Goal: Task Accomplishment & Management: Complete application form

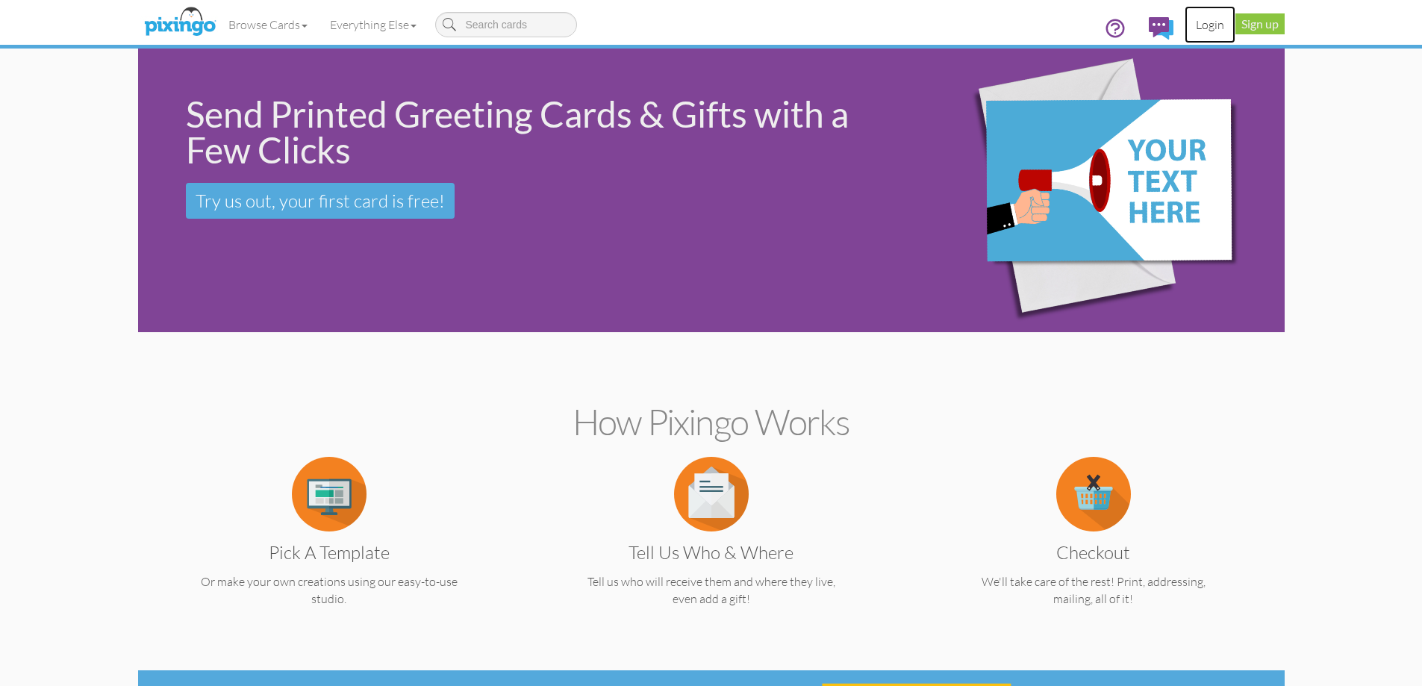
click at [1209, 28] on link "Login" at bounding box center [1210, 24] width 51 height 37
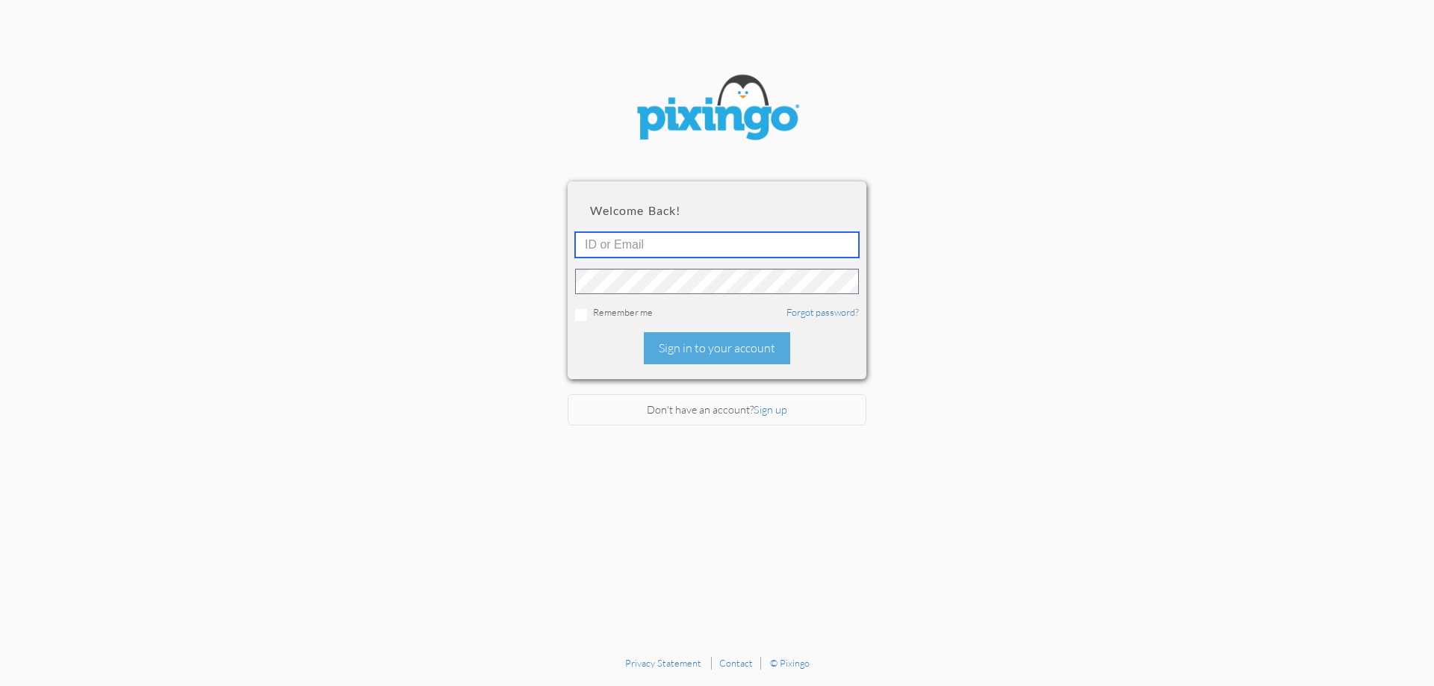
click at [737, 255] on input "text" at bounding box center [717, 244] width 284 height 25
type input "6090"
click at [730, 341] on div "Sign in to your account" at bounding box center [717, 348] width 146 height 32
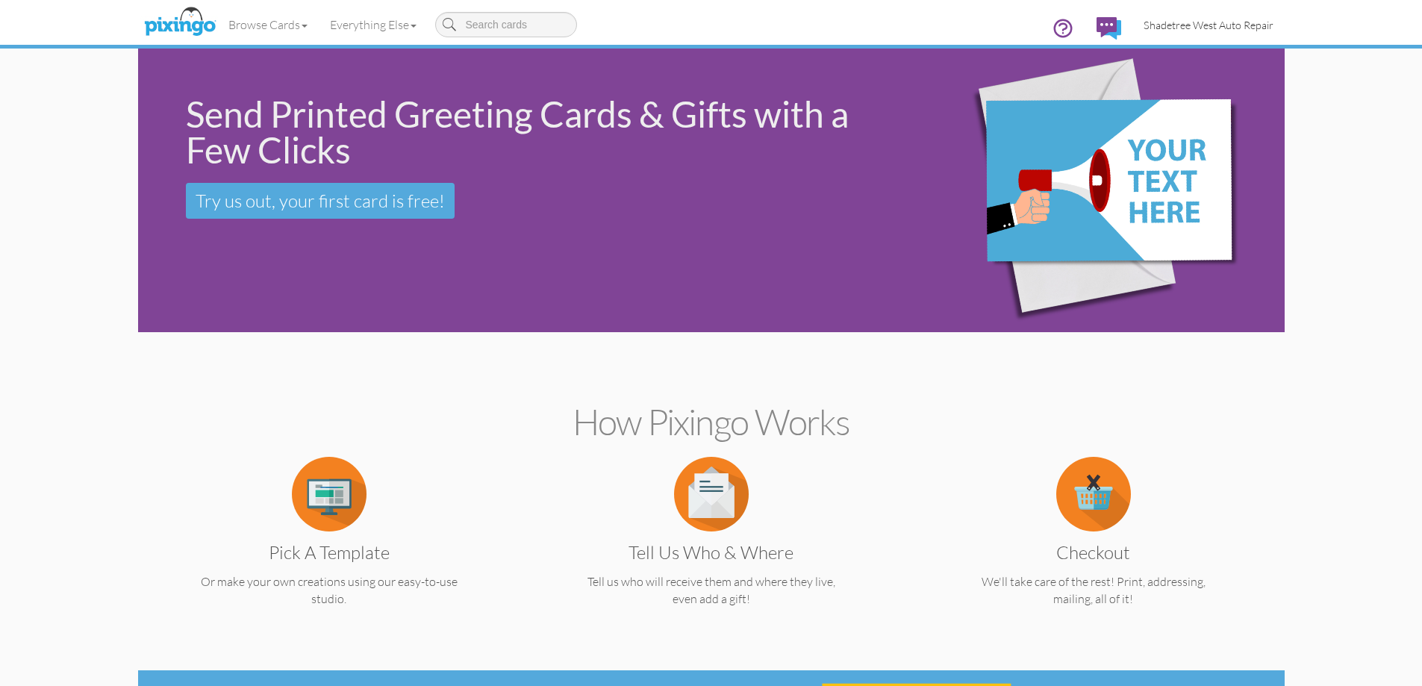
click at [1199, 27] on span "Shadetree West Auto Repair" at bounding box center [1209, 25] width 130 height 13
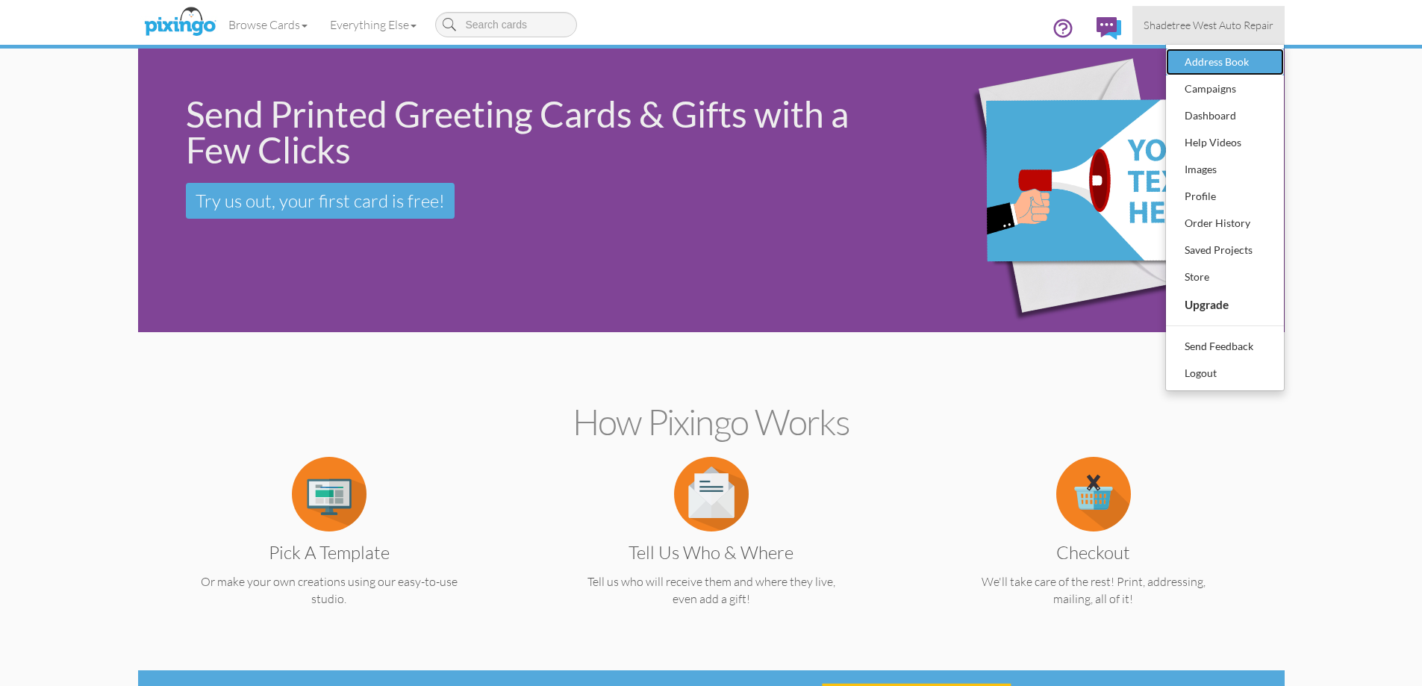
click at [1272, 63] on link "Address Book" at bounding box center [1225, 62] width 118 height 27
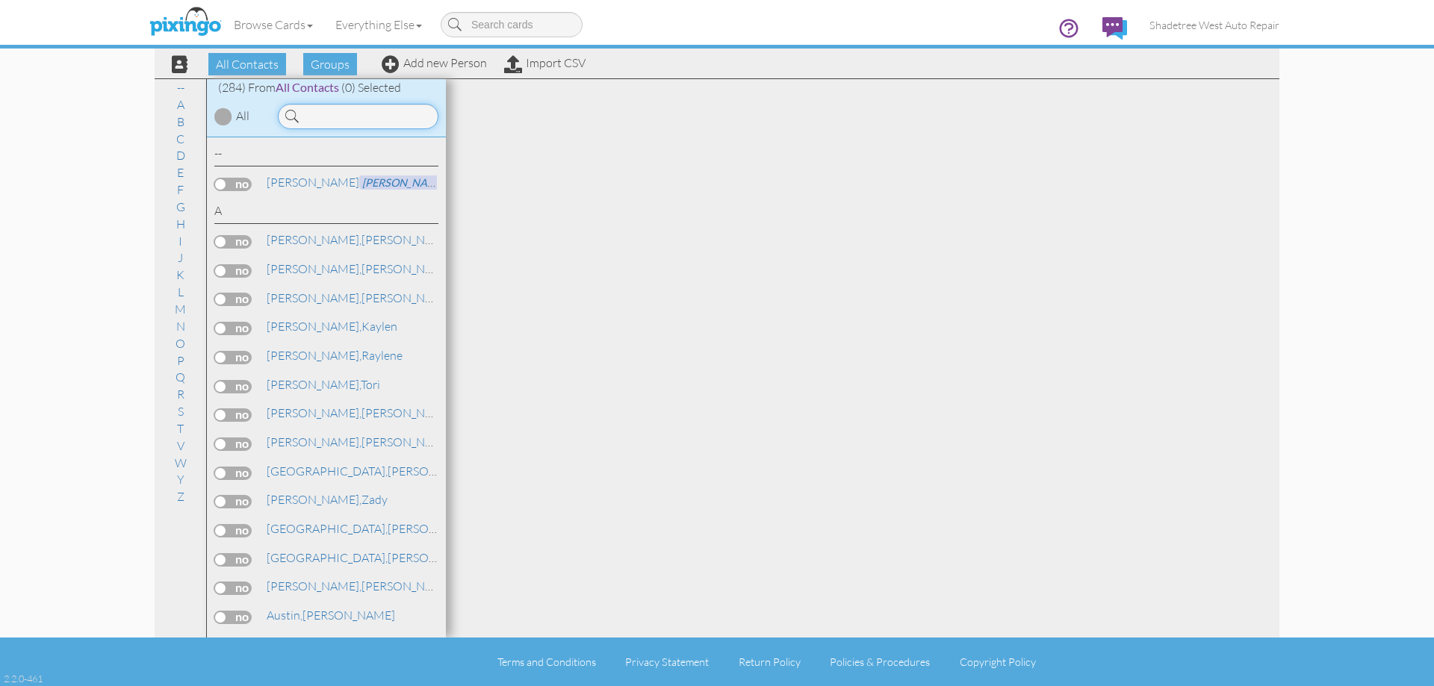
click at [399, 118] on input at bounding box center [358, 116] width 161 height 25
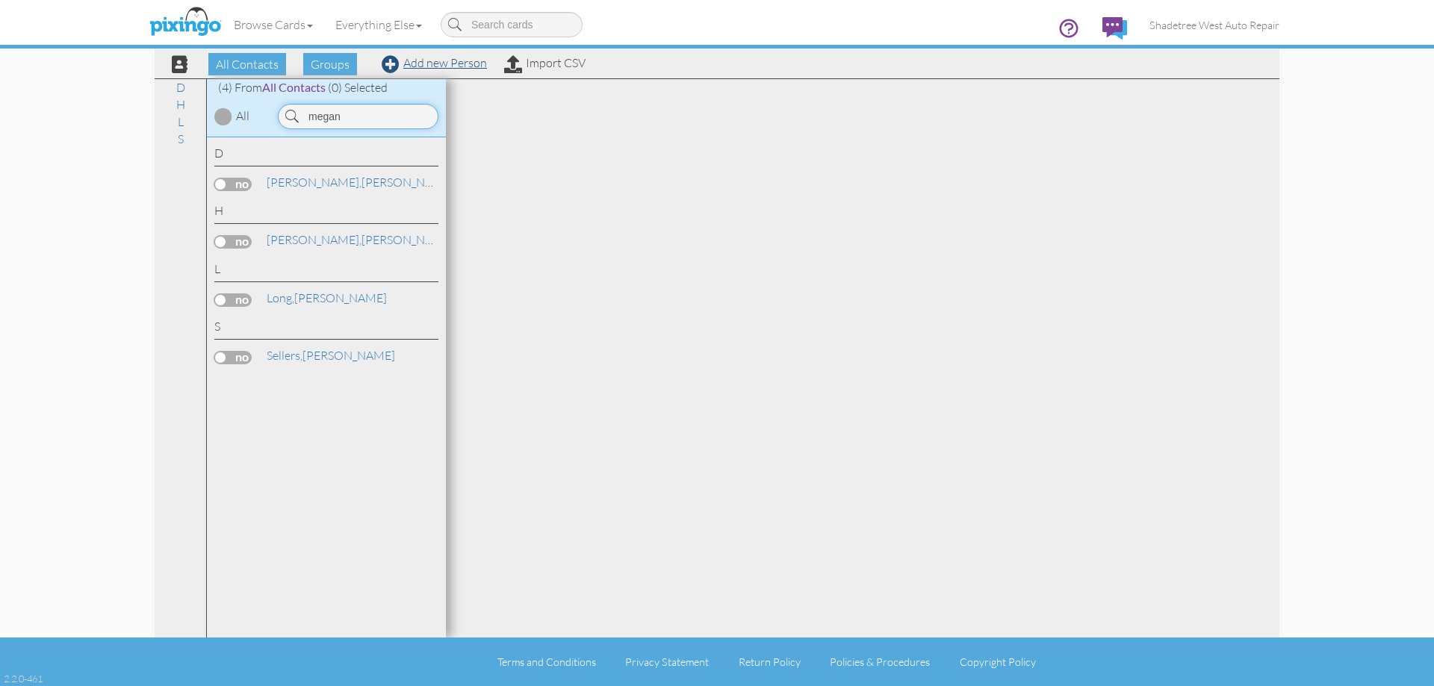
type input "megan"
click at [411, 67] on link "Add new Person" at bounding box center [434, 62] width 105 height 15
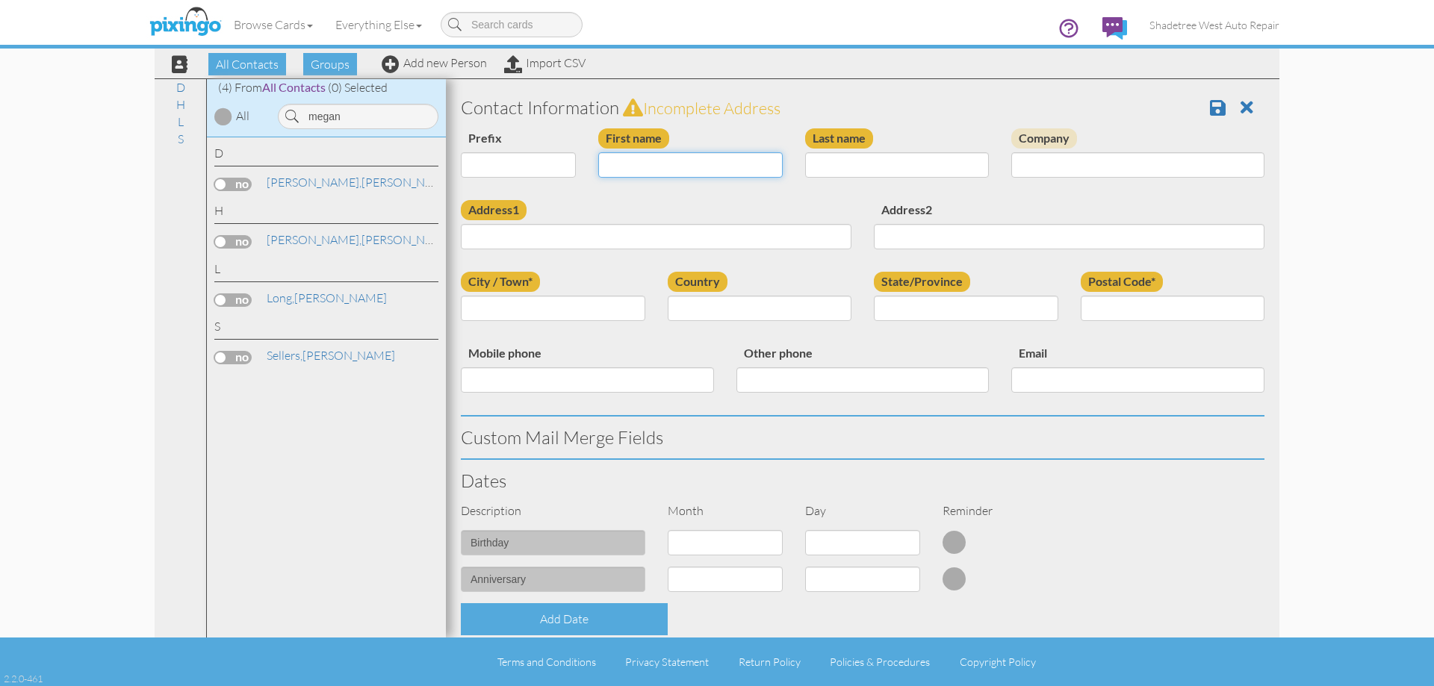
click at [663, 166] on input "First name" at bounding box center [690, 164] width 184 height 25
type input "[PERSON_NAME]"
click at [858, 165] on input "Last name" at bounding box center [897, 164] width 184 height 25
type input "Holland"
drag, startPoint x: 690, startPoint y: 246, endPoint x: 680, endPoint y: 247, distance: 9.8
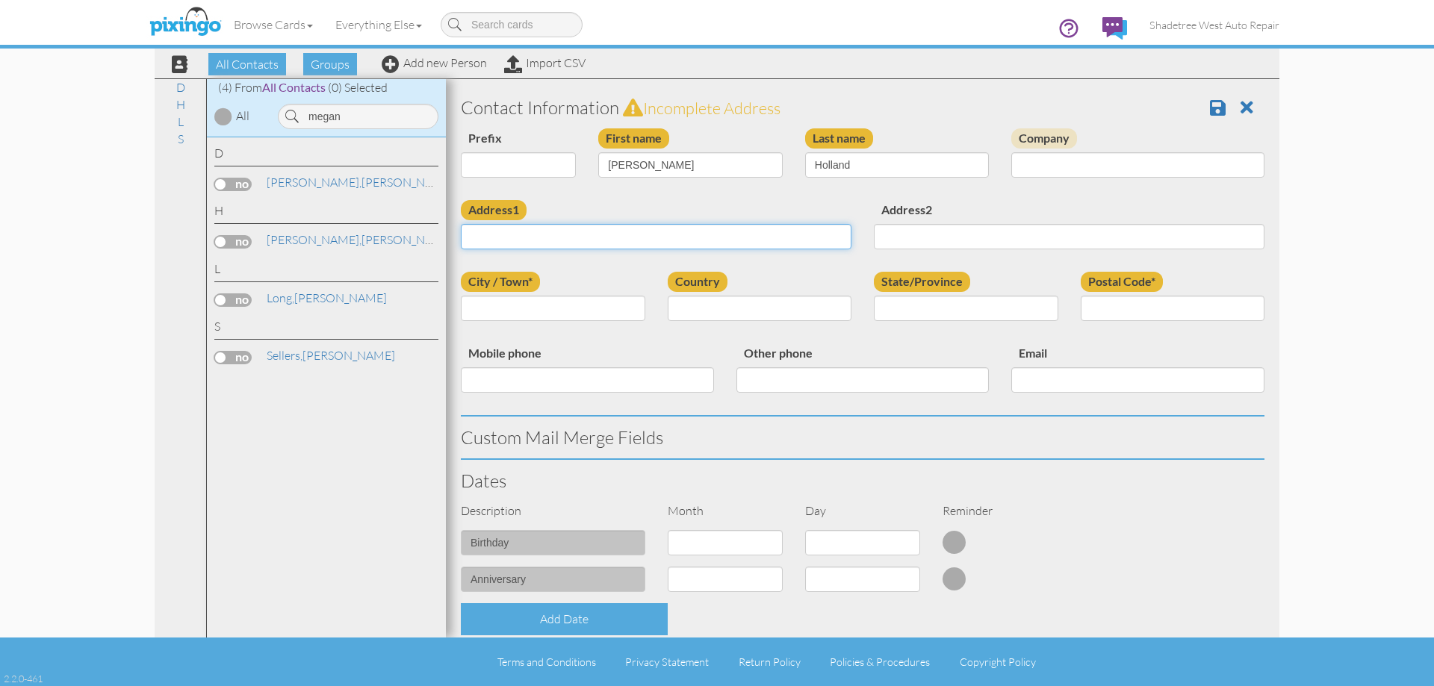
click at [690, 246] on input "Address1" at bounding box center [656, 236] width 391 height 25
type input "1600 n 1575 w"
click at [606, 311] on input "City / Town*" at bounding box center [553, 308] width 184 height 25
type input "Layton"
click at [712, 302] on select "[GEOGRAPHIC_DATA] -------------- [GEOGRAPHIC_DATA] [GEOGRAPHIC_DATA] [GEOGRAPHI…" at bounding box center [760, 308] width 184 height 25
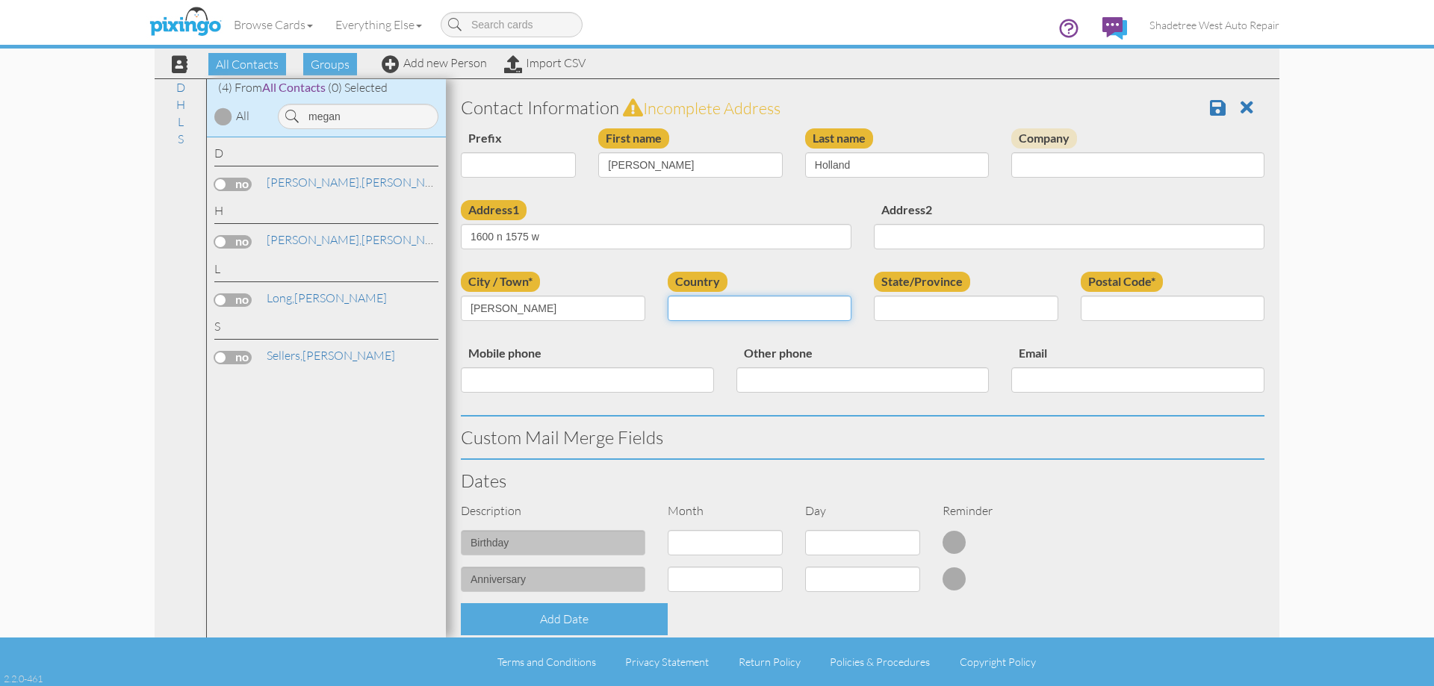
select select "object:1641"
click at [668, 296] on select "[GEOGRAPHIC_DATA] -------------- [GEOGRAPHIC_DATA] [GEOGRAPHIC_DATA] [GEOGRAPHI…" at bounding box center [760, 308] width 184 height 25
click at [936, 317] on select "AA (Military) AE (Military) [US_STATE] [US_STATE] [US_STATE] AP (Military) [US_…" at bounding box center [966, 308] width 184 height 25
select select "object:1940"
click at [874, 296] on select "AA (Military) AE (Military) [US_STATE] [US_STATE] [US_STATE] AP (Military) [US_…" at bounding box center [966, 308] width 184 height 25
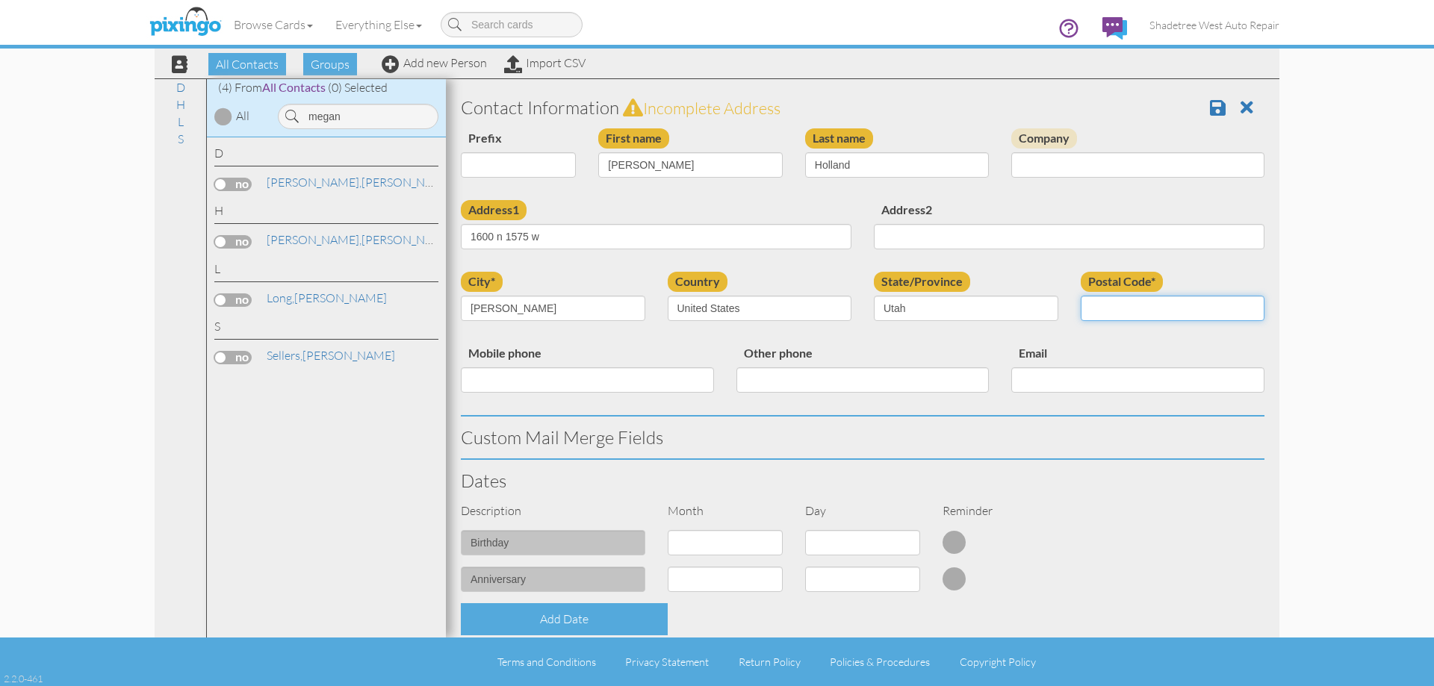
click at [1161, 315] on input "Postal Code*" at bounding box center [1172, 308] width 184 height 25
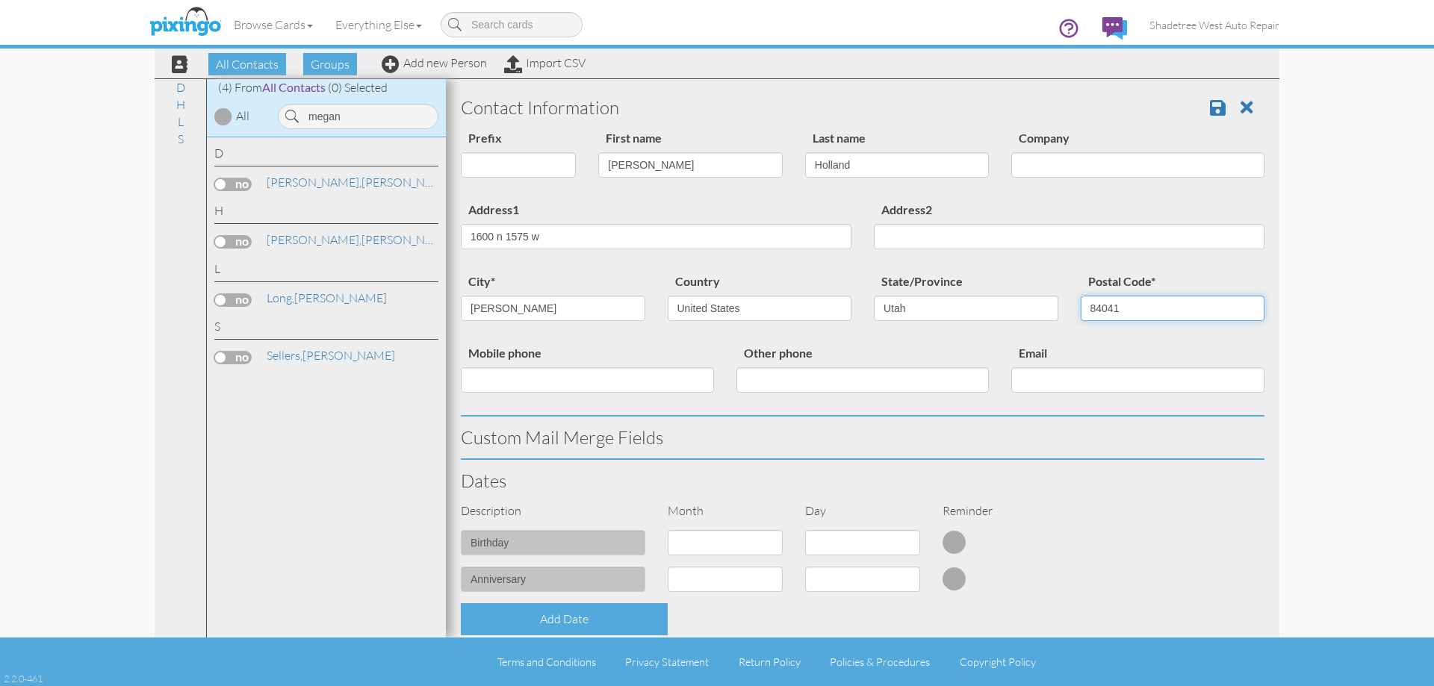
type input "84041"
click at [646, 385] on input "Mobile phone" at bounding box center [587, 379] width 253 height 25
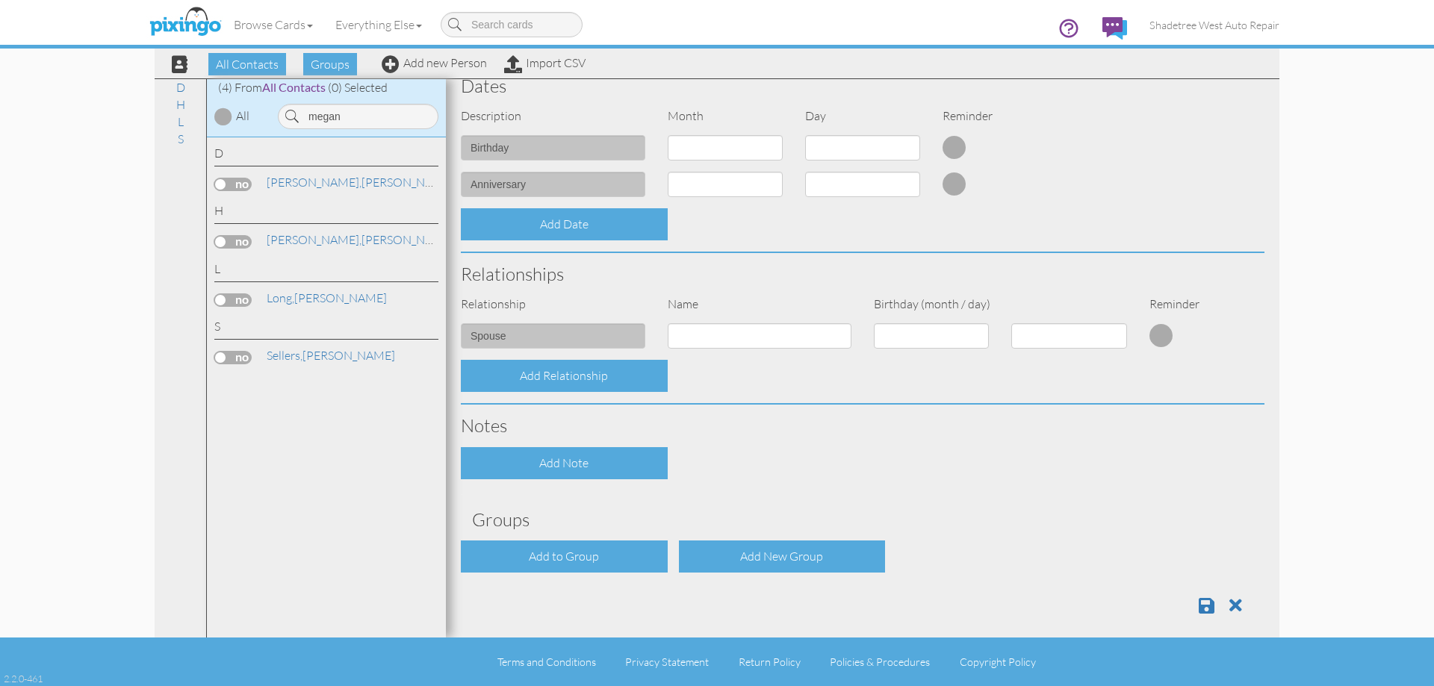
scroll to position [406, 0]
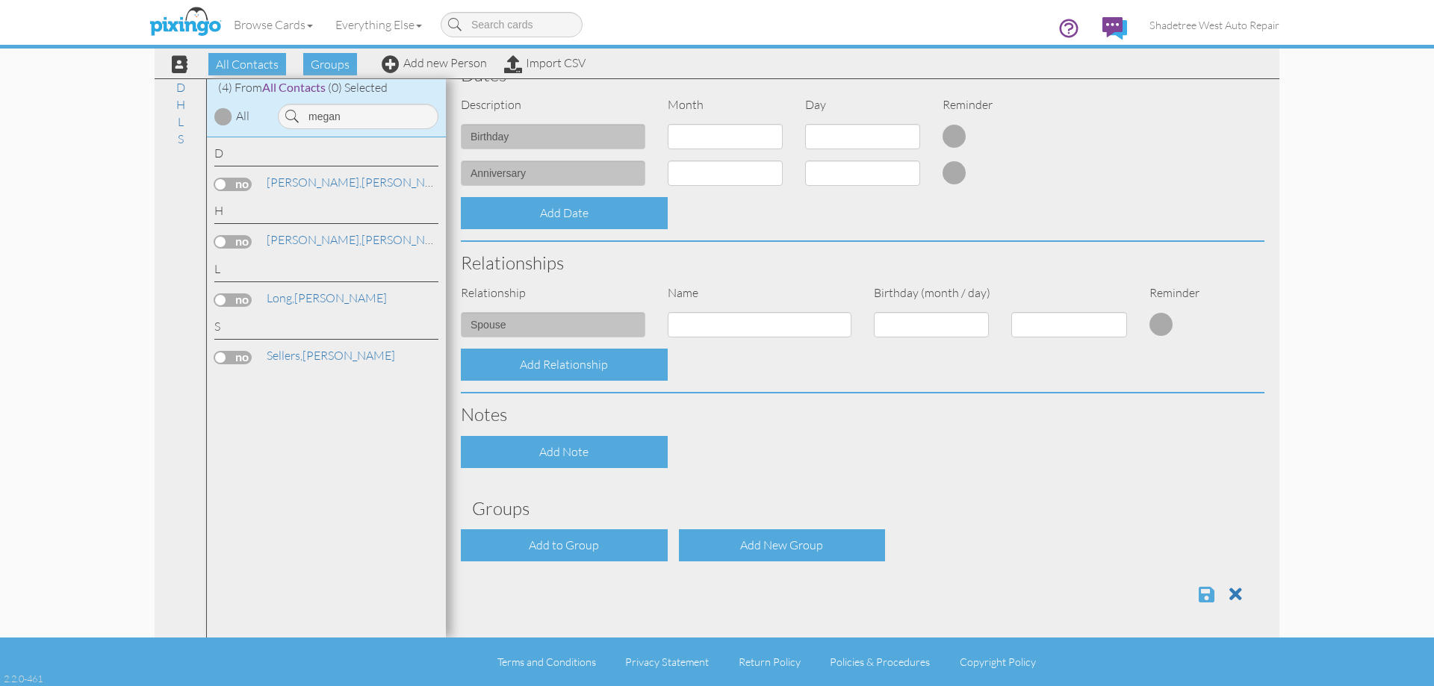
type input "4347281600"
click at [1198, 595] on span at bounding box center [1206, 594] width 16 height 18
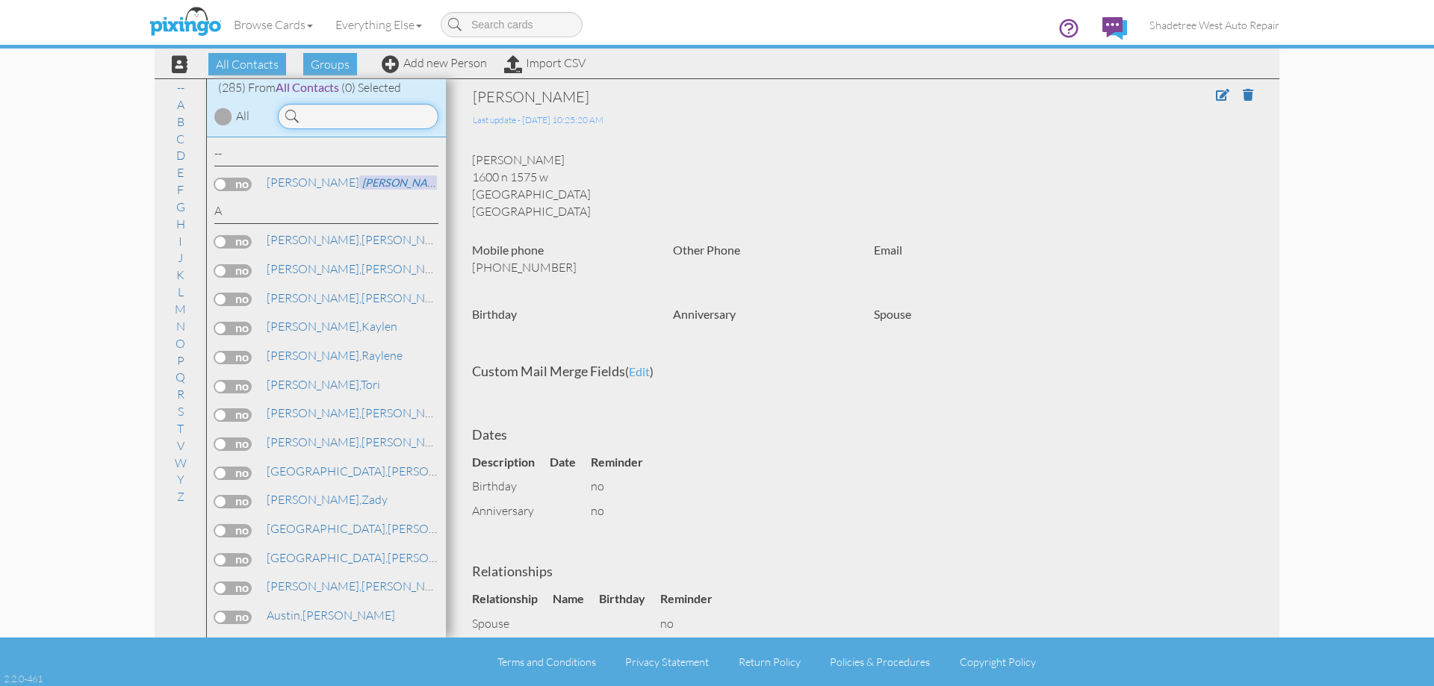
click at [402, 118] on input at bounding box center [358, 116] width 161 height 25
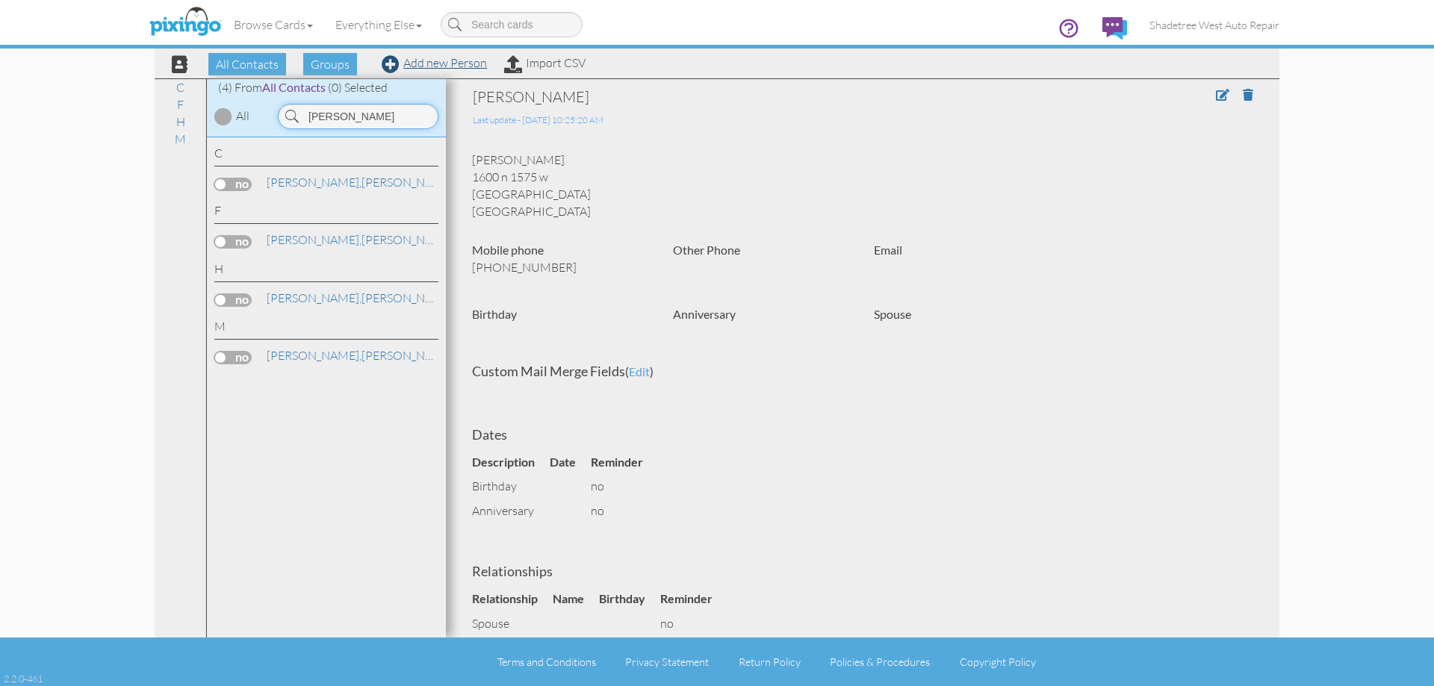
type input "scott"
click at [441, 59] on link "Add new Person" at bounding box center [434, 62] width 105 height 15
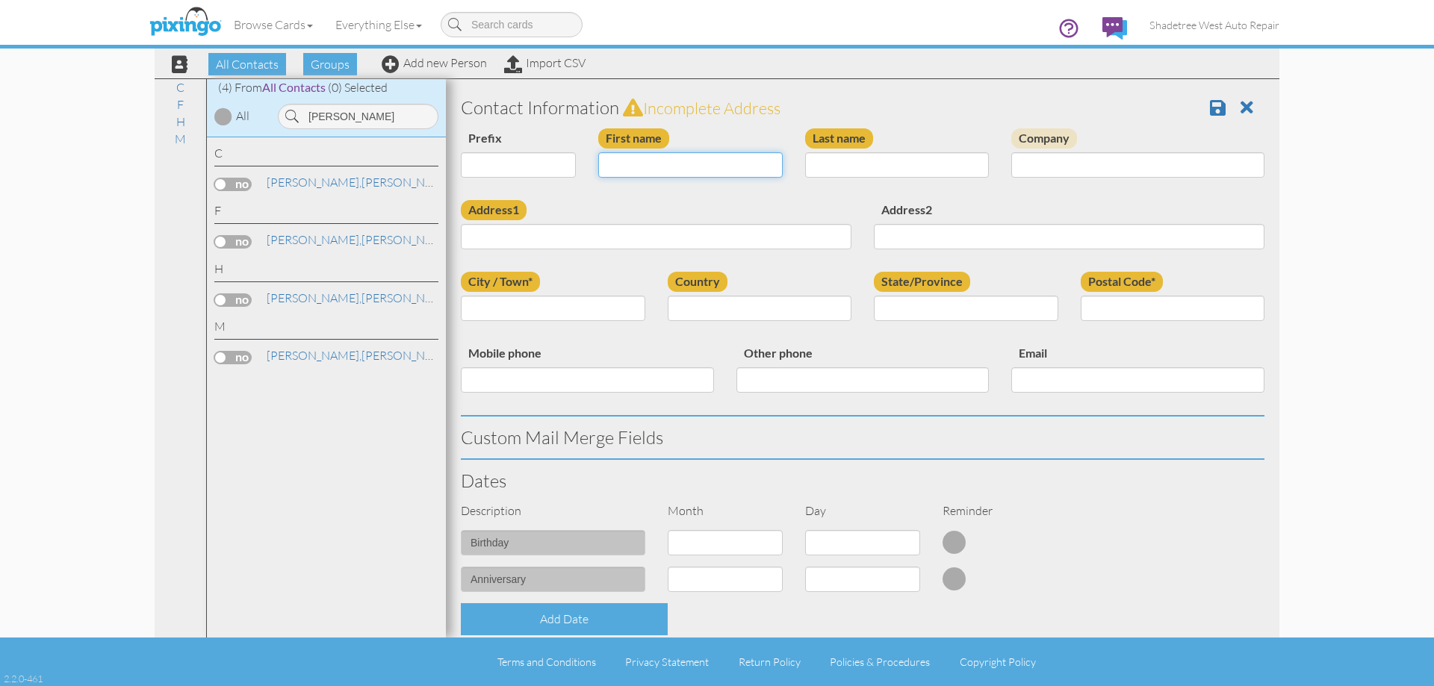
click at [635, 166] on input "First name" at bounding box center [690, 164] width 184 height 25
type input "[PERSON_NAME]"
click at [830, 160] on input "Last name" at bounding box center [897, 164] width 184 height 25
type input "Yingling"
click at [805, 231] on input "Address1" at bounding box center [656, 236] width 391 height 25
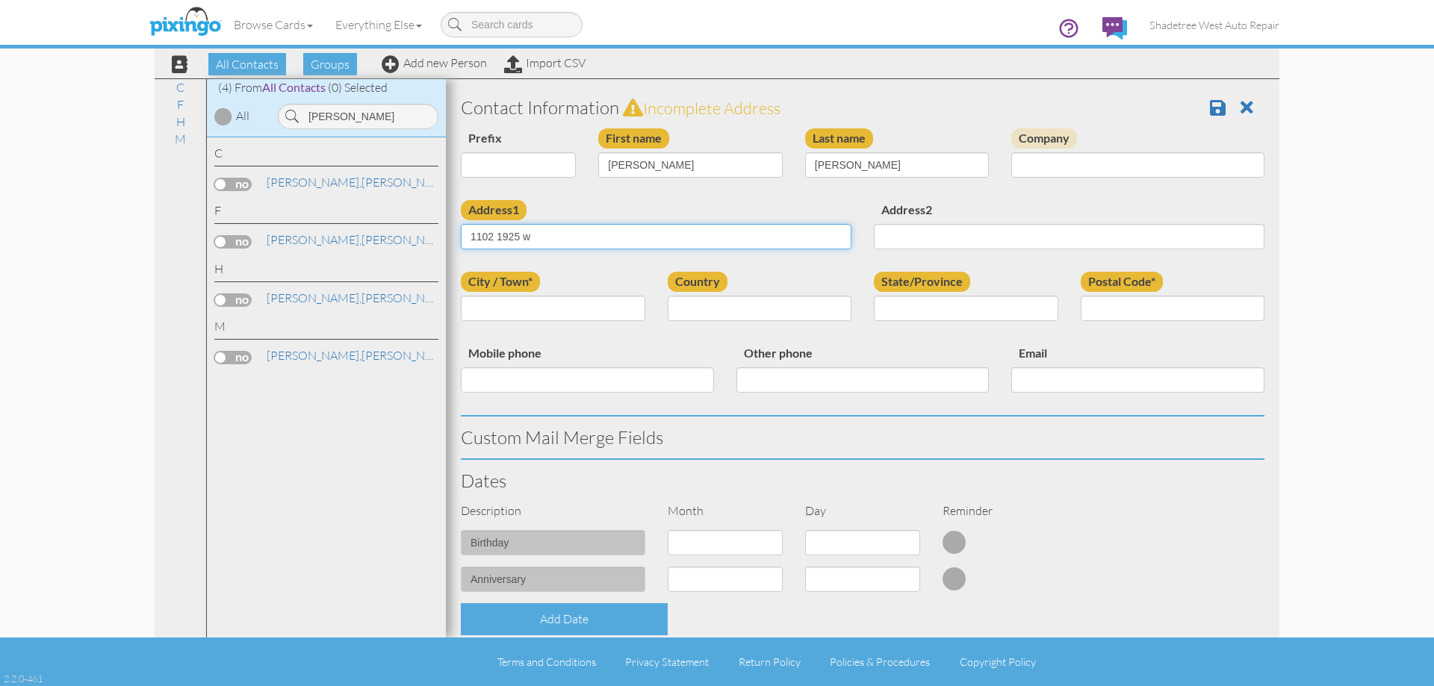
type input "1102 1925 w"
click at [593, 295] on div "City / Town*" at bounding box center [553, 302] width 207 height 60
click at [590, 316] on input "City / Town*" at bounding box center [553, 308] width 184 height 25
type input "syracuse"
click at [745, 306] on select "[GEOGRAPHIC_DATA] -------------- [GEOGRAPHIC_DATA] [GEOGRAPHIC_DATA] [GEOGRAPHI…" at bounding box center [760, 308] width 184 height 25
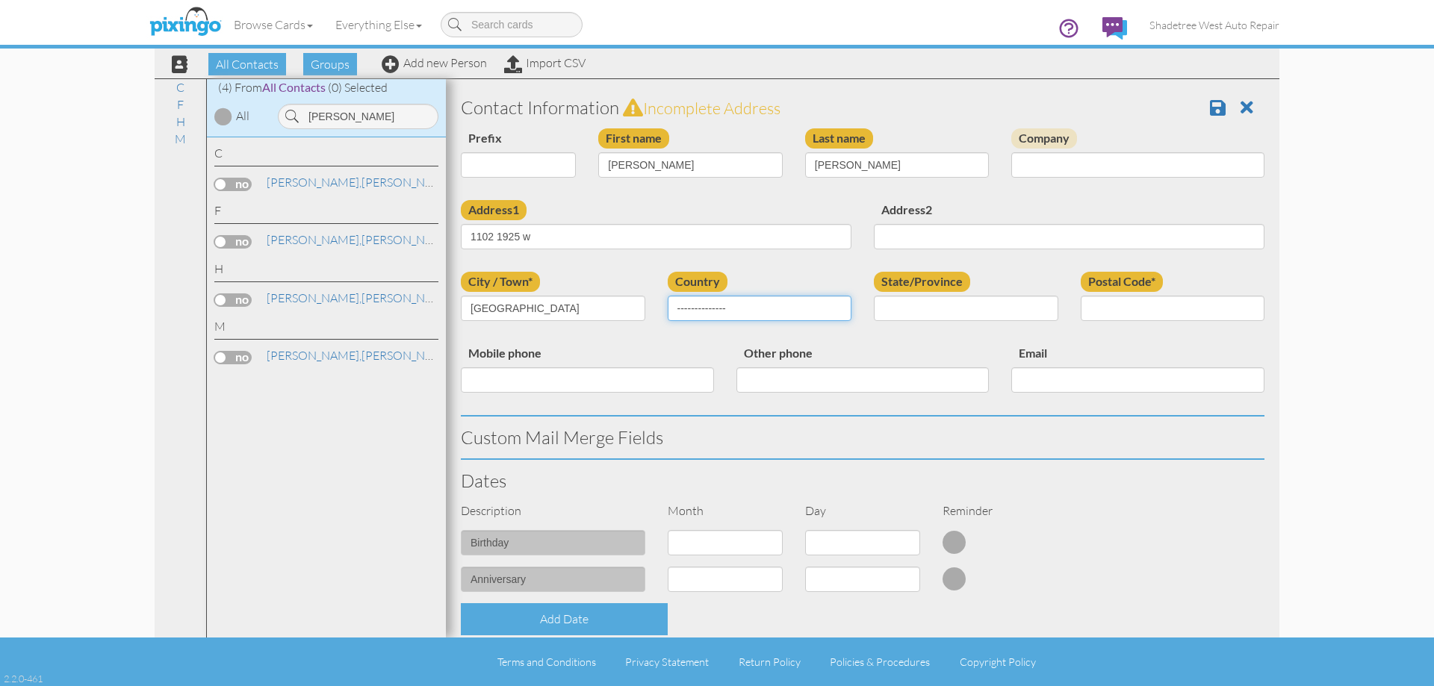
click at [668, 296] on select "[GEOGRAPHIC_DATA] -------------- [GEOGRAPHIC_DATA] [GEOGRAPHIC_DATA] [GEOGRAPHI…" at bounding box center [760, 308] width 184 height 25
click at [766, 311] on select "[GEOGRAPHIC_DATA] -------------- [GEOGRAPHIC_DATA] [GEOGRAPHIC_DATA] [GEOGRAPHI…" at bounding box center [760, 308] width 184 height 25
select select "object:1108"
click at [668, 296] on select "[GEOGRAPHIC_DATA] -------------- [GEOGRAPHIC_DATA] [GEOGRAPHIC_DATA] [GEOGRAPHI…" at bounding box center [760, 308] width 184 height 25
click at [886, 315] on select "AA (Military) AE (Military) [US_STATE] [US_STATE] [US_STATE] AP (Military) [US_…" at bounding box center [966, 308] width 184 height 25
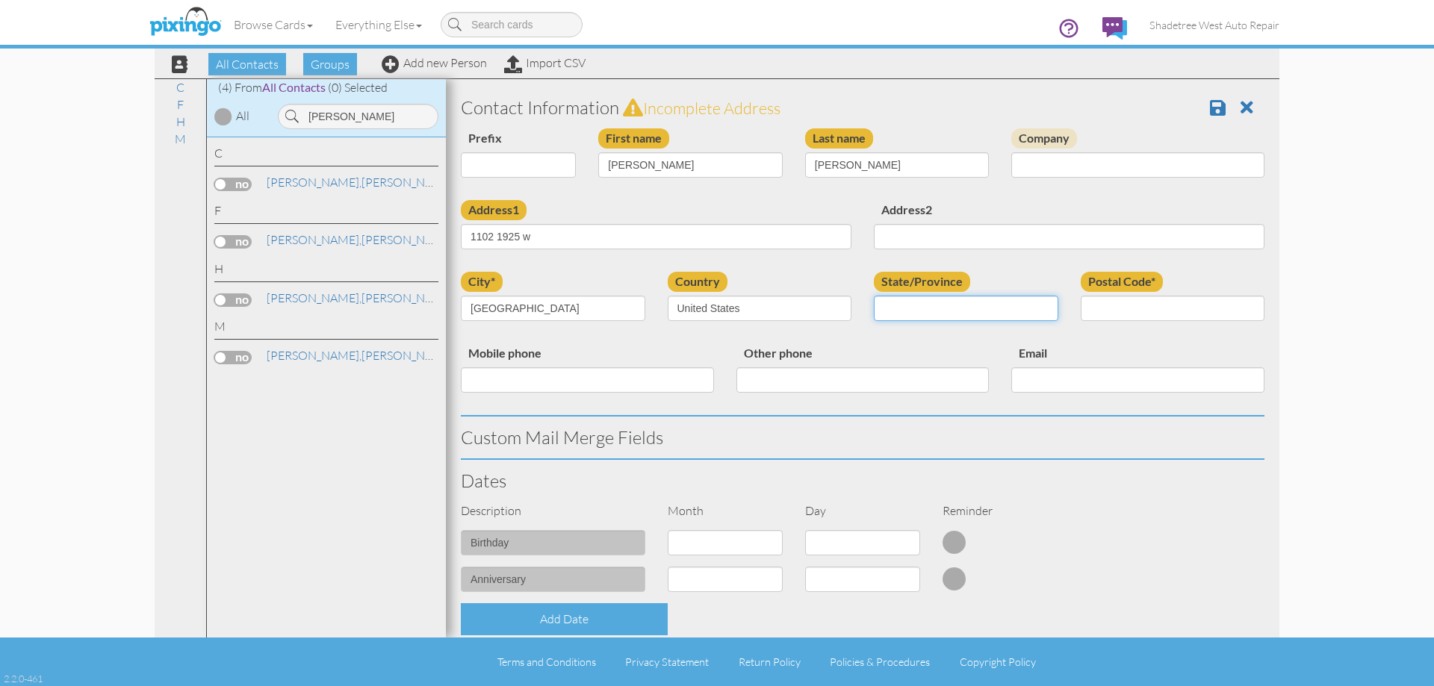
select select "object:1407"
click at [874, 296] on select "AA (Military) AE (Military) [US_STATE] [US_STATE] [US_STATE] AP (Military) [US_…" at bounding box center [966, 308] width 184 height 25
click at [1166, 301] on input "Postal Code*" at bounding box center [1172, 308] width 184 height 25
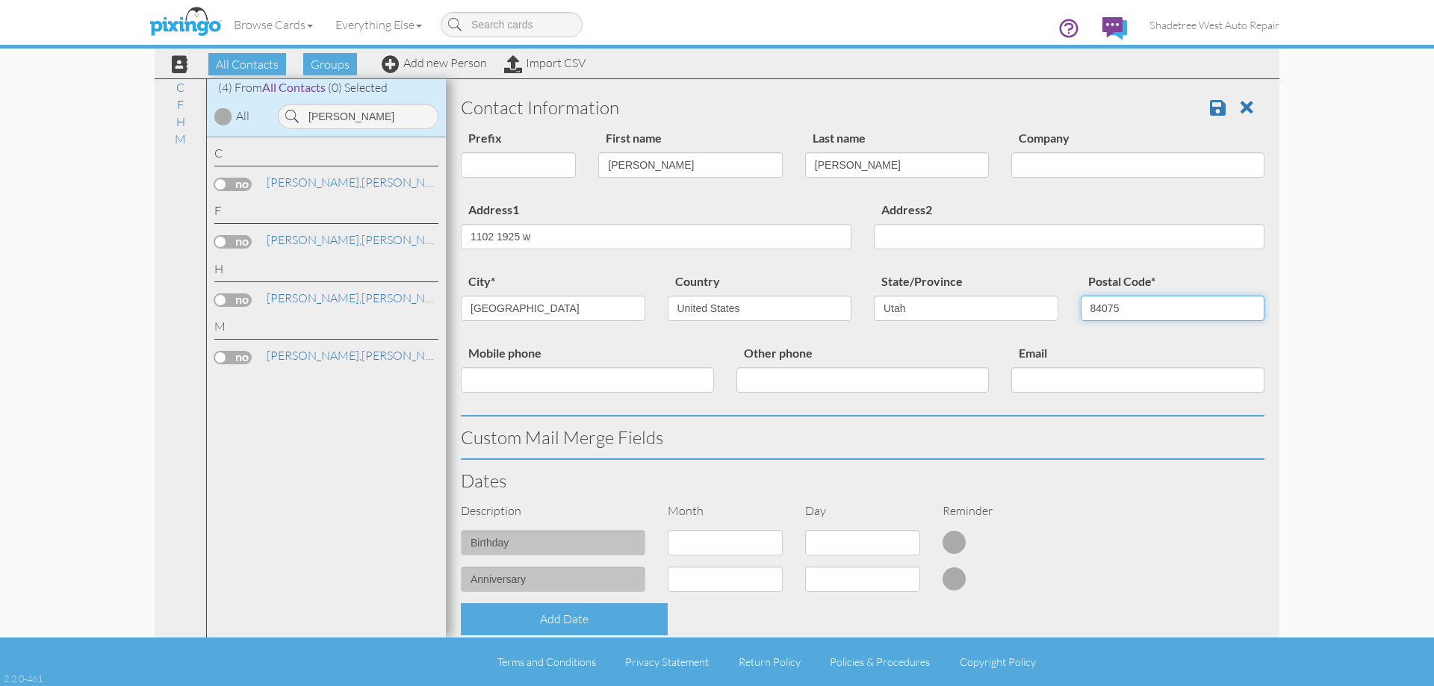
type input "84075"
click at [506, 388] on input "Mobile phone" at bounding box center [587, 379] width 253 height 25
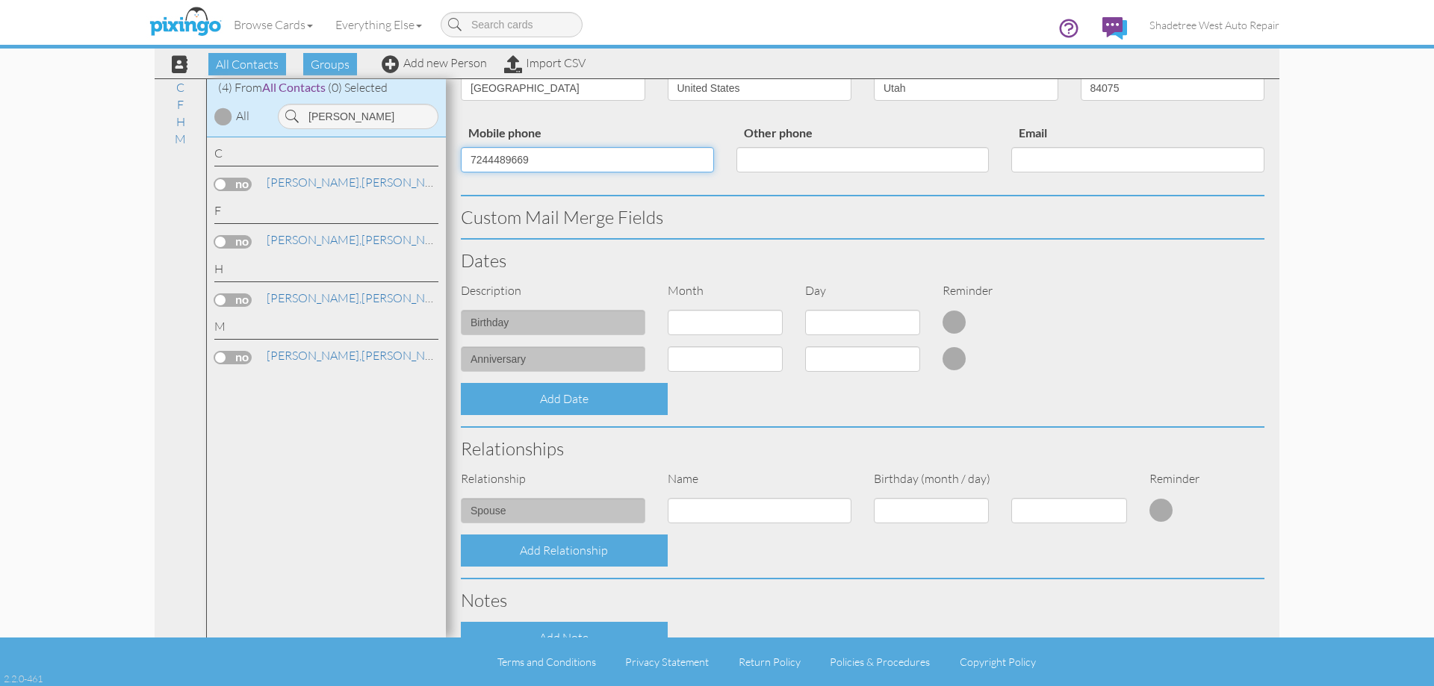
scroll to position [373, 0]
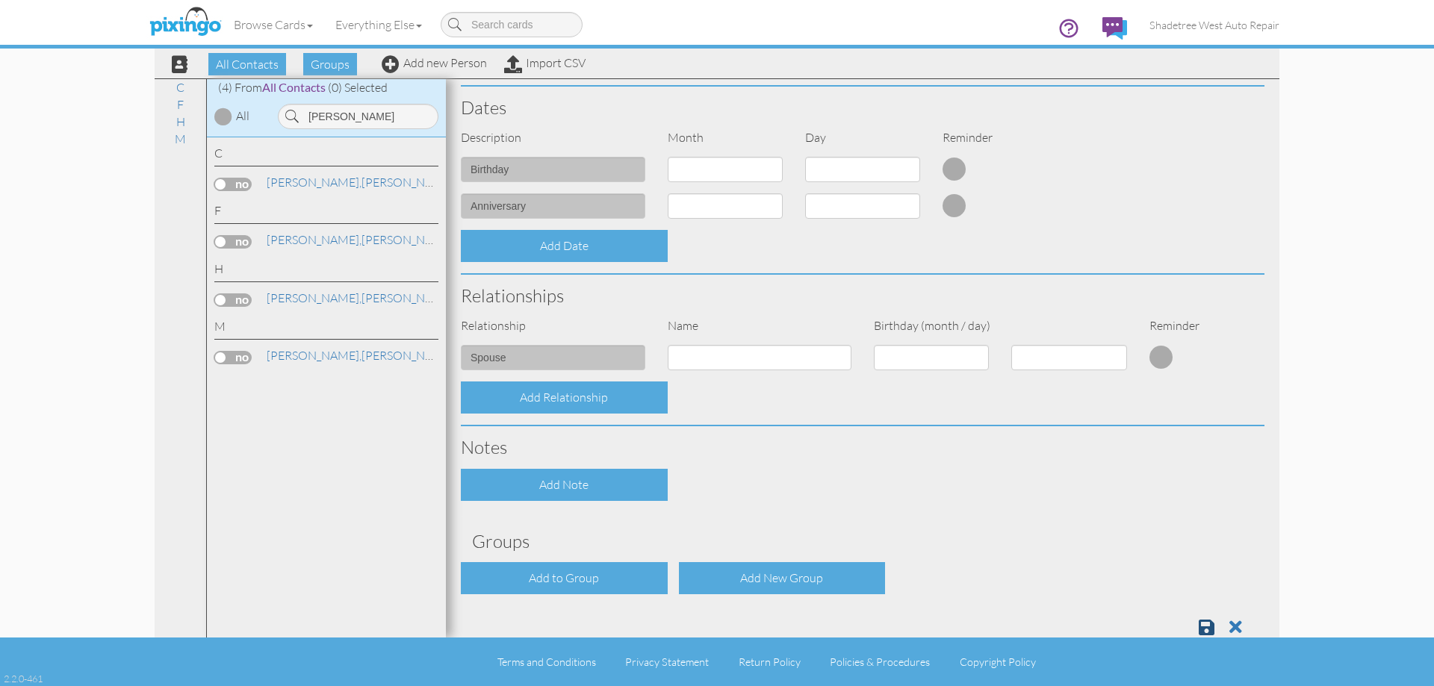
type input "7244489669"
click at [1204, 632] on link at bounding box center [1211, 627] width 27 height 22
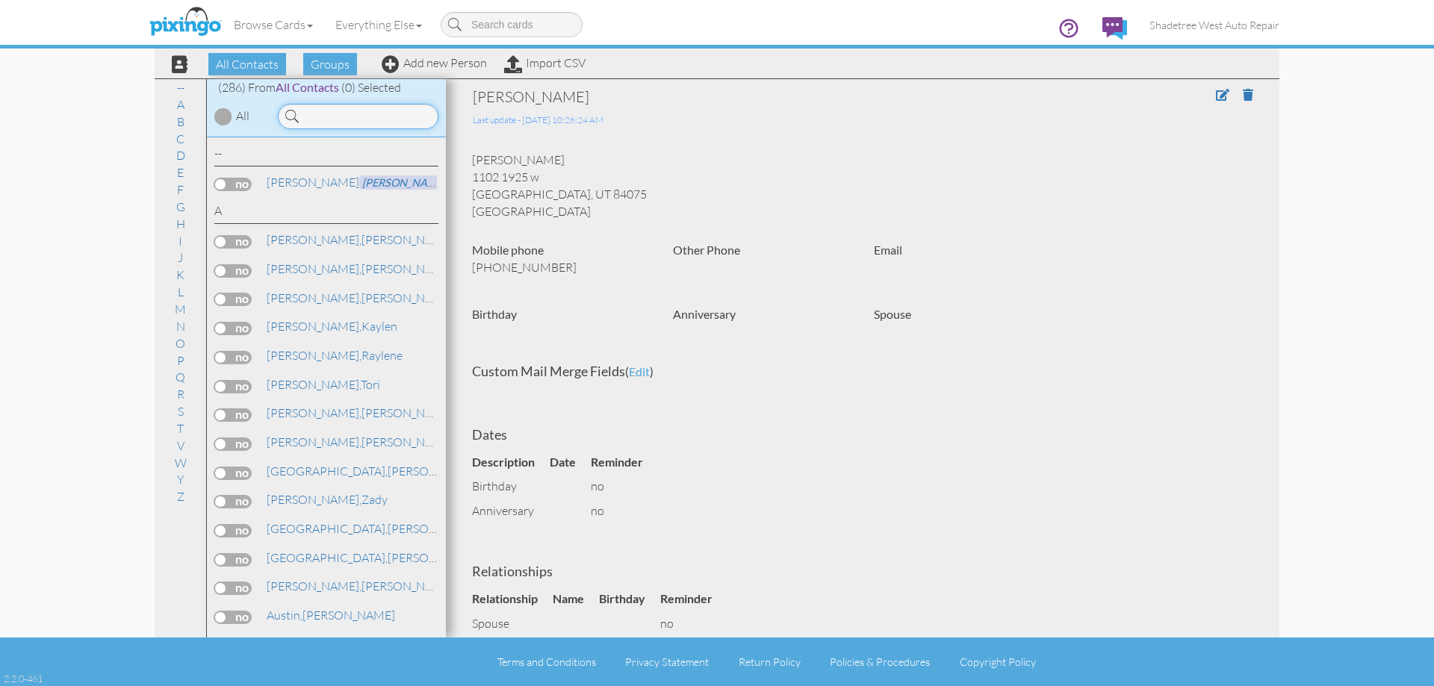
click at [327, 122] on input at bounding box center [358, 116] width 161 height 25
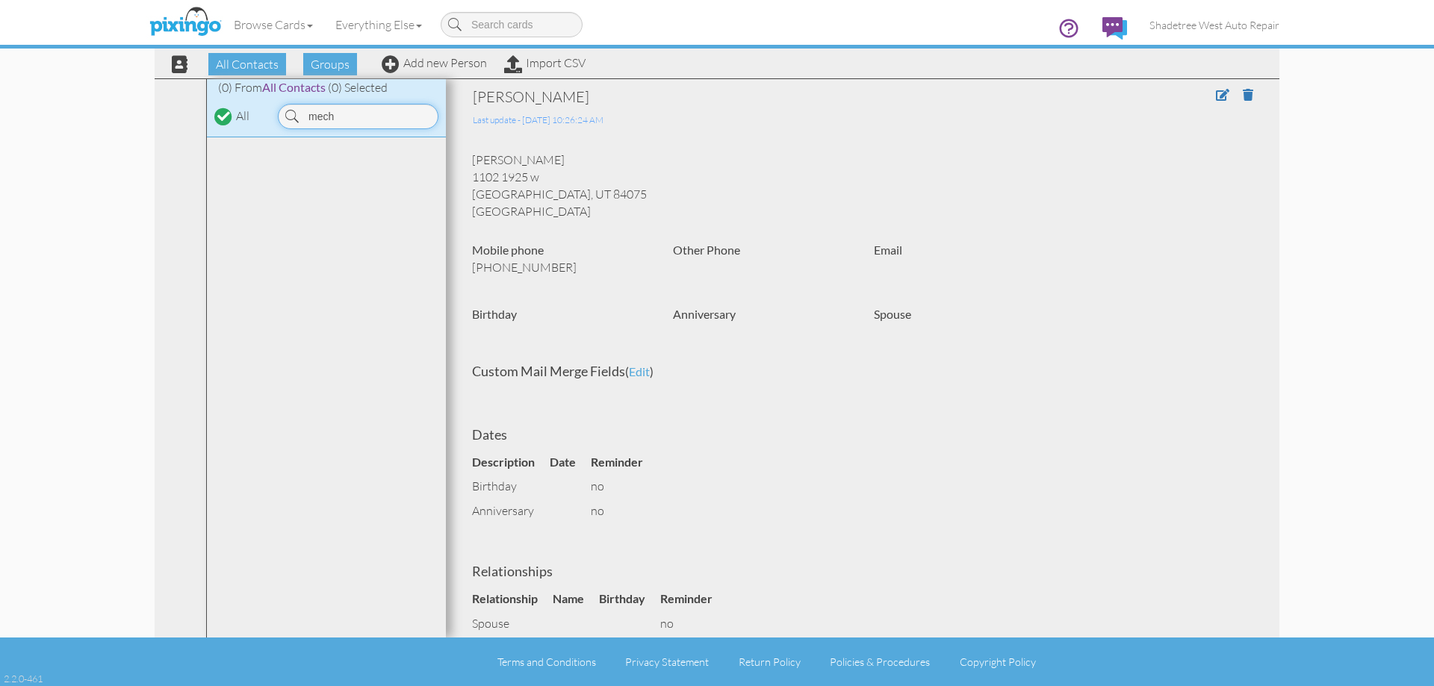
type input "mech"
click at [441, 56] on div "Browse Cards Business Accounting Automotive Chiropractor Customer Dental Financ…" at bounding box center [717, 29] width 1125 height 59
click at [444, 56] on div "Browse Cards Business Accounting Automotive Chiropractor Customer Dental Financ…" at bounding box center [717, 29] width 1125 height 59
click at [446, 63] on link "Add new Person" at bounding box center [434, 62] width 105 height 15
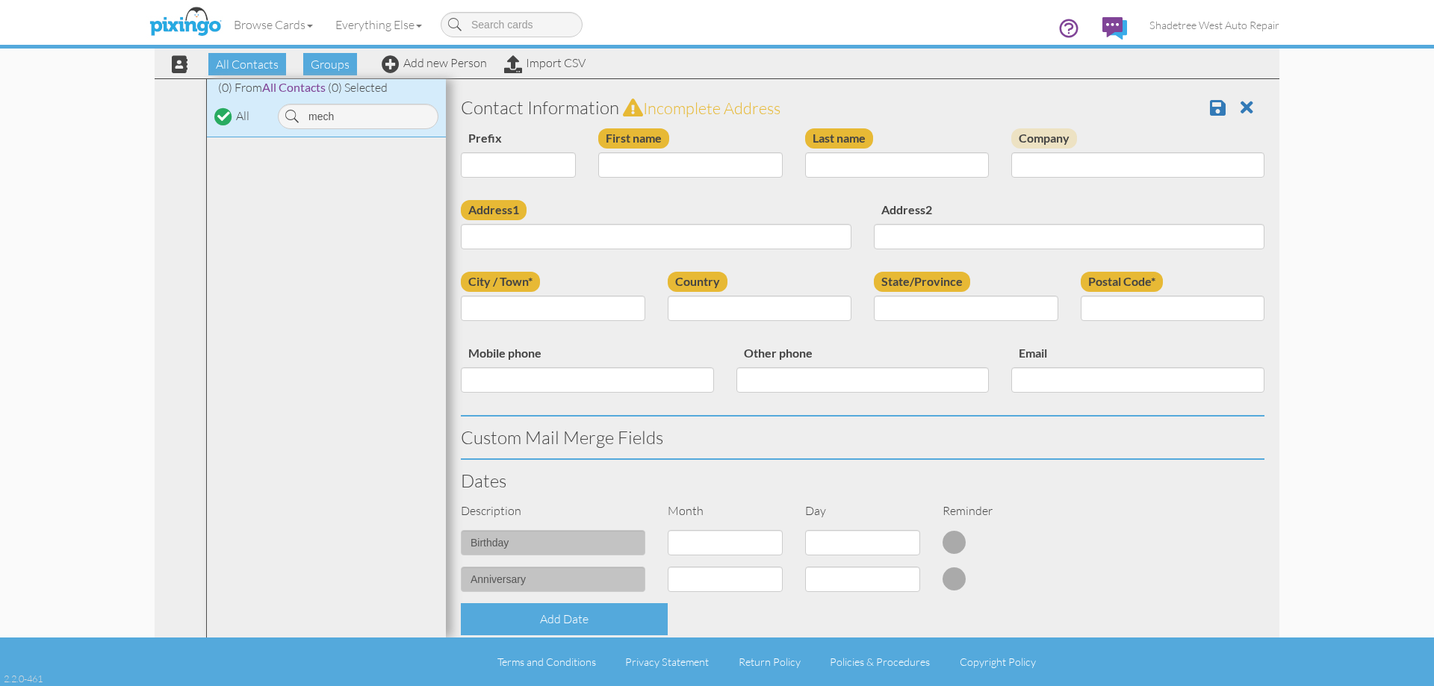
click at [610, 153] on div "First name" at bounding box center [690, 158] width 207 height 60
click at [613, 162] on input "First name" at bounding box center [690, 164] width 184 height 25
type input "[PERSON_NAME]"
click at [857, 167] on input "Last name" at bounding box center [897, 164] width 184 height 25
type input "Mecham"
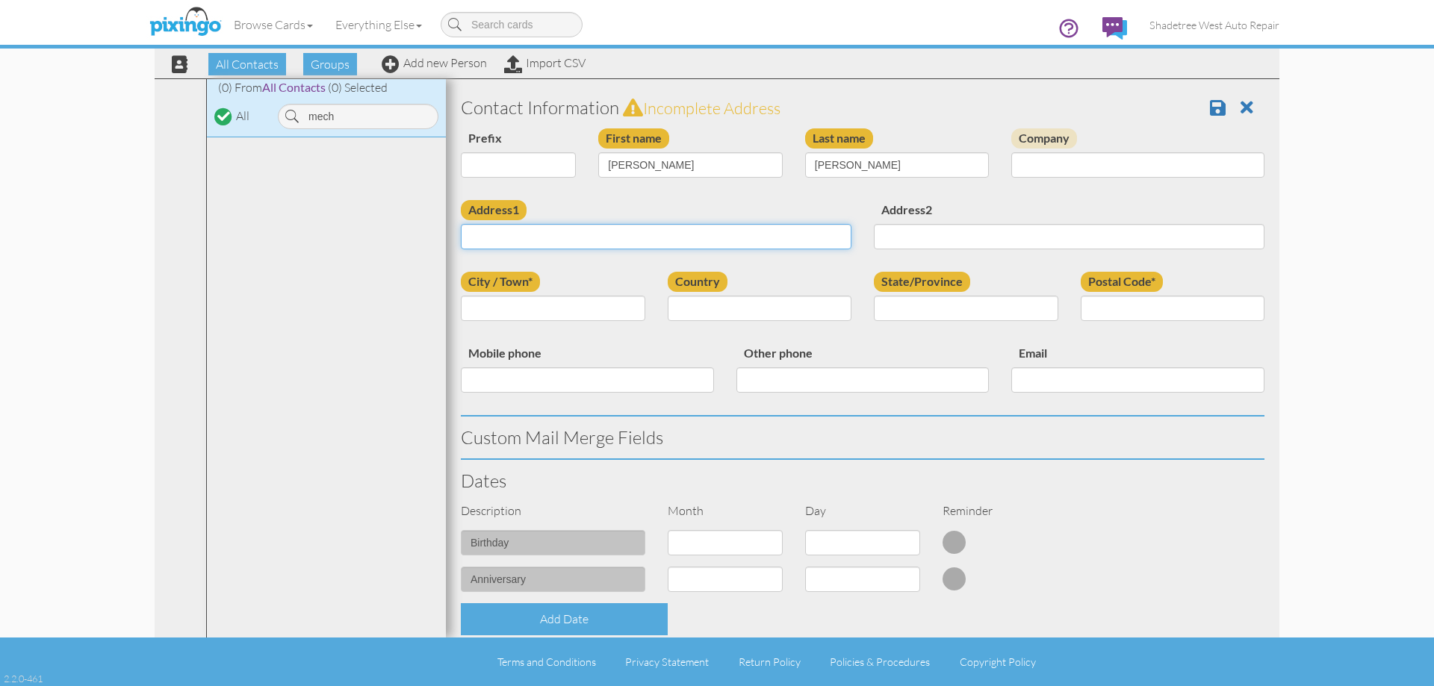
click at [750, 234] on input "Address1" at bounding box center [656, 236] width 391 height 25
type input "2313 2050 w"
click at [590, 308] on input "City / Town*" at bounding box center [553, 308] width 184 height 25
type input "syracuse"
click at [715, 315] on select "[GEOGRAPHIC_DATA] -------------- [GEOGRAPHIC_DATA] [GEOGRAPHIC_DATA] [GEOGRAPHI…" at bounding box center [760, 308] width 184 height 25
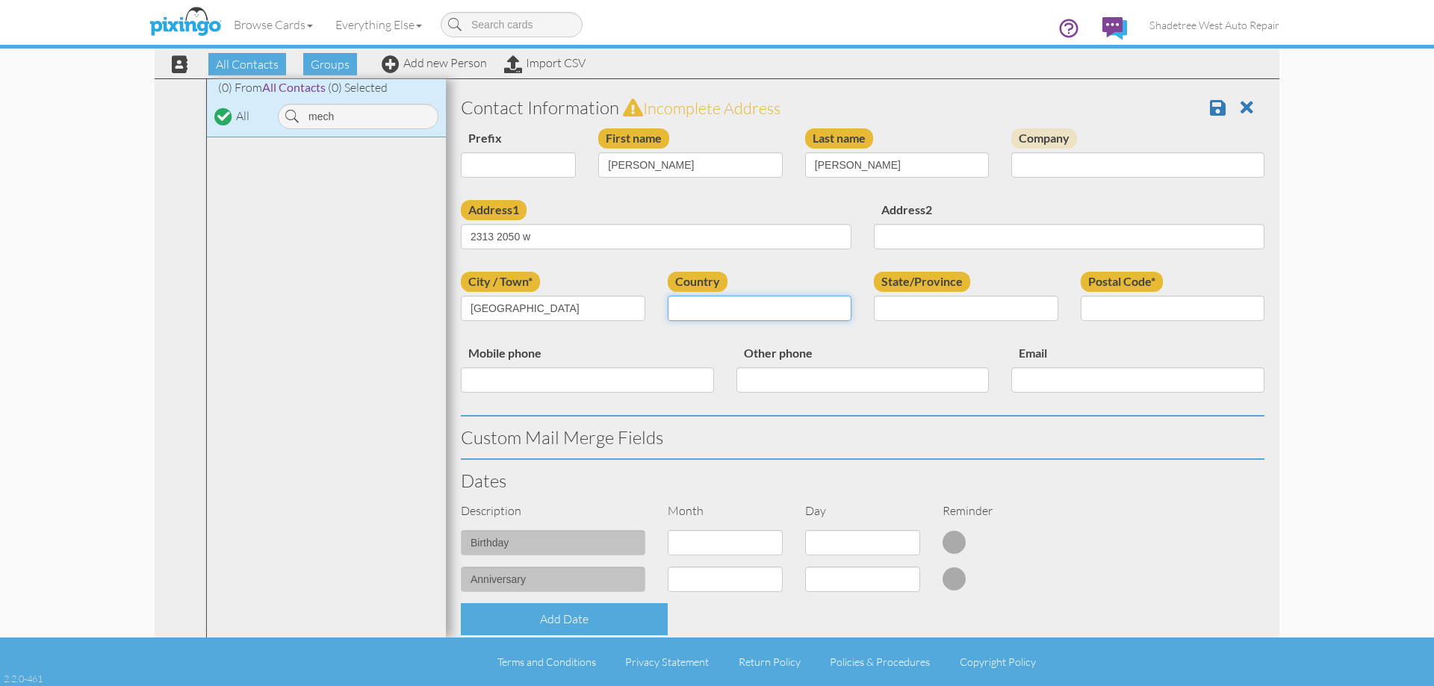
select select "object:1116"
click at [668, 296] on select "[GEOGRAPHIC_DATA] -------------- [GEOGRAPHIC_DATA] [GEOGRAPHIC_DATA] [GEOGRAPHI…" at bounding box center [760, 308] width 184 height 25
click at [1006, 313] on select "AA (Military) AE (Military) [US_STATE] [US_STATE] [US_STATE] AP (Military) [US_…" at bounding box center [966, 308] width 184 height 25
select select "object:1415"
click at [874, 296] on select "AA (Military) AE (Military) [US_STATE] [US_STATE] [US_STATE] AP (Military) [US_…" at bounding box center [966, 308] width 184 height 25
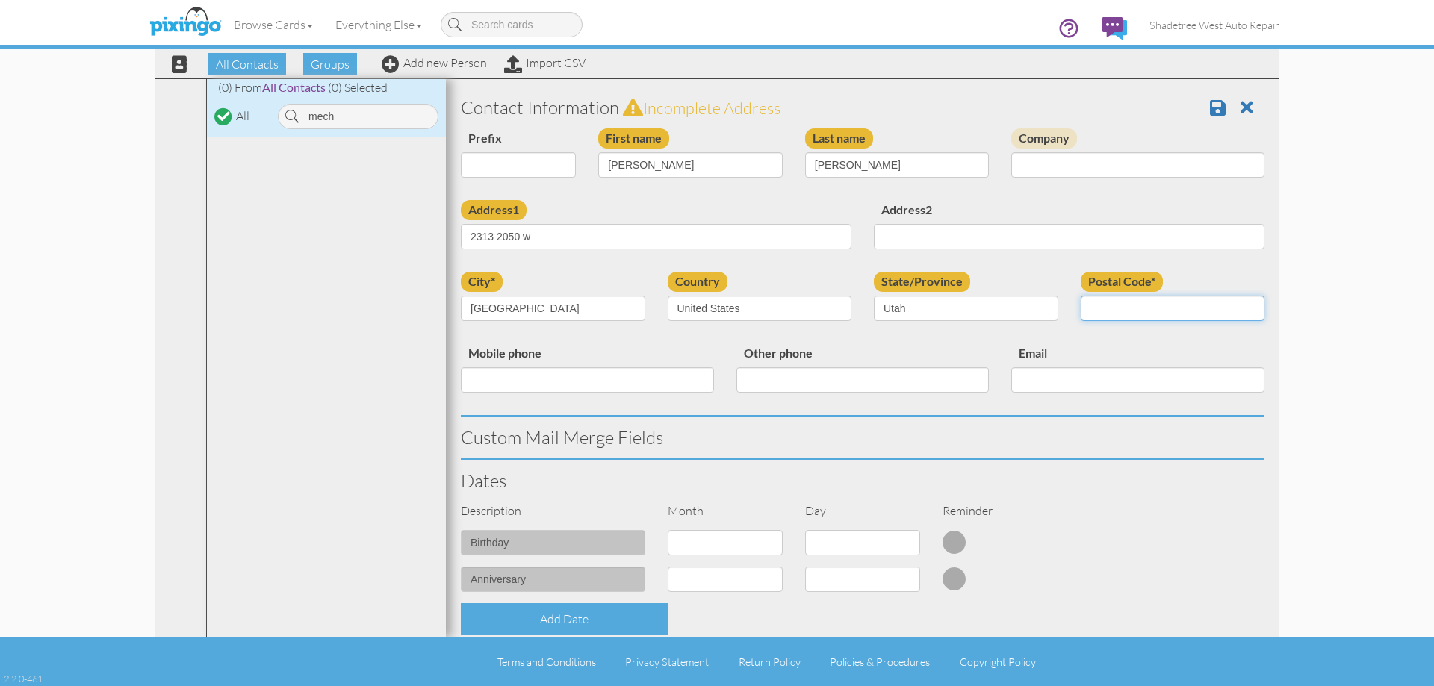
click at [1183, 302] on input "Postal Code*" at bounding box center [1172, 308] width 184 height 25
type input "84075"
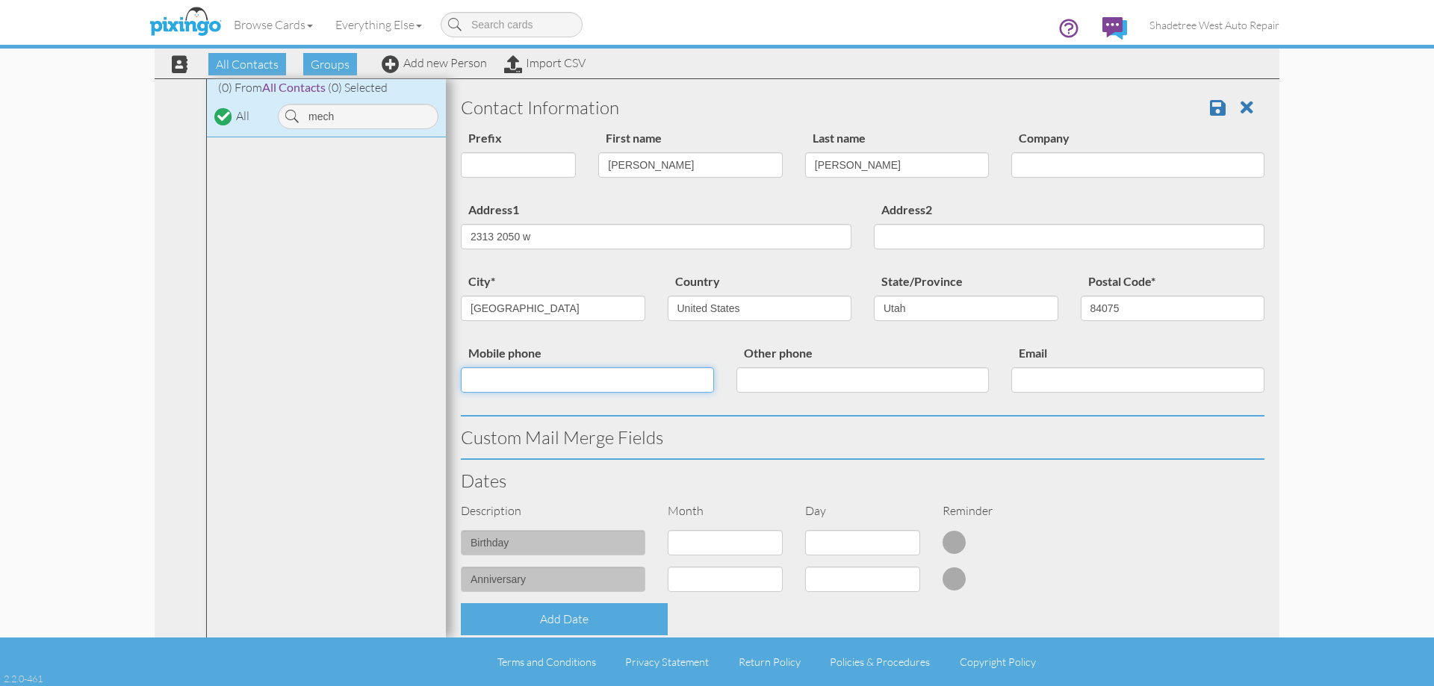
drag, startPoint x: 687, startPoint y: 378, endPoint x: 701, endPoint y: 370, distance: 16.0
click at [687, 378] on input "Mobile phone" at bounding box center [587, 379] width 253 height 25
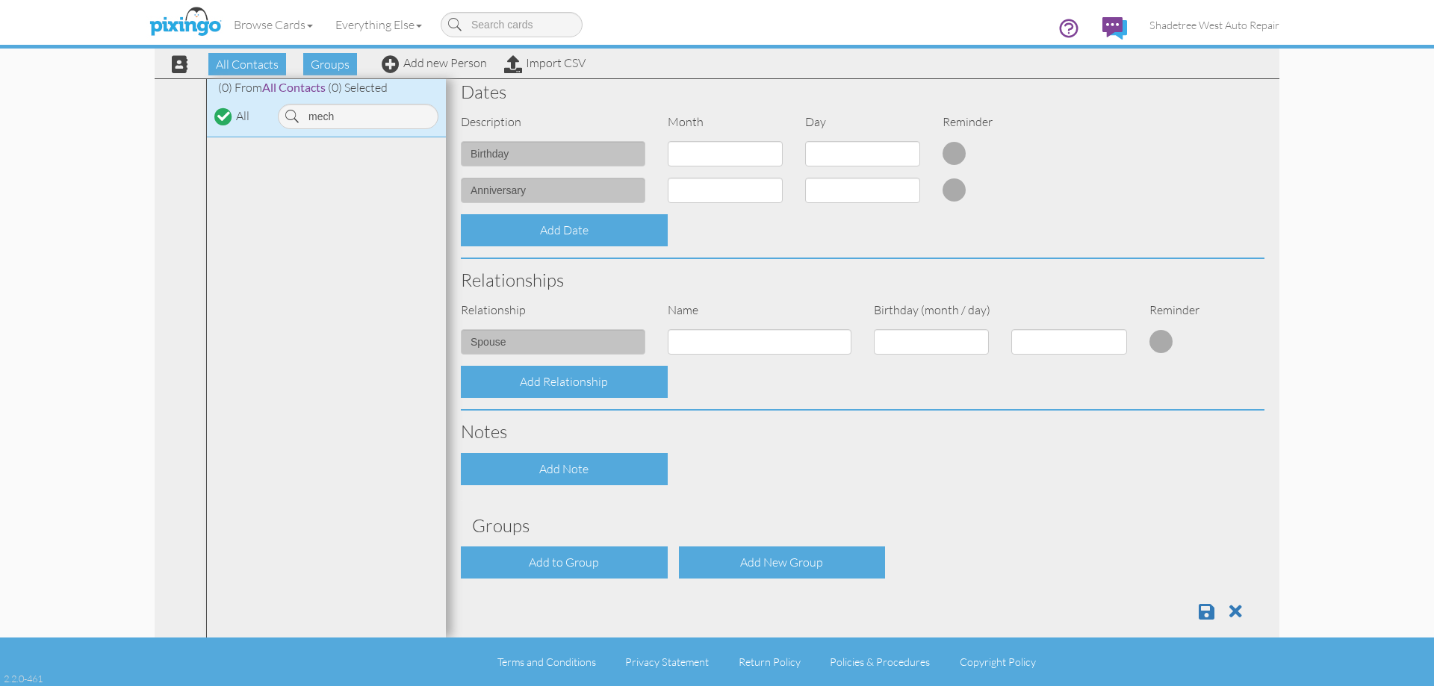
scroll to position [406, 0]
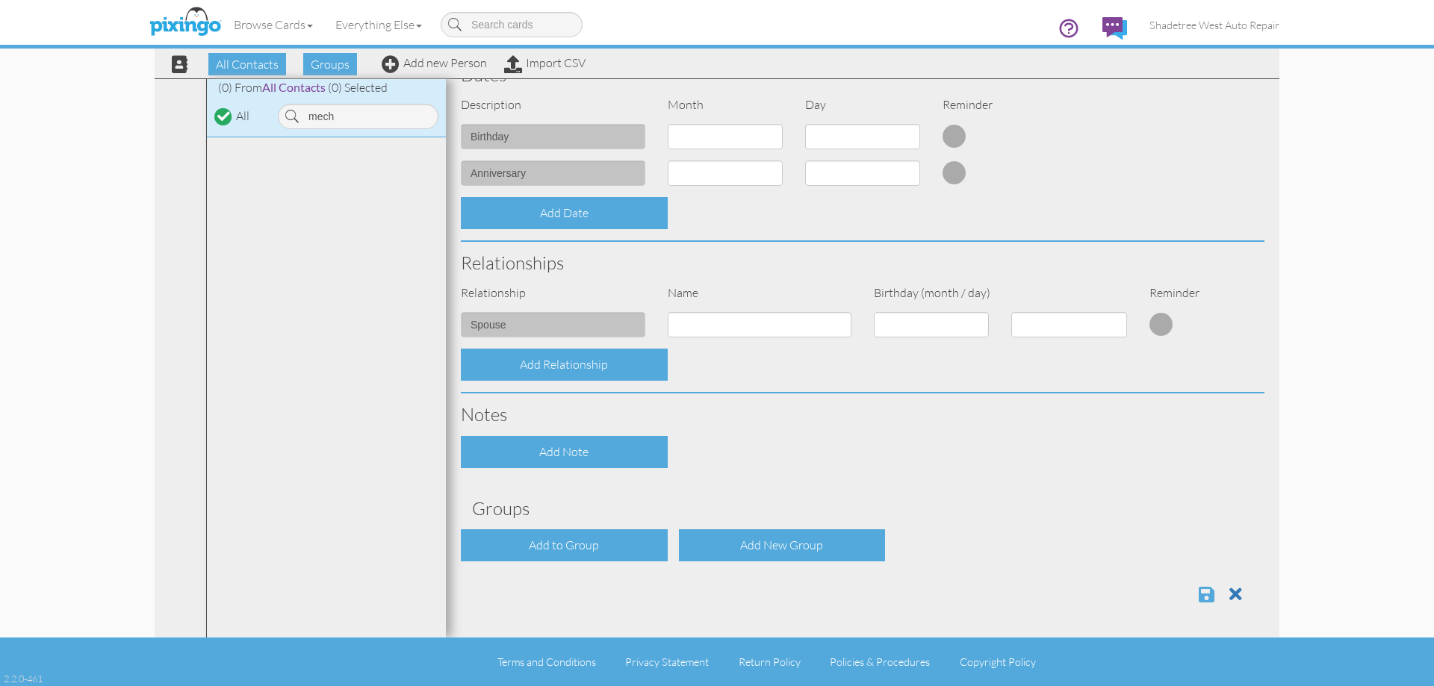
type input "8018286306"
click at [1198, 593] on span at bounding box center [1206, 594] width 16 height 18
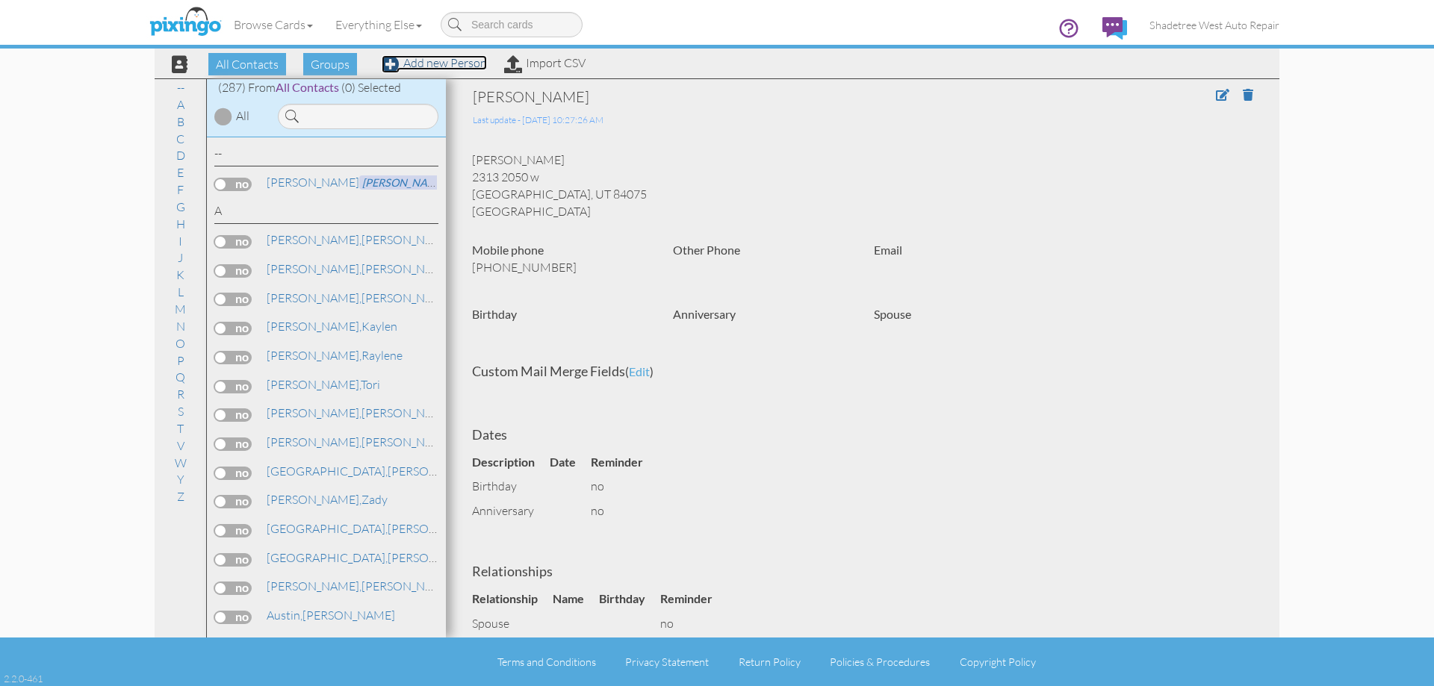
click at [433, 67] on link "Add new Person" at bounding box center [434, 62] width 105 height 15
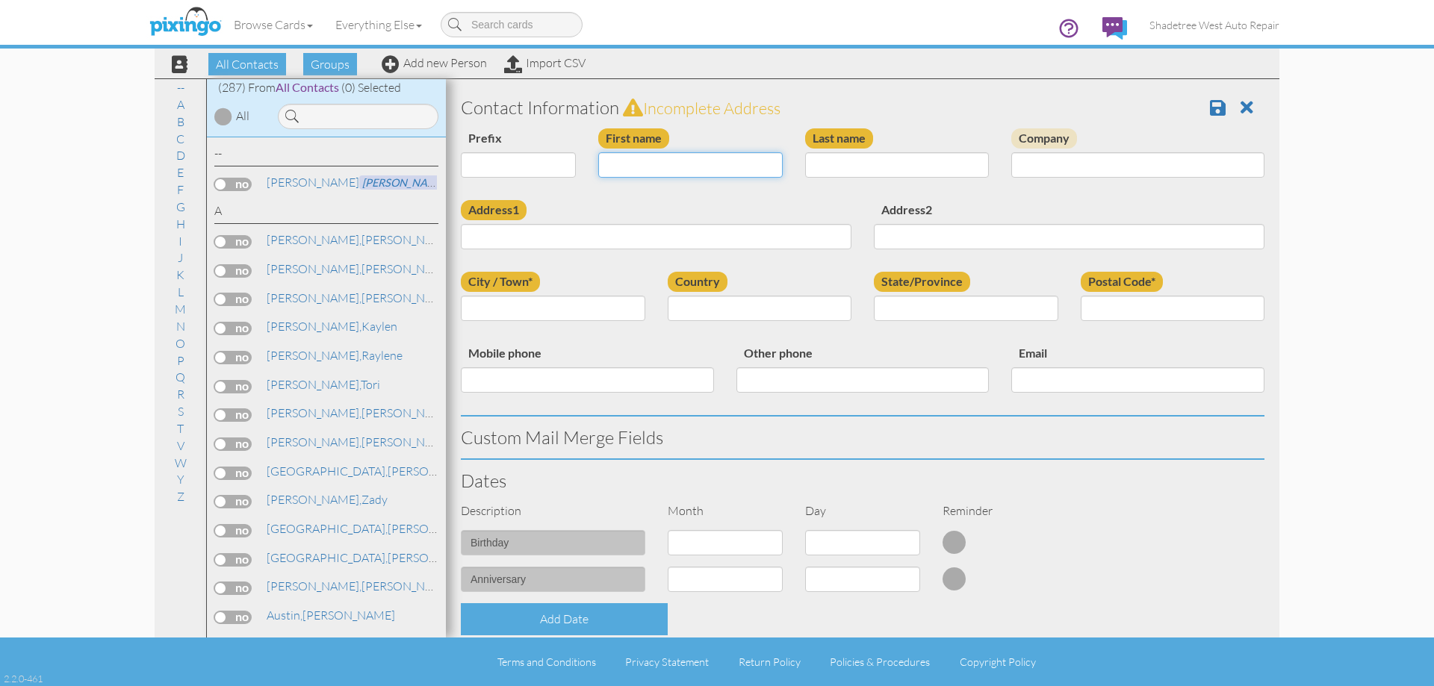
click at [646, 165] on input "First name" at bounding box center [690, 164] width 184 height 25
type input "[PERSON_NAME]"
click at [832, 155] on input "Last name" at bounding box center [897, 164] width 184 height 25
type input "Behrmann"
click at [707, 240] on input "Address1" at bounding box center [656, 236] width 391 height 25
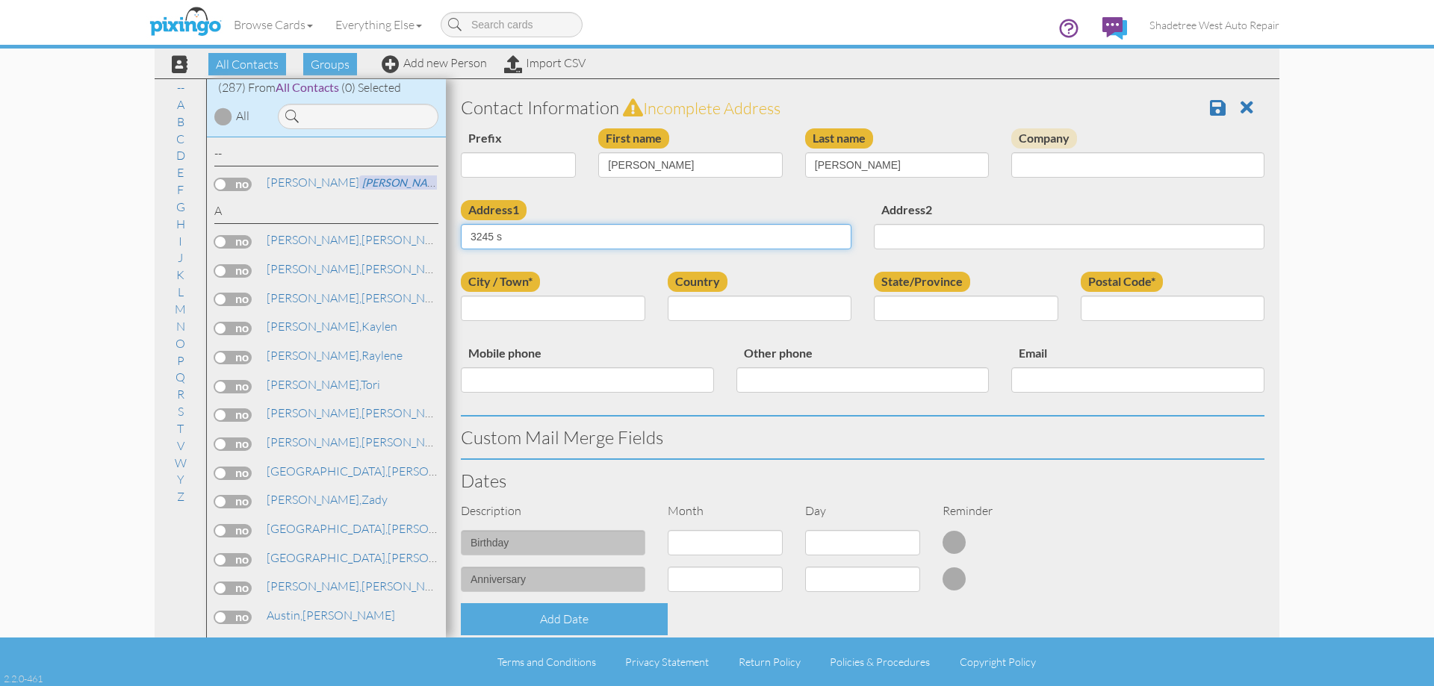
type input "3245 S 575 W"
click at [549, 300] on input "City / Town*" at bounding box center [553, 308] width 184 height 25
type input "syracuse"
click at [812, 311] on select "[GEOGRAPHIC_DATA] -------------- [GEOGRAPHIC_DATA] [GEOGRAPHIC_DATA] [GEOGRAPHI…" at bounding box center [760, 308] width 184 height 25
select select "object:1104"
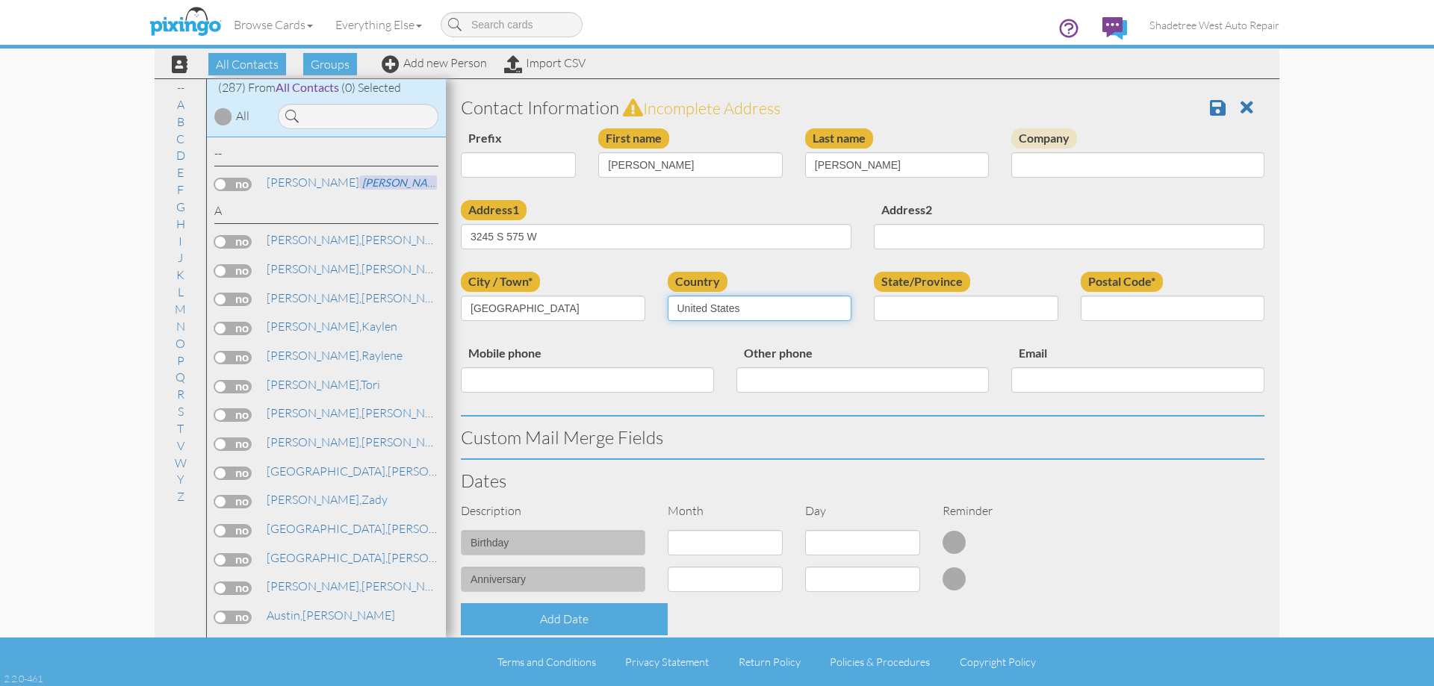
click at [668, 296] on select "[GEOGRAPHIC_DATA] -------------- [GEOGRAPHIC_DATA] [GEOGRAPHIC_DATA] [GEOGRAPHI…" at bounding box center [760, 308] width 184 height 25
click at [974, 319] on select "AA (Military) AE (Military) [US_STATE] [US_STATE] [US_STATE] AP (Military) [US_…" at bounding box center [966, 308] width 184 height 25
select select "object:1403"
click at [874, 296] on select "AA (Military) AE (Military) [US_STATE] [US_STATE] [US_STATE] AP (Military) [US_…" at bounding box center [966, 308] width 184 height 25
click at [1121, 308] on input "Postal Code*" at bounding box center [1172, 308] width 184 height 25
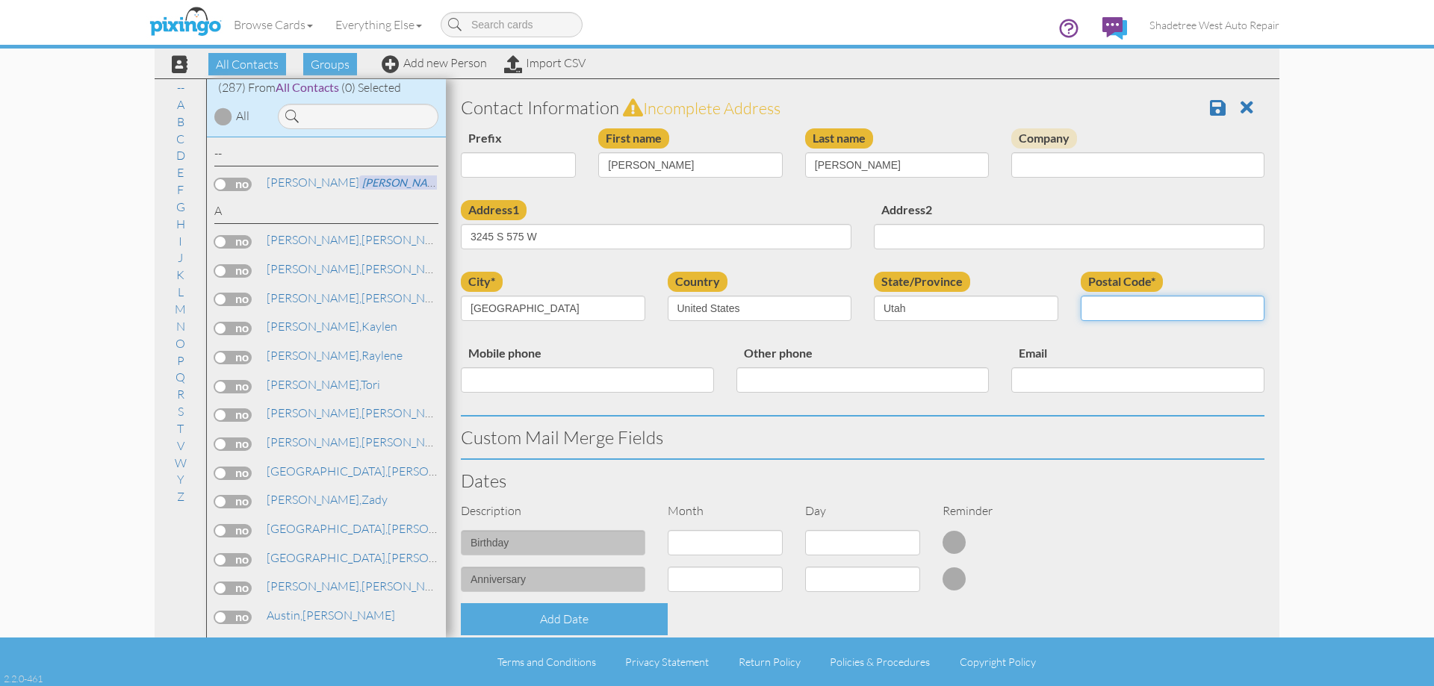
type input "84075"
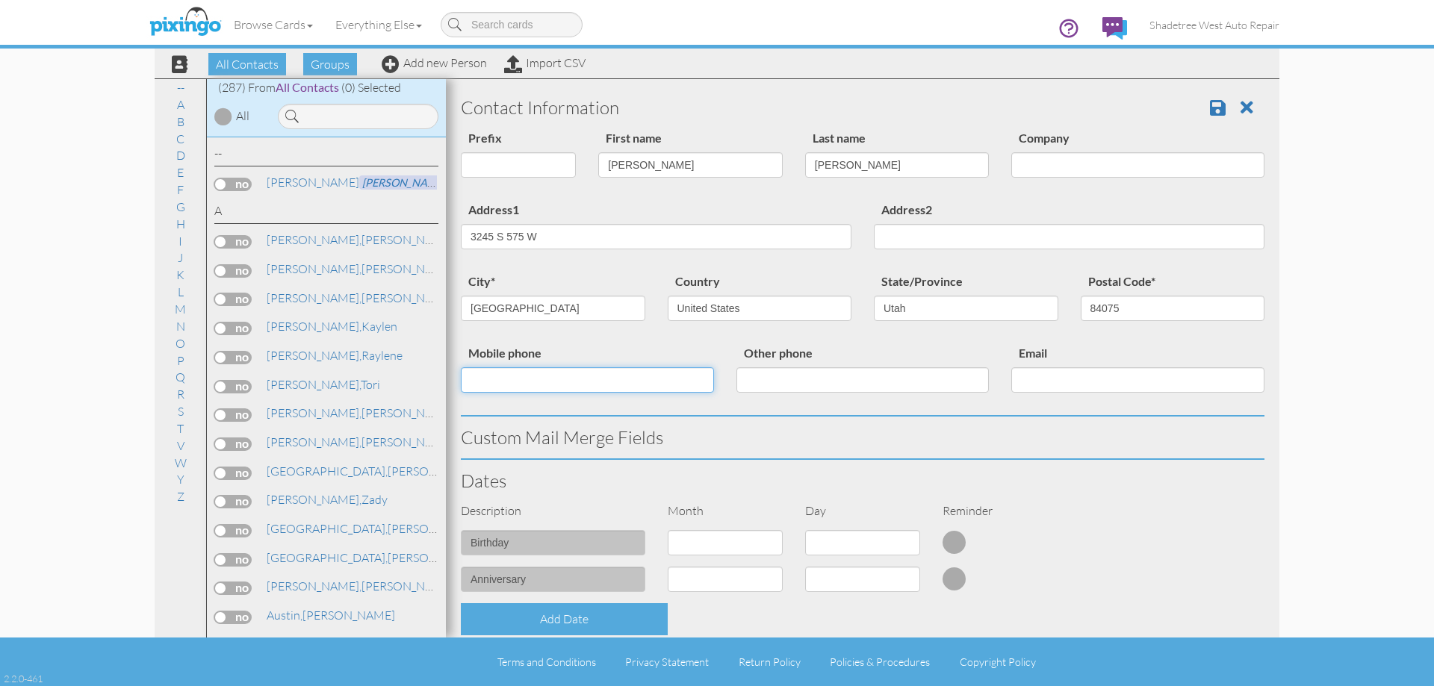
click at [644, 388] on input "Mobile phone" at bounding box center [587, 379] width 253 height 25
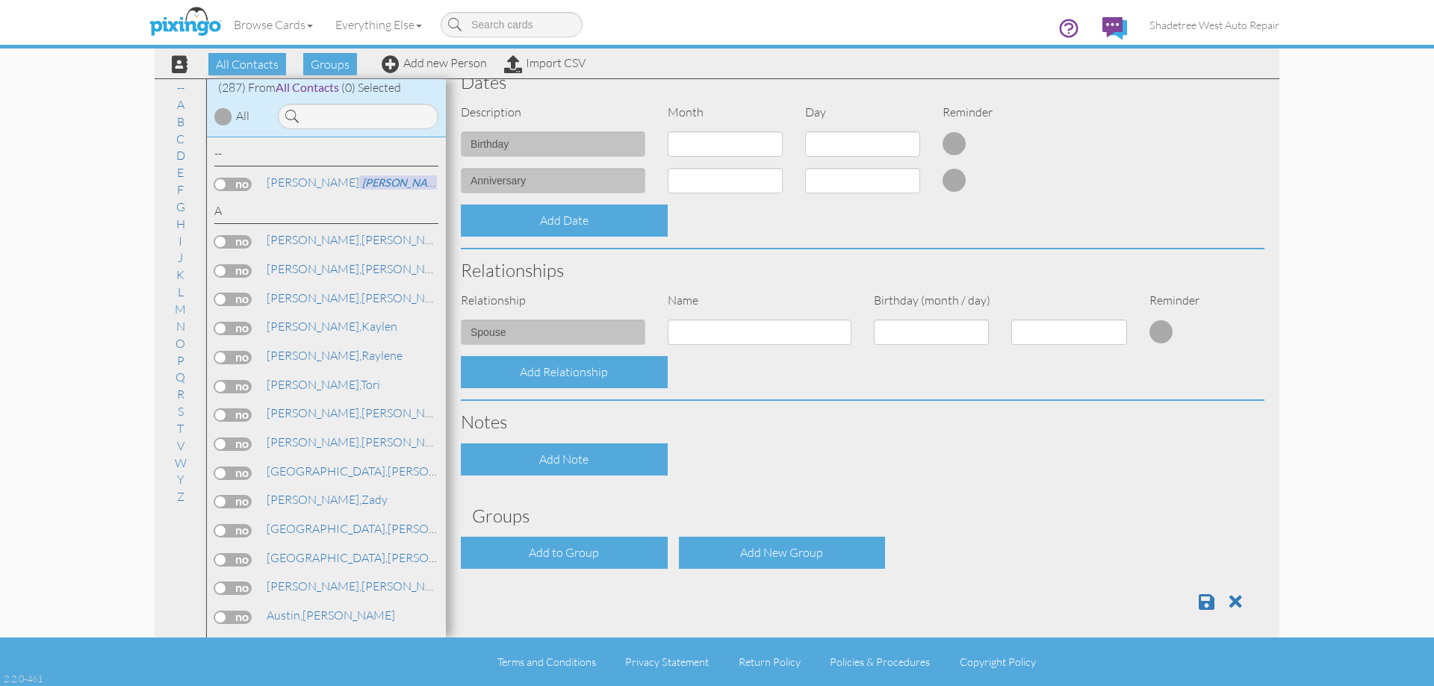
scroll to position [406, 0]
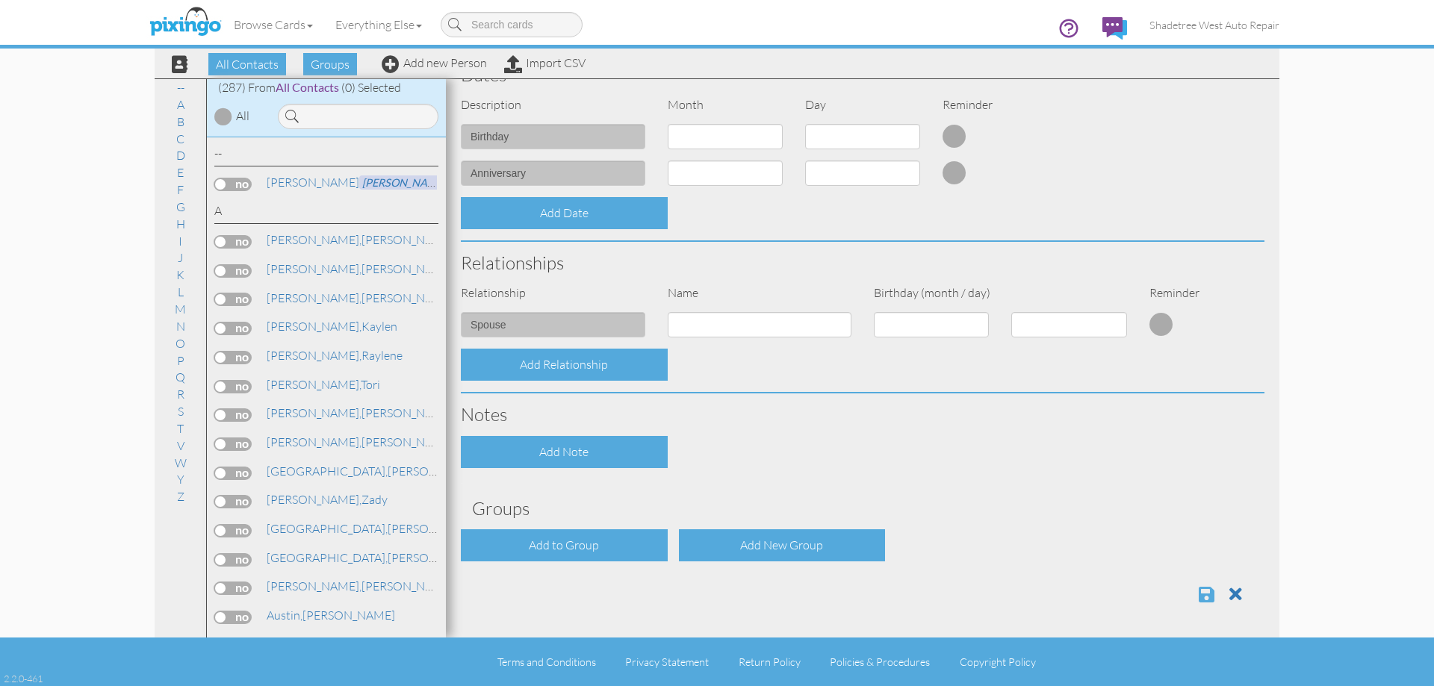
type input "4355356907"
click at [1201, 597] on span at bounding box center [1206, 594] width 16 height 18
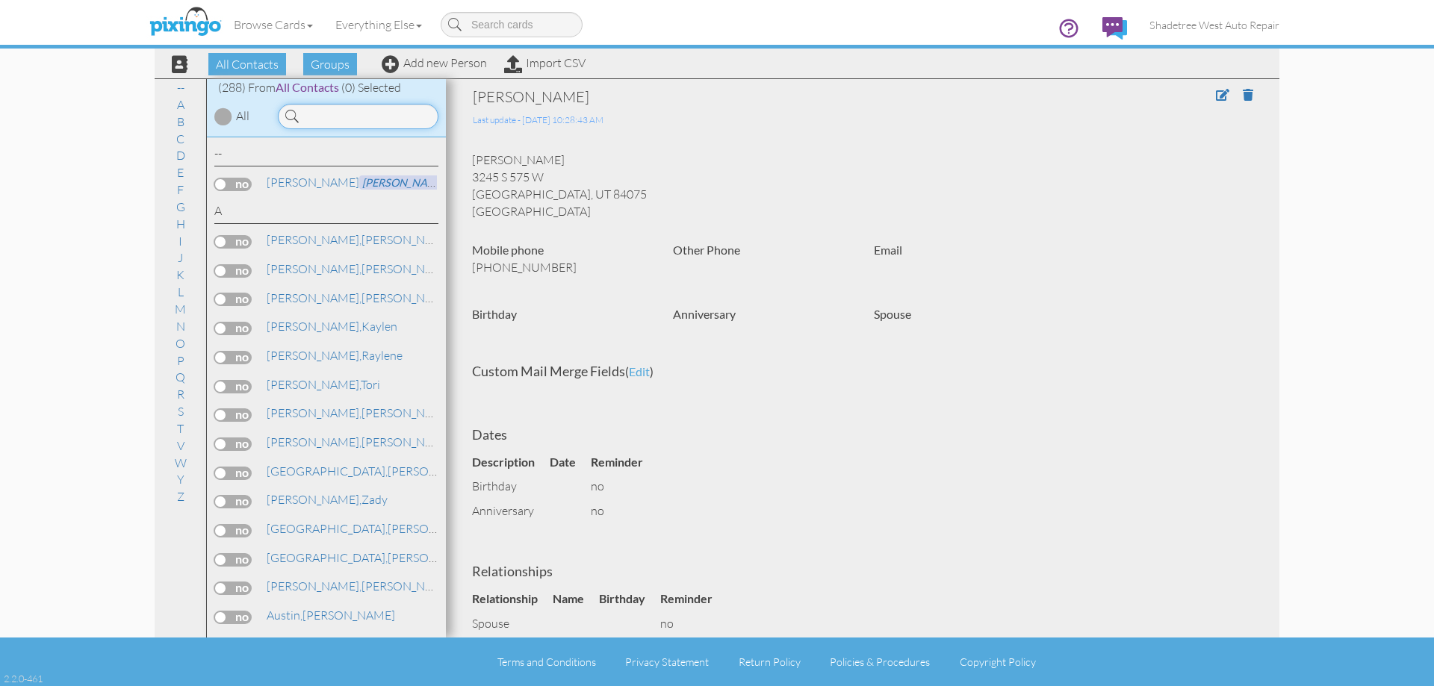
click at [398, 114] on input at bounding box center [358, 116] width 161 height 25
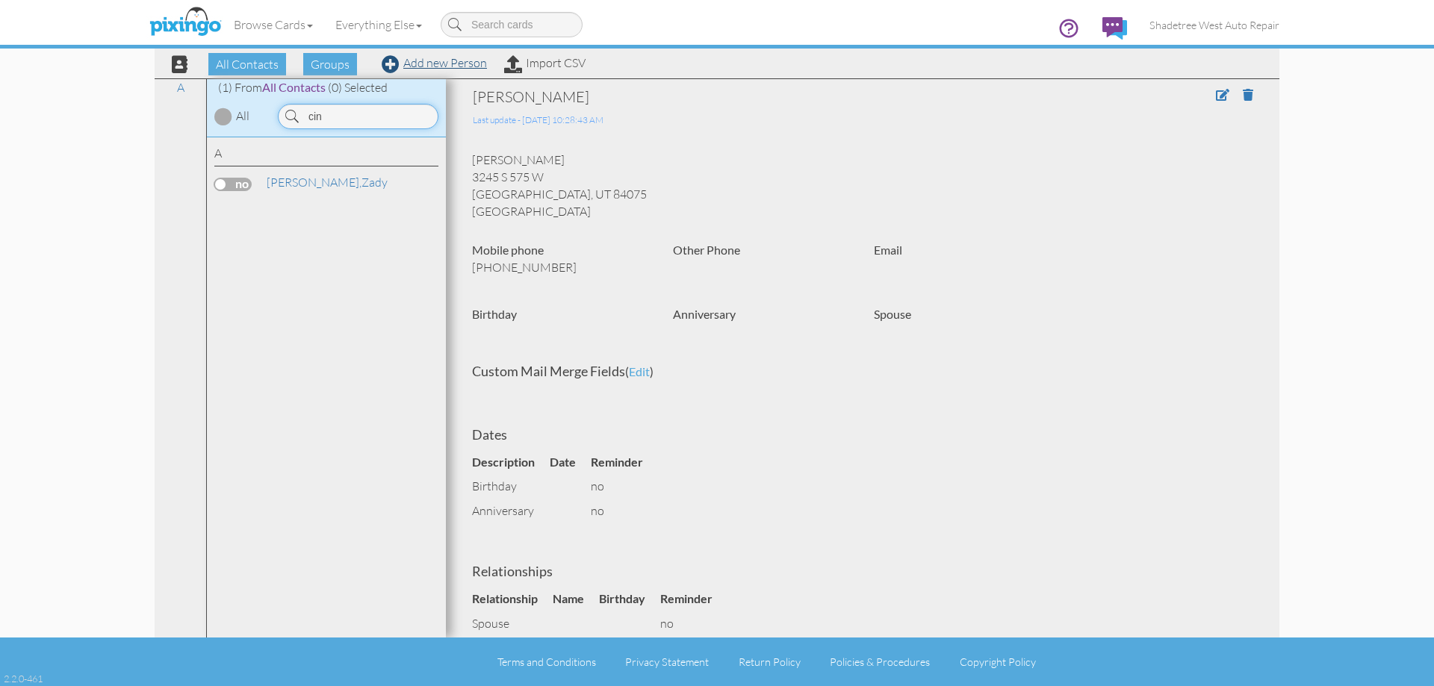
type input "cin"
click at [448, 66] on link "Add new Person" at bounding box center [434, 62] width 105 height 15
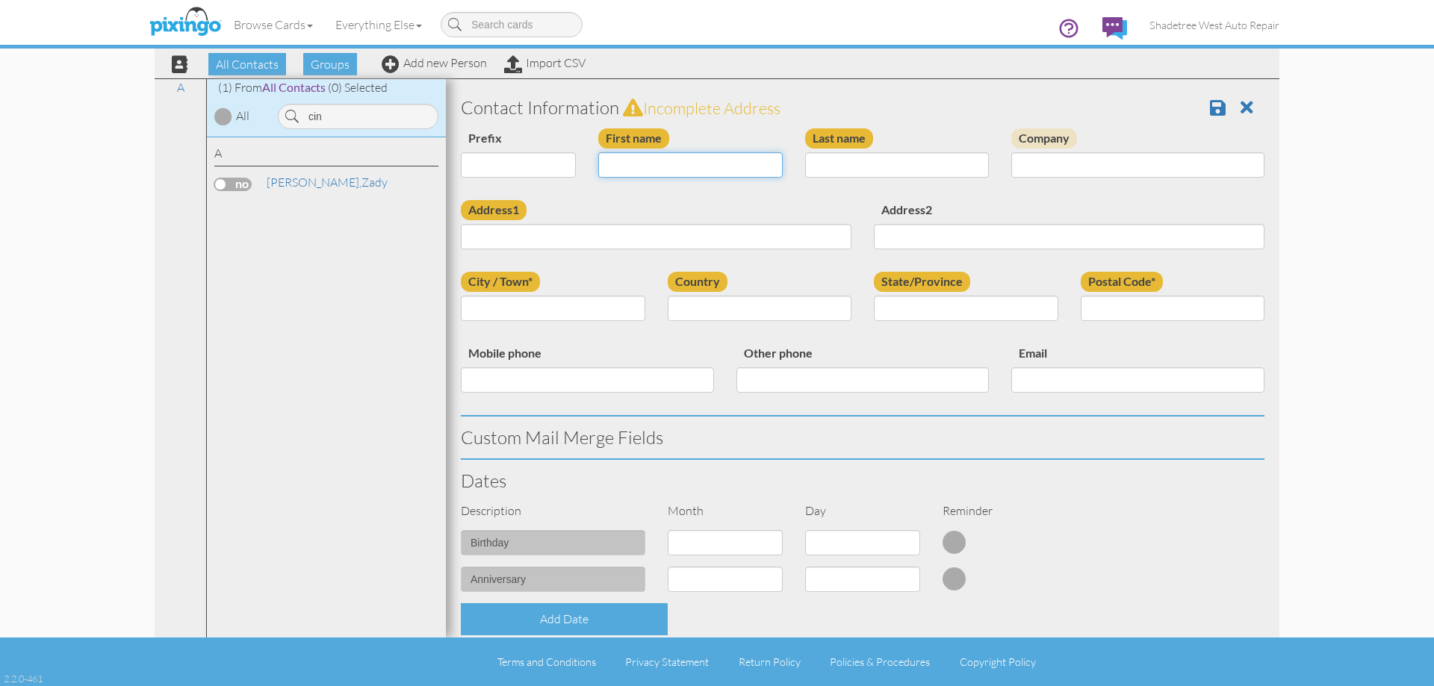
click at [645, 169] on input "First name" at bounding box center [690, 164] width 184 height 25
type input "[PERSON_NAME]"
click at [831, 168] on input "Last name" at bounding box center [897, 164] width 184 height 25
type input "Lawlor"
click at [750, 241] on input "Address1" at bounding box center [656, 236] width 391 height 25
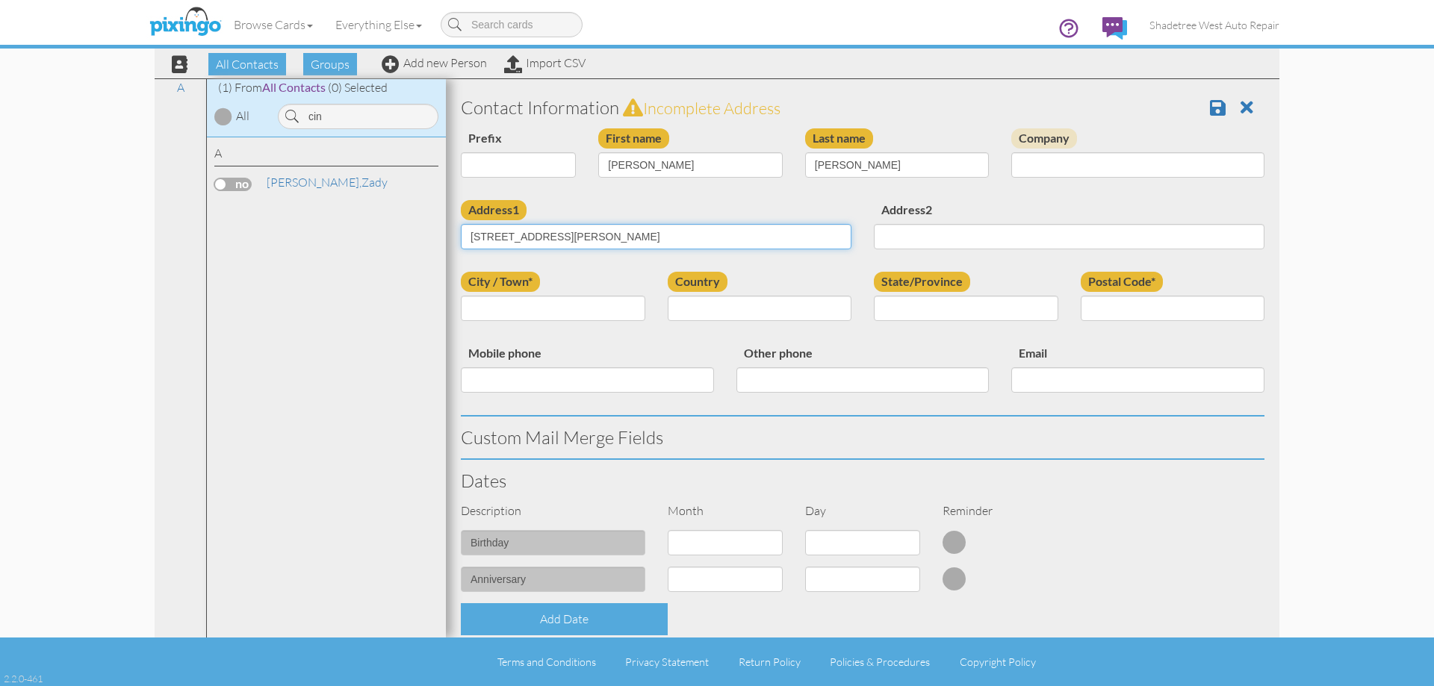
type input "1347 Sir Barton Drive"
click at [590, 312] on input "City / Town*" at bounding box center [553, 308] width 184 height 25
type input "Kaysville"
click at [681, 309] on select "[GEOGRAPHIC_DATA] -------------- [GEOGRAPHIC_DATA] [GEOGRAPHIC_DATA] [GEOGRAPHI…" at bounding box center [760, 308] width 184 height 25
select select "object:1133"
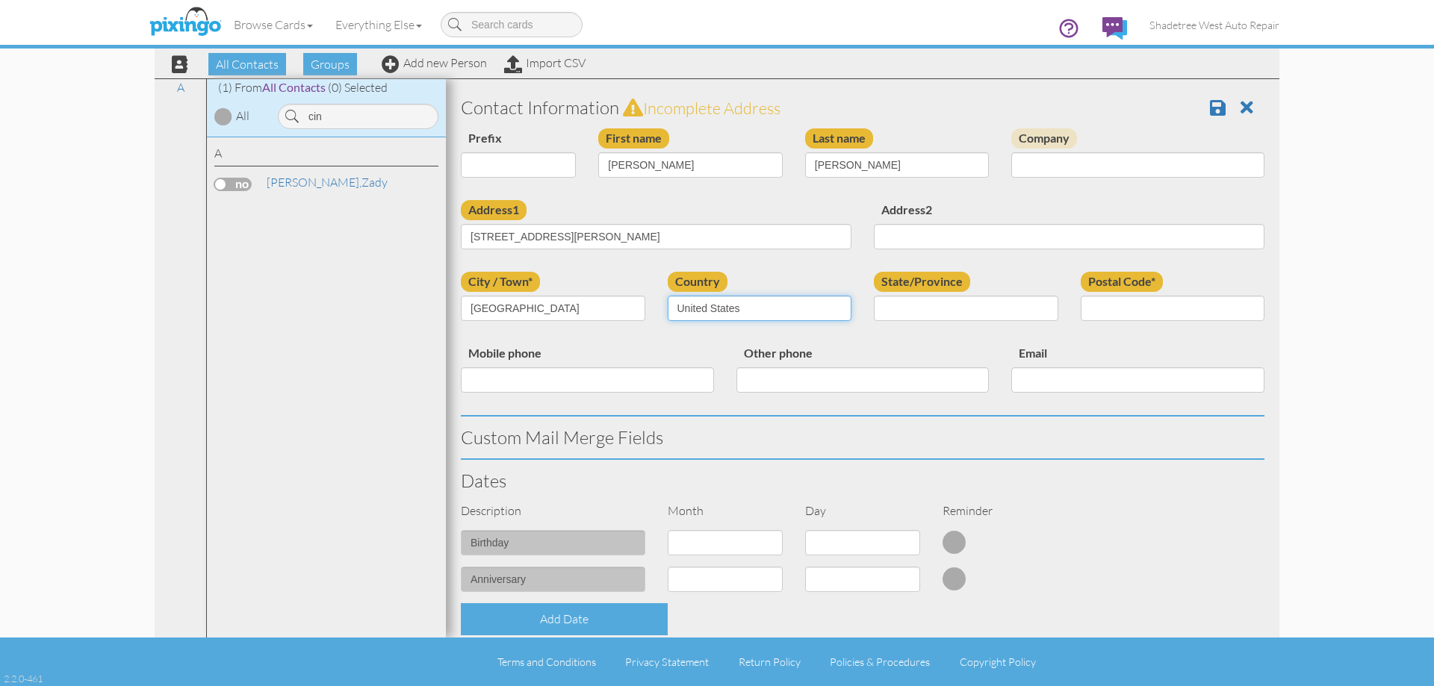
click at [668, 296] on select "[GEOGRAPHIC_DATA] -------------- [GEOGRAPHIC_DATA] [GEOGRAPHIC_DATA] [GEOGRAPHI…" at bounding box center [760, 308] width 184 height 25
click at [913, 313] on select "AA (Military) AE (Military) [US_STATE] [US_STATE] [US_STATE] AP (Military) [US_…" at bounding box center [966, 308] width 184 height 25
select select "object:1432"
click at [874, 296] on select "AA (Military) AE (Military) [US_STATE] [US_STATE] [US_STATE] AP (Military) [US_…" at bounding box center [966, 308] width 184 height 25
click at [1176, 308] on input "Postal Code*" at bounding box center [1172, 308] width 184 height 25
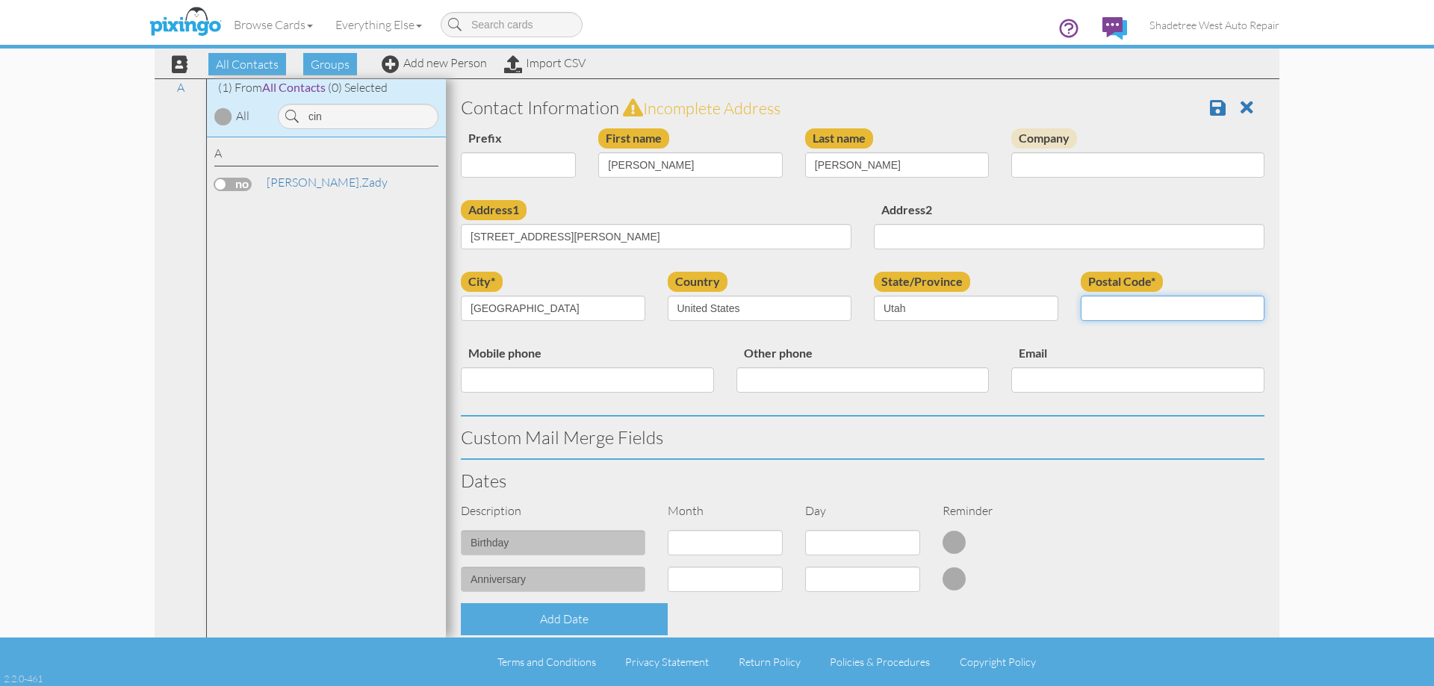
type input "84037"
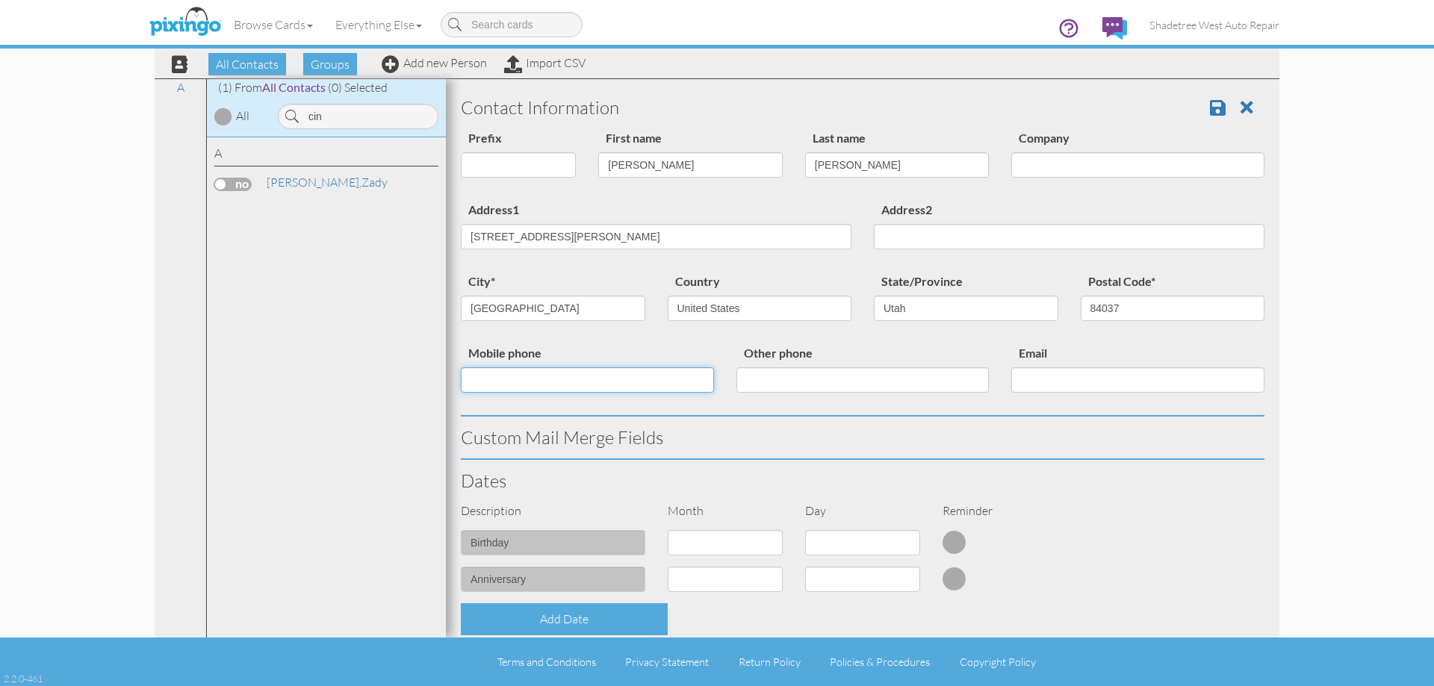
click at [679, 386] on input "Mobile phone" at bounding box center [587, 379] width 253 height 25
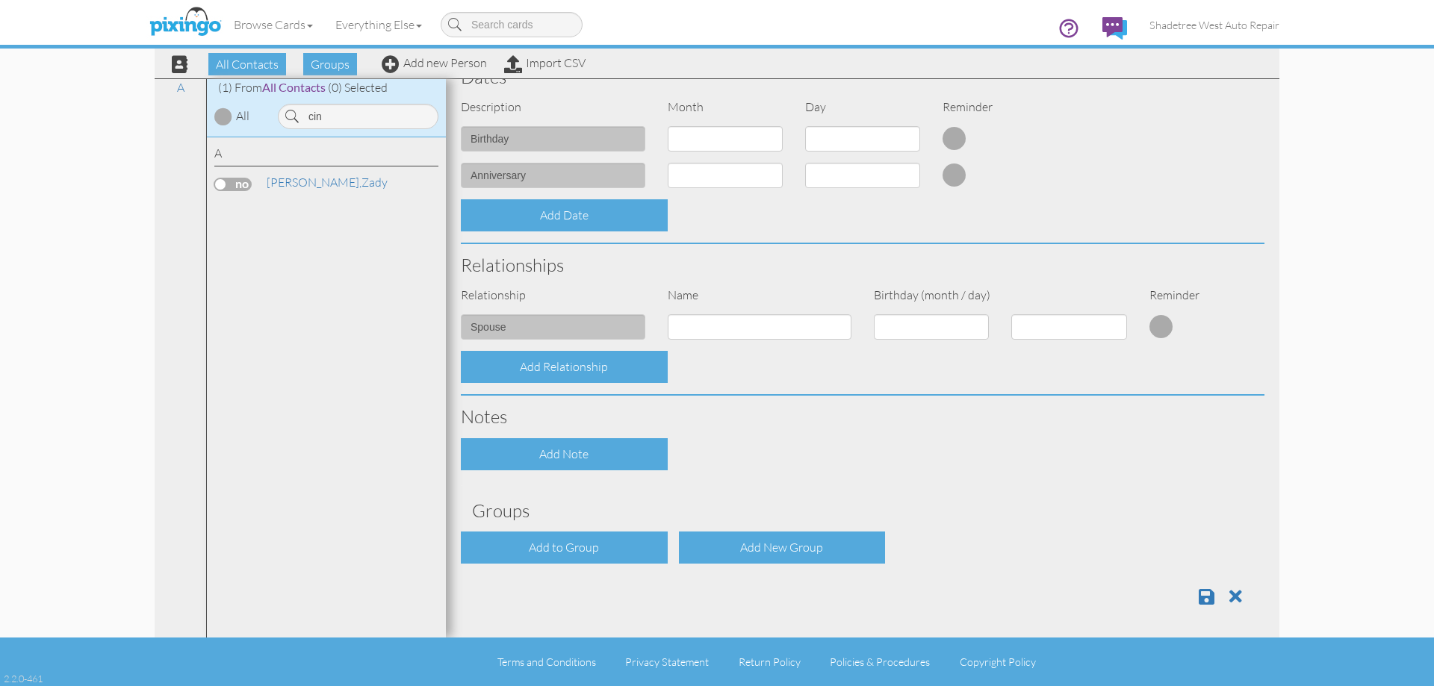
scroll to position [406, 0]
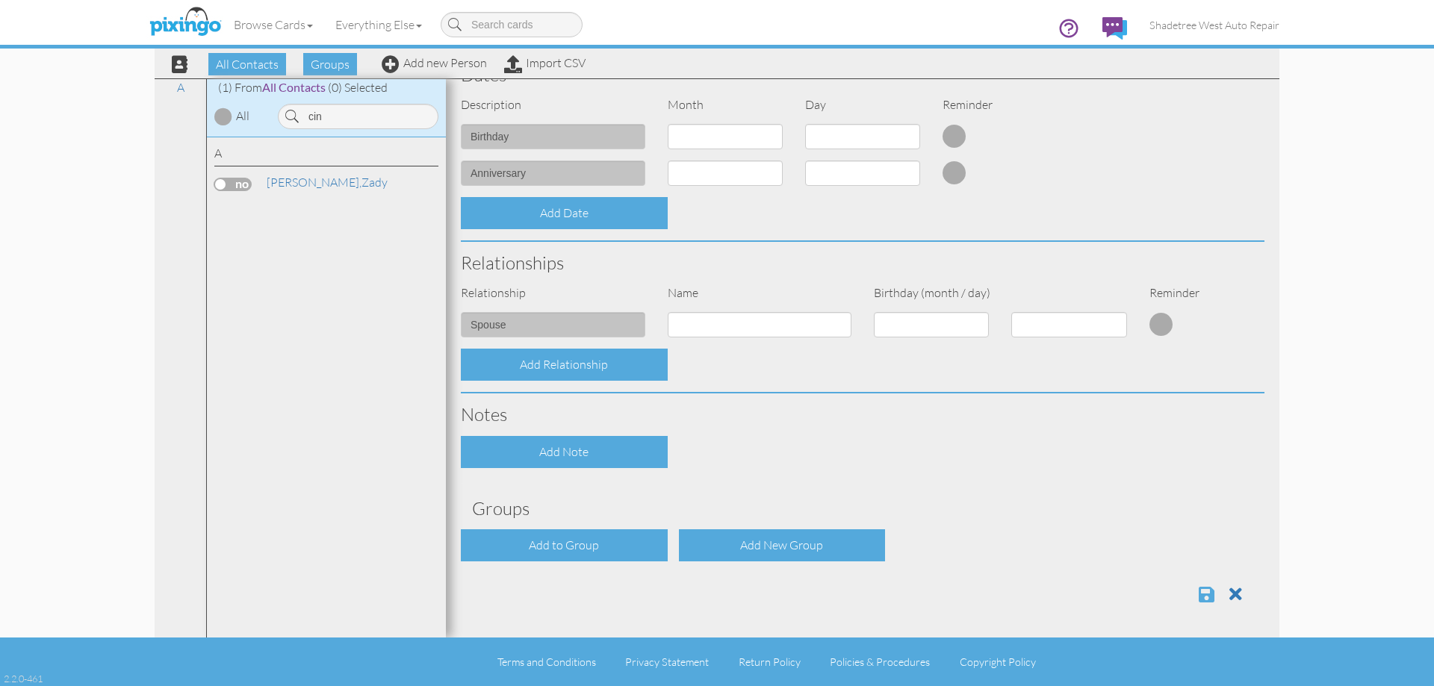
type input "8016605639"
click at [1198, 598] on span at bounding box center [1206, 594] width 16 height 18
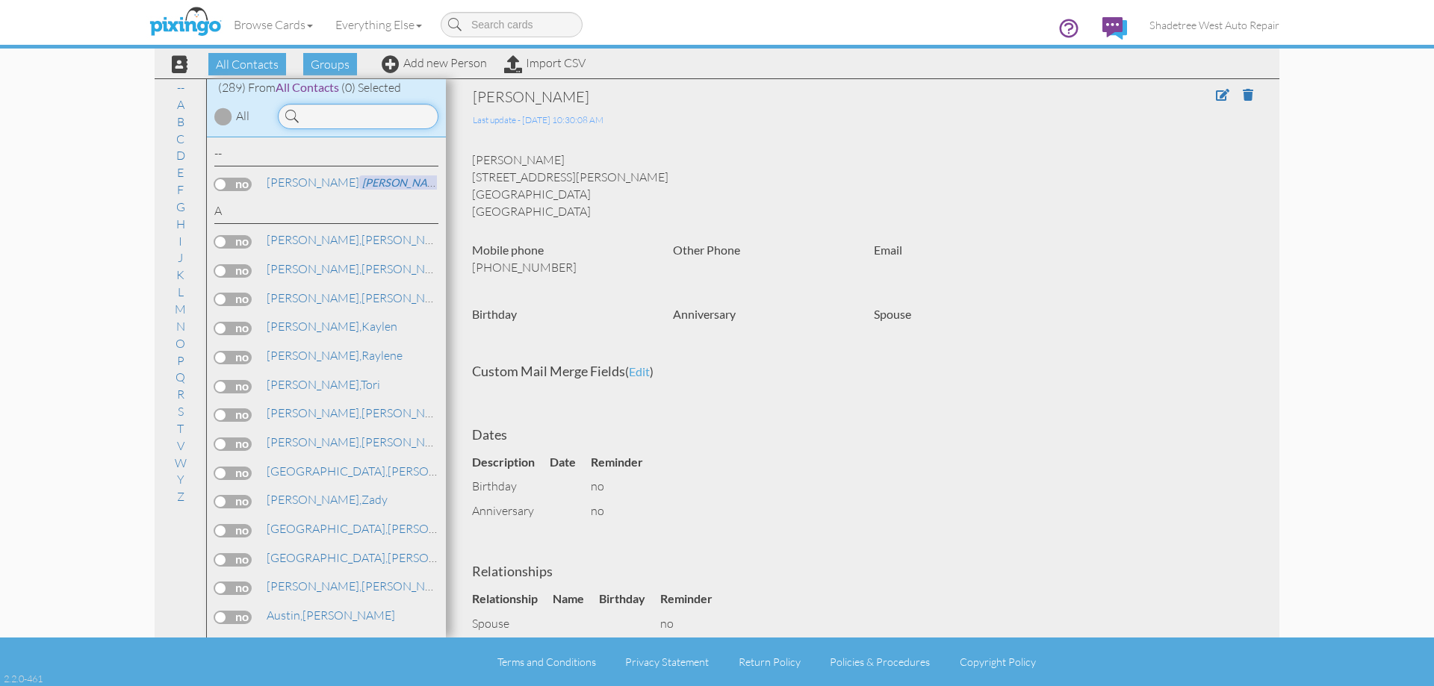
click at [366, 116] on input at bounding box center [358, 116] width 161 height 25
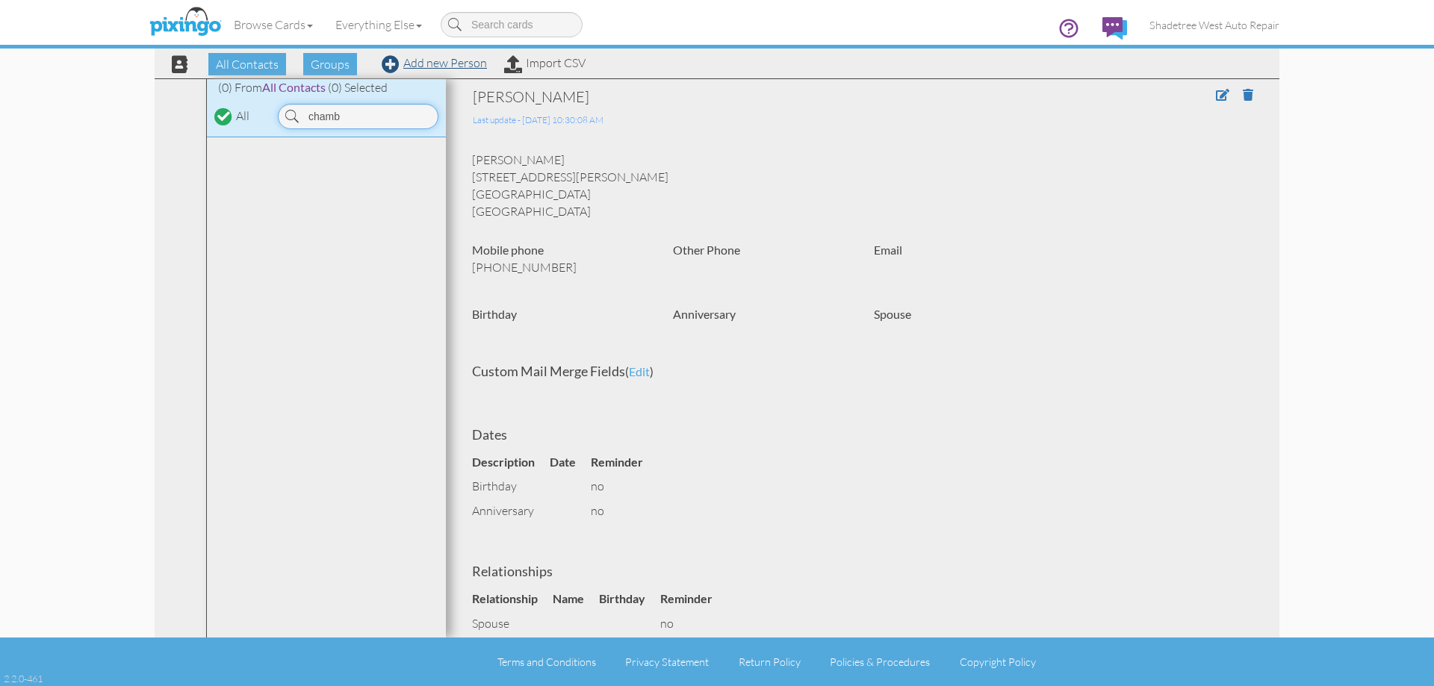
type input "chamb"
click at [477, 66] on link "Add new Person" at bounding box center [434, 62] width 105 height 15
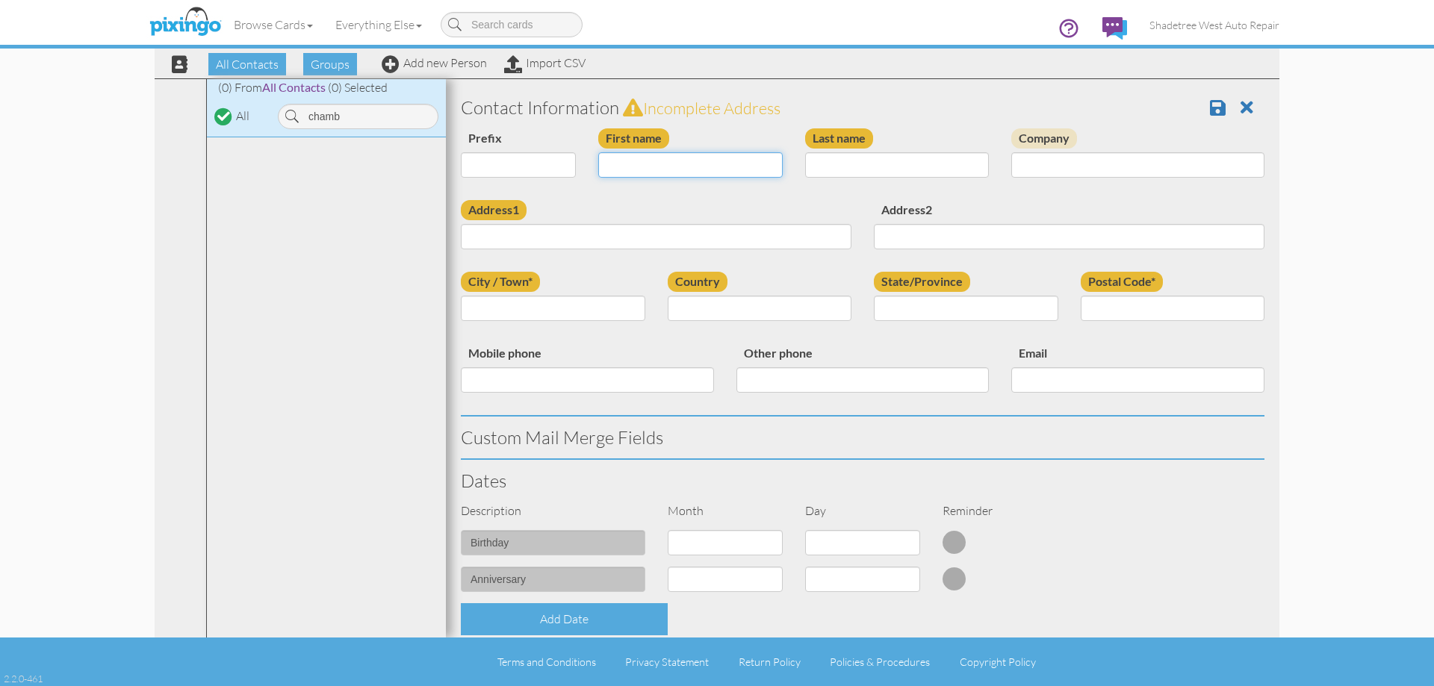
click at [659, 157] on input "First name" at bounding box center [690, 164] width 184 height 25
type input "[PERSON_NAME] And [PERSON_NAME]"
click at [855, 168] on input "Last name" at bounding box center [897, 164] width 184 height 25
type input "Chamberlain"
click at [700, 237] on input "Address1" at bounding box center [656, 236] width 391 height 25
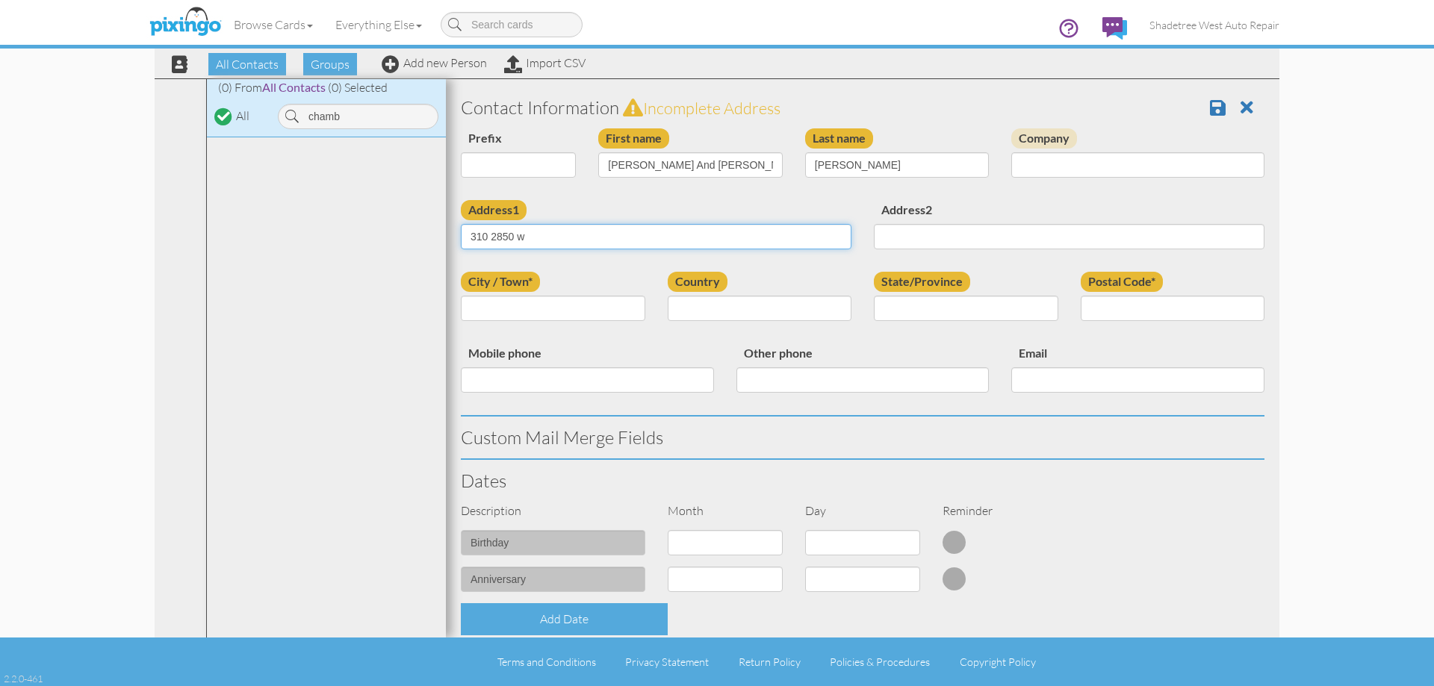
type input "310 2850 w"
click at [550, 309] on input "City / Town*" at bounding box center [553, 308] width 184 height 25
type input "Layton"
click at [725, 310] on select "[GEOGRAPHIC_DATA] -------------- [GEOGRAPHIC_DATA] [GEOGRAPHIC_DATA] [GEOGRAPHI…" at bounding box center [760, 308] width 184 height 25
select select "object:1422"
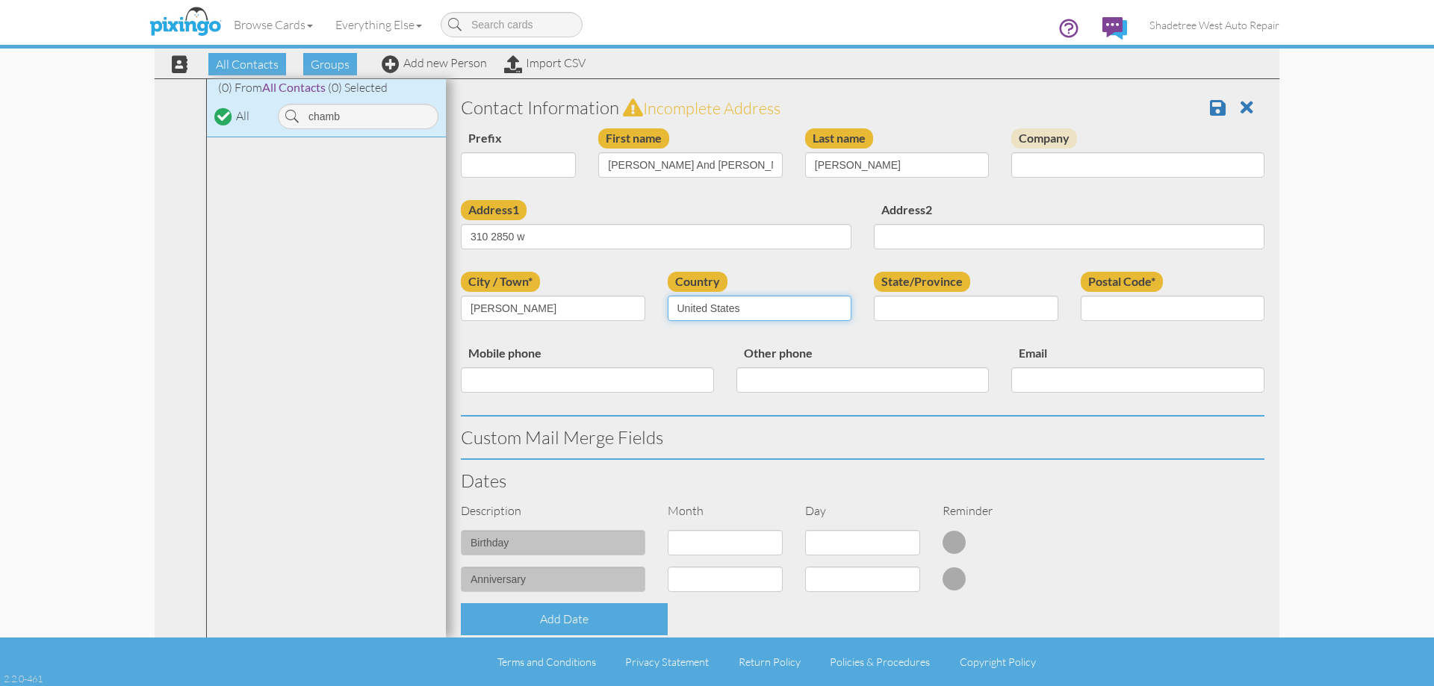
click at [668, 296] on select "[GEOGRAPHIC_DATA] -------------- [GEOGRAPHIC_DATA] [GEOGRAPHIC_DATA] [GEOGRAPHI…" at bounding box center [760, 308] width 184 height 25
click at [935, 315] on select "AA (Military) AE (Military) [US_STATE] [US_STATE] [US_STATE] AP (Military) [US_…" at bounding box center [966, 308] width 184 height 25
select select "object:1721"
click at [874, 296] on select "AA (Military) AE (Military) [US_STATE] [US_STATE] [US_STATE] AP (Military) [US_…" at bounding box center [966, 308] width 184 height 25
click at [1128, 308] on input "Postal Code*" at bounding box center [1172, 308] width 184 height 25
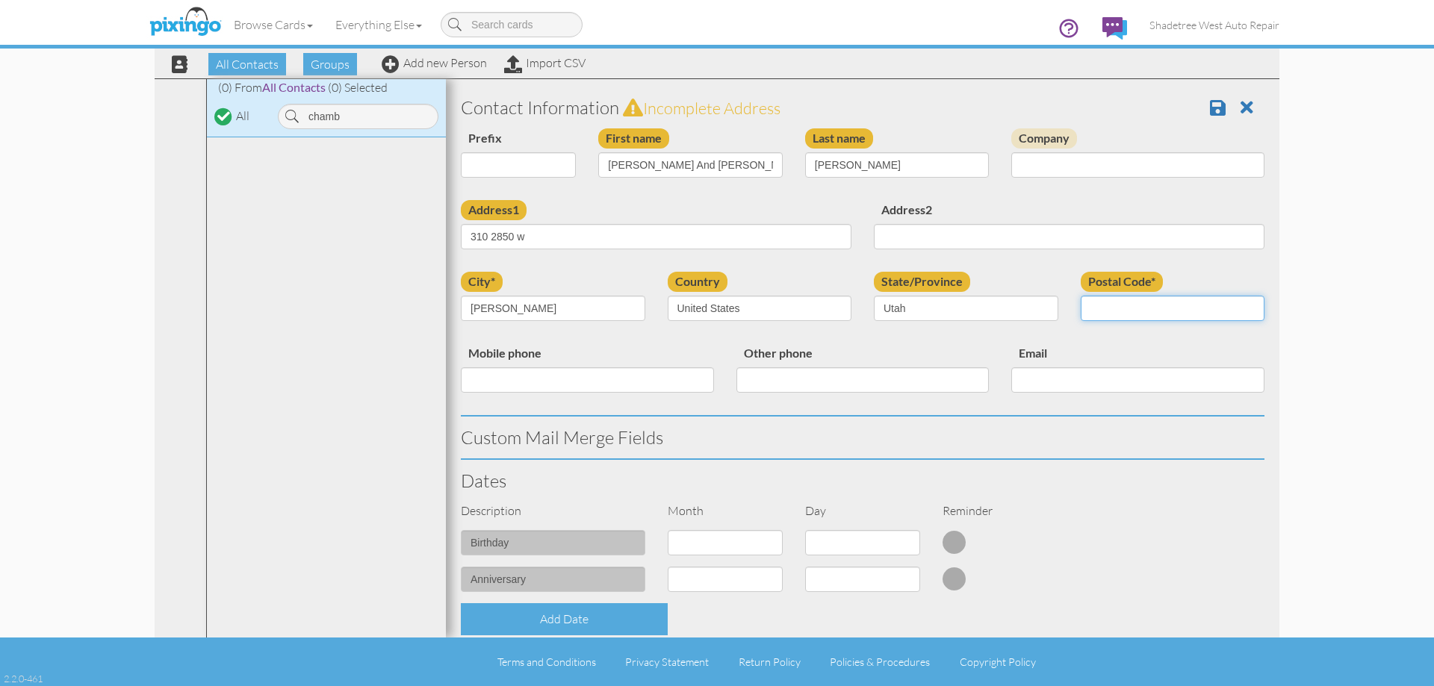
type input "84041"
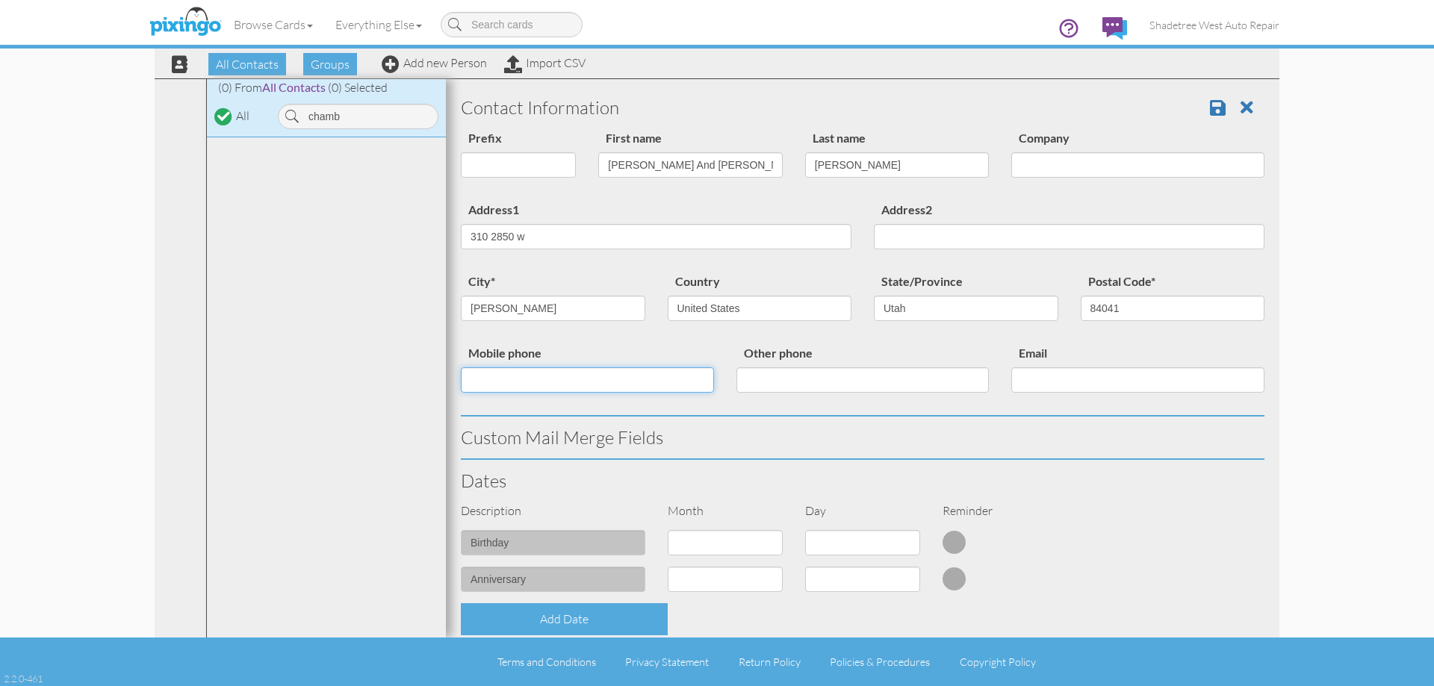
click at [706, 391] on input "Mobile phone" at bounding box center [587, 379] width 253 height 25
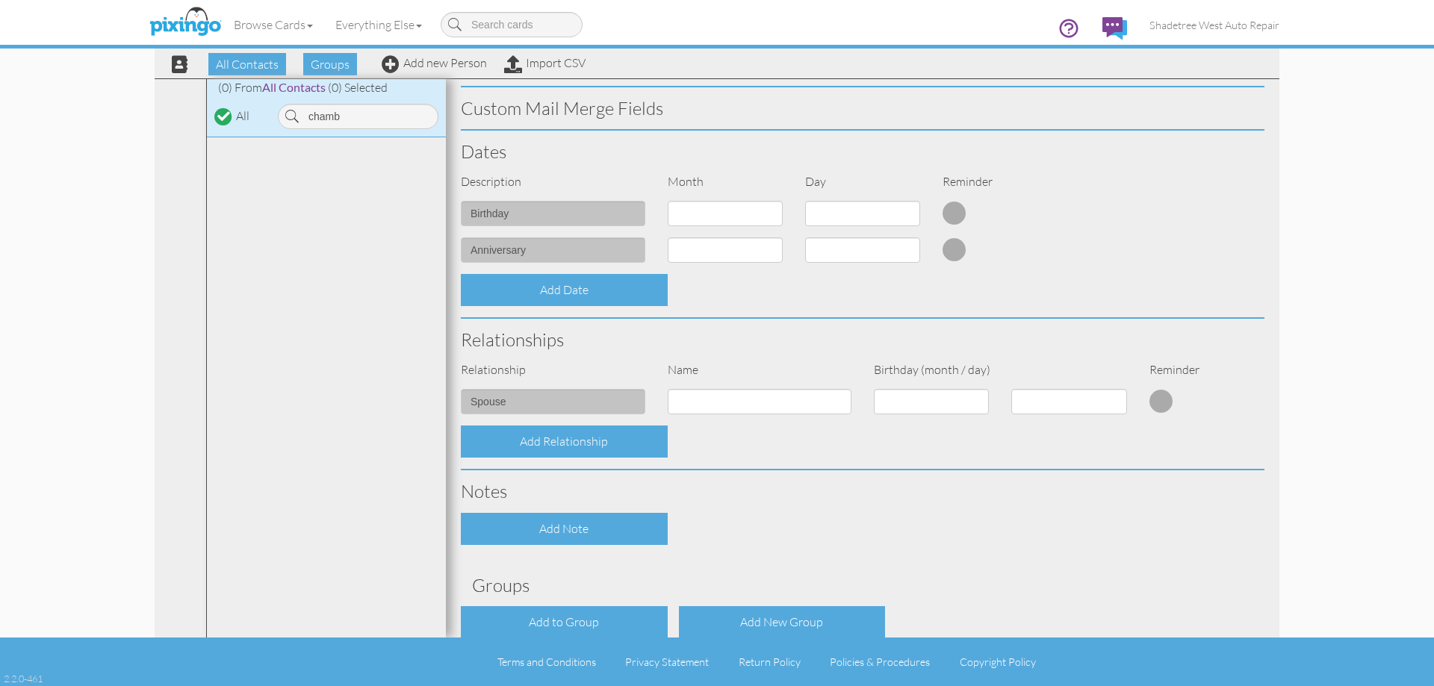
scroll to position [406, 0]
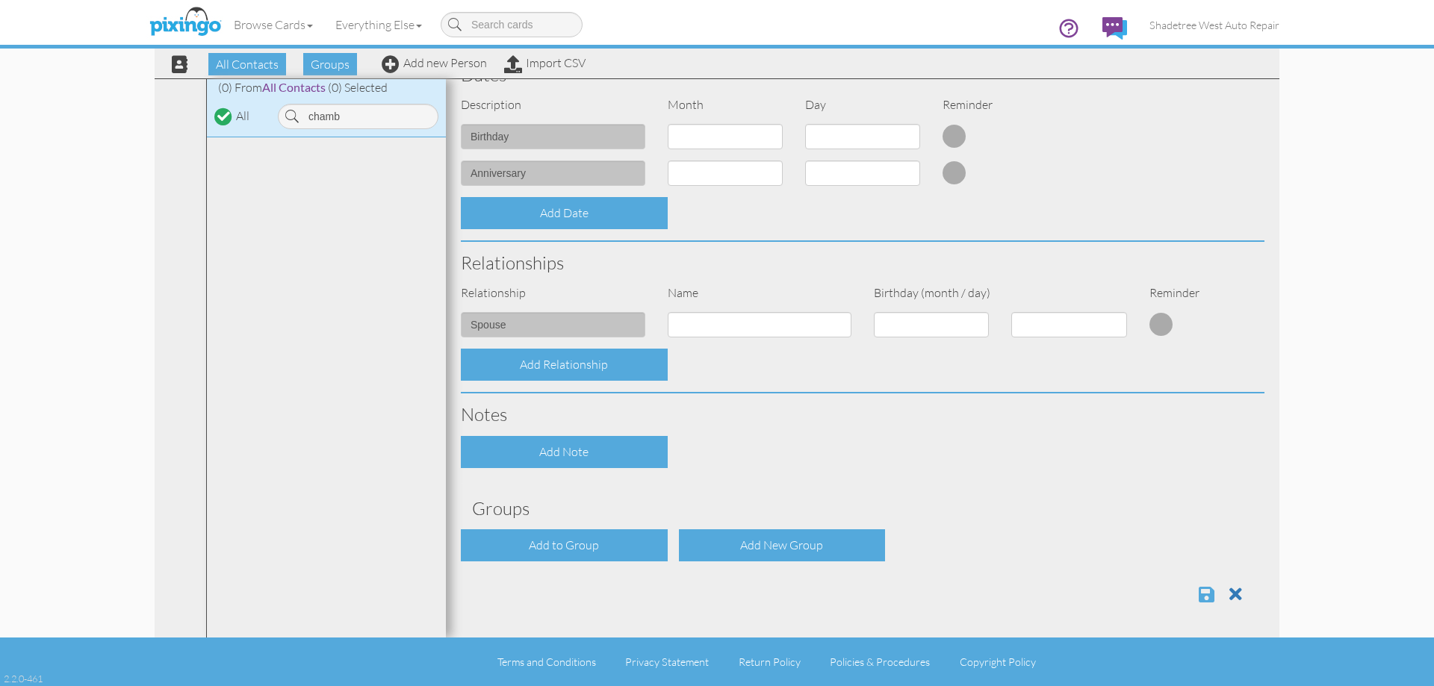
type input "8017265274"
click at [1200, 594] on span at bounding box center [1206, 594] width 16 height 18
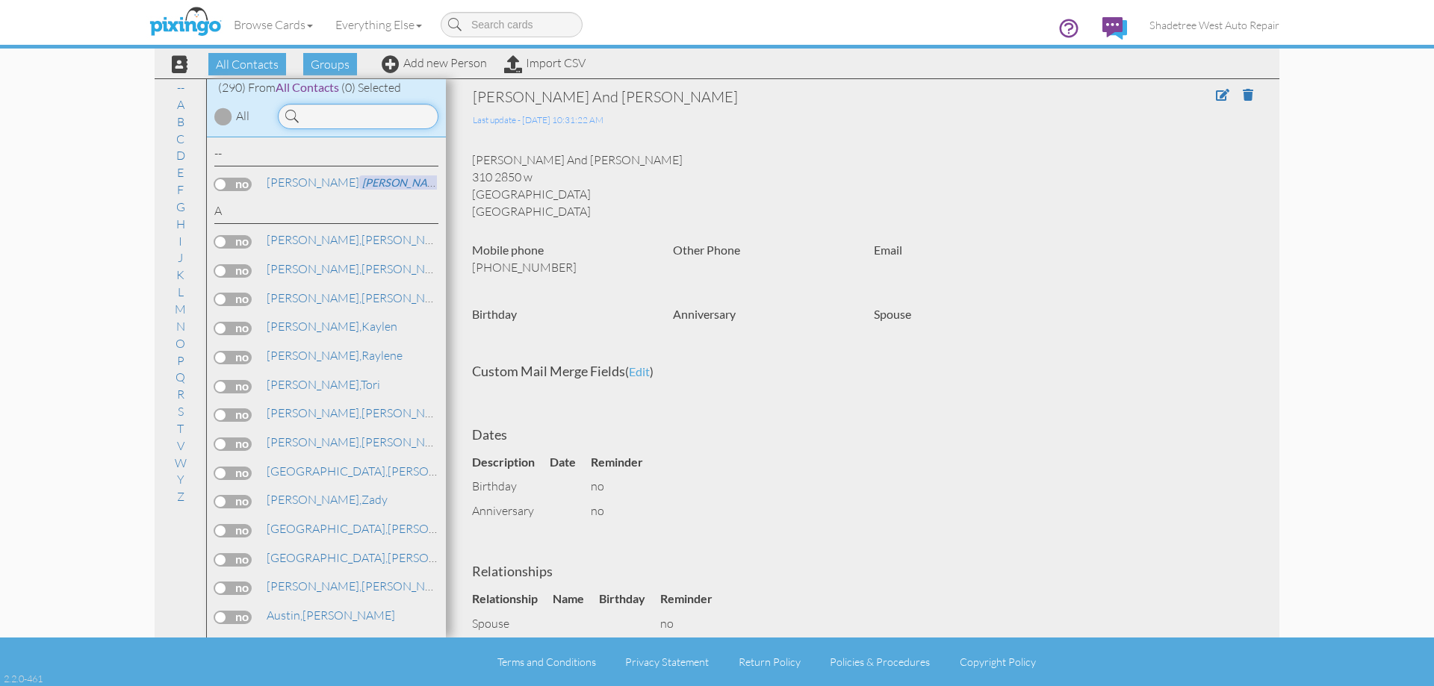
click at [323, 113] on input at bounding box center [358, 116] width 161 height 25
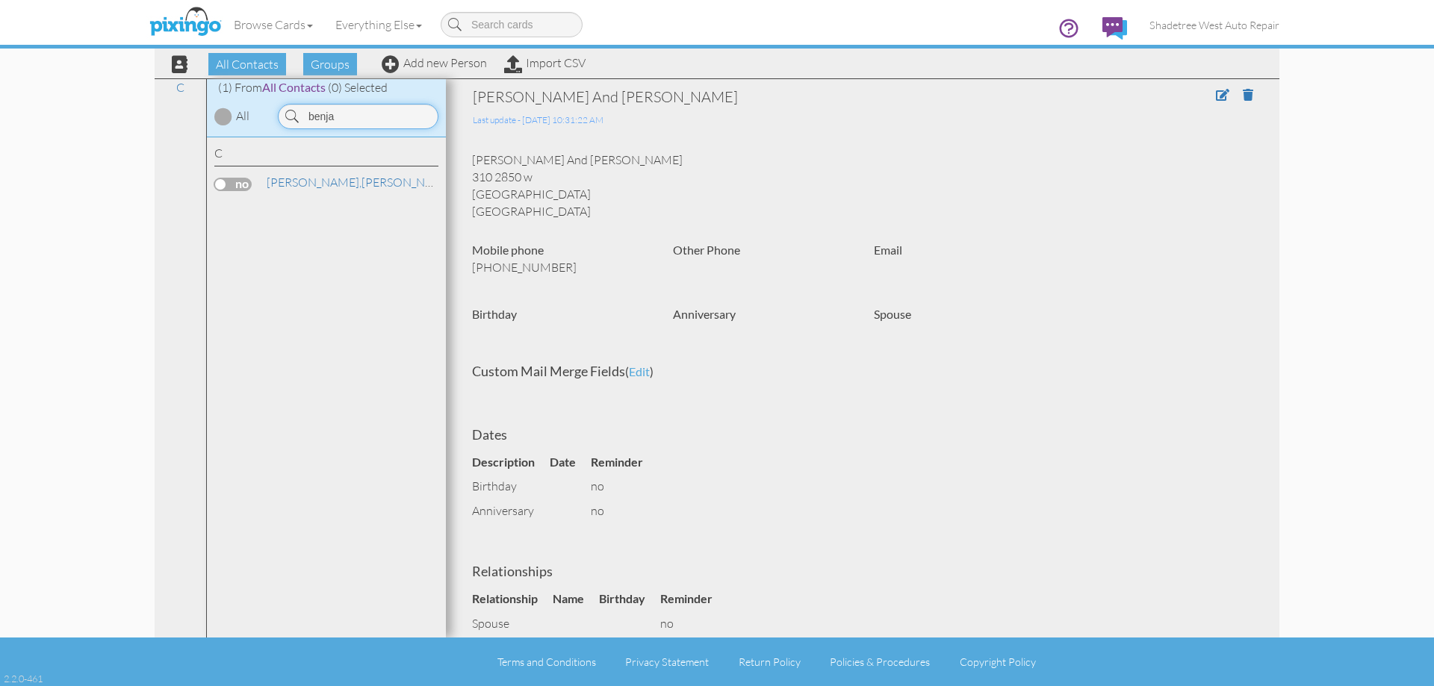
drag, startPoint x: 346, startPoint y: 129, endPoint x: 266, endPoint y: 156, distance: 84.3
click at [266, 156] on div "(1) From All Contacts (0) Selected All benja C Crawford, Benjamin" at bounding box center [326, 358] width 239 height 559
type input "moniq"
click at [435, 60] on link "Add new Person" at bounding box center [434, 62] width 105 height 15
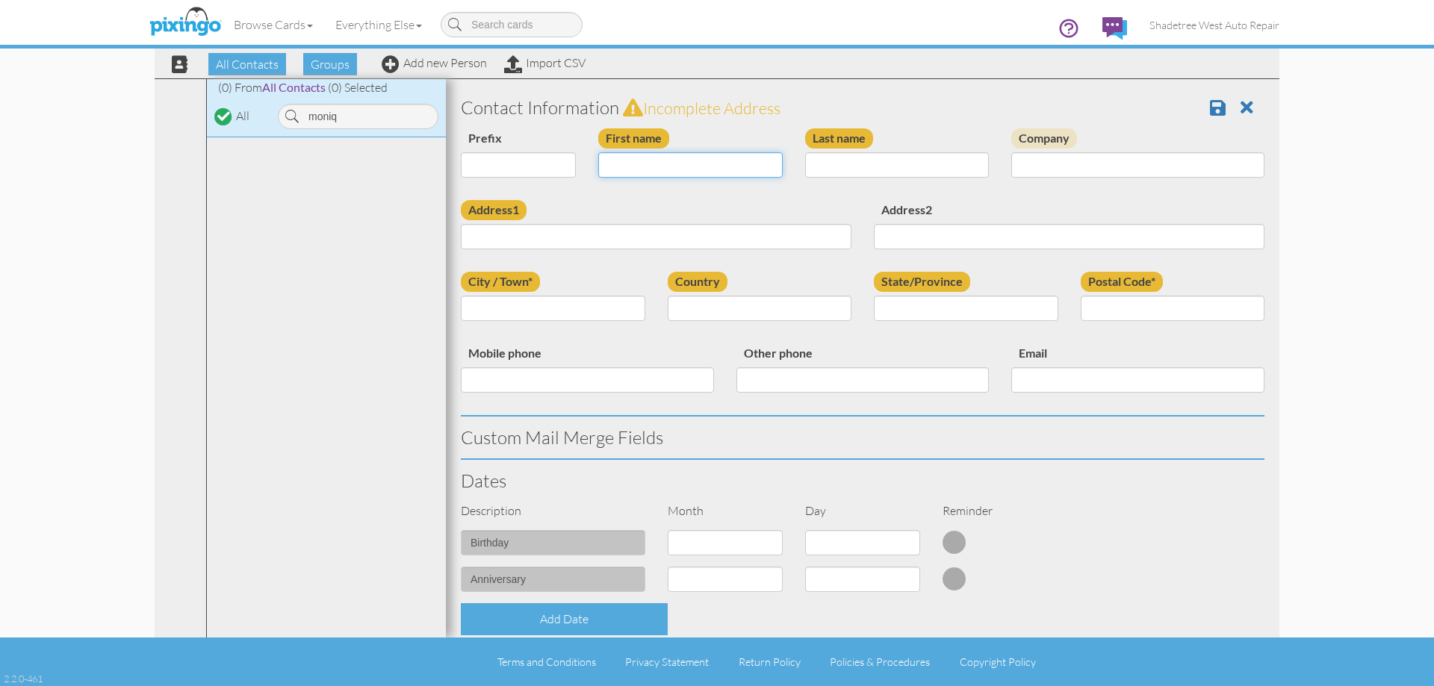
click at [699, 171] on input "First name" at bounding box center [690, 164] width 184 height 25
type input "[PERSON_NAME]"
click at [864, 168] on input "Last name" at bounding box center [897, 164] width 184 height 25
type input "Garcia"
click at [700, 238] on input "Address1" at bounding box center [656, 236] width 391 height 25
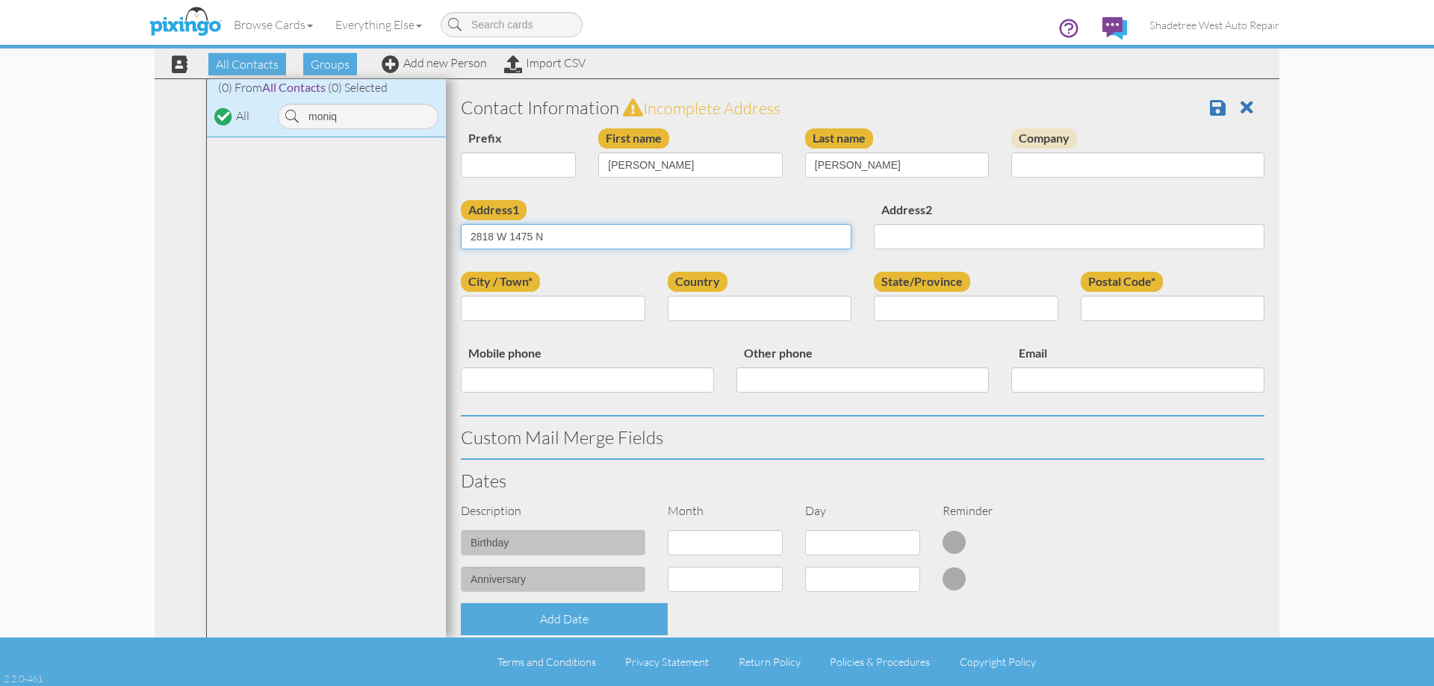
type input "2818 W 1475 N"
click at [623, 307] on input "City / Town*" at bounding box center [553, 308] width 184 height 25
type input "Layton"
click at [712, 312] on select "[GEOGRAPHIC_DATA] -------------- [GEOGRAPHIC_DATA] [GEOGRAPHIC_DATA] [GEOGRAPHI…" at bounding box center [760, 308] width 184 height 25
select select "object:1178"
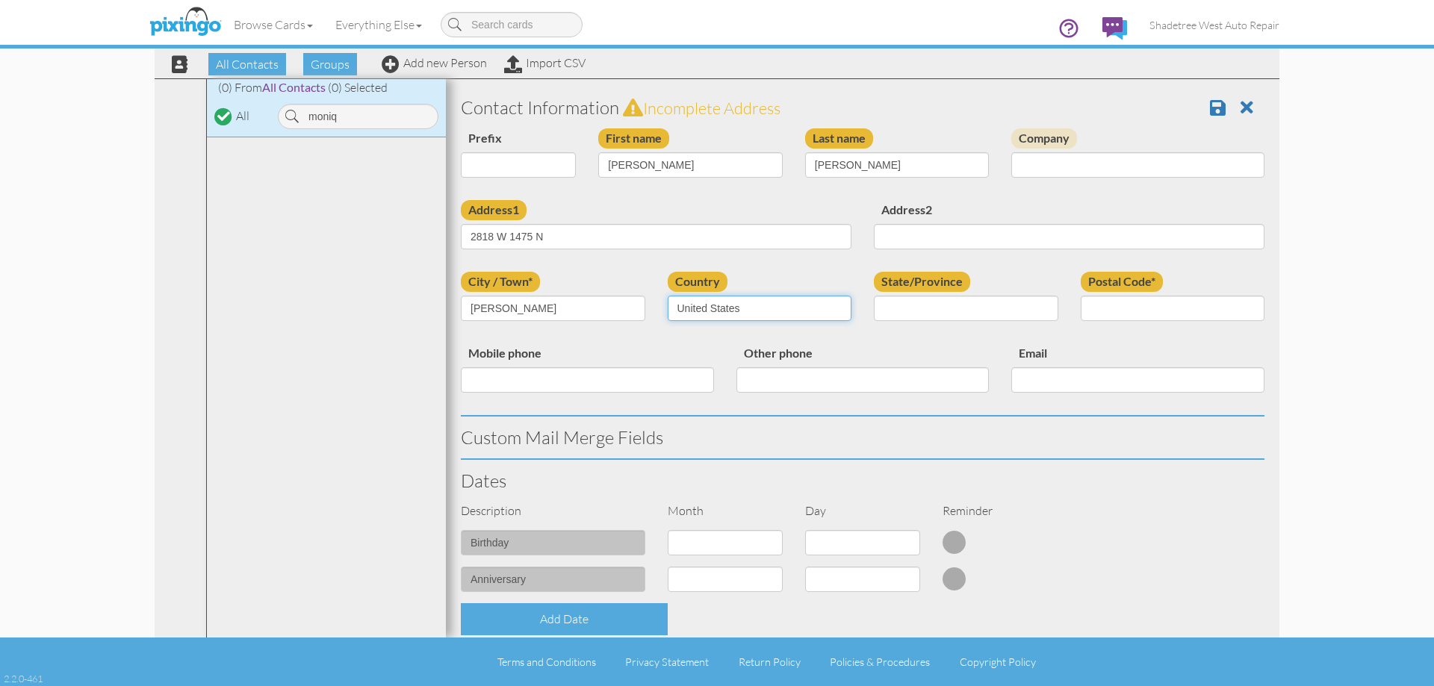
click at [668, 296] on select "[GEOGRAPHIC_DATA] -------------- [GEOGRAPHIC_DATA] [GEOGRAPHIC_DATA] [GEOGRAPHI…" at bounding box center [760, 308] width 184 height 25
click at [905, 311] on select "AA (Military) AE (Military) [US_STATE] [US_STATE] [US_STATE] AP (Military) [US_…" at bounding box center [966, 308] width 184 height 25
select select "object:1477"
click at [874, 296] on select "AA (Military) AE (Military) [US_STATE] [US_STATE] [US_STATE] AP (Military) [US_…" at bounding box center [966, 308] width 184 height 25
click at [1140, 303] on input "Postal Code*" at bounding box center [1172, 308] width 184 height 25
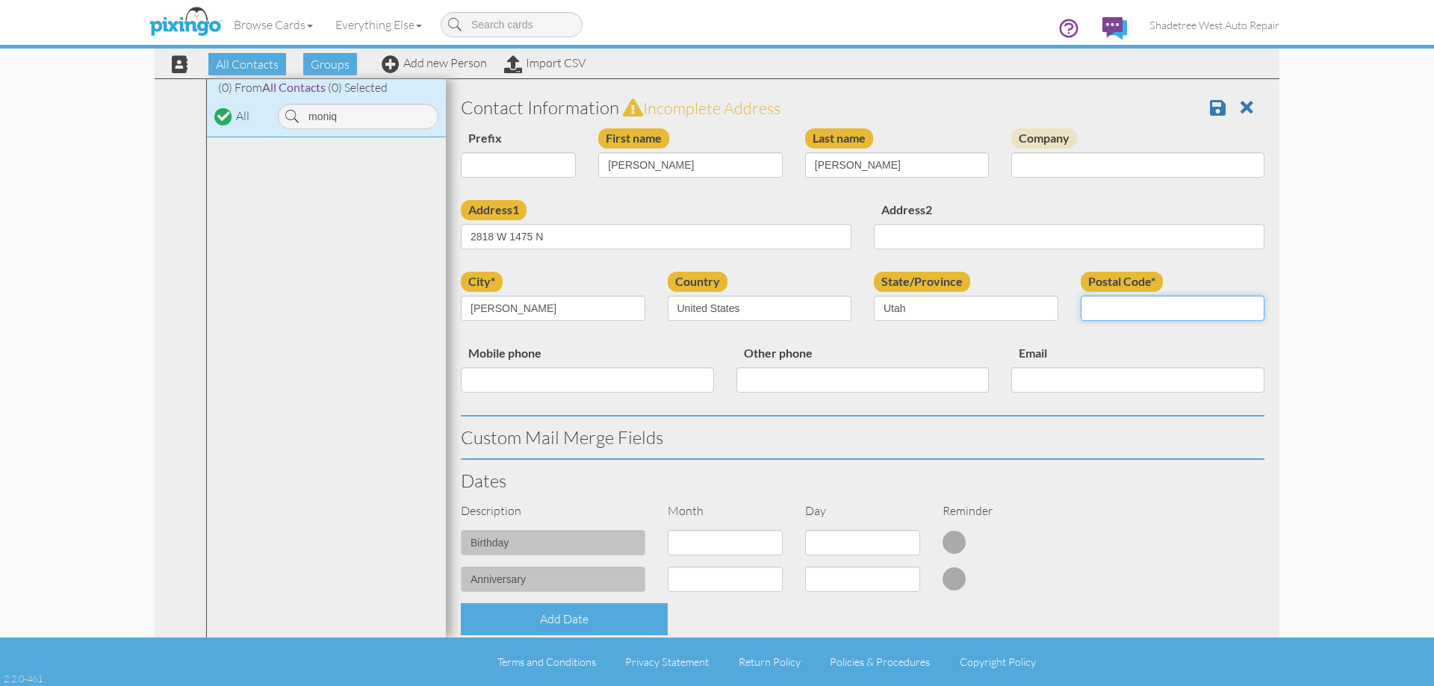
type input "84041"
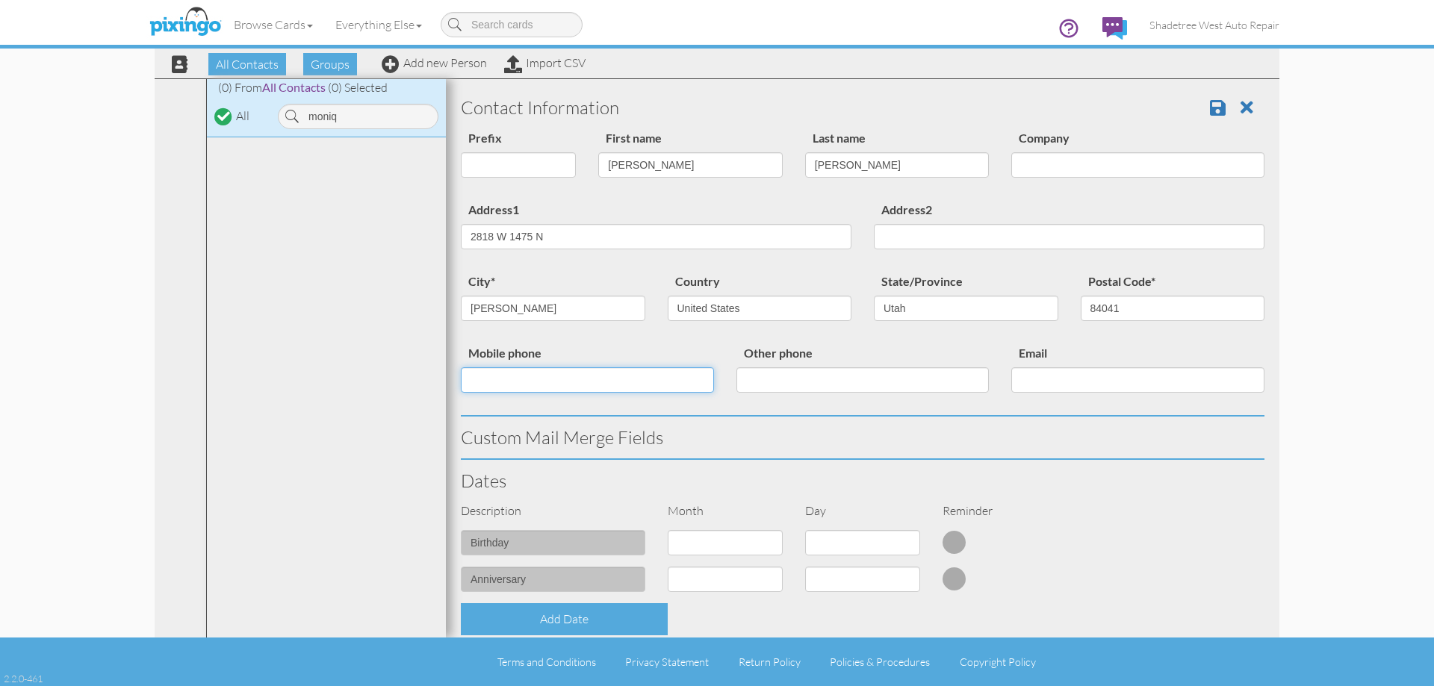
click at [575, 379] on input "Mobile phone" at bounding box center [587, 379] width 253 height 25
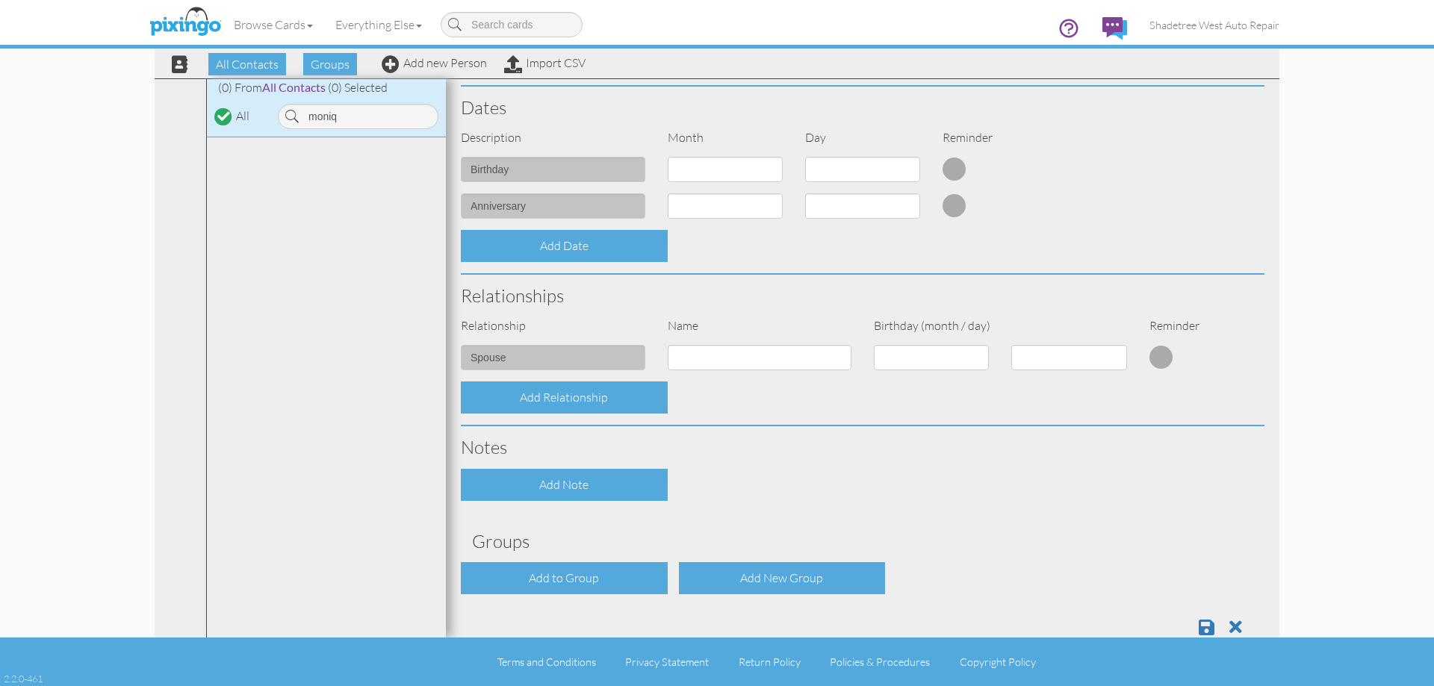
scroll to position [406, 0]
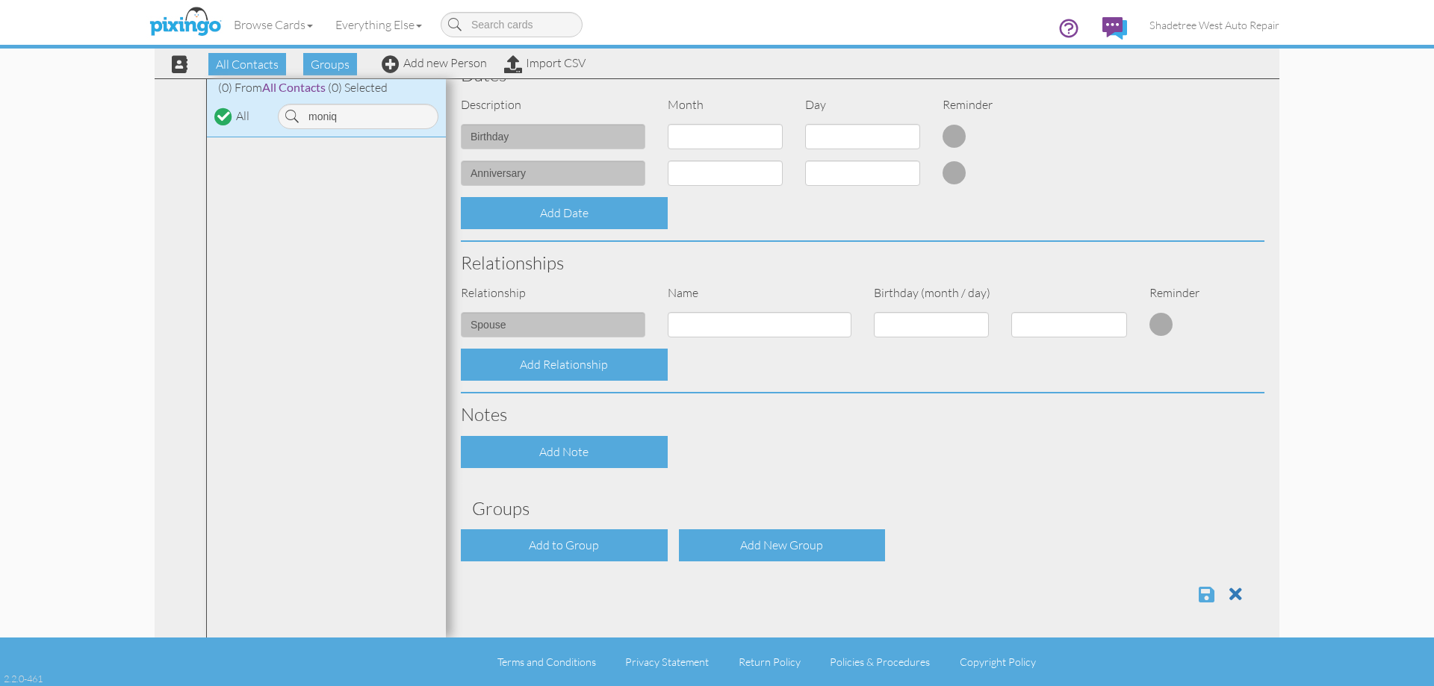
type input "7063027772"
click at [1198, 597] on span at bounding box center [1206, 594] width 16 height 18
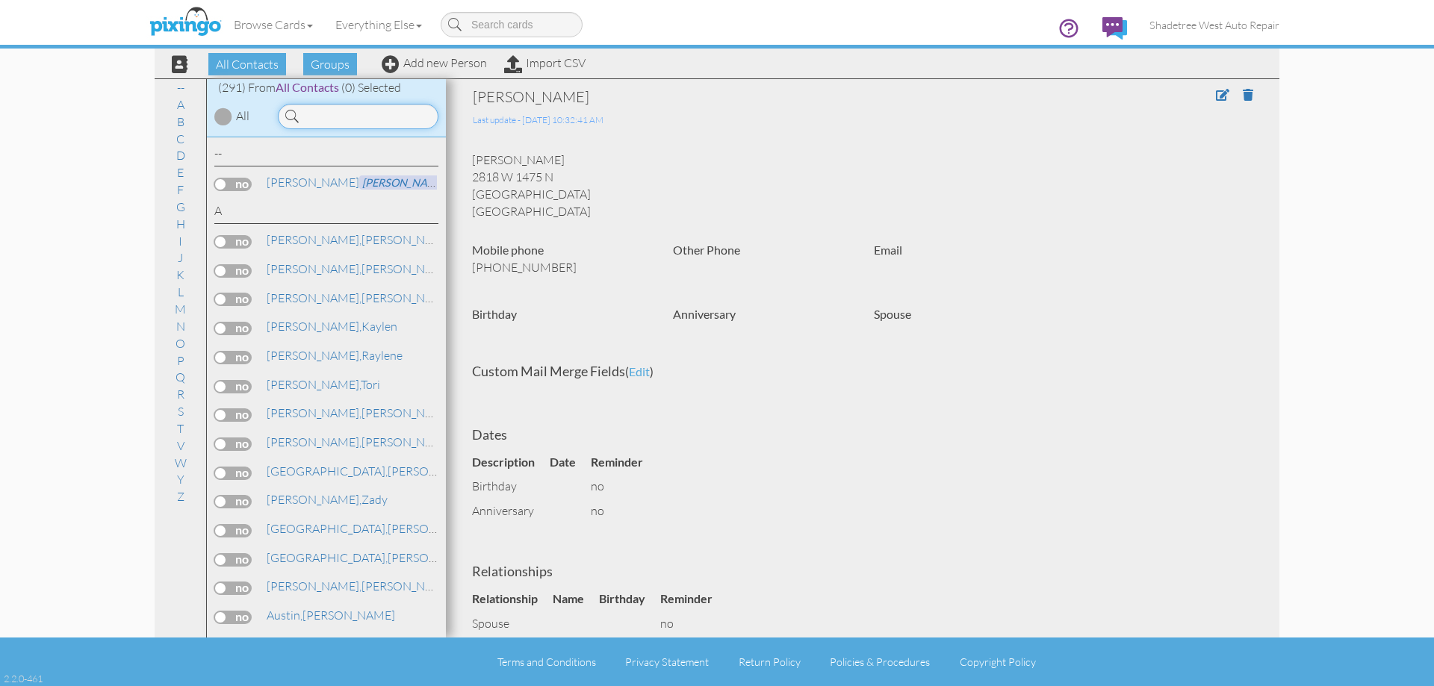
click at [411, 124] on input at bounding box center [358, 116] width 161 height 25
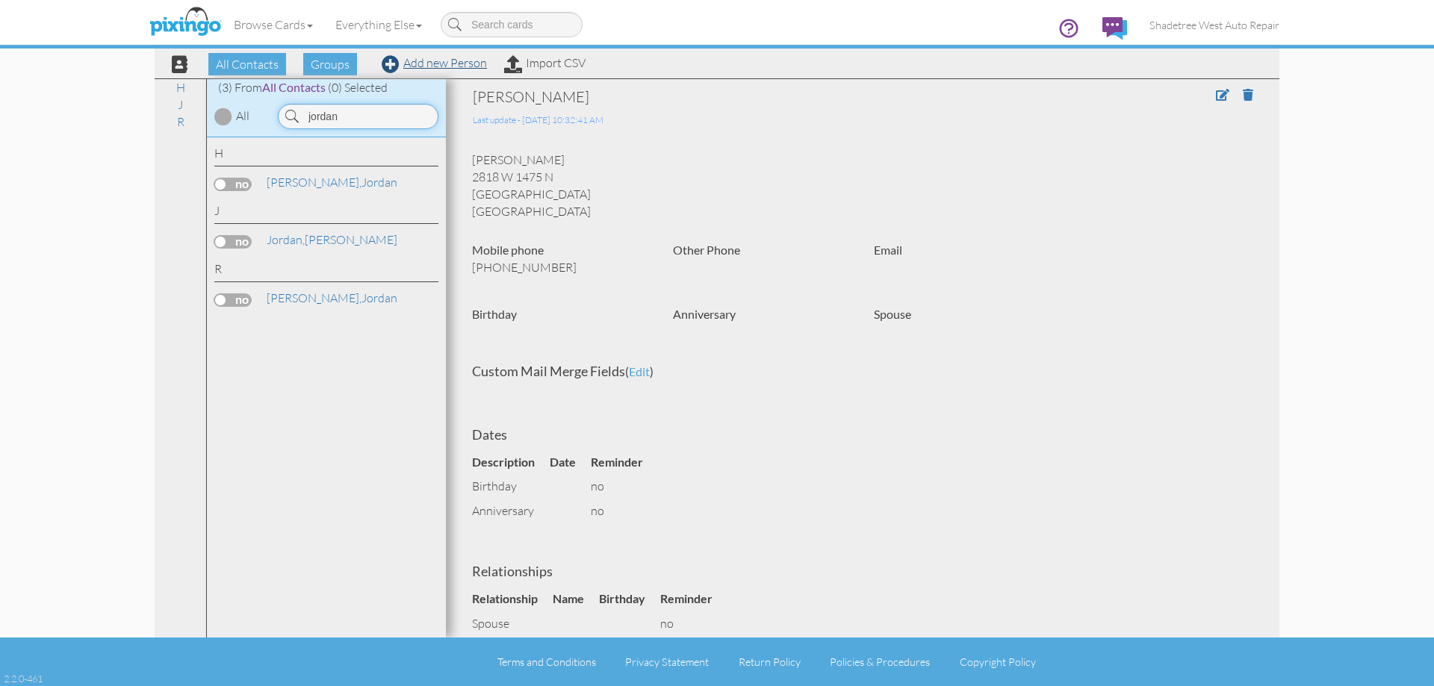
type input "jordan"
click at [417, 61] on link "Add new Person" at bounding box center [434, 62] width 105 height 15
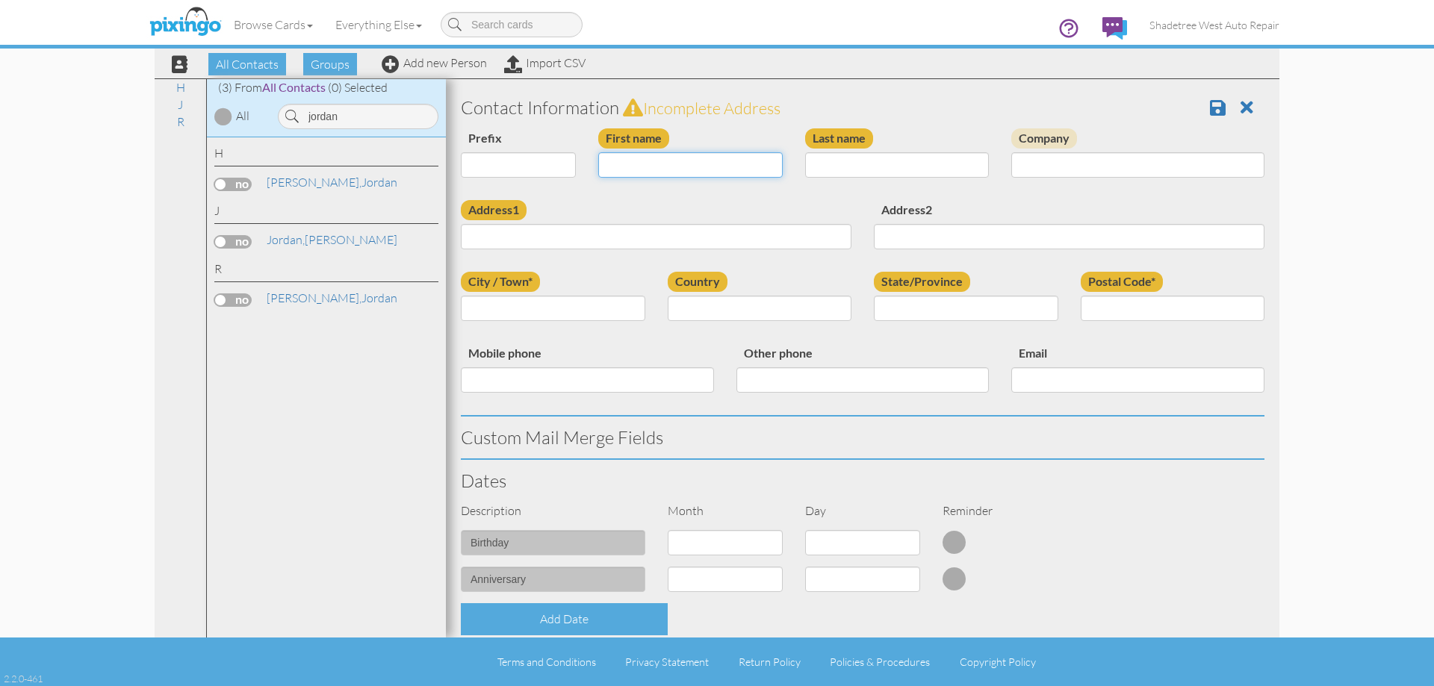
click at [690, 176] on input "First name" at bounding box center [690, 164] width 184 height 25
type input "Jordan"
click at [868, 164] on input "Last name" at bounding box center [897, 164] width 184 height 25
type input "[PERSON_NAME]"
click at [799, 238] on input "Address1" at bounding box center [656, 236] width 391 height 25
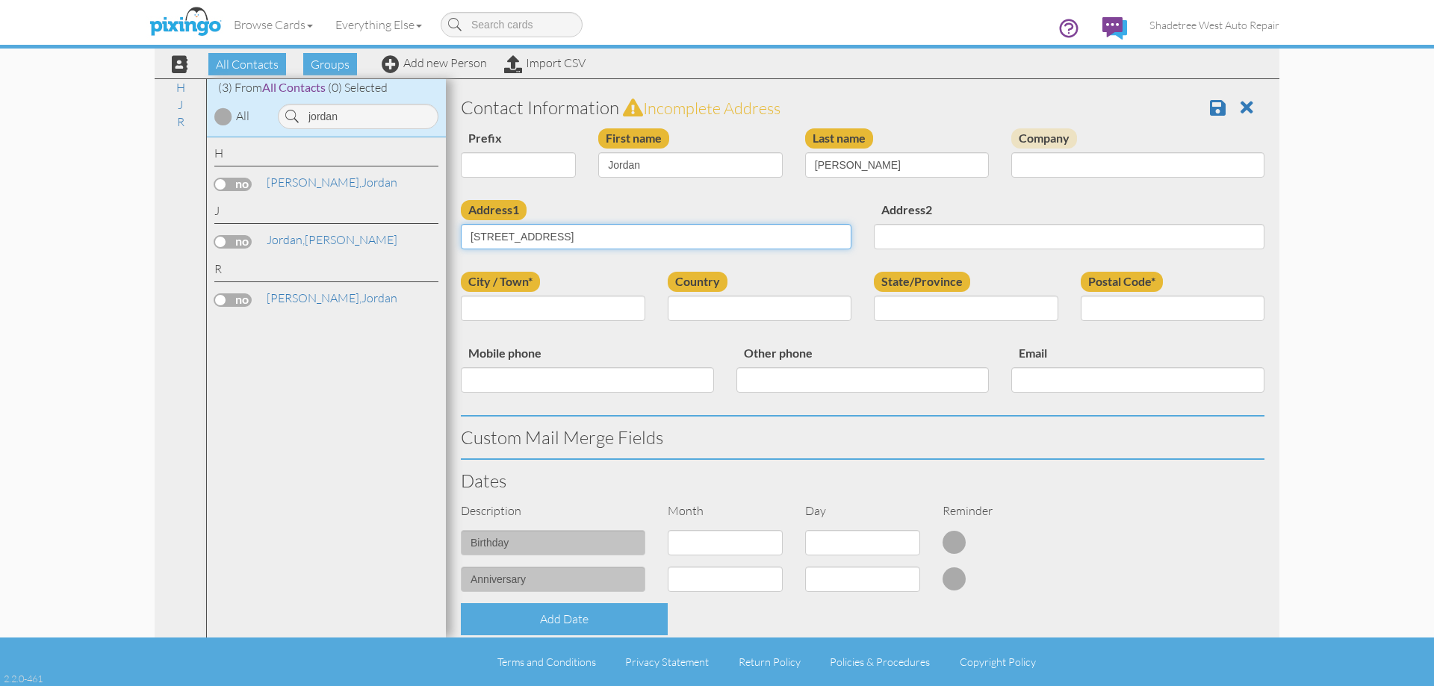
type input "[STREET_ADDRESS]"
click at [572, 307] on input "City / Town*" at bounding box center [553, 308] width 184 height 25
type input "[GEOGRAPHIC_DATA]"
click at [685, 311] on select "[GEOGRAPHIC_DATA] -------------- [GEOGRAPHIC_DATA] [GEOGRAPHIC_DATA] [GEOGRAPHI…" at bounding box center [760, 308] width 184 height 25
select select "object:1124"
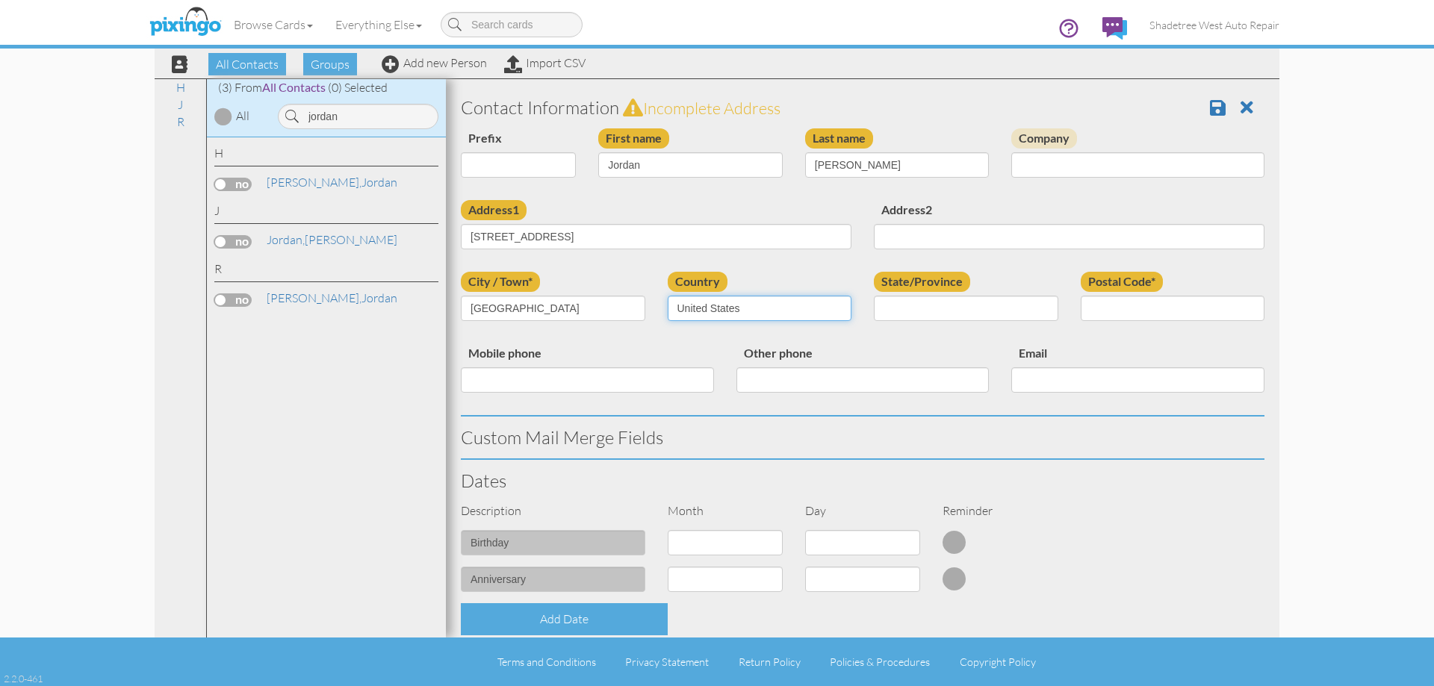
click at [668, 296] on select "[GEOGRAPHIC_DATA] -------------- [GEOGRAPHIC_DATA] [GEOGRAPHIC_DATA] [GEOGRAPHI…" at bounding box center [760, 308] width 184 height 25
click at [936, 298] on select "AA (Military) AE (Military) [US_STATE] [US_STATE] [US_STATE] AP (Military) [US_…" at bounding box center [966, 308] width 184 height 25
select select "object:1423"
click at [874, 296] on select "AA (Military) AE (Military) [US_STATE] [US_STATE] [US_STATE] AP (Military) [US_…" at bounding box center [966, 308] width 184 height 25
click at [1149, 314] on input "Postal Code*" at bounding box center [1172, 308] width 184 height 25
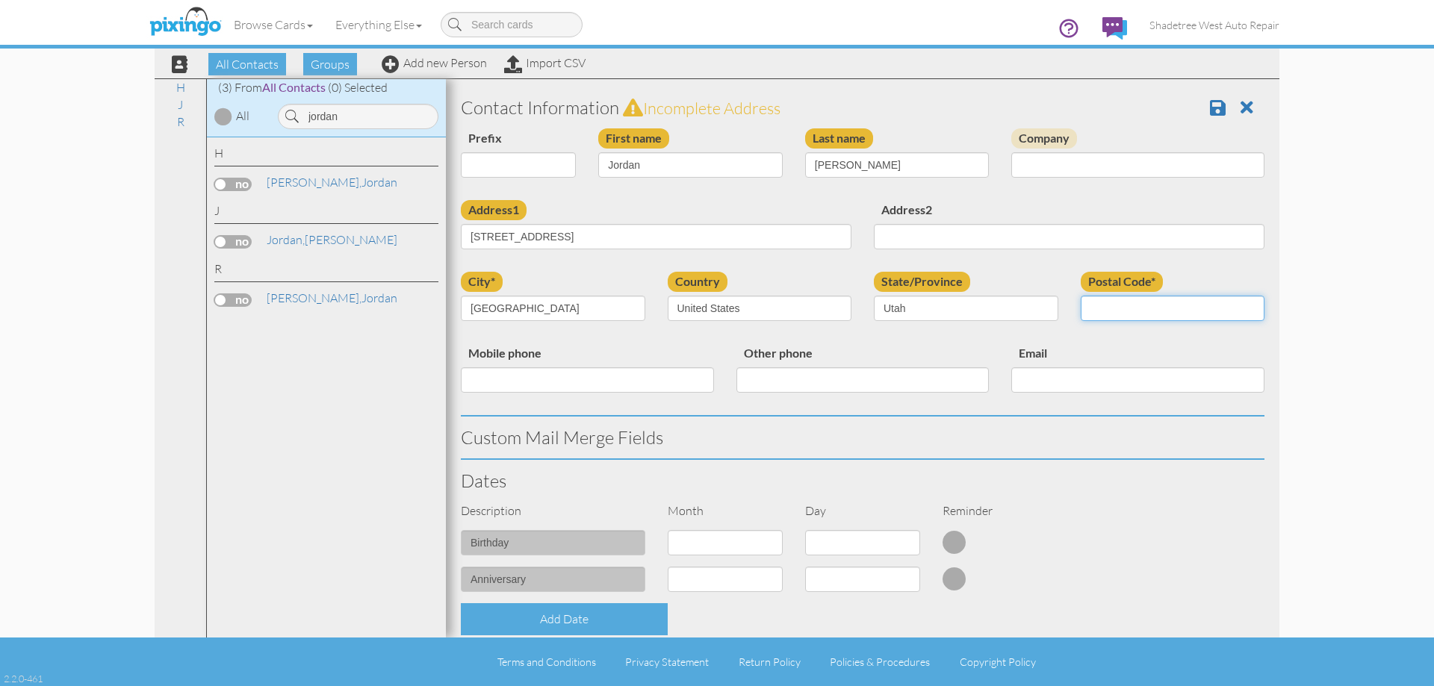
type input "84037"
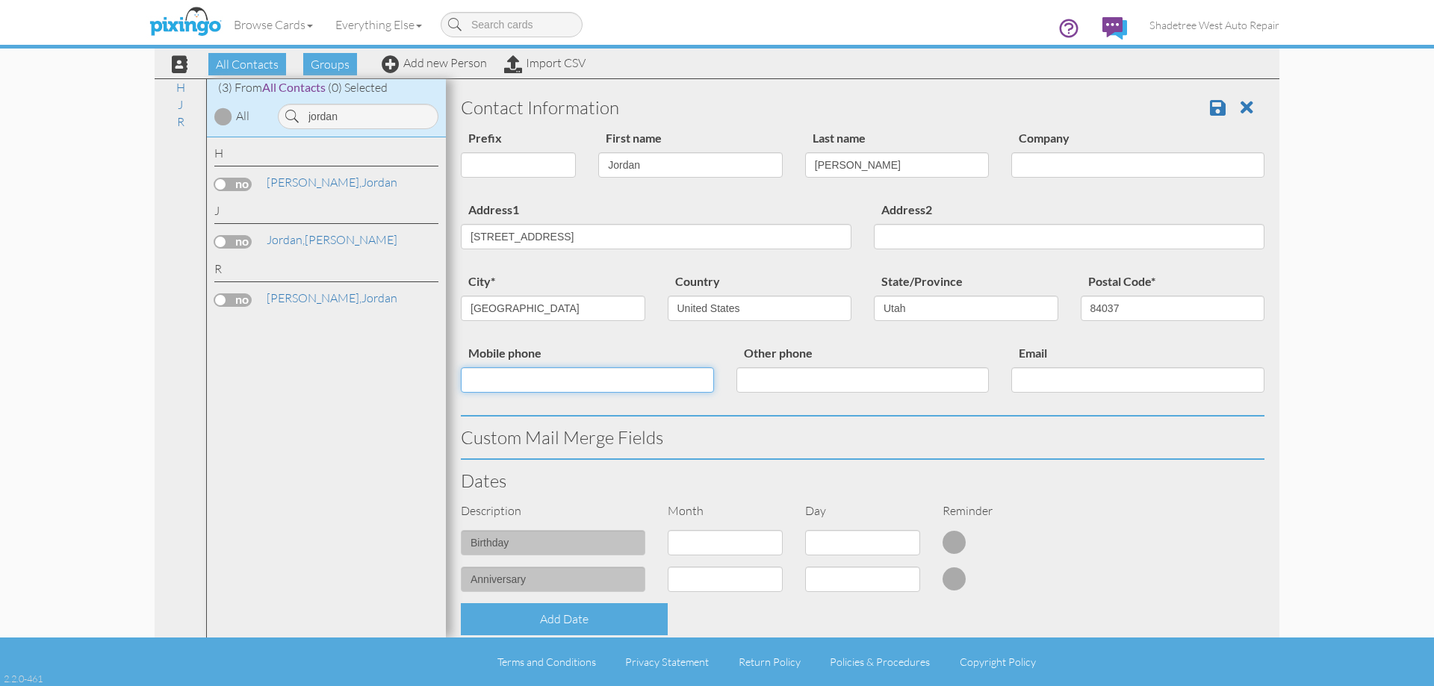
click at [597, 382] on input "Mobile phone" at bounding box center [587, 379] width 253 height 25
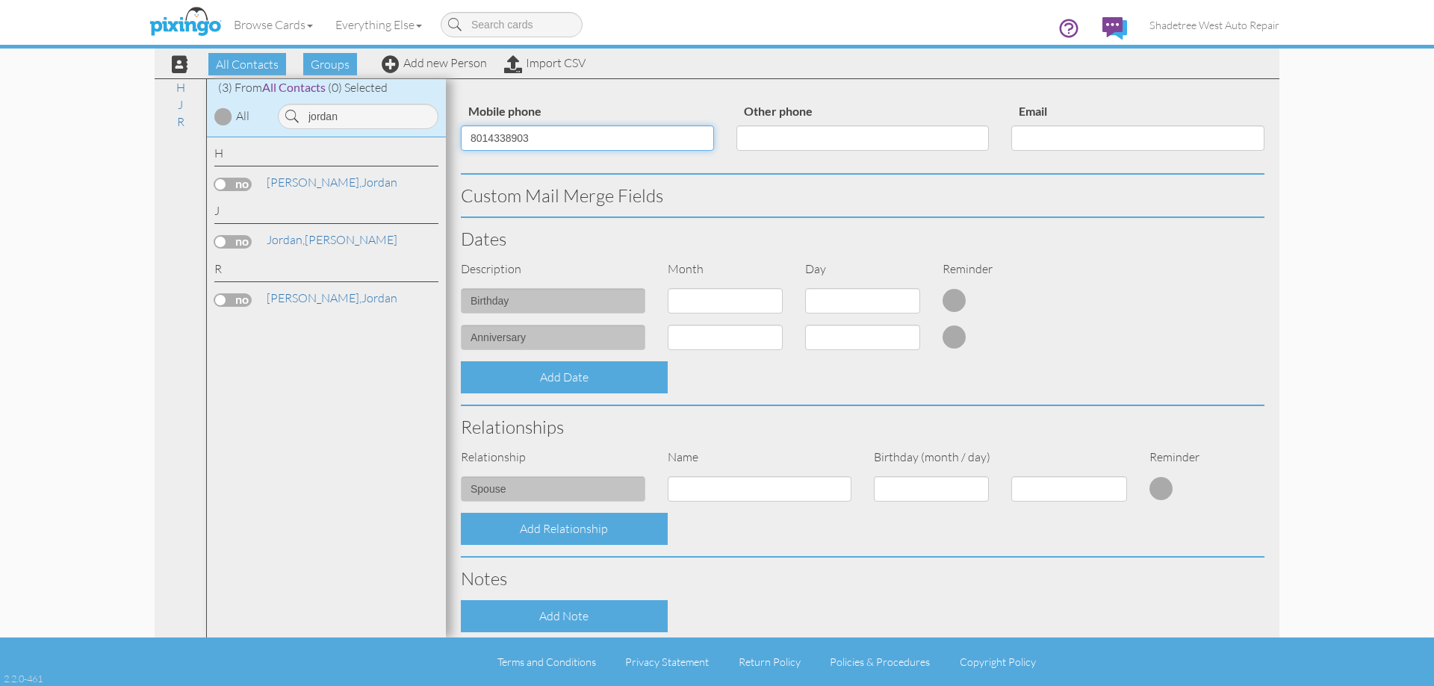
scroll to position [406, 0]
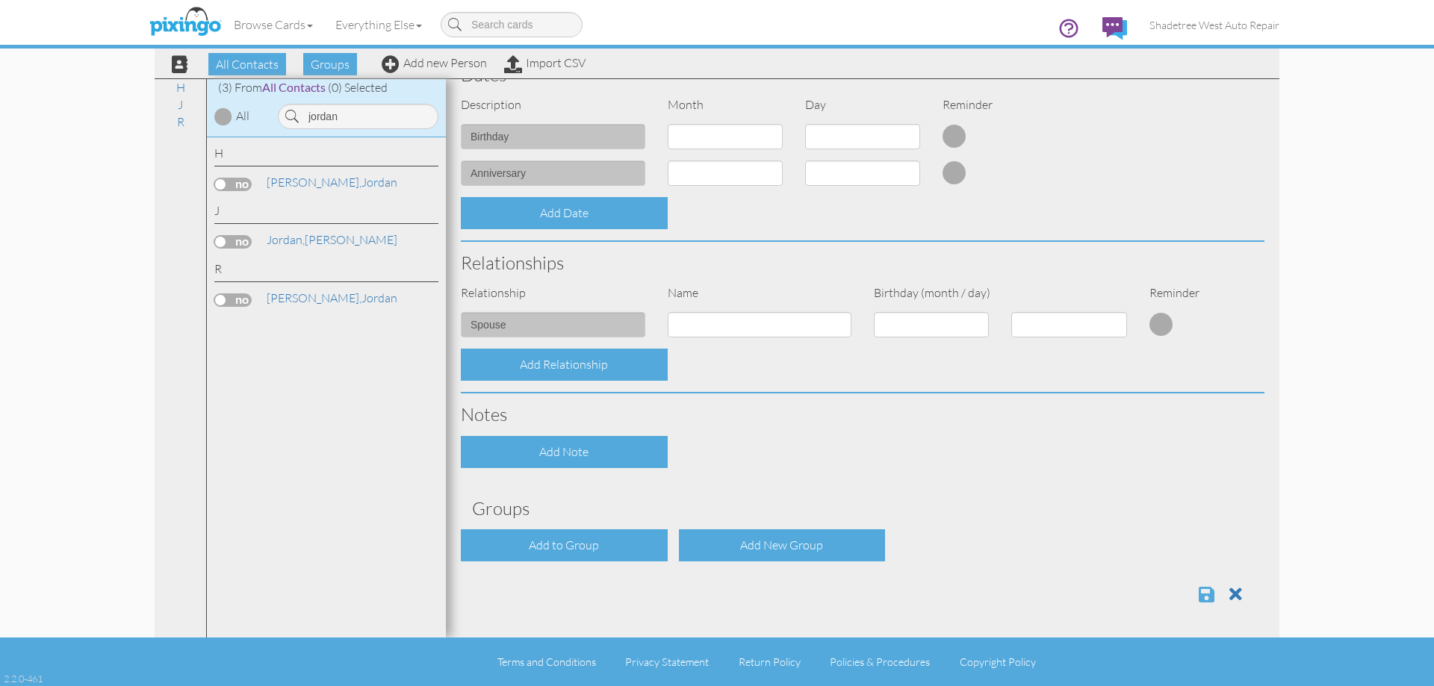
type input "8014338903"
click at [1198, 600] on span at bounding box center [1206, 594] width 16 height 18
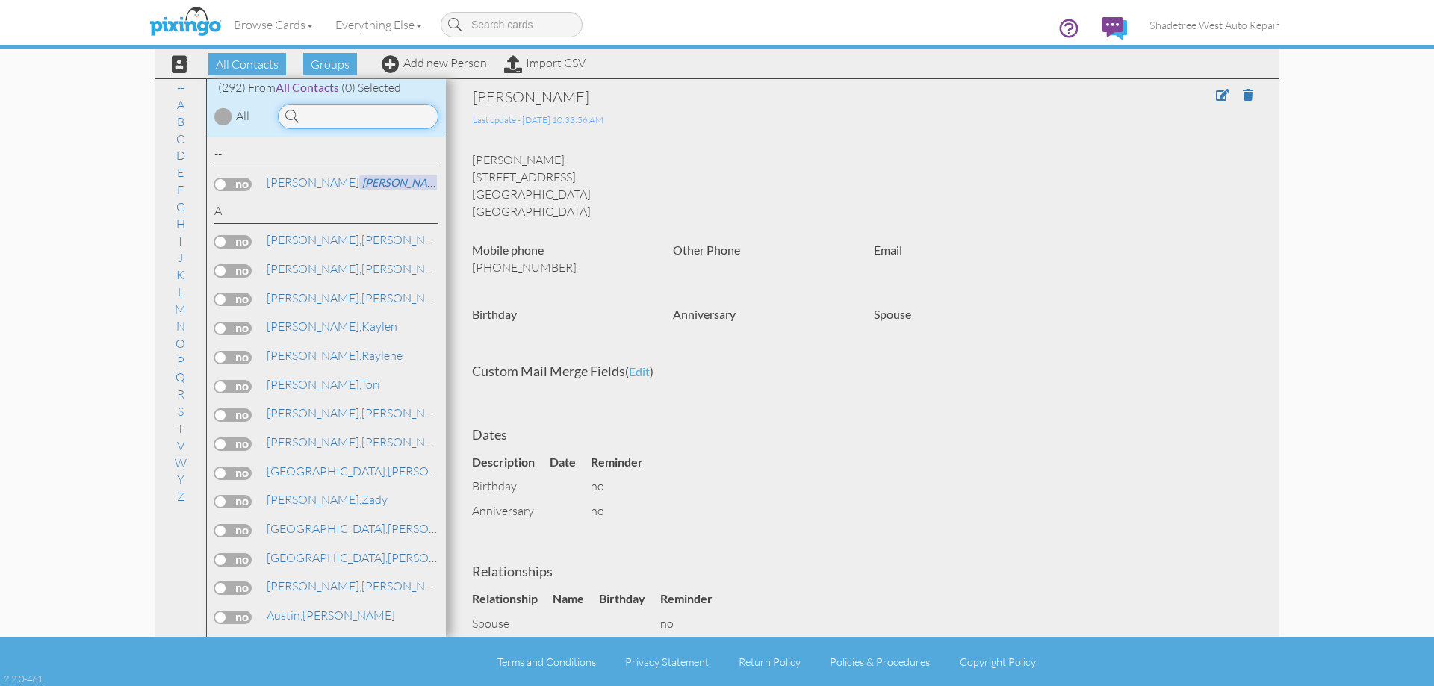
click at [379, 124] on input at bounding box center [358, 116] width 161 height 25
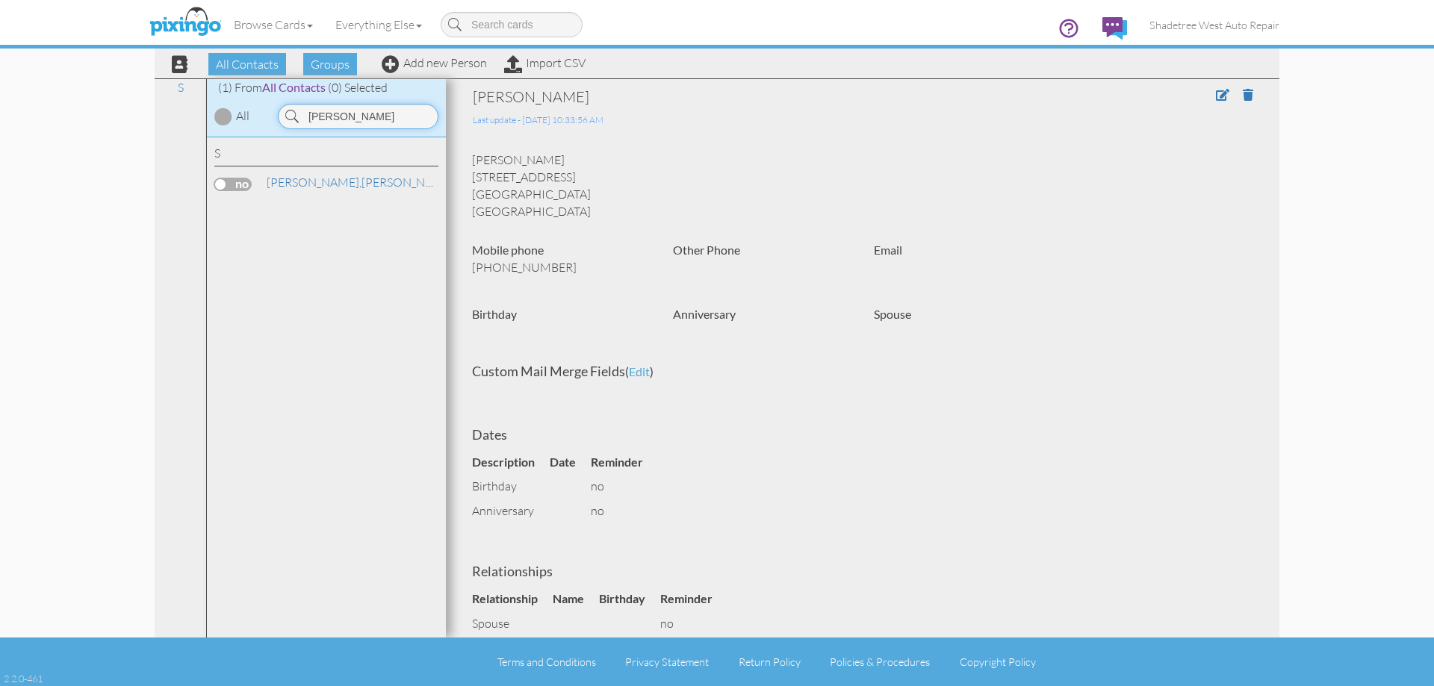
type input "[PERSON_NAME]"
click at [465, 74] on div "All Contacts Groups Add new Person Import CSV" at bounding box center [373, 64] width 432 height 26
click at [465, 67] on link "Add new Person" at bounding box center [434, 62] width 105 height 15
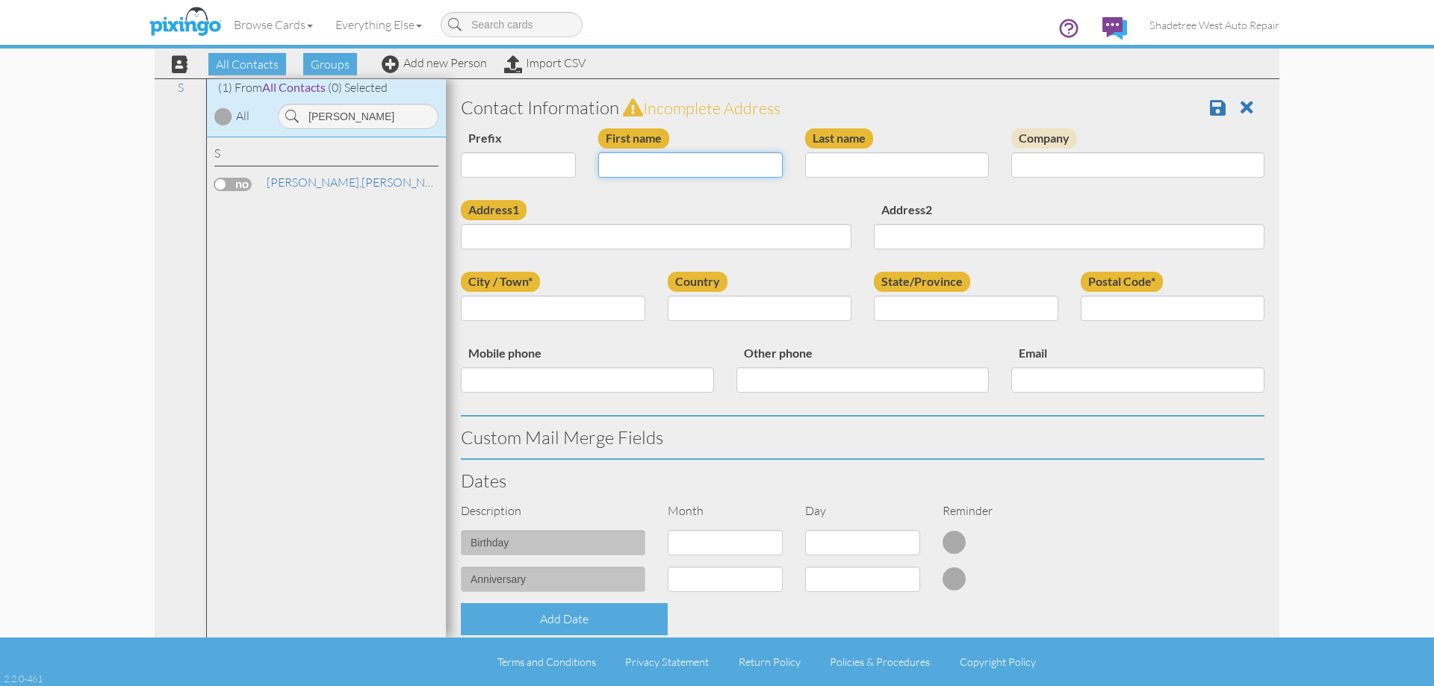
drag, startPoint x: 724, startPoint y: 160, endPoint x: 715, endPoint y: 158, distance: 8.5
click at [724, 160] on input "First name" at bounding box center [690, 164] width 184 height 25
type input "[PERSON_NAME]"
click at [826, 163] on input "Last name" at bounding box center [897, 164] width 184 height 25
type input "[PERSON_NAME]"
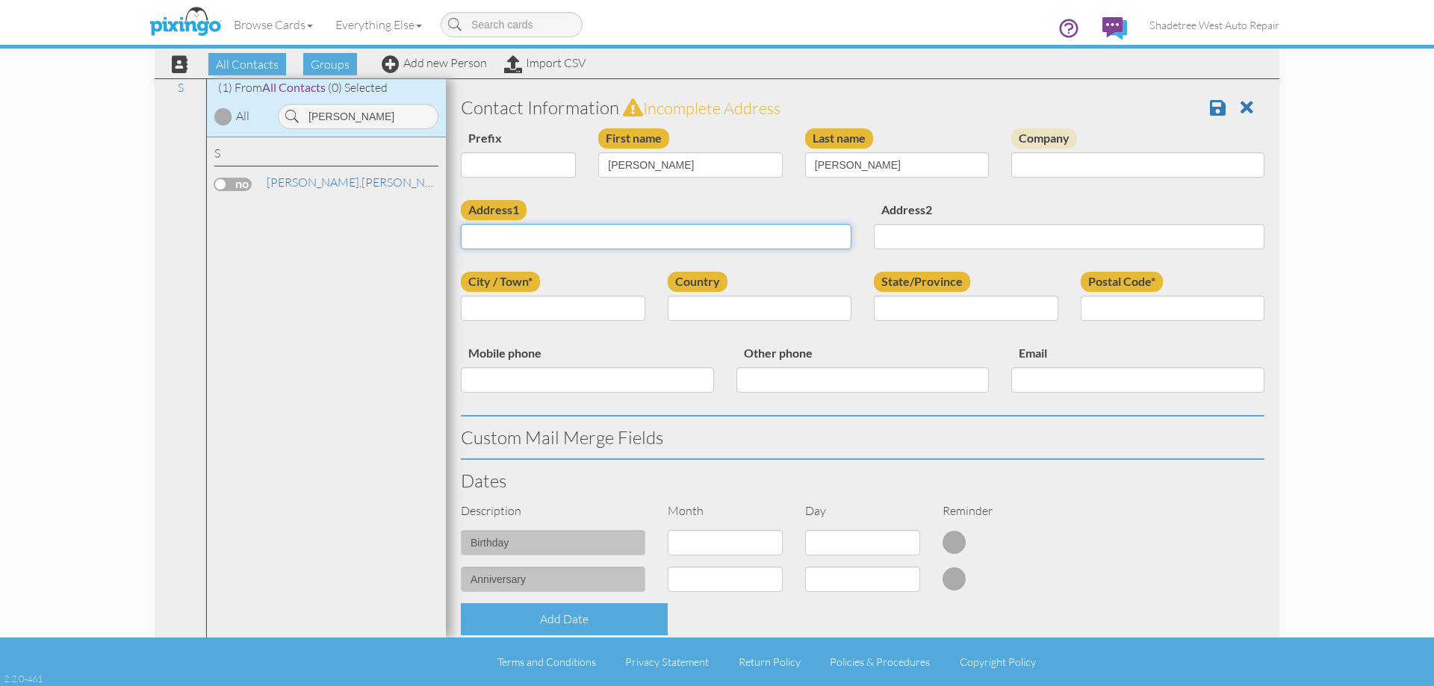
click at [823, 234] on input "Address1" at bounding box center [656, 236] width 391 height 25
type input "[STREET_ADDRESS][PERSON_NAME]"
click at [600, 319] on input "City / Town*" at bounding box center [553, 308] width 184 height 25
type input "[PERSON_NAME]"
click at [748, 306] on select "[GEOGRAPHIC_DATA] -------------- [GEOGRAPHIC_DATA] [GEOGRAPHIC_DATA] [GEOGRAPHI…" at bounding box center [760, 308] width 184 height 25
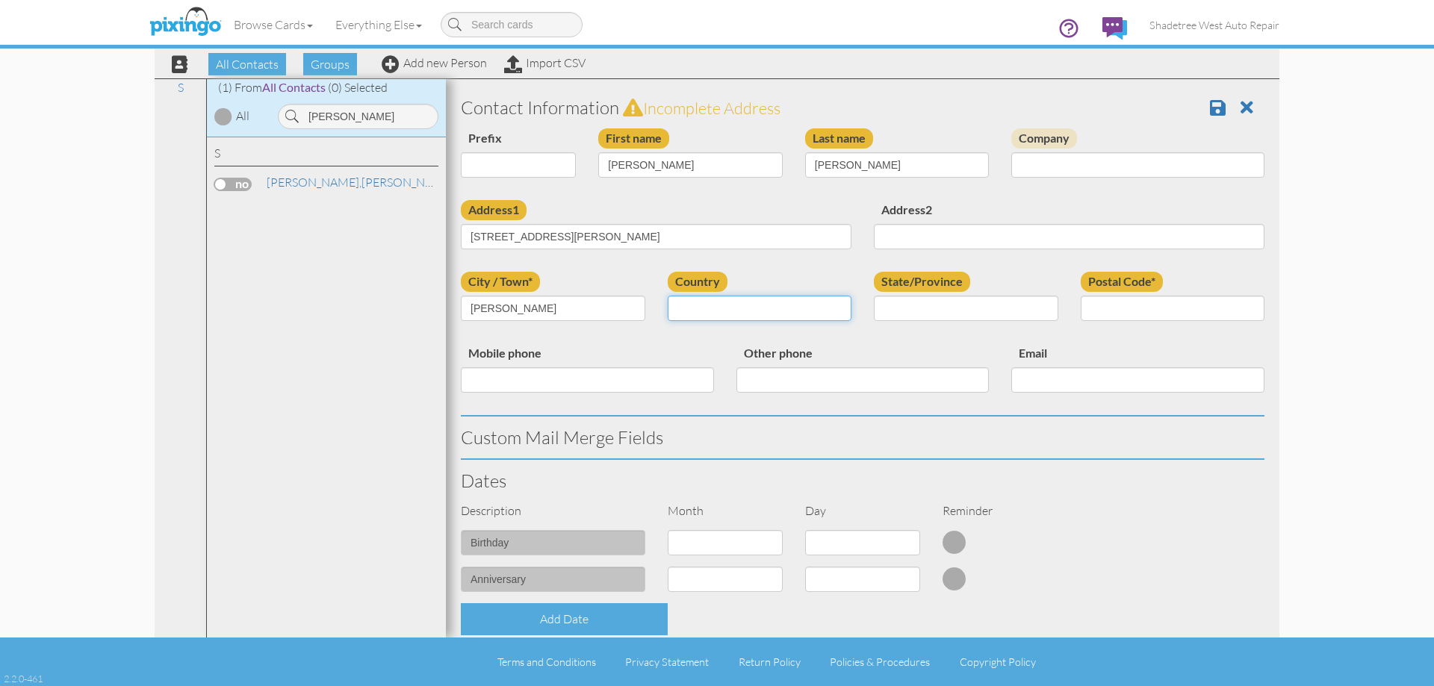
select select "object:1147"
click at [668, 296] on select "[GEOGRAPHIC_DATA] -------------- [GEOGRAPHIC_DATA] [GEOGRAPHIC_DATA] [GEOGRAPHI…" at bounding box center [760, 308] width 184 height 25
click at [895, 306] on select "AA (Military) AE (Military) [US_STATE] [US_STATE] [US_STATE] AP (Military) [US_…" at bounding box center [966, 308] width 184 height 25
select select "object:1446"
click at [874, 296] on select "AA (Military) AE (Military) [US_STATE] [US_STATE] [US_STATE] AP (Military) [US_…" at bounding box center [966, 308] width 184 height 25
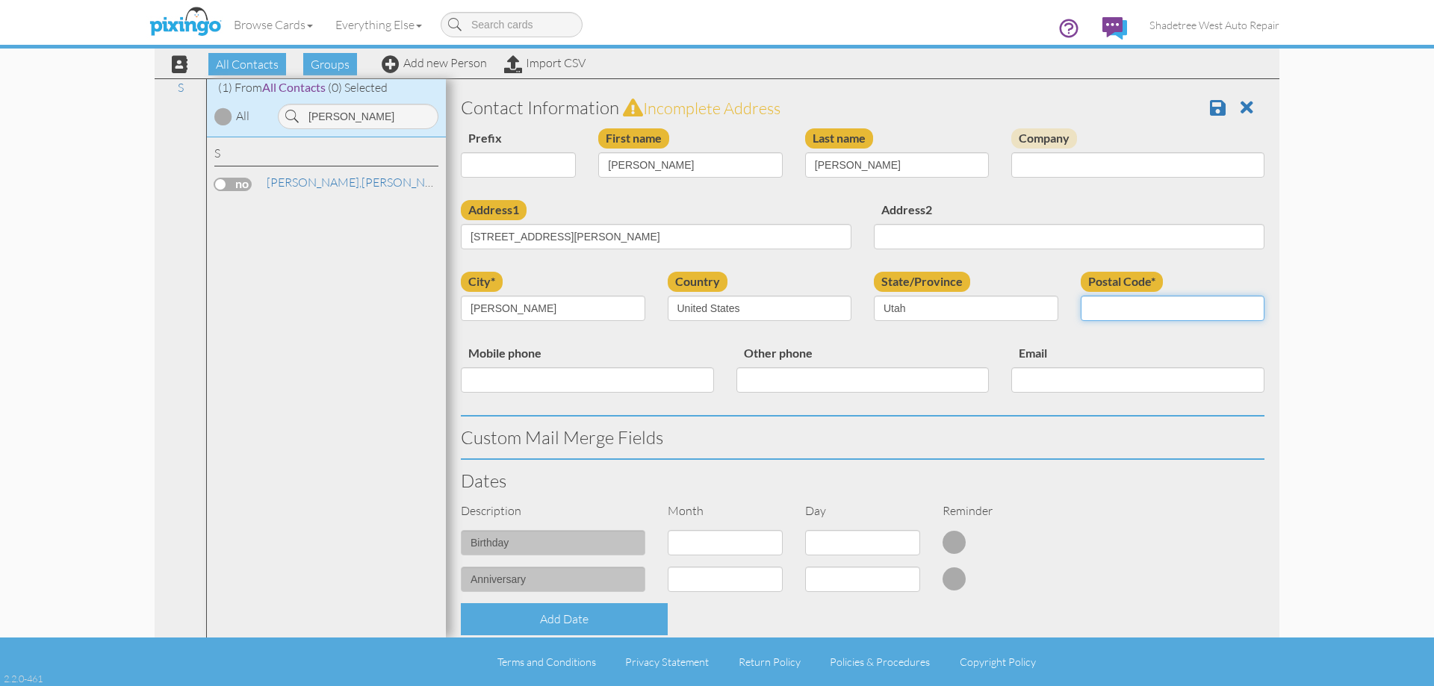
click at [1151, 311] on input "Postal Code*" at bounding box center [1172, 308] width 184 height 25
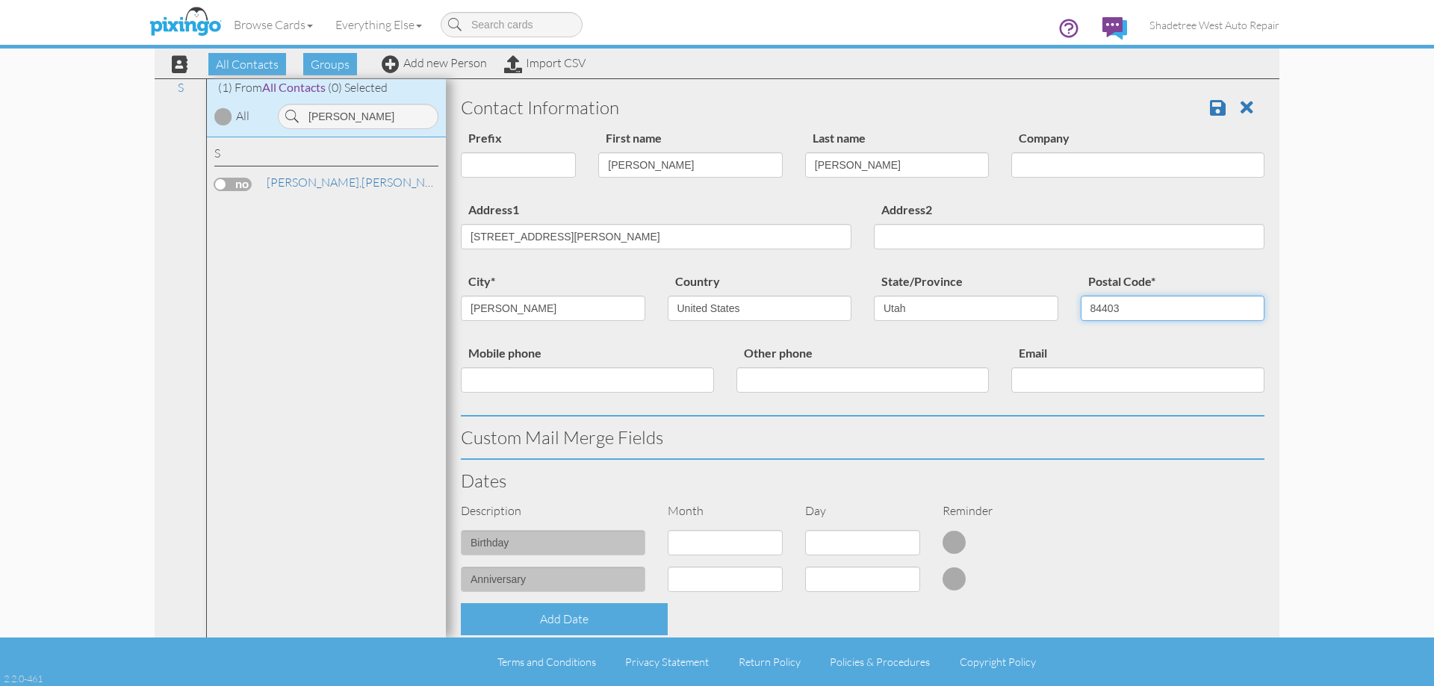
type input "84403"
click at [617, 389] on input "Mobile phone" at bounding box center [587, 379] width 253 height 25
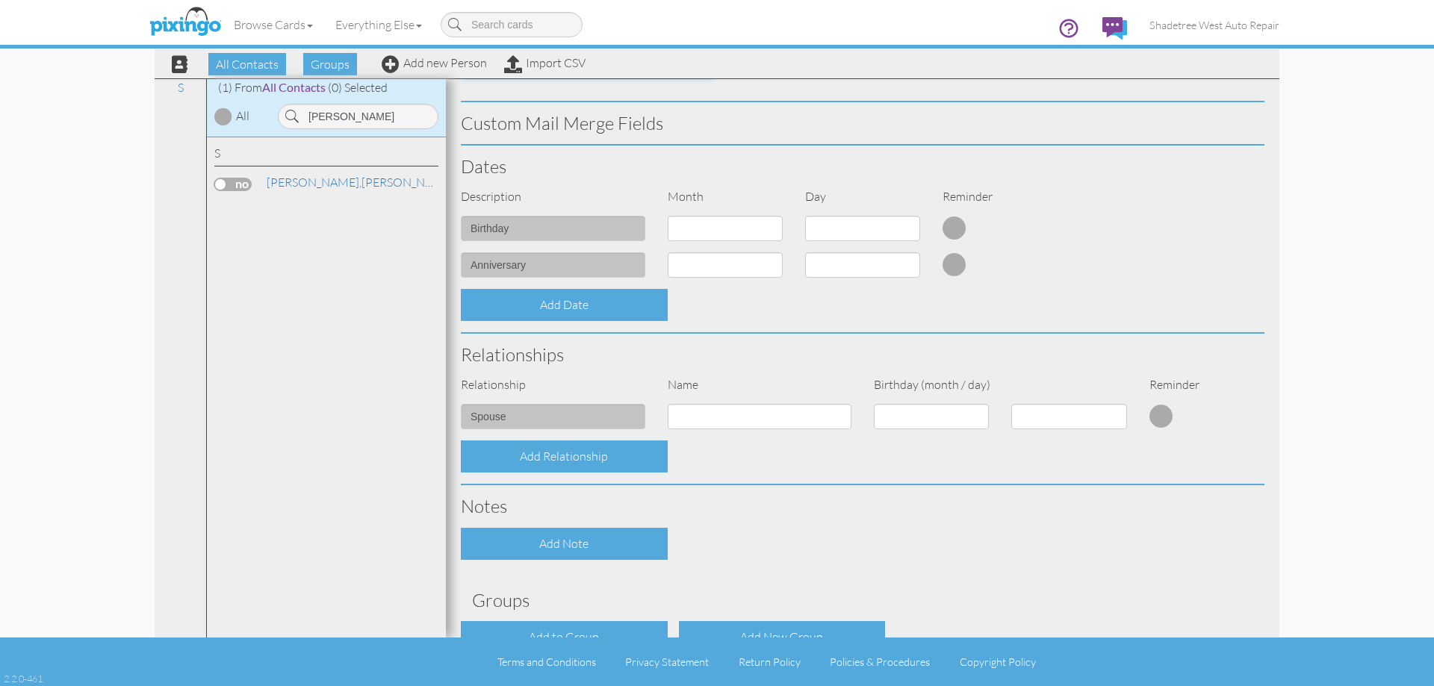
scroll to position [406, 0]
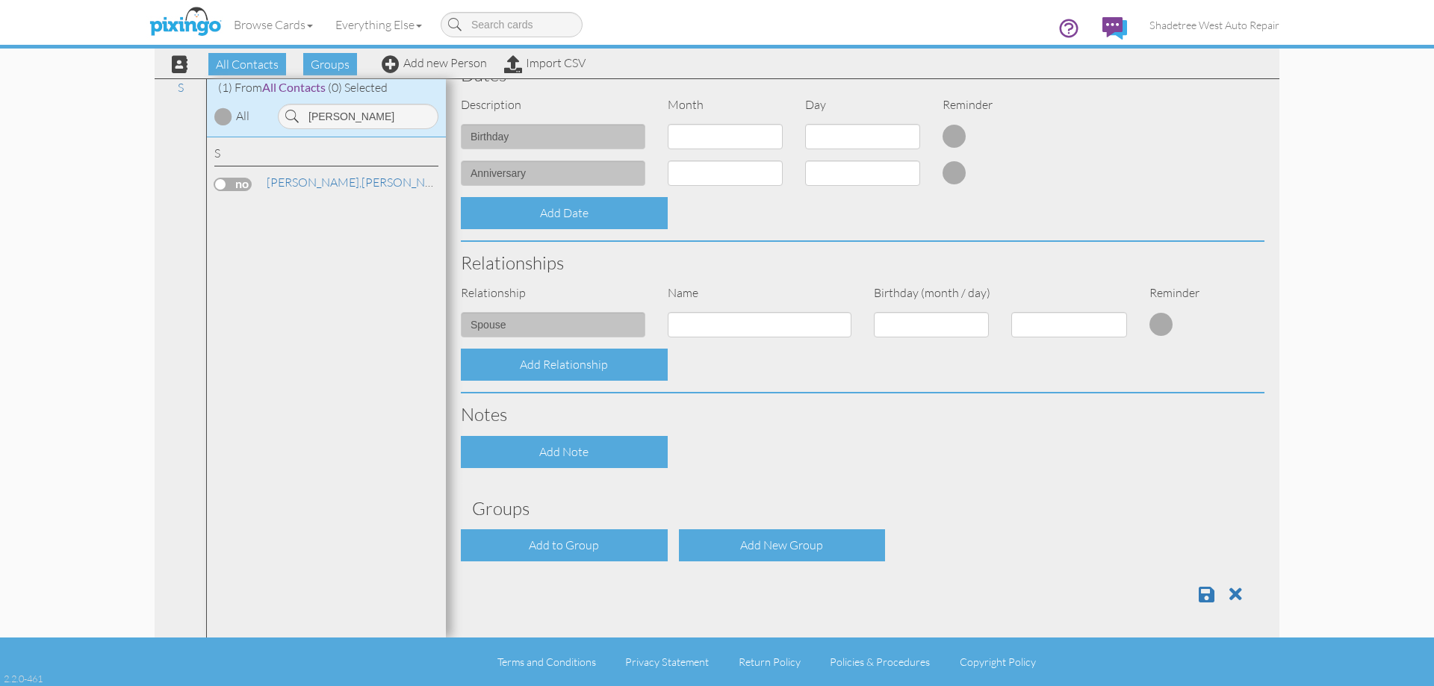
type input "8015102101"
click at [1186, 590] on div at bounding box center [863, 588] width 826 height 31
click at [1198, 595] on span at bounding box center [1206, 594] width 16 height 18
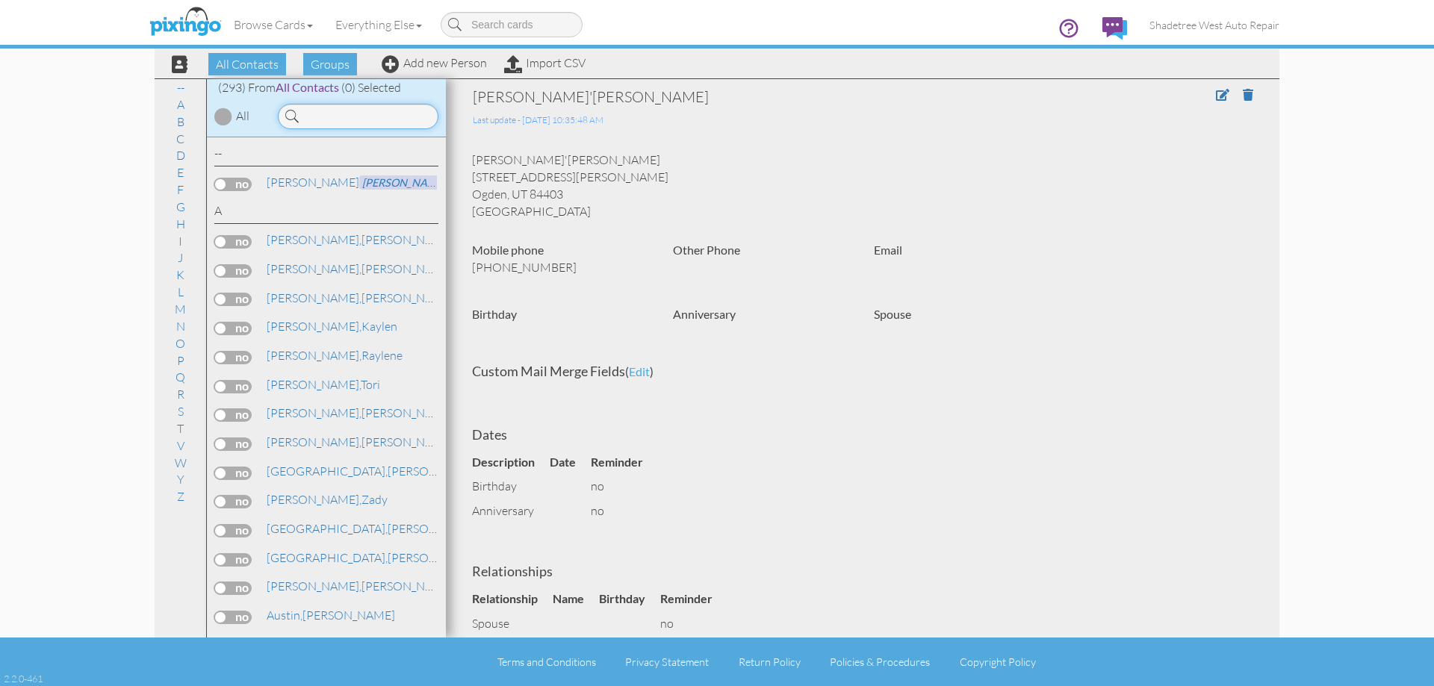
click at [318, 119] on input at bounding box center [358, 116] width 161 height 25
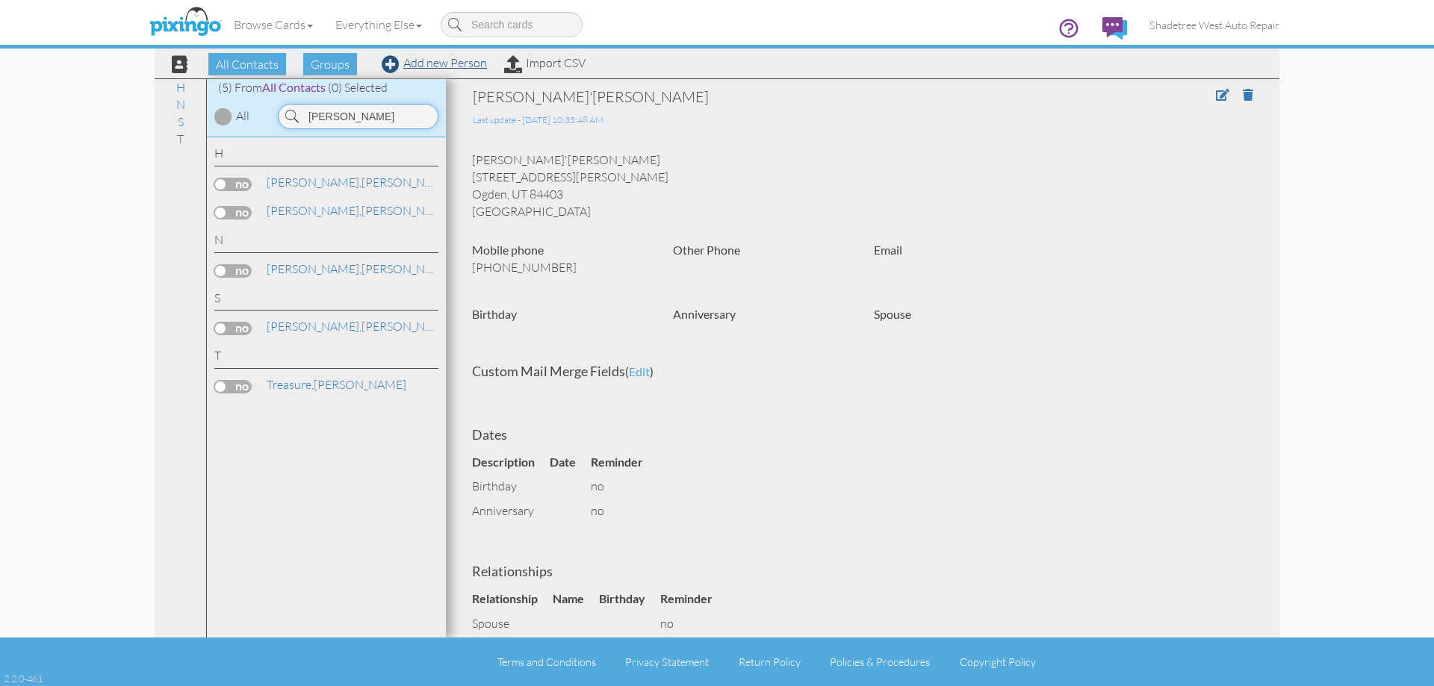
type input "[PERSON_NAME]"
click at [455, 63] on link "Add new Person" at bounding box center [434, 62] width 105 height 15
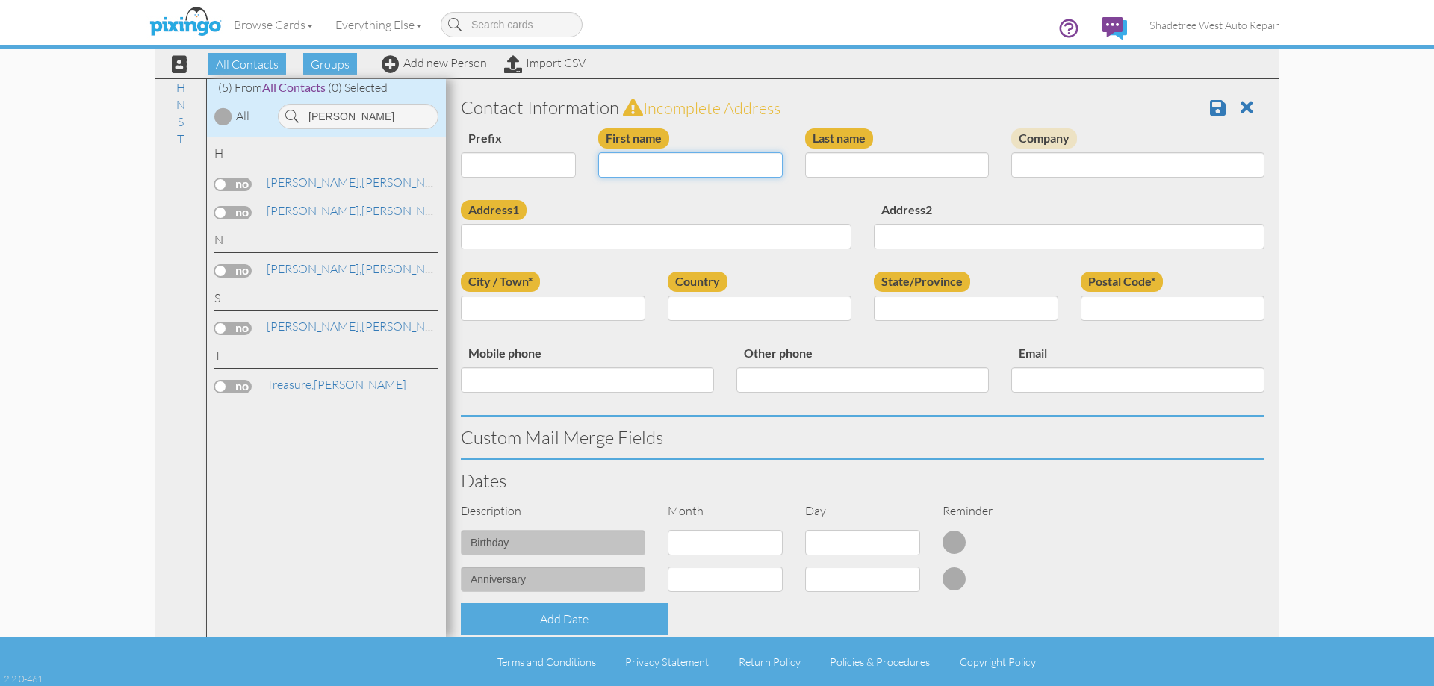
drag, startPoint x: 705, startPoint y: 168, endPoint x: 716, endPoint y: 169, distance: 11.2
click at [705, 168] on input "First name" at bounding box center [690, 164] width 184 height 25
type input "[PERSON_NAME]"
click at [834, 166] on input "Last name" at bounding box center [897, 164] width 184 height 25
type input "[PERSON_NAME]"
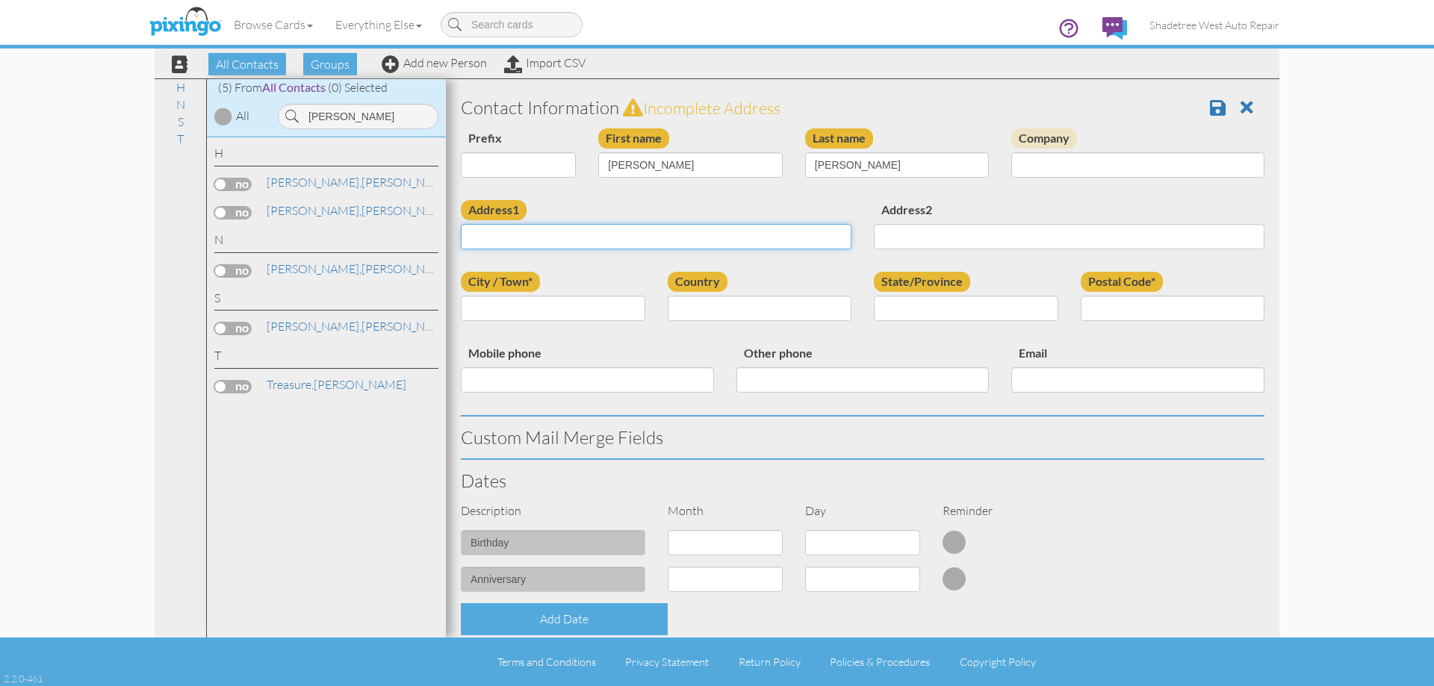
click at [796, 228] on input "Address1" at bounding box center [656, 236] width 391 height 25
type input "3620 W 1050 N"
click at [591, 311] on input "City / Town*" at bounding box center [553, 308] width 184 height 25
type input "Layton"
drag, startPoint x: 728, startPoint y: 308, endPoint x: 734, endPoint y: 314, distance: 8.4
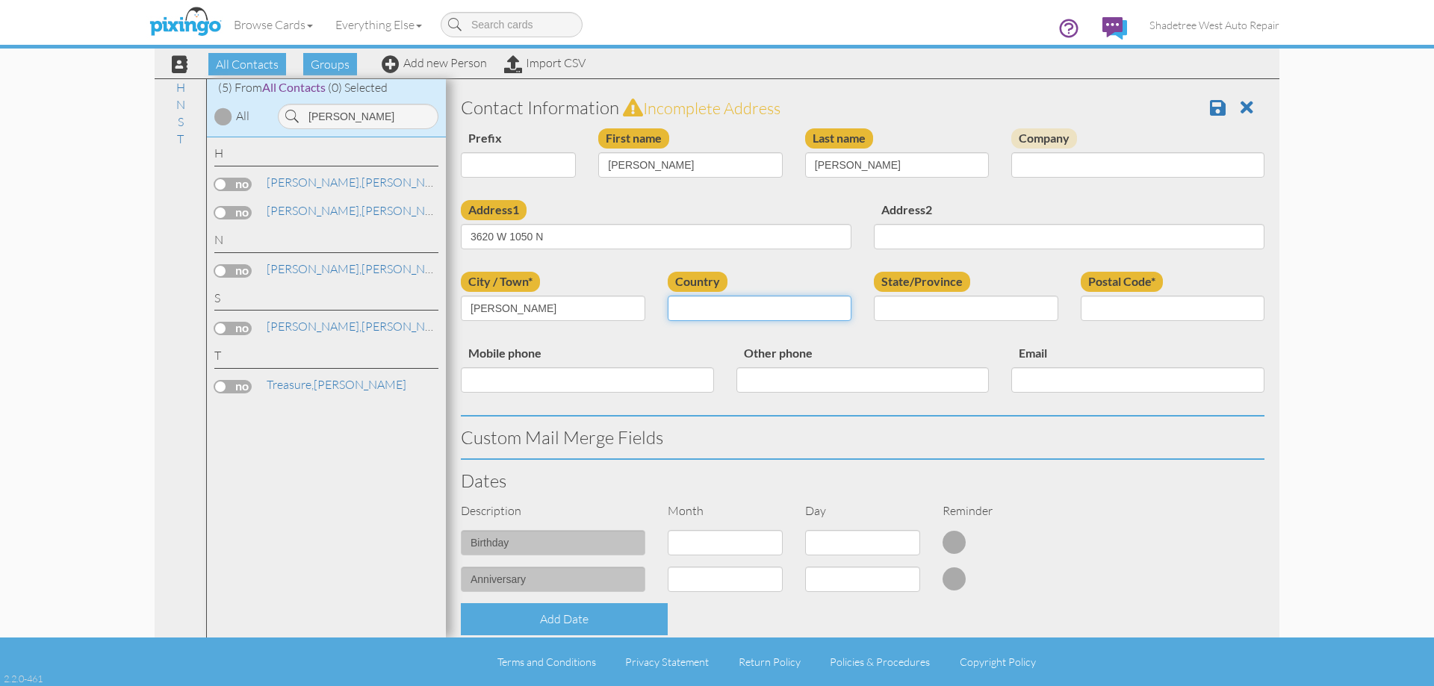
click at [728, 308] on select "[GEOGRAPHIC_DATA] -------------- [GEOGRAPHIC_DATA] [GEOGRAPHIC_DATA] [GEOGRAPHI…" at bounding box center [760, 308] width 184 height 25
select select "object:1154"
click at [668, 296] on select "[GEOGRAPHIC_DATA] -------------- [GEOGRAPHIC_DATA] [GEOGRAPHIC_DATA] [GEOGRAPHI…" at bounding box center [760, 308] width 184 height 25
click at [874, 311] on select "AA (Military) AE (Military) [US_STATE] [US_STATE] [US_STATE] AP (Military) [US_…" at bounding box center [966, 308] width 184 height 25
select select "object:1453"
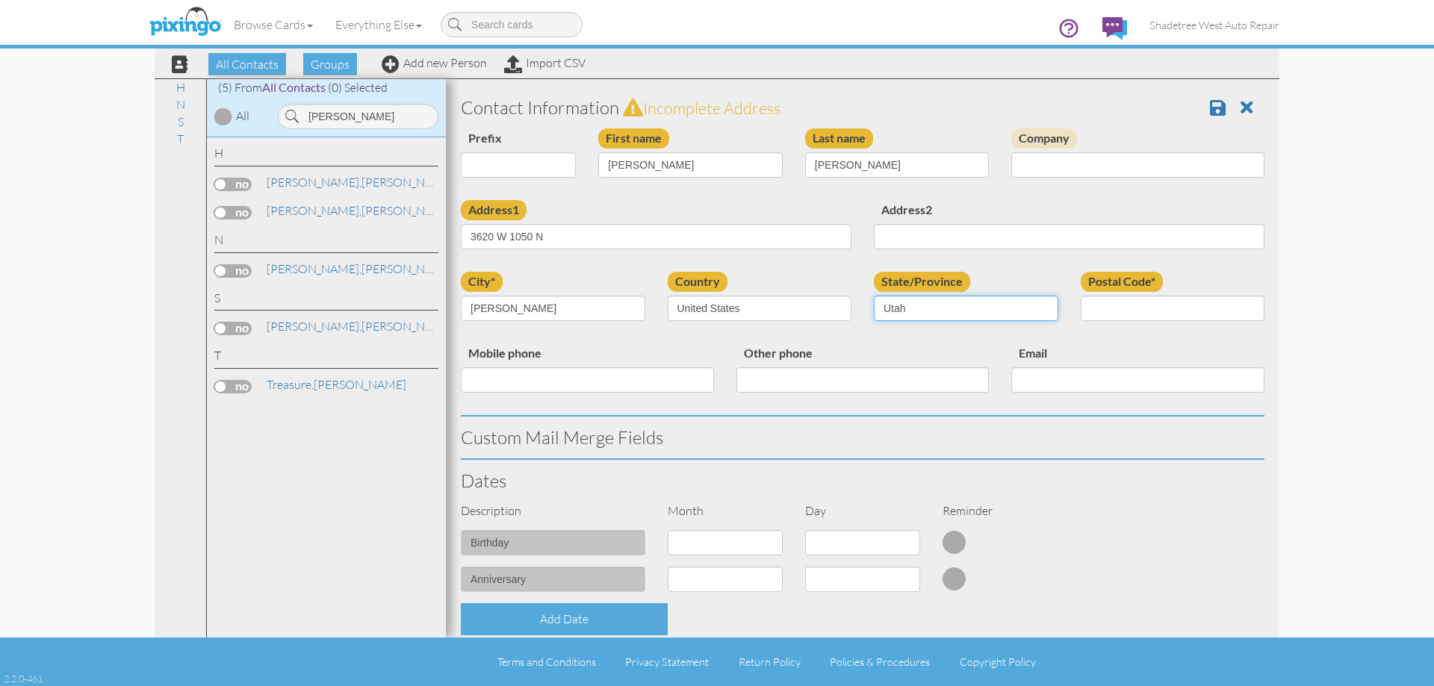
click at [874, 296] on select "AA (Military) AE (Military) [US_STATE] [US_STATE] [US_STATE] AP (Military) [US_…" at bounding box center [966, 308] width 184 height 25
click at [1168, 311] on input "Postal Code*" at bounding box center [1172, 308] width 184 height 25
type input "84041"
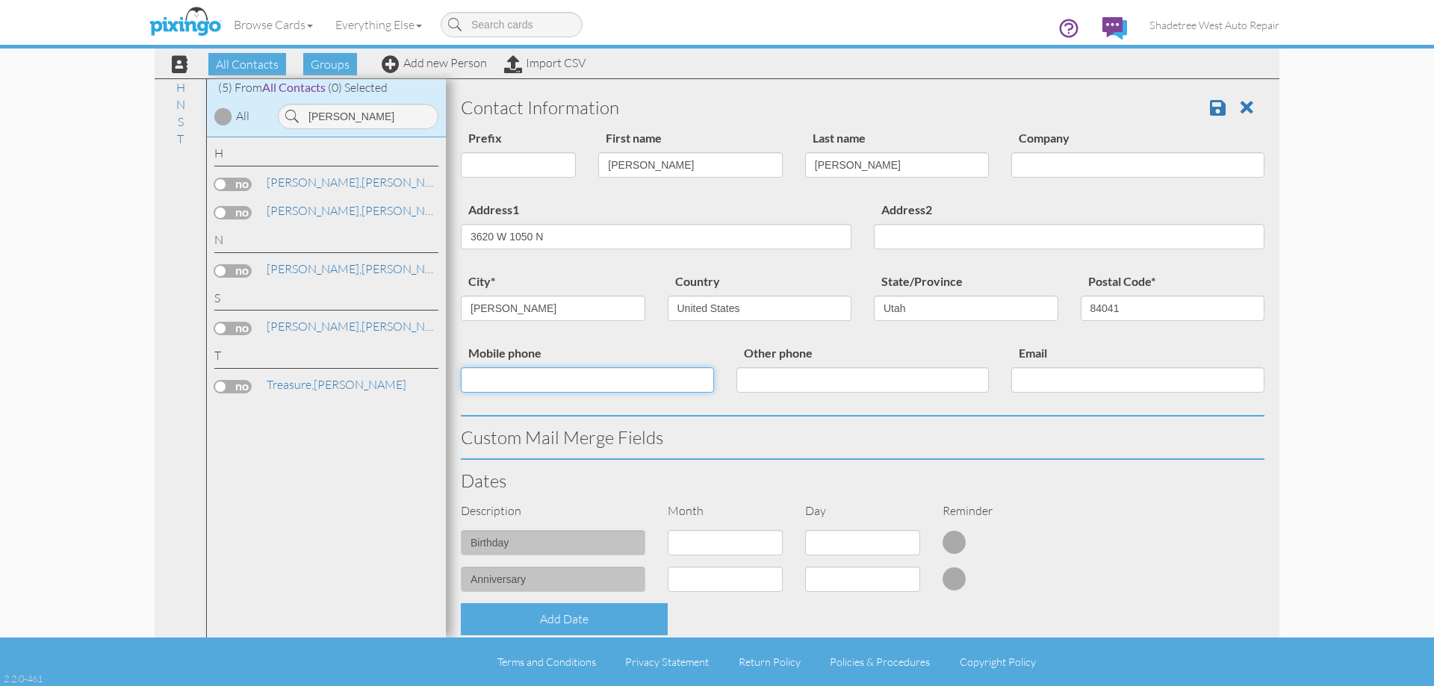
click at [625, 369] on input "Mobile phone" at bounding box center [587, 379] width 253 height 25
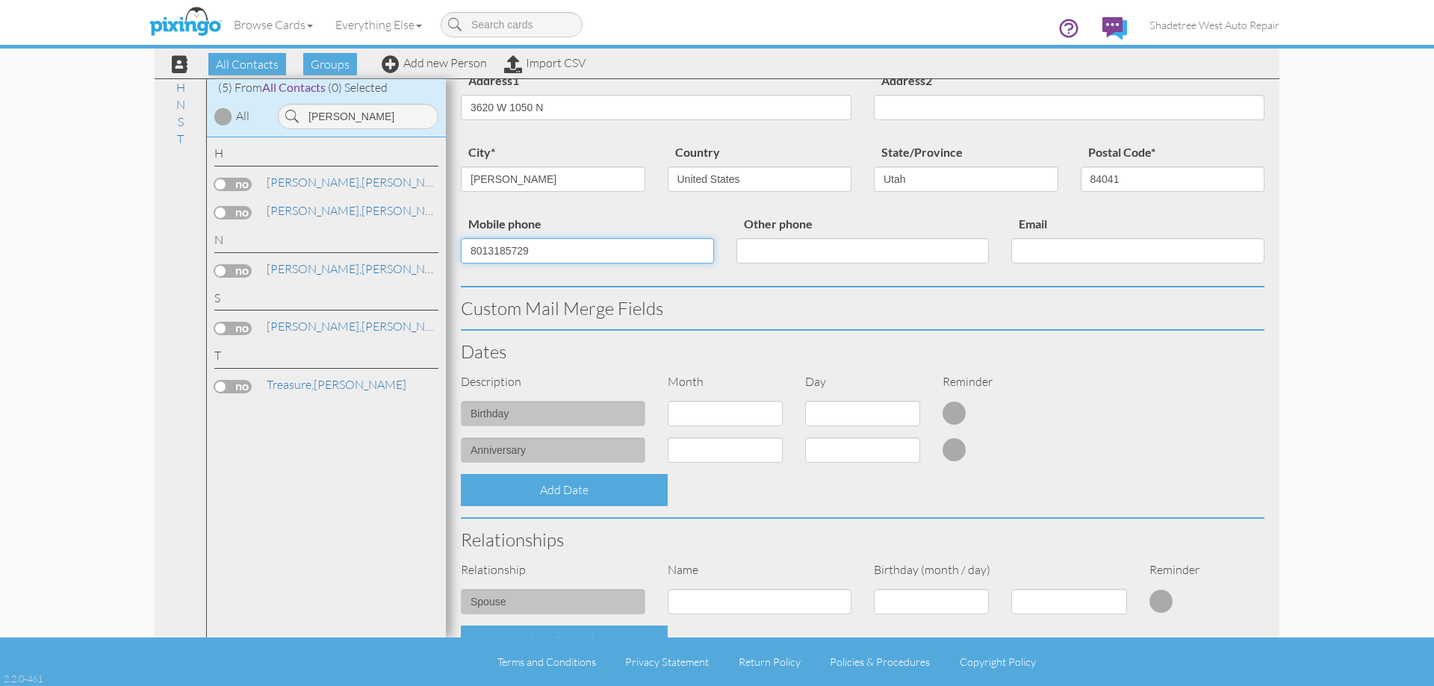
scroll to position [406, 0]
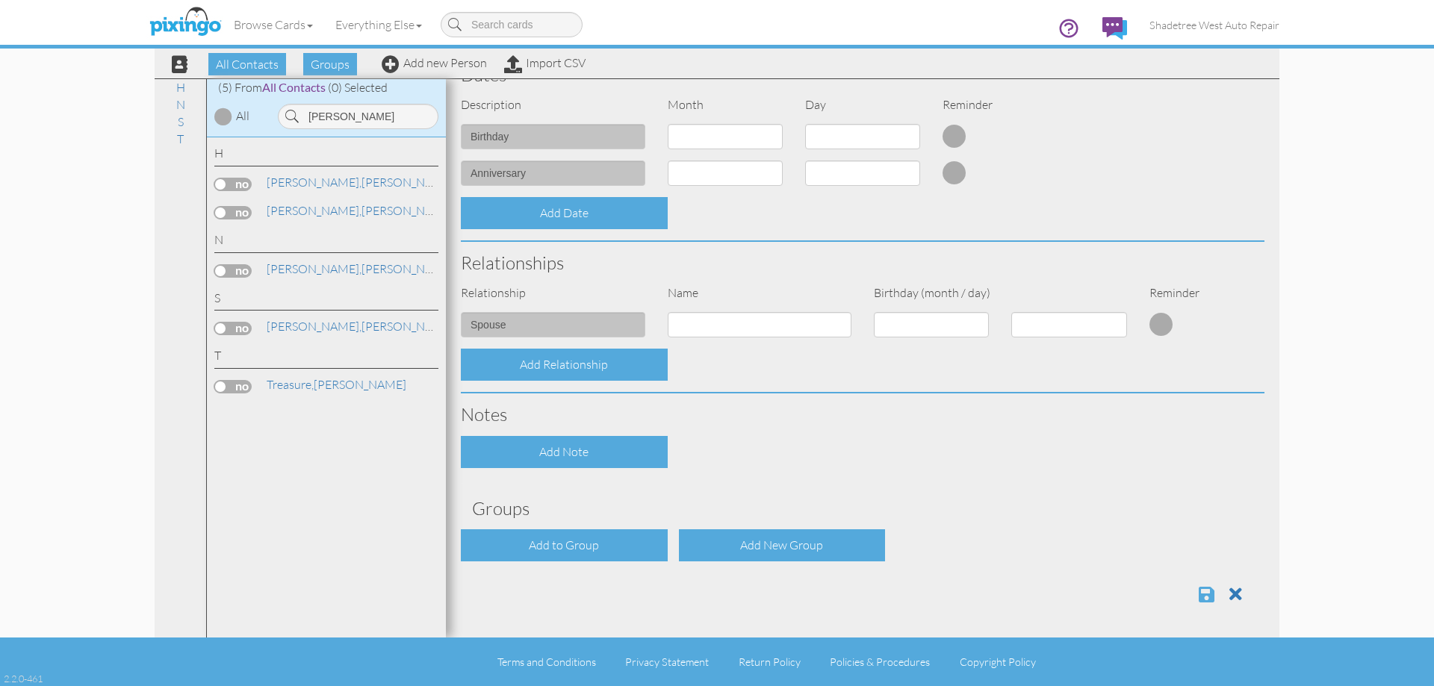
type input "8013185729"
click at [1198, 598] on span at bounding box center [1206, 594] width 16 height 18
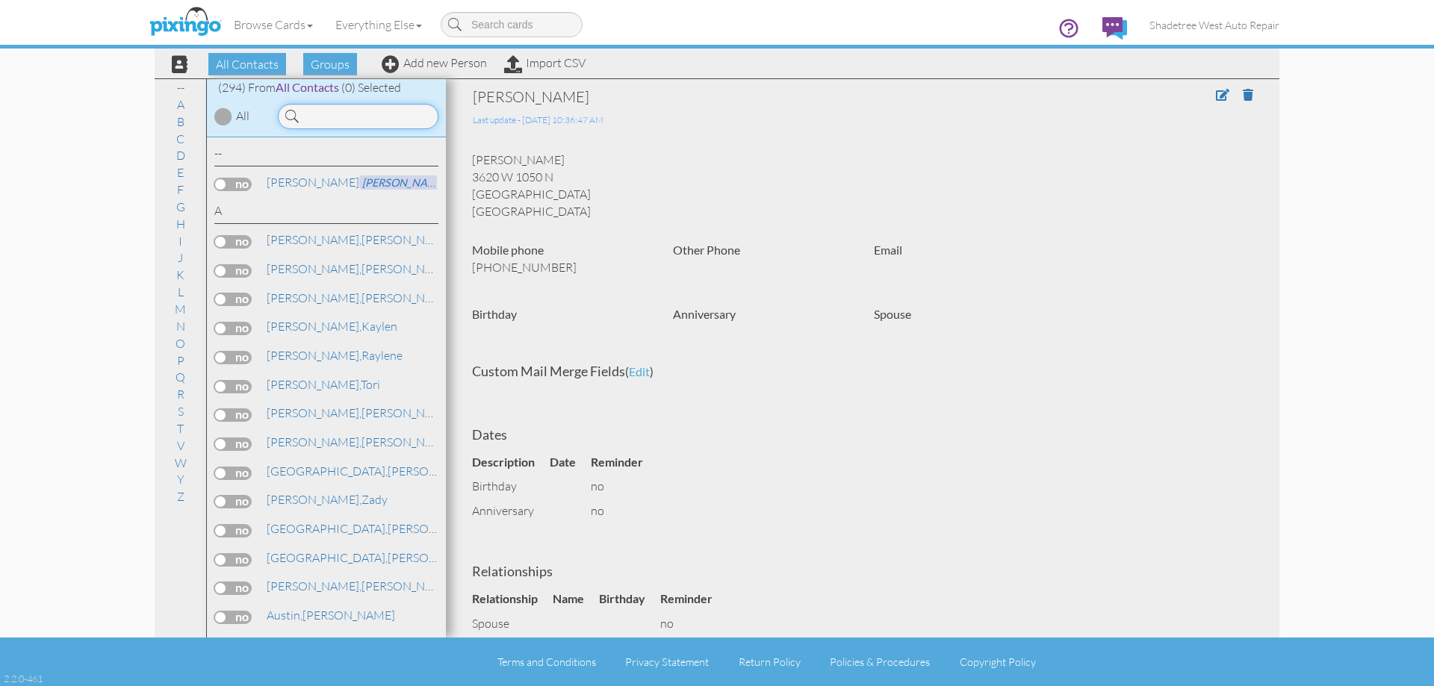
click at [338, 110] on input at bounding box center [358, 116] width 161 height 25
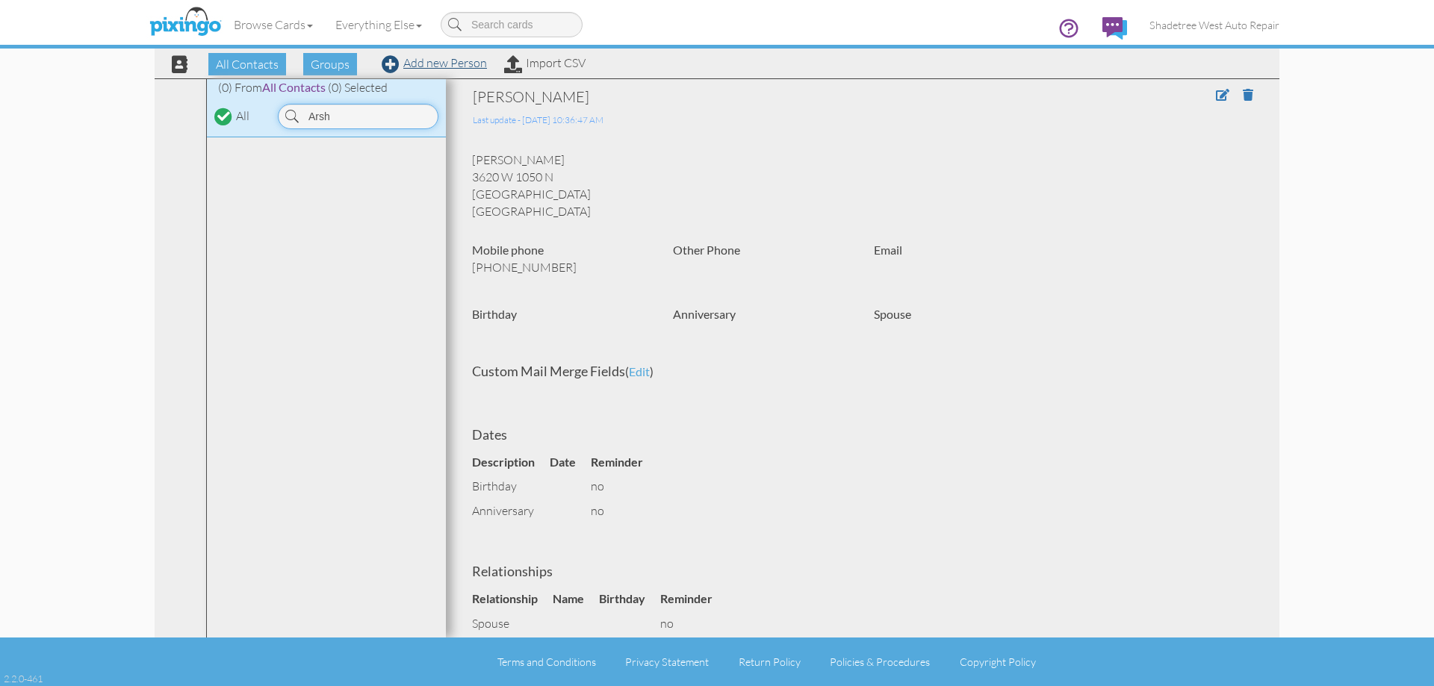
type input "Arsh"
click at [418, 65] on link "Add new Person" at bounding box center [434, 62] width 105 height 15
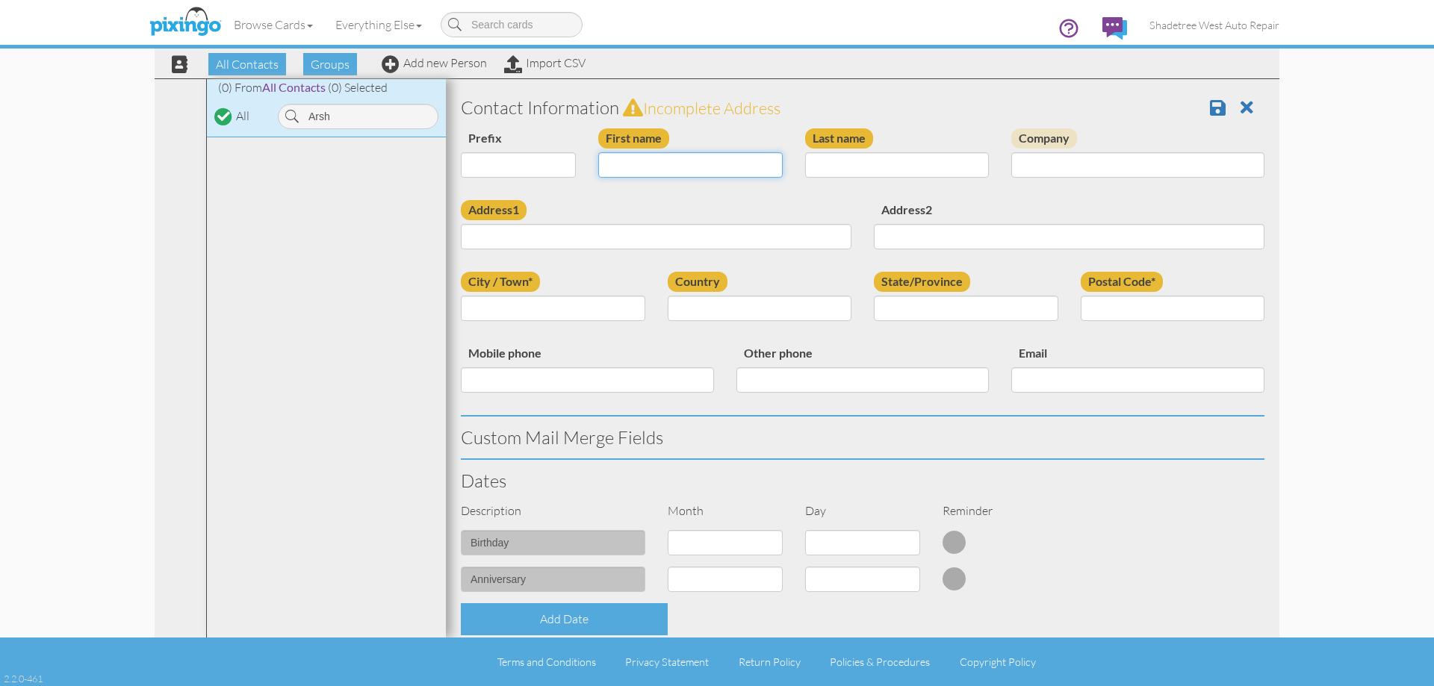
click at [626, 161] on input "First name" at bounding box center [690, 164] width 184 height 25
type input "Arshia"
click at [890, 164] on input "Last name" at bounding box center [897, 164] width 184 height 25
type input "Amini"
click at [1240, 111] on span at bounding box center [1246, 108] width 13 height 18
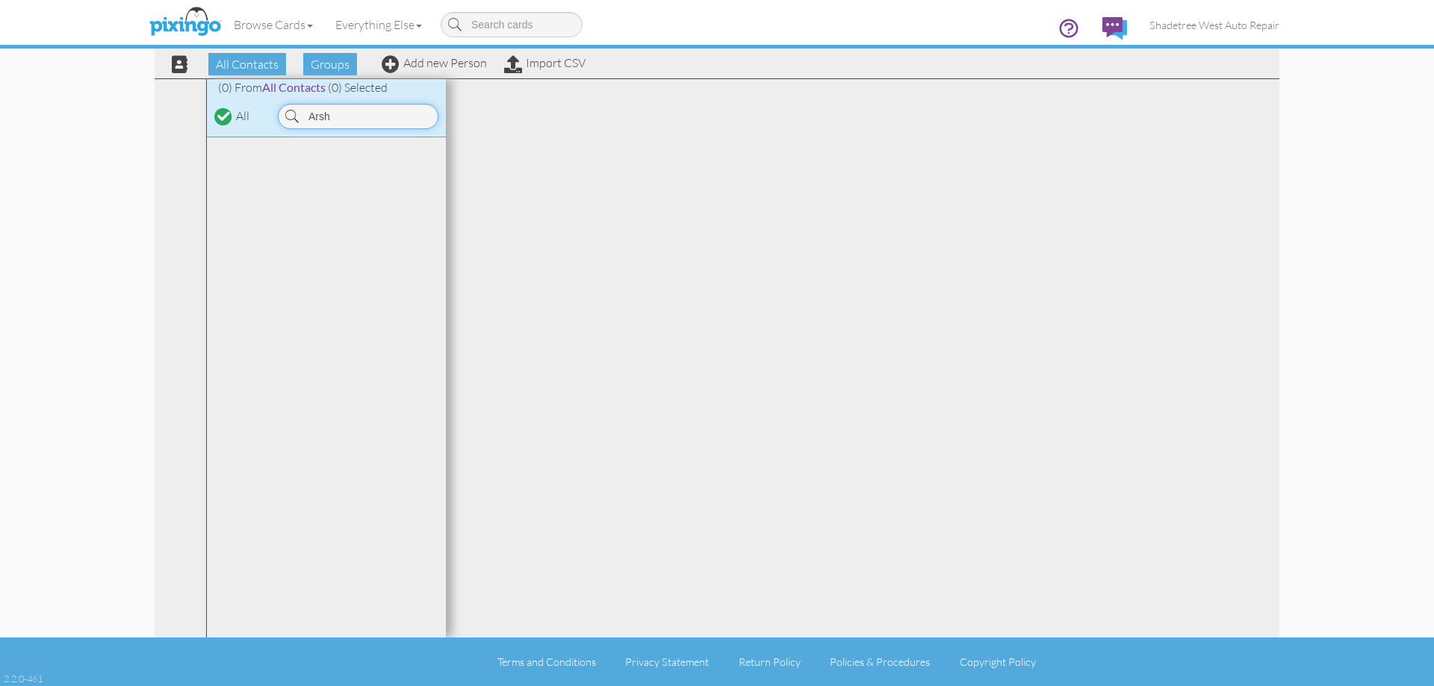
drag, startPoint x: 371, startPoint y: 115, endPoint x: 220, endPoint y: 116, distance: 151.6
click at [220, 116] on div "(0) From All Contacts (0) Selected All Arsh" at bounding box center [326, 108] width 239 height 58
type input "david a"
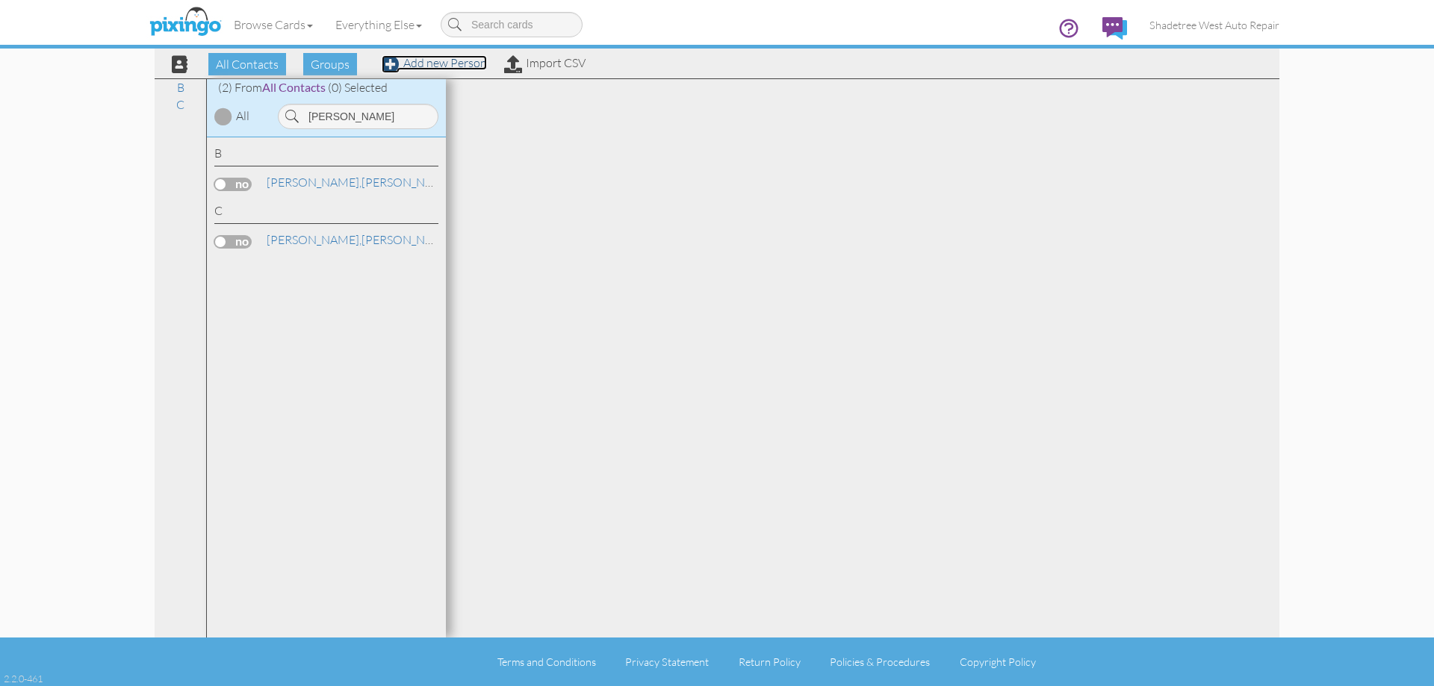
click at [415, 66] on link "Add new Person" at bounding box center [434, 62] width 105 height 15
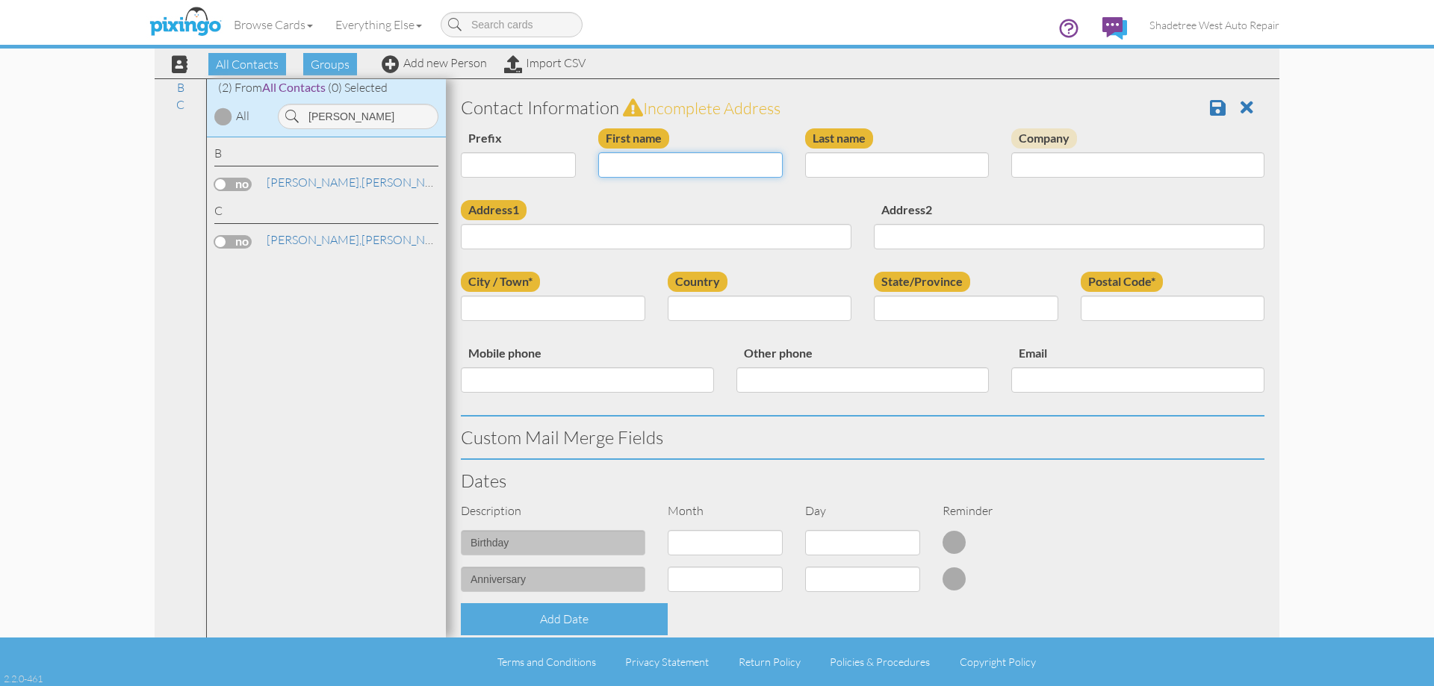
click at [666, 158] on input "First name" at bounding box center [690, 164] width 184 height 25
type input "[PERSON_NAME]"
click at [923, 165] on input "Last name" at bounding box center [897, 164] width 184 height 25
type input "Archer"
click at [712, 234] on input "Address1" at bounding box center [656, 236] width 391 height 25
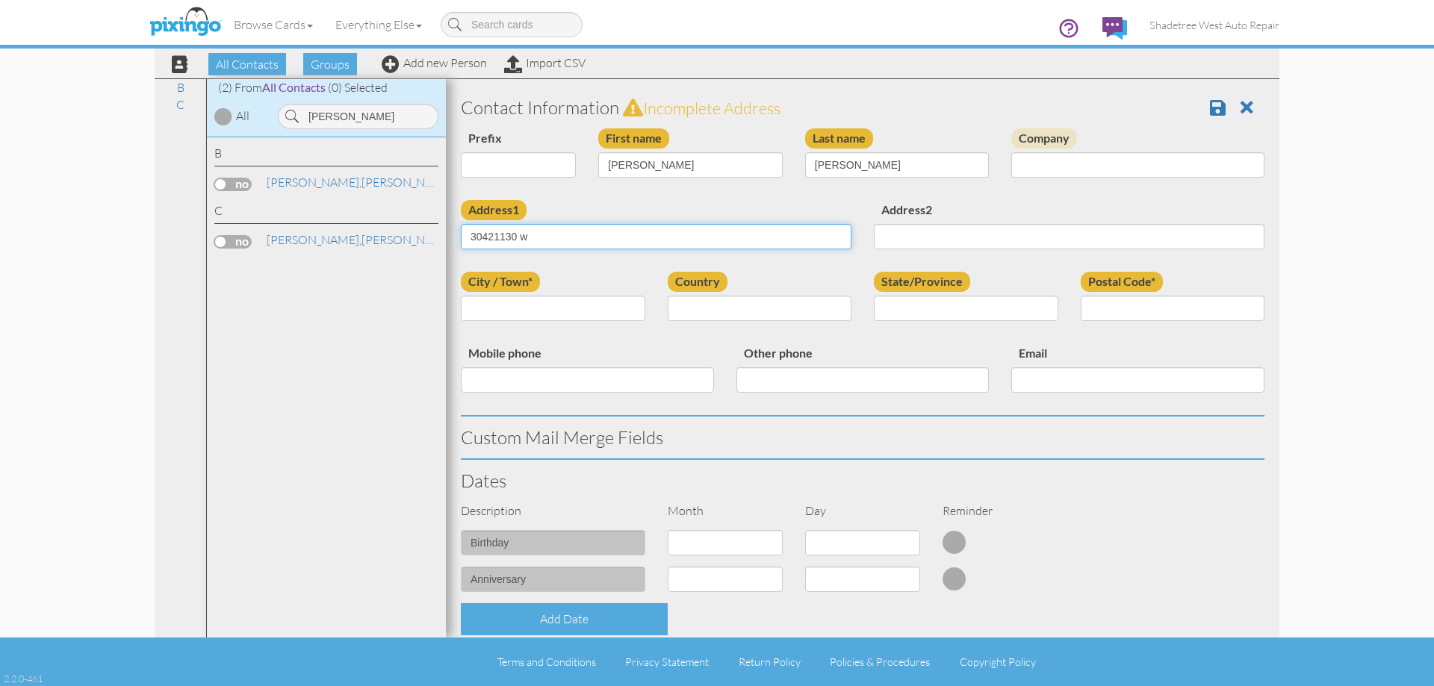
type input "30421130 w"
click at [540, 306] on input "City / Town*" at bounding box center [553, 308] width 184 height 25
type input "syracuse"
click at [709, 314] on select "[GEOGRAPHIC_DATA] -------------- [GEOGRAPHIC_DATA] [GEOGRAPHIC_DATA] [GEOGRAPHI…" at bounding box center [760, 308] width 184 height 25
click at [668, 296] on select "[GEOGRAPHIC_DATA] -------------- [GEOGRAPHIC_DATA] [GEOGRAPHIC_DATA] [GEOGRAPHI…" at bounding box center [760, 308] width 184 height 25
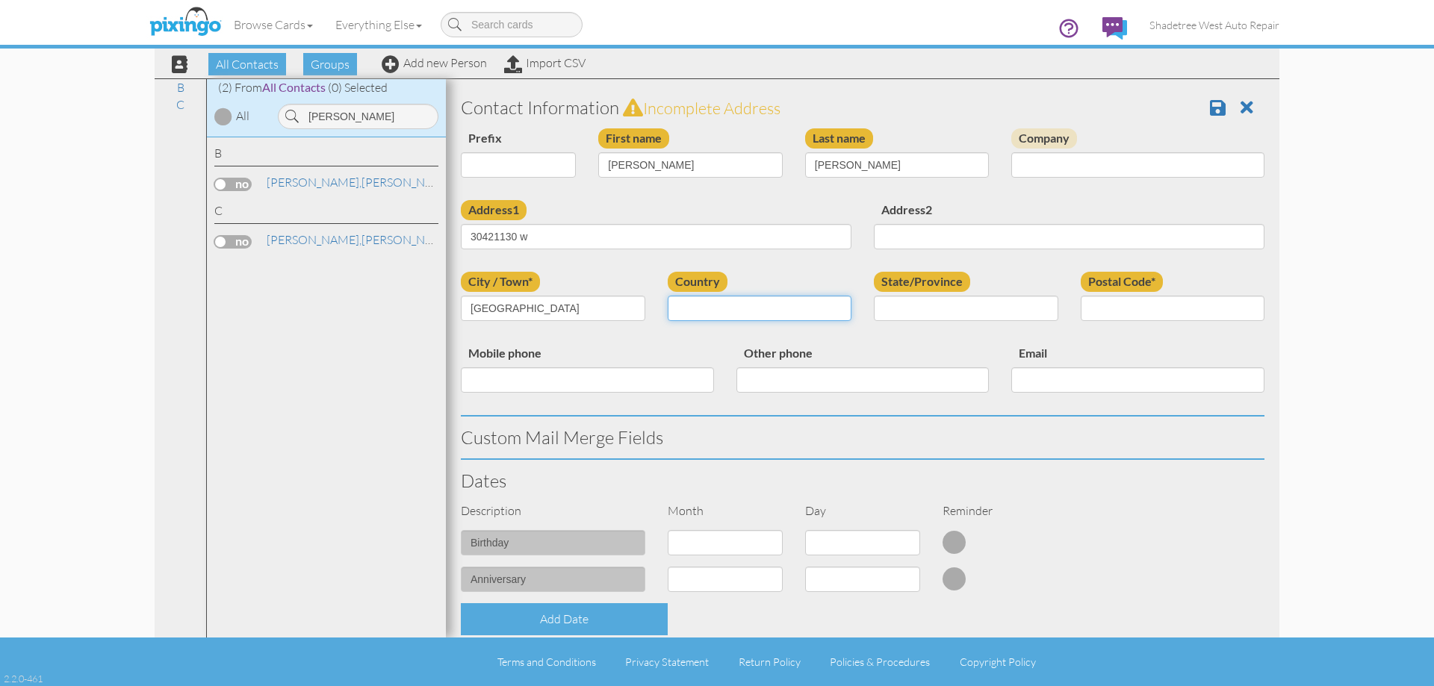
drag, startPoint x: 763, startPoint y: 310, endPoint x: 760, endPoint y: 319, distance: 9.4
click at [763, 310] on select "[GEOGRAPHIC_DATA] -------------- [GEOGRAPHIC_DATA] [GEOGRAPHIC_DATA] [GEOGRAPHI…" at bounding box center [760, 308] width 184 height 25
select select "object:1162"
click at [668, 296] on select "[GEOGRAPHIC_DATA] -------------- [GEOGRAPHIC_DATA] [GEOGRAPHIC_DATA] [GEOGRAPHI…" at bounding box center [760, 308] width 184 height 25
click at [941, 309] on select "AA (Military) AE (Military) [US_STATE] [US_STATE] [US_STATE] AP (Military) [US_…" at bounding box center [966, 308] width 184 height 25
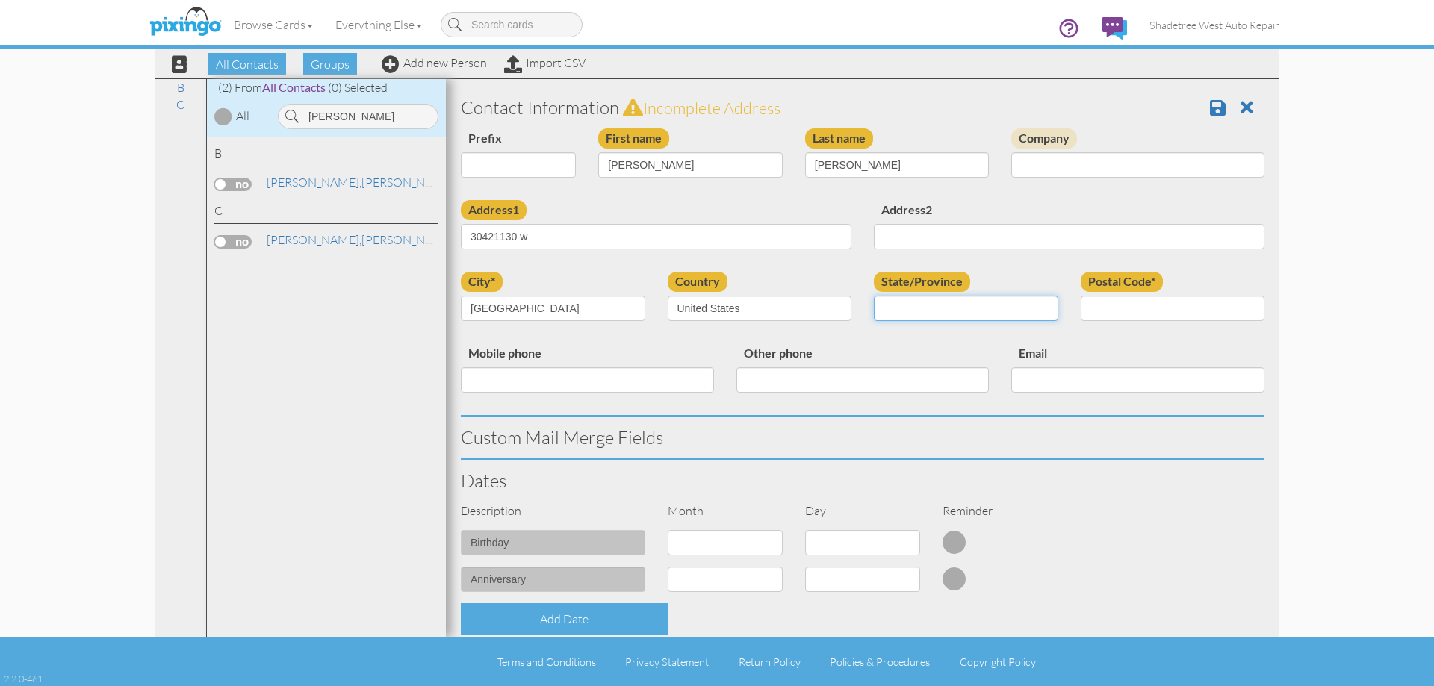
select select "object:1563"
click at [874, 296] on select "AA (Military) AE (Military) [US_STATE] [US_STATE] [US_STATE] AP (Military) [US_…" at bounding box center [966, 308] width 184 height 25
click at [1160, 302] on input "Postal Code*" at bounding box center [1172, 308] width 184 height 25
type input "84075"
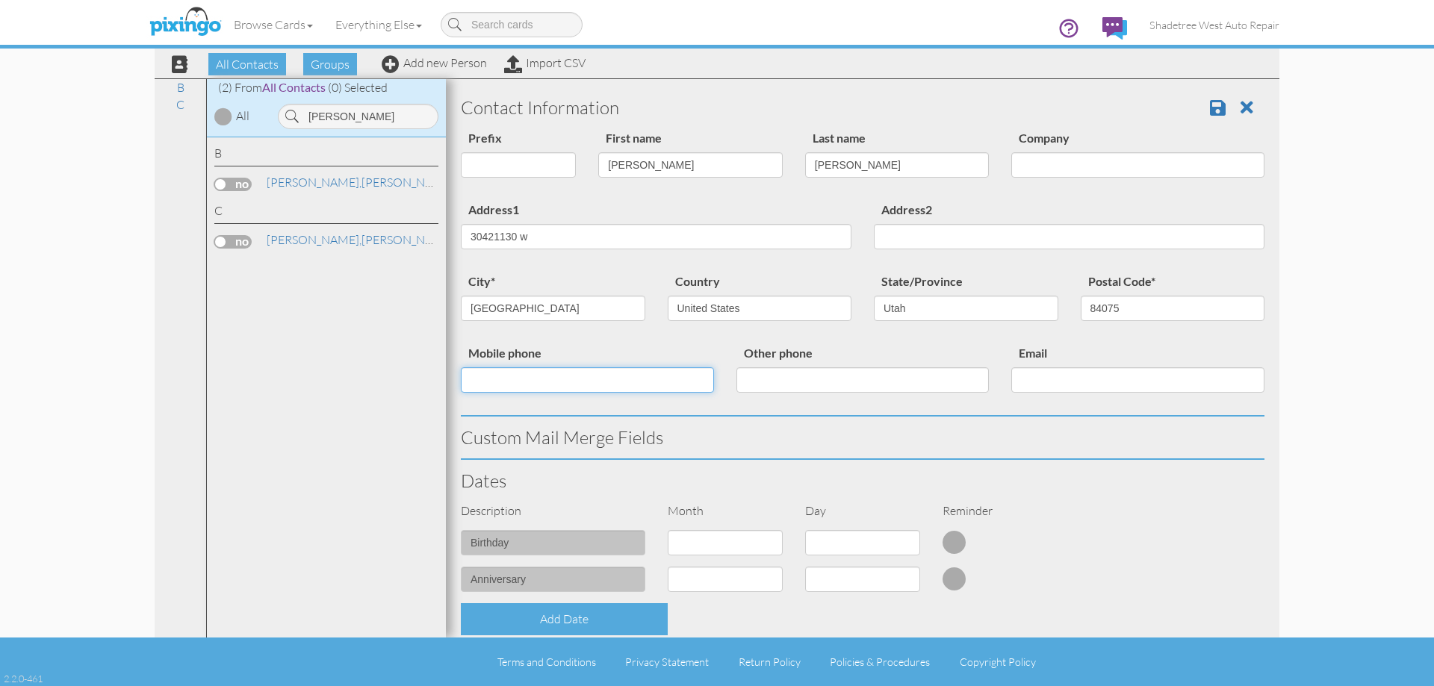
click at [608, 376] on input "Mobile phone" at bounding box center [587, 379] width 253 height 25
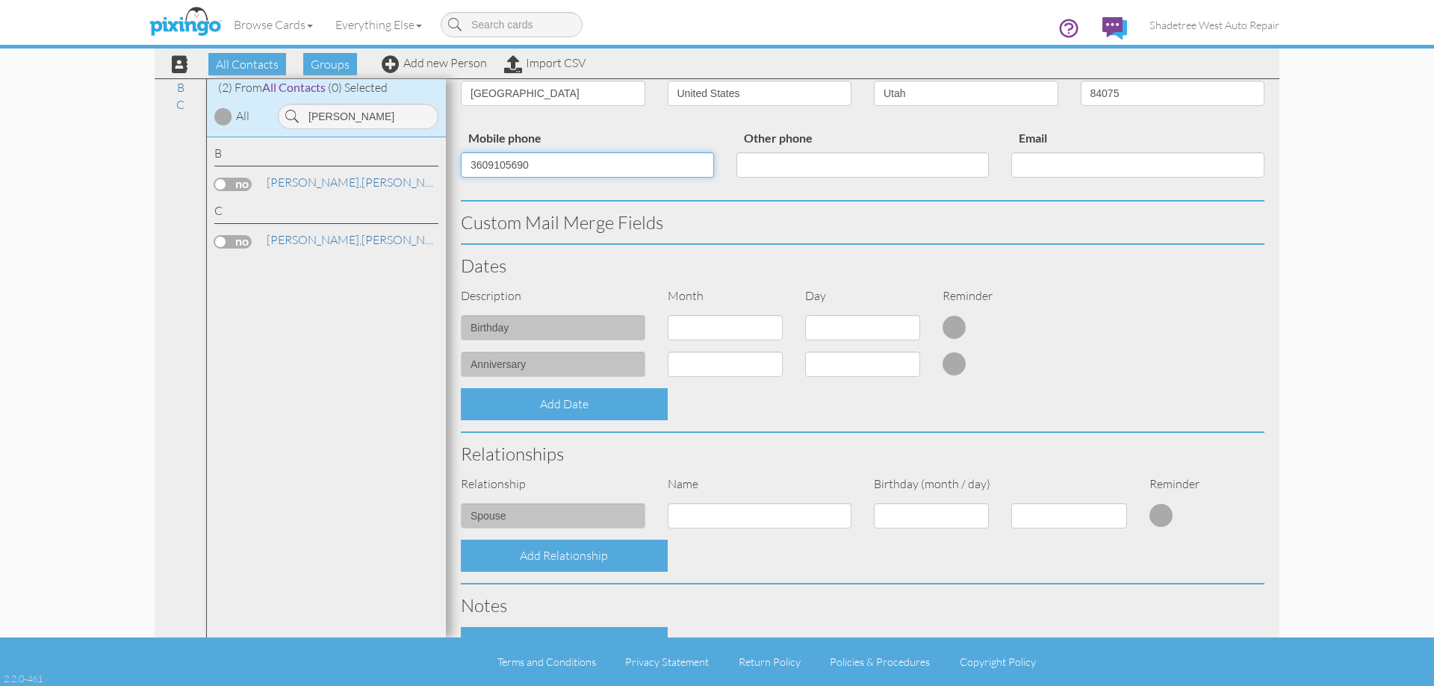
scroll to position [373, 0]
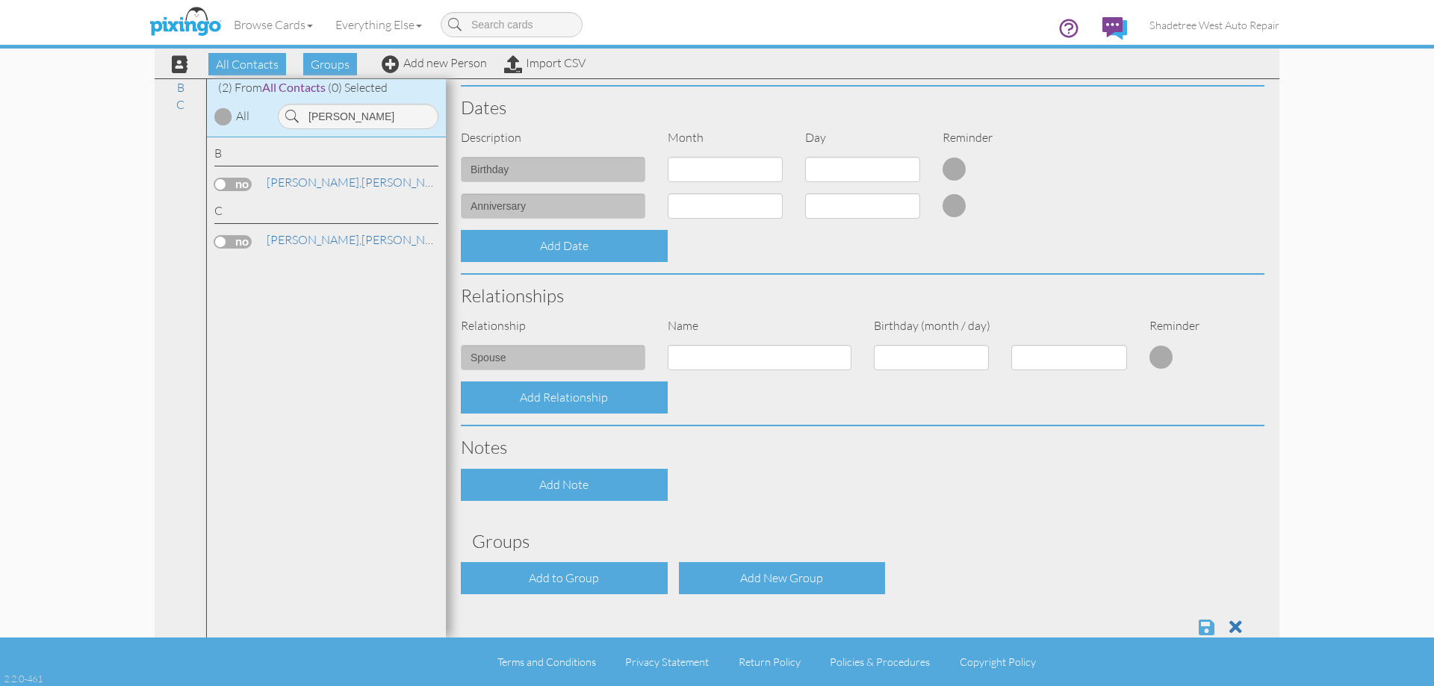
type input "3609105690"
click at [1198, 628] on span at bounding box center [1206, 627] width 16 height 18
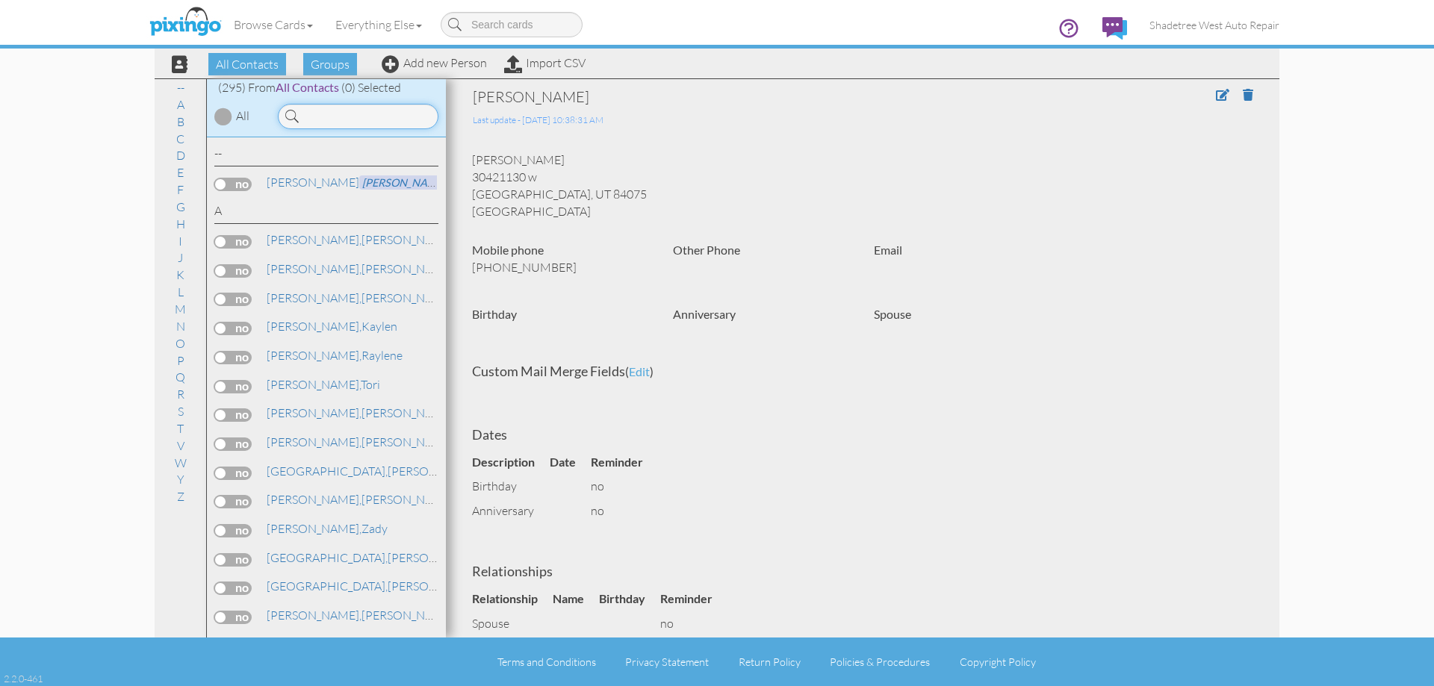
click at [391, 116] on input at bounding box center [358, 116] width 161 height 25
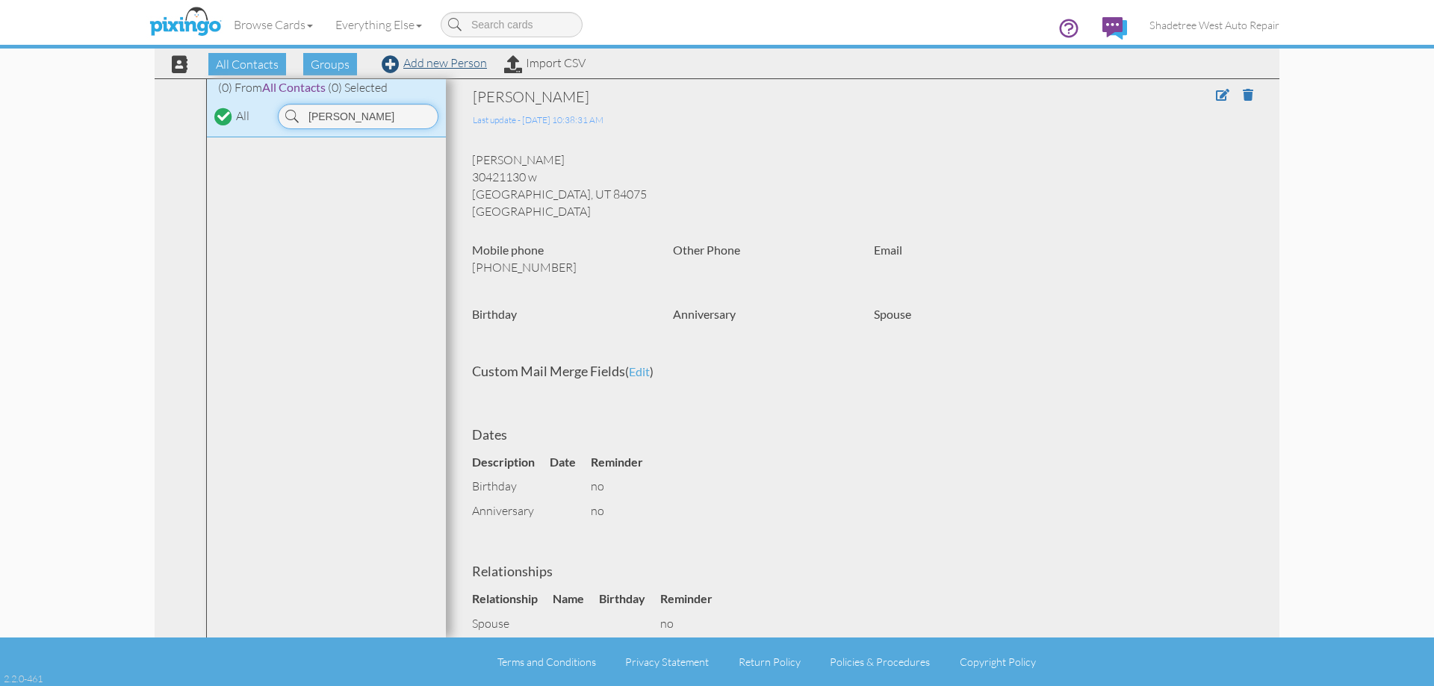
type input "[PERSON_NAME]"
click at [464, 67] on link "Add new Person" at bounding box center [434, 62] width 105 height 15
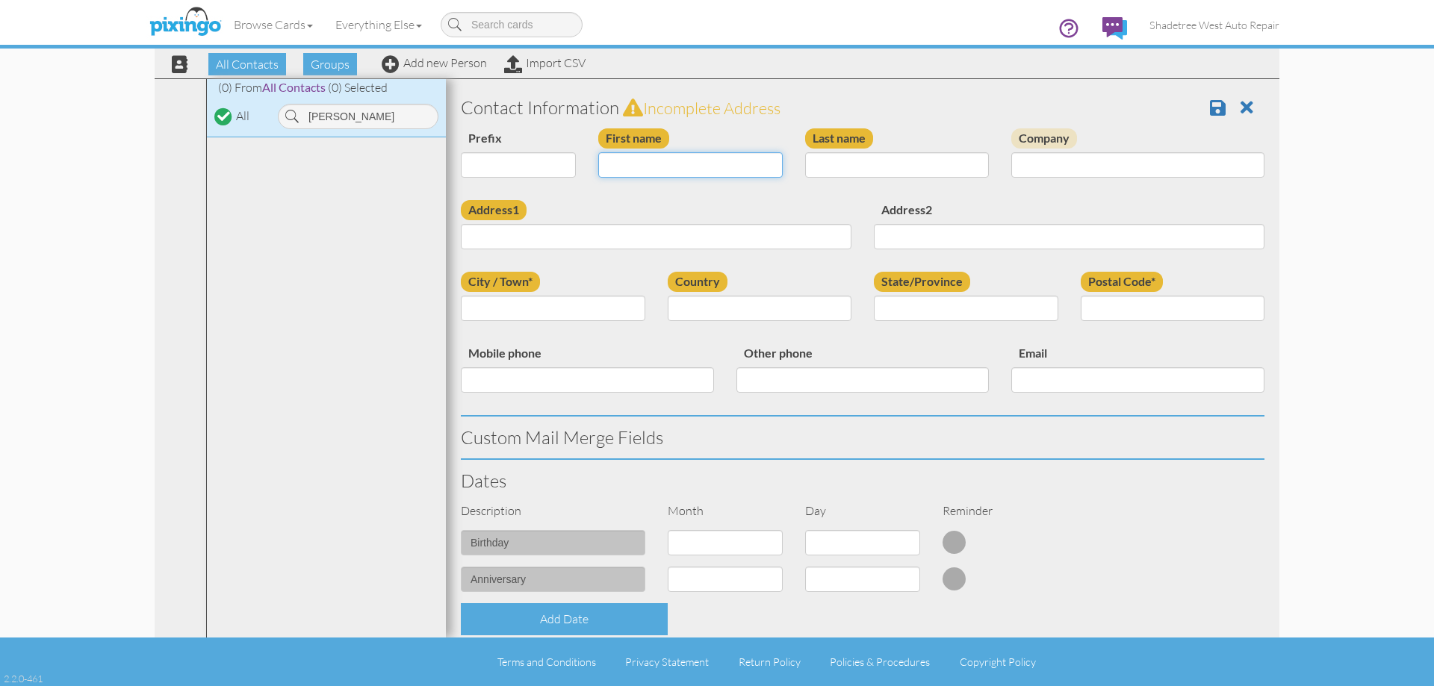
click at [652, 173] on input "First name" at bounding box center [690, 164] width 184 height 25
type input "[PERSON_NAME]"
click at [886, 165] on input "Last name" at bounding box center [897, 164] width 184 height 25
type input "Gardoni"
click at [827, 234] on input "Address1" at bounding box center [656, 236] width 391 height 25
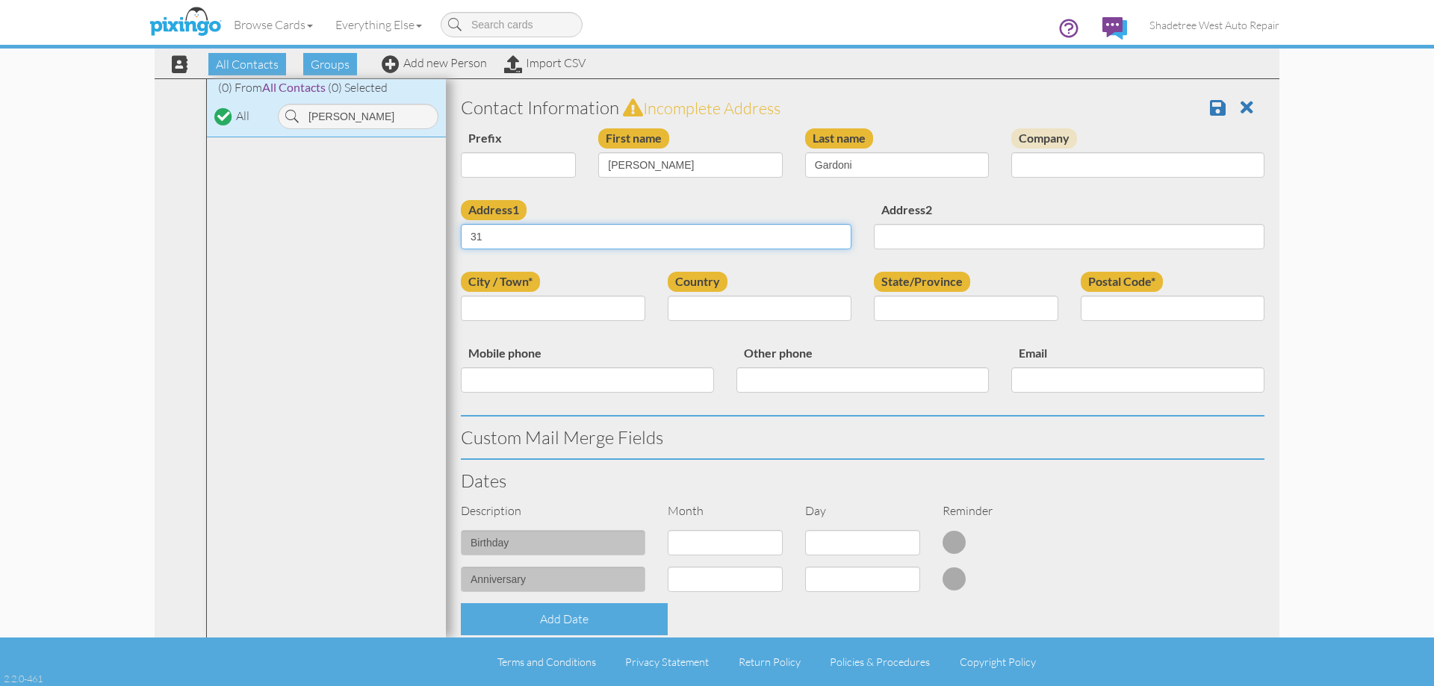
type input "3"
type input "[STREET_ADDRESS][PERSON_NAME]"
click at [608, 311] on input "City / Town*" at bounding box center [553, 308] width 184 height 25
type input "[PERSON_NAME]"
click at [683, 310] on select "[GEOGRAPHIC_DATA] -------------- [GEOGRAPHIC_DATA] [GEOGRAPHIC_DATA] [GEOGRAPHI…" at bounding box center [760, 308] width 184 height 25
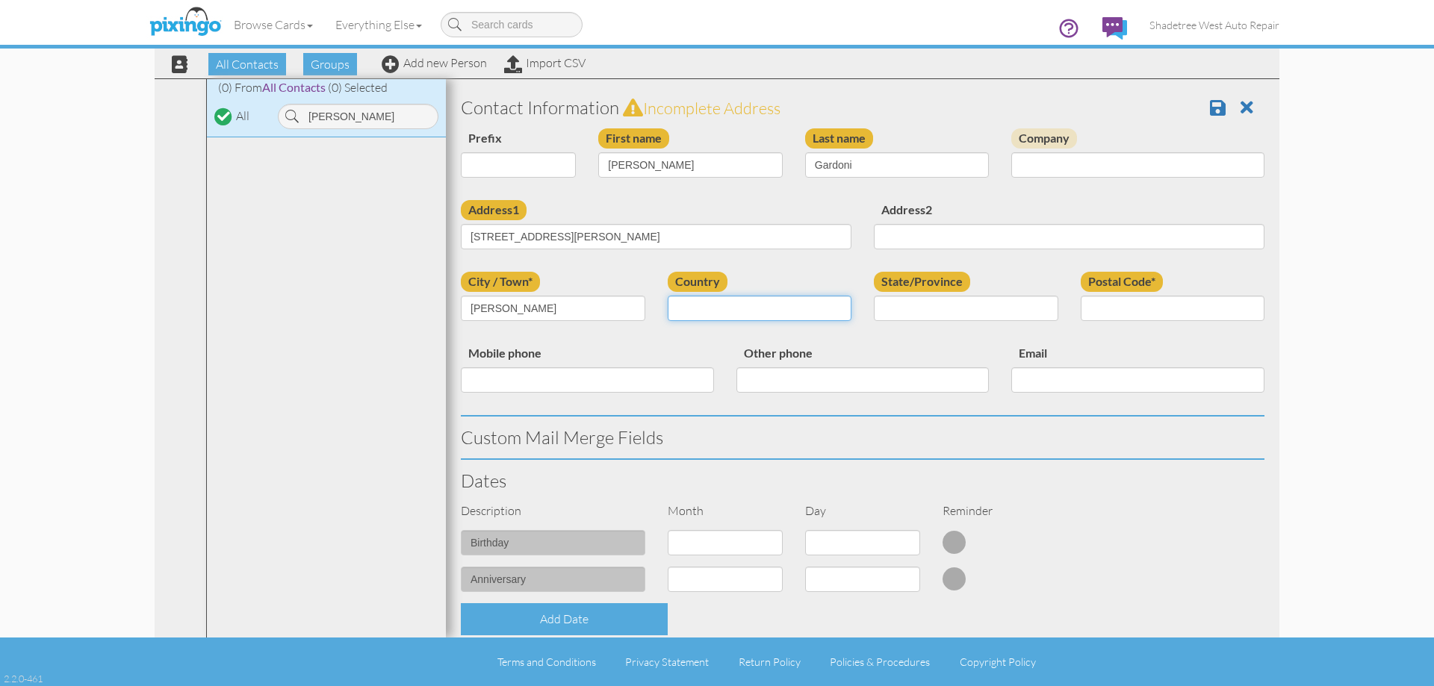
select select "object:1163"
click at [668, 296] on select "[GEOGRAPHIC_DATA] -------------- [GEOGRAPHIC_DATA] [GEOGRAPHIC_DATA] [GEOGRAPHI…" at bounding box center [760, 308] width 184 height 25
click at [892, 312] on select "AA (Military) AE (Military) [US_STATE] [US_STATE] [US_STATE] AP (Military) [US_…" at bounding box center [966, 308] width 184 height 25
select select "object:1462"
click at [874, 296] on select "AA (Military) AE (Military) [US_STATE] [US_STATE] [US_STATE] AP (Military) [US_…" at bounding box center [966, 308] width 184 height 25
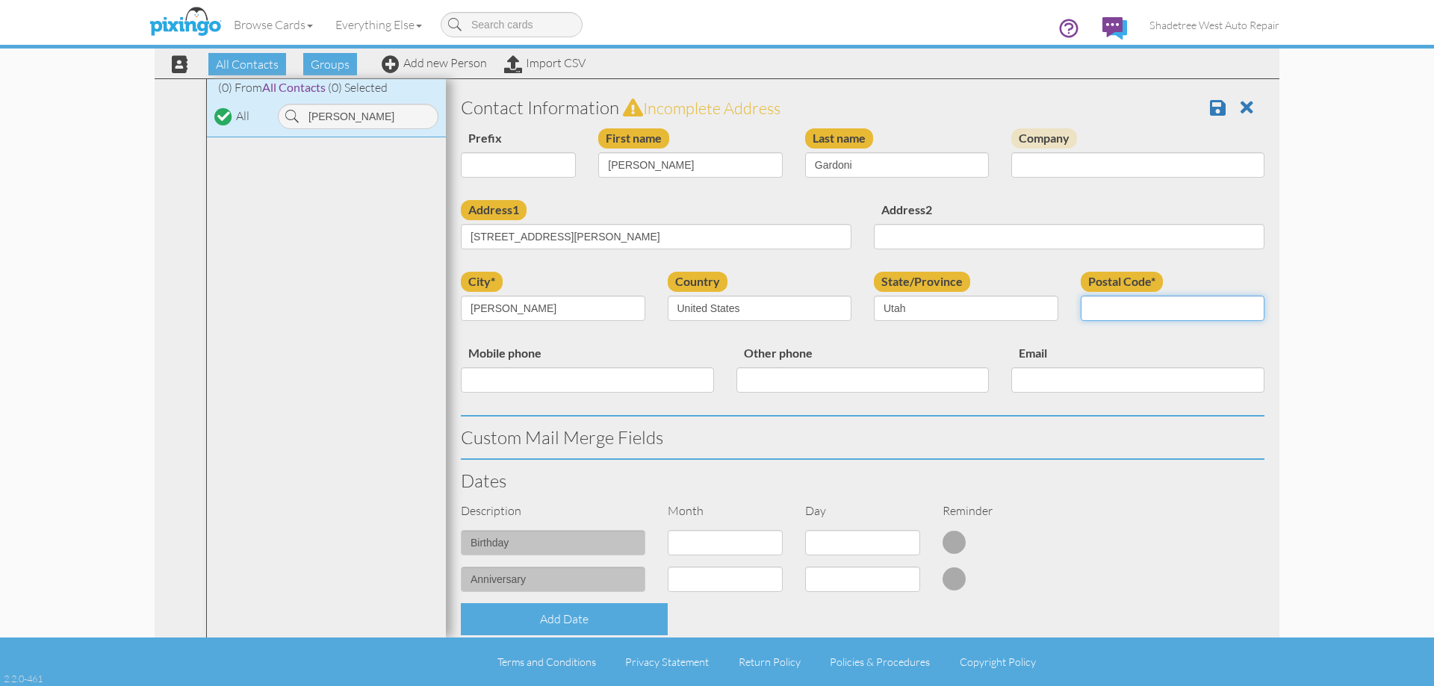
click at [1112, 308] on input "Postal Code*" at bounding box center [1172, 308] width 184 height 25
type input "84040"
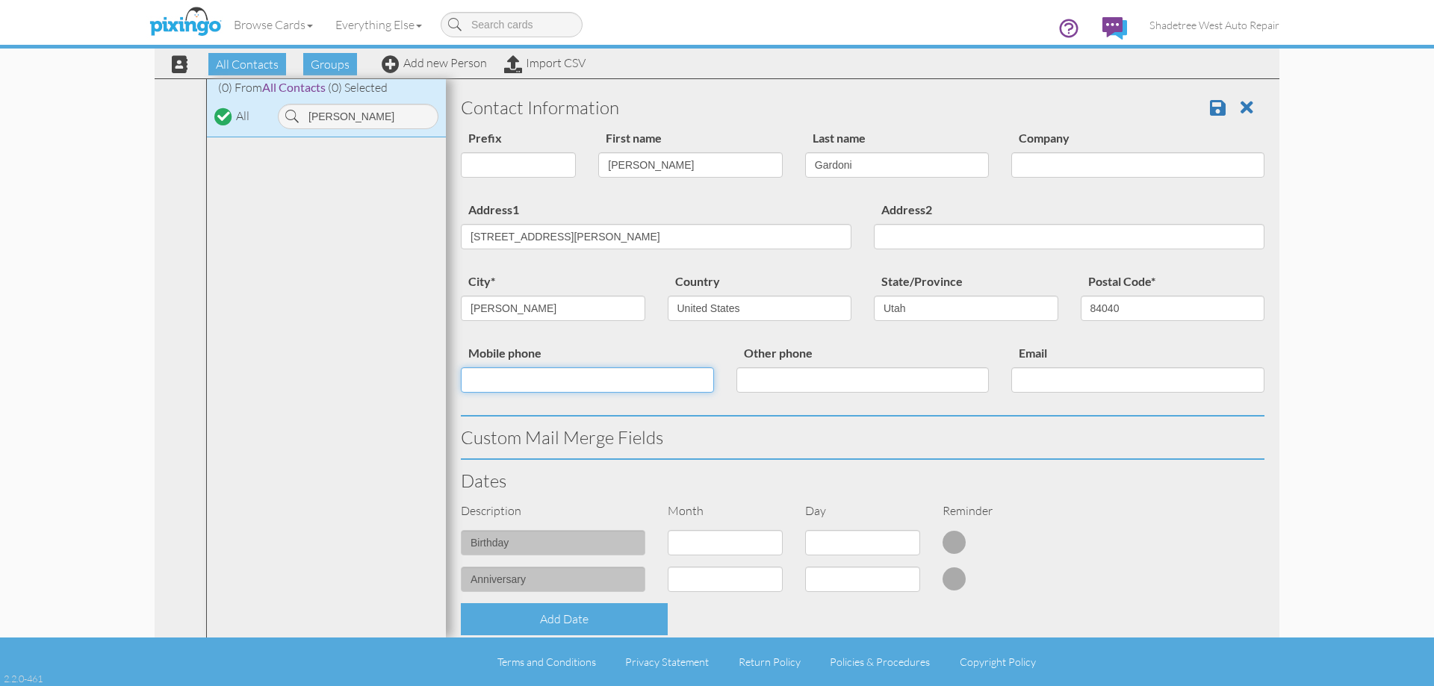
click at [564, 379] on input "Mobile phone" at bounding box center [587, 379] width 253 height 25
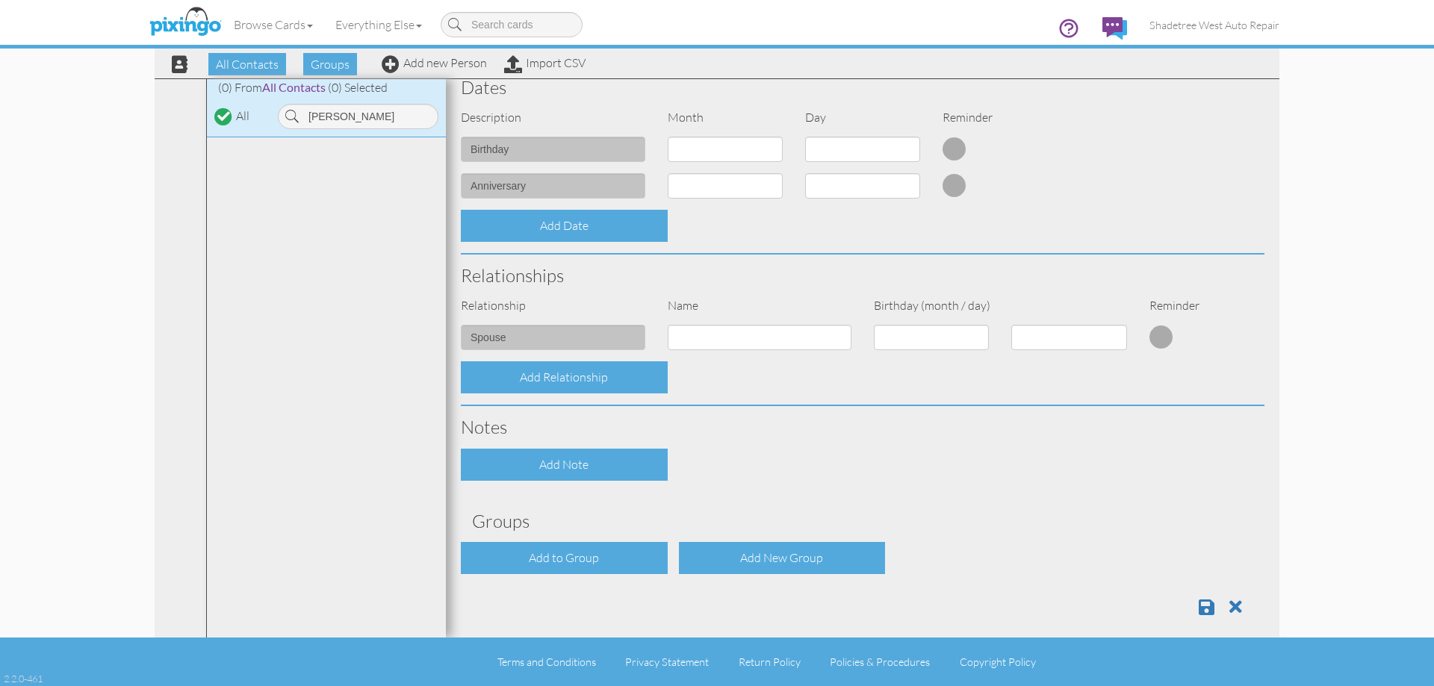
scroll to position [406, 0]
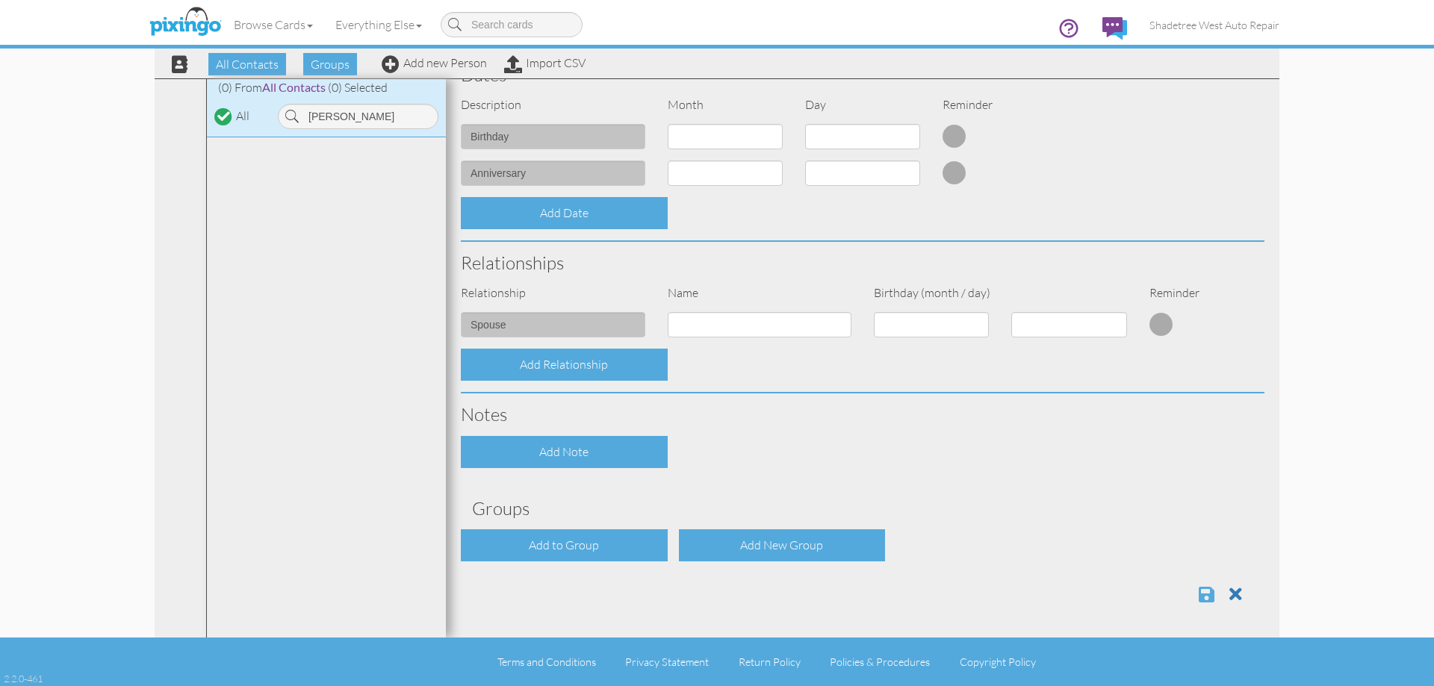
type input "7753865909"
click at [1198, 596] on span at bounding box center [1206, 594] width 16 height 18
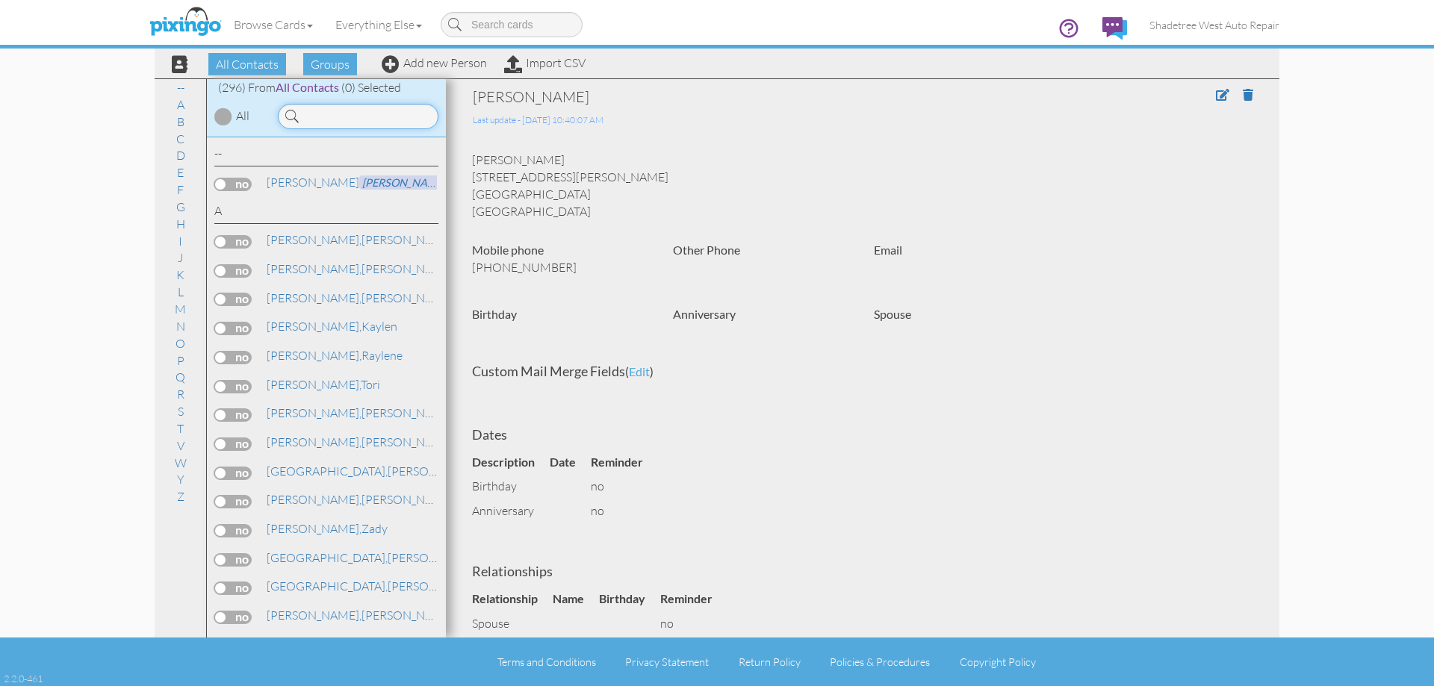
click at [342, 117] on input at bounding box center [358, 116] width 161 height 25
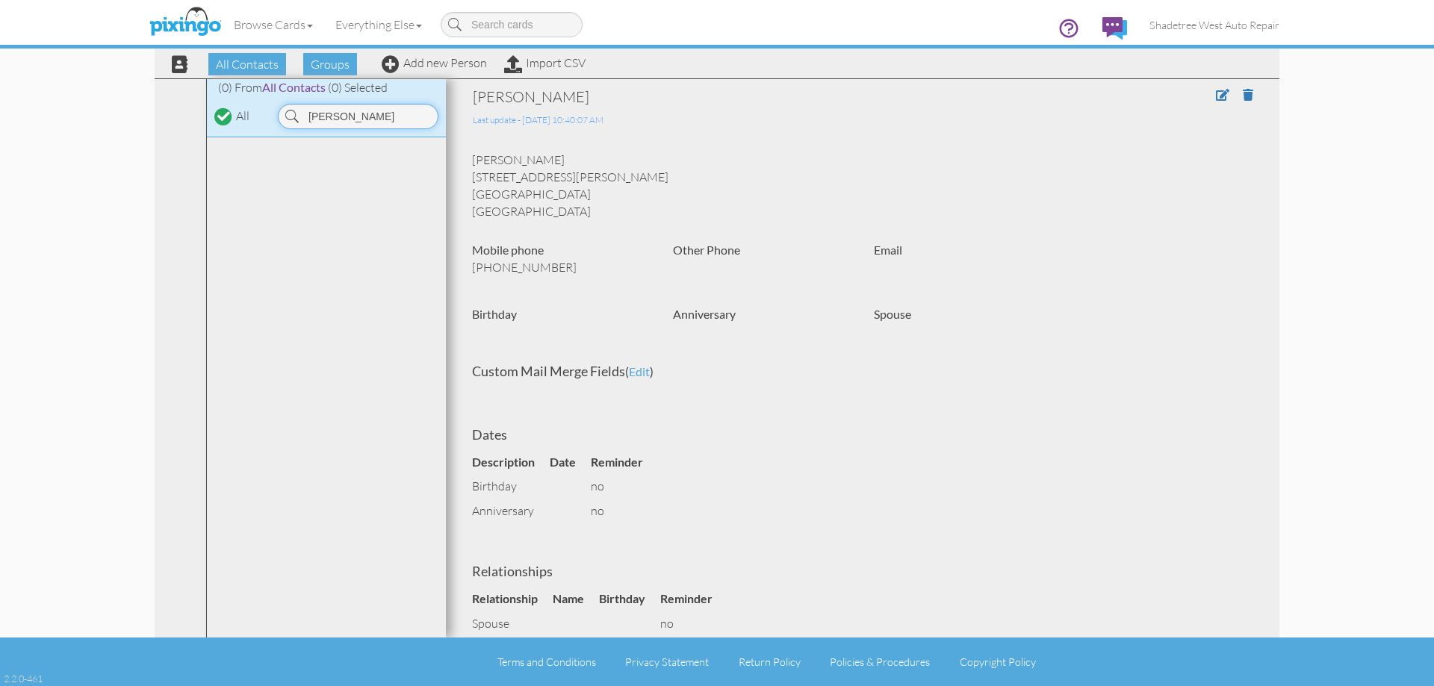
type input "[PERSON_NAME]"
click at [455, 57] on div "Browse Cards Business Accounting Automotive Chiropractor Customer Dental Financ…" at bounding box center [717, 29] width 1125 height 59
click at [455, 65] on link "Add new Person" at bounding box center [434, 62] width 105 height 15
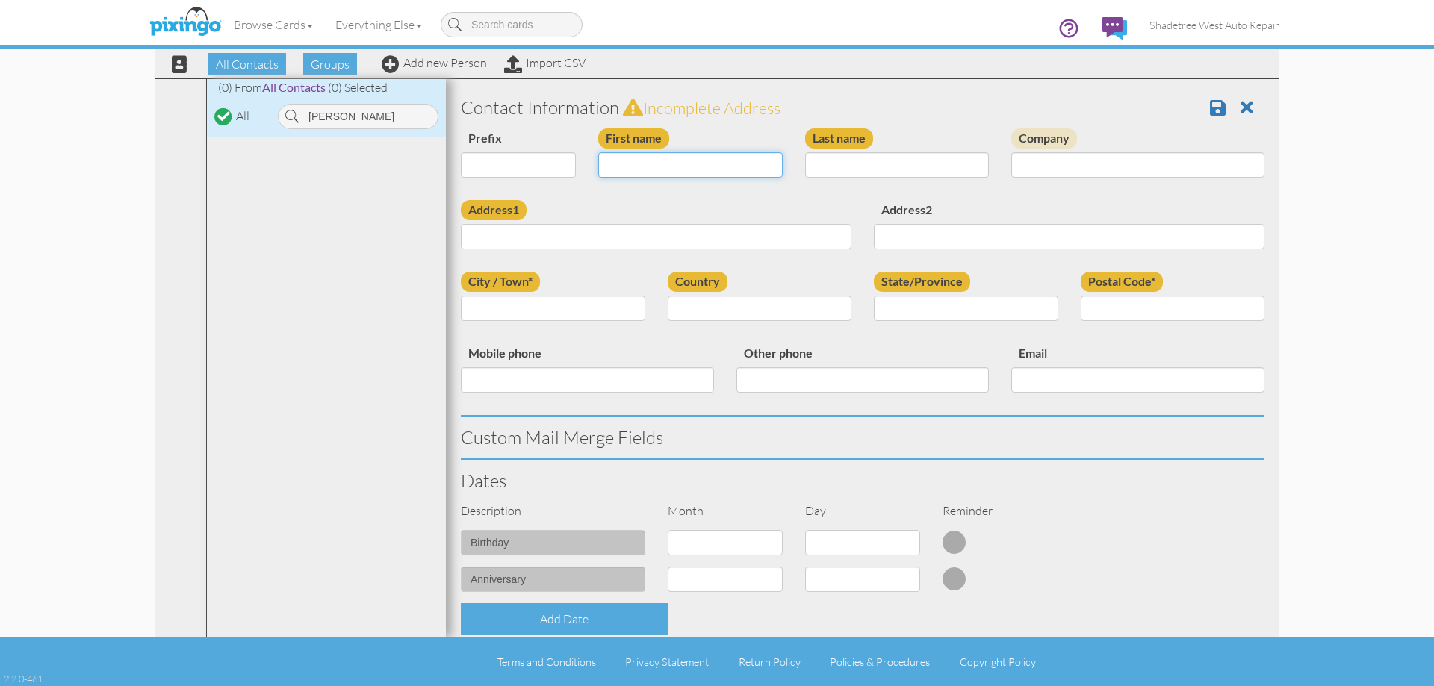
click at [619, 165] on input "First name" at bounding box center [690, 164] width 184 height 25
type input "[PERSON_NAME]"
click at [835, 158] on input "Last name" at bounding box center [897, 164] width 184 height 25
type input "[PERSON_NAME]"
click at [735, 234] on input "Address1" at bounding box center [656, 236] width 391 height 25
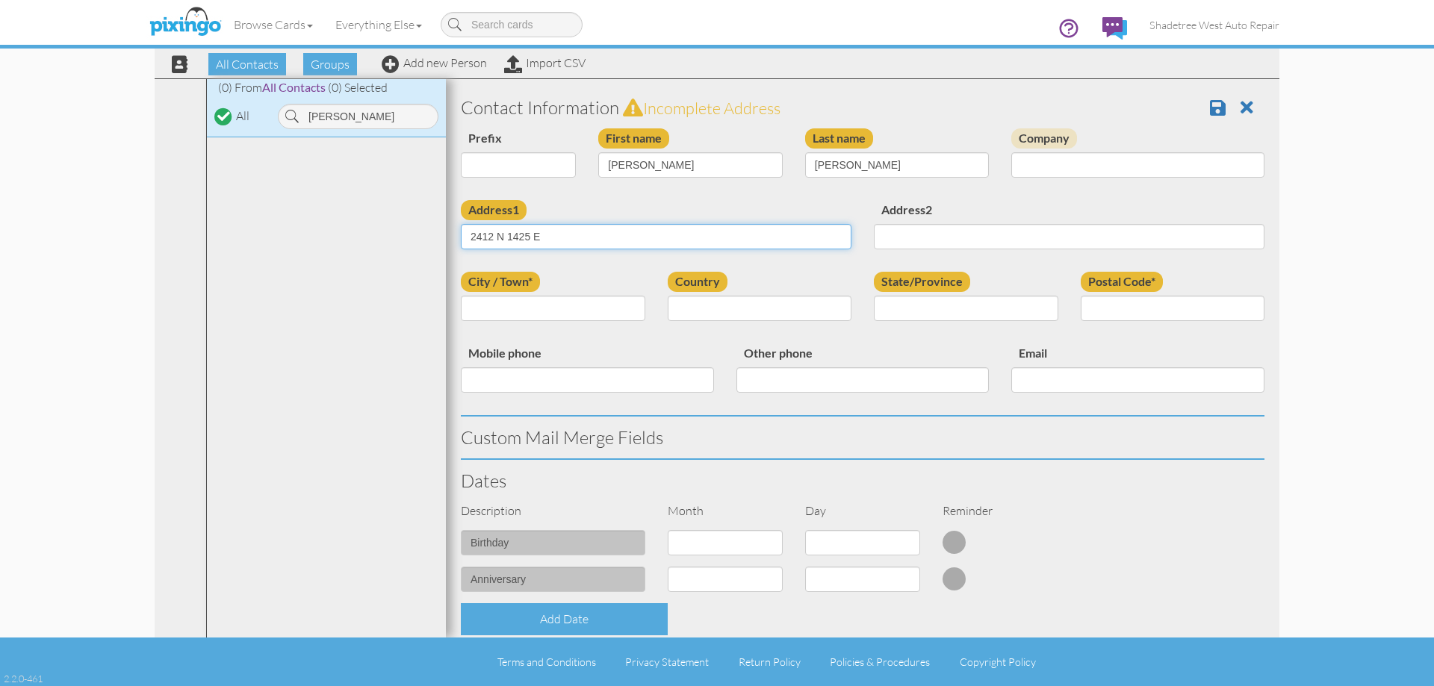
type input "2412 N 1425 E"
click at [562, 313] on input "City / Town*" at bounding box center [553, 308] width 184 height 25
type input "[PERSON_NAME]"
click at [741, 313] on select "[GEOGRAPHIC_DATA] -------------- [GEOGRAPHIC_DATA] [GEOGRAPHIC_DATA] [GEOGRAPHI…" at bounding box center [760, 308] width 184 height 25
select select "object:1160"
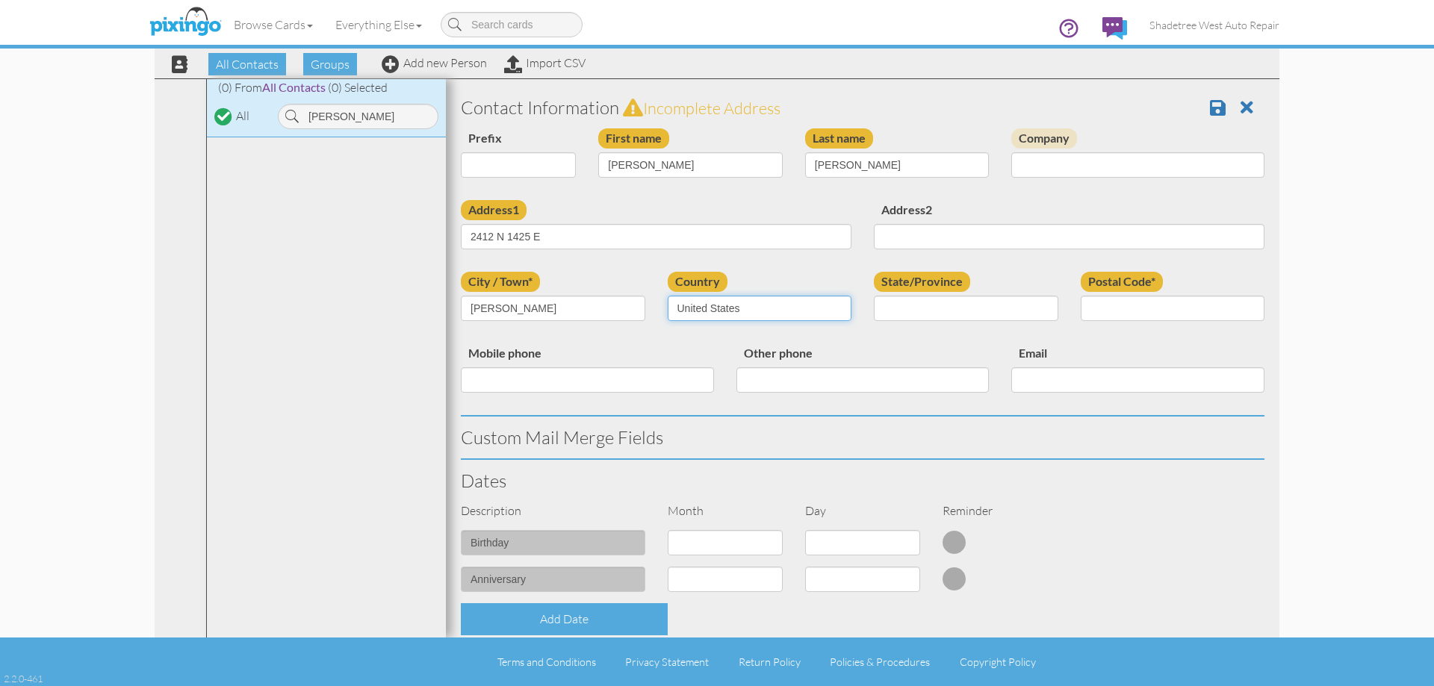
click at [668, 296] on select "[GEOGRAPHIC_DATA] -------------- [GEOGRAPHIC_DATA] [GEOGRAPHIC_DATA] [GEOGRAPHI…" at bounding box center [760, 308] width 184 height 25
click at [905, 311] on select "AA (Military) AE (Military) [US_STATE] [US_STATE] [US_STATE] AP (Military) [US_…" at bounding box center [966, 308] width 184 height 25
select select "object:1459"
click at [874, 296] on select "AA (Military) AE (Military) [US_STATE] [US_STATE] [US_STATE] AP (Military) [US_…" at bounding box center [966, 308] width 184 height 25
click at [1085, 308] on input "Postal Code*" at bounding box center [1172, 308] width 184 height 25
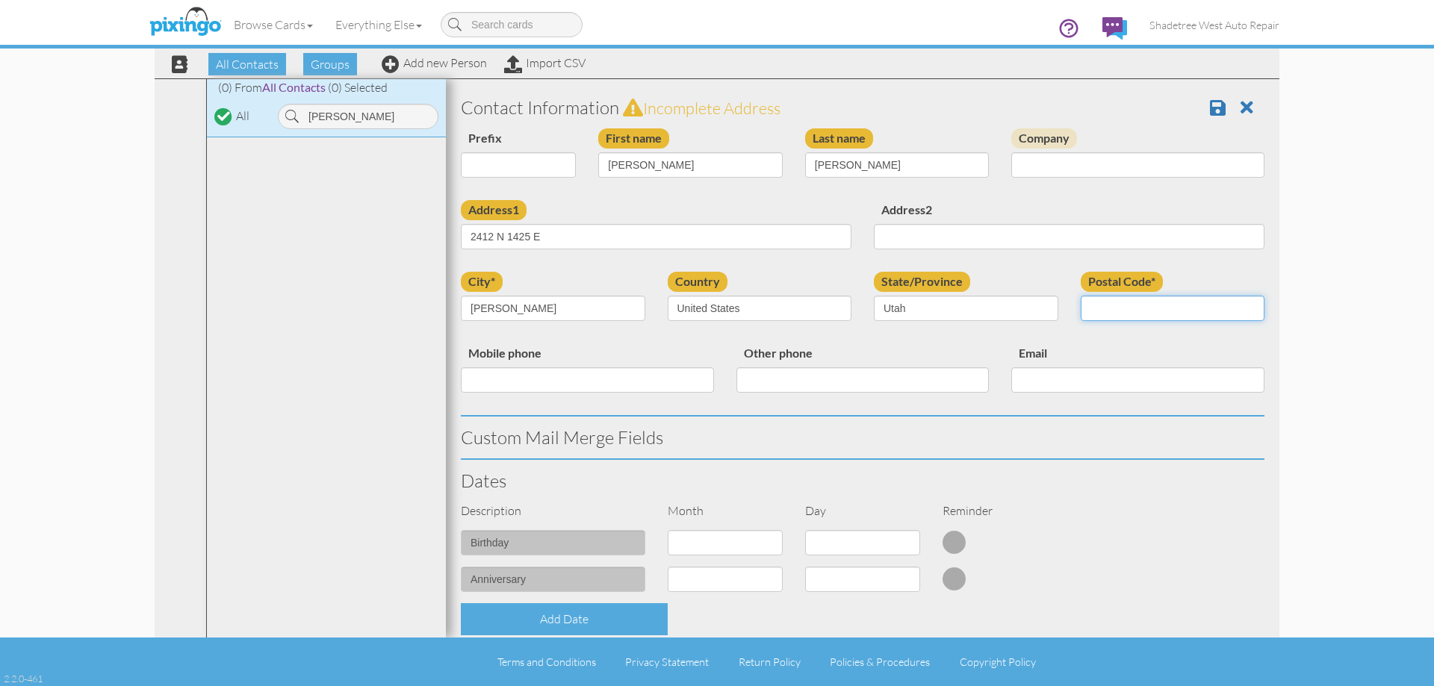
type input "84040"
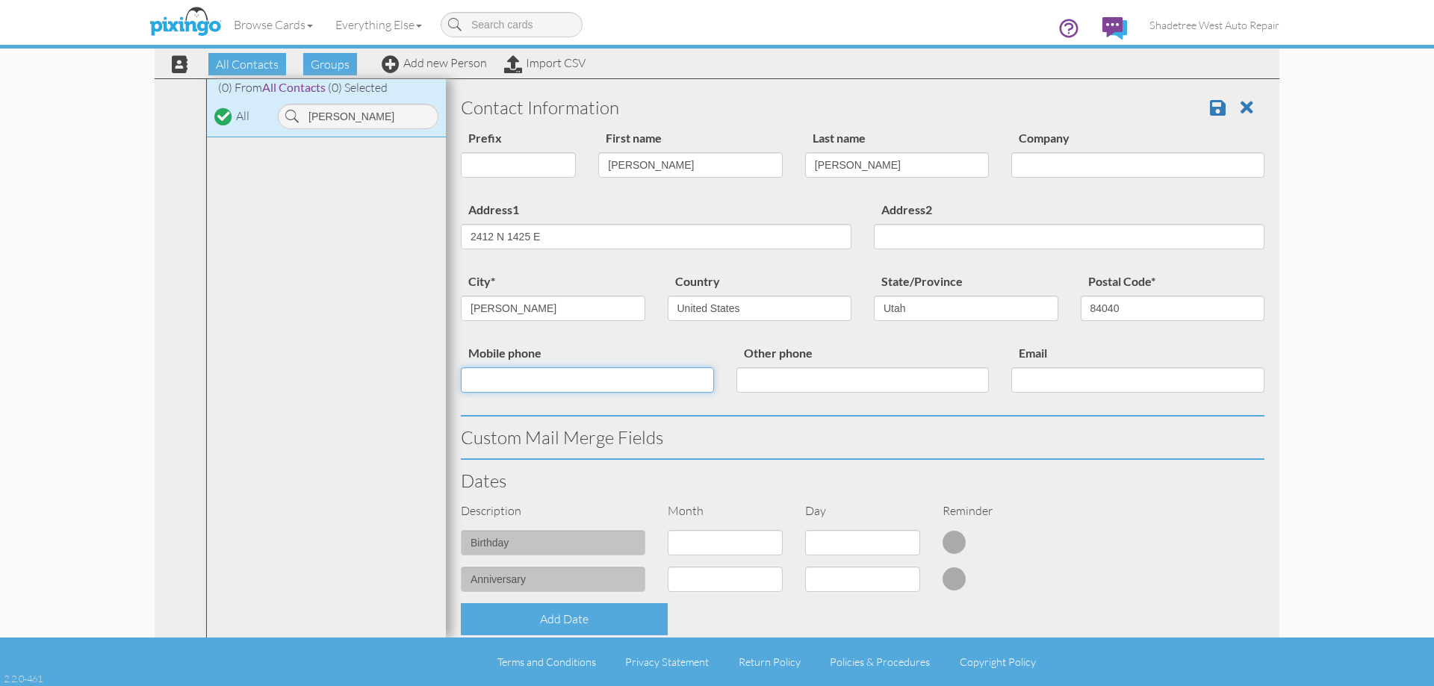
click at [684, 376] on input "Mobile phone" at bounding box center [587, 379] width 253 height 25
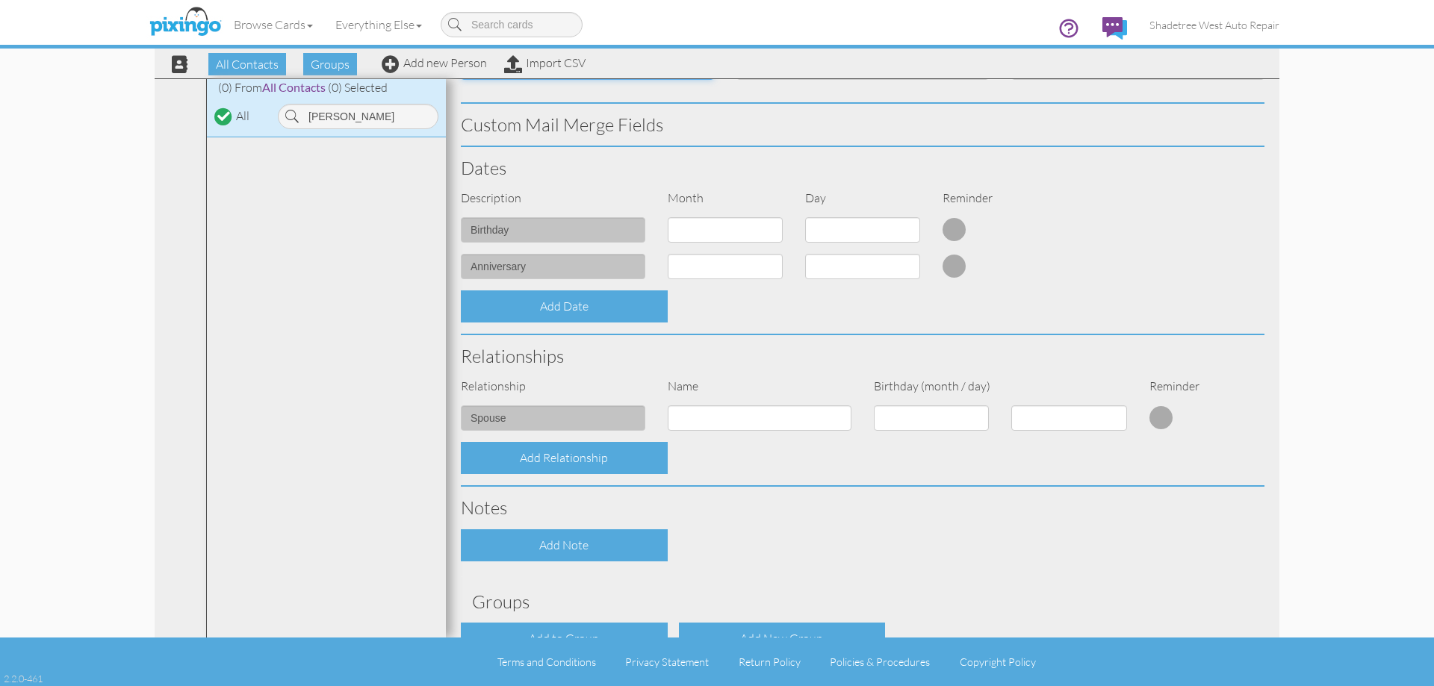
scroll to position [406, 0]
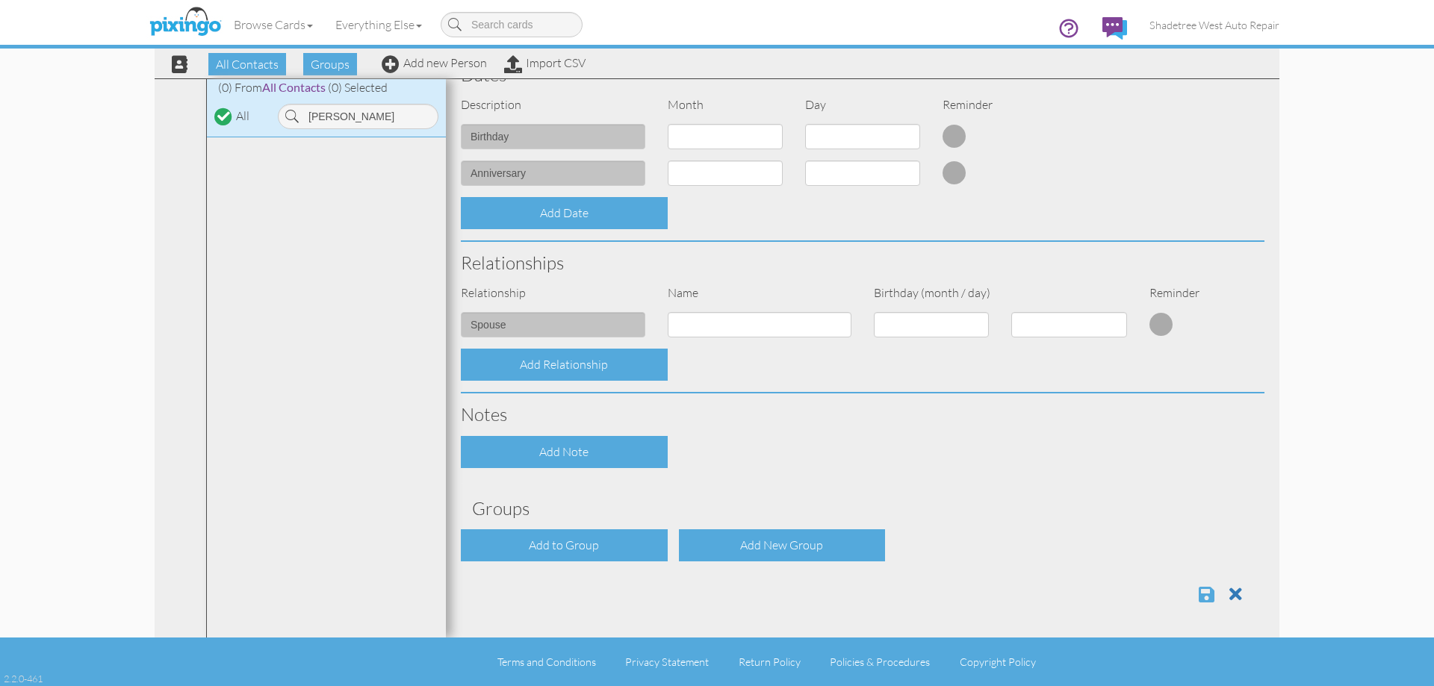
type input "8018843961"
click at [1198, 588] on span at bounding box center [1206, 594] width 16 height 18
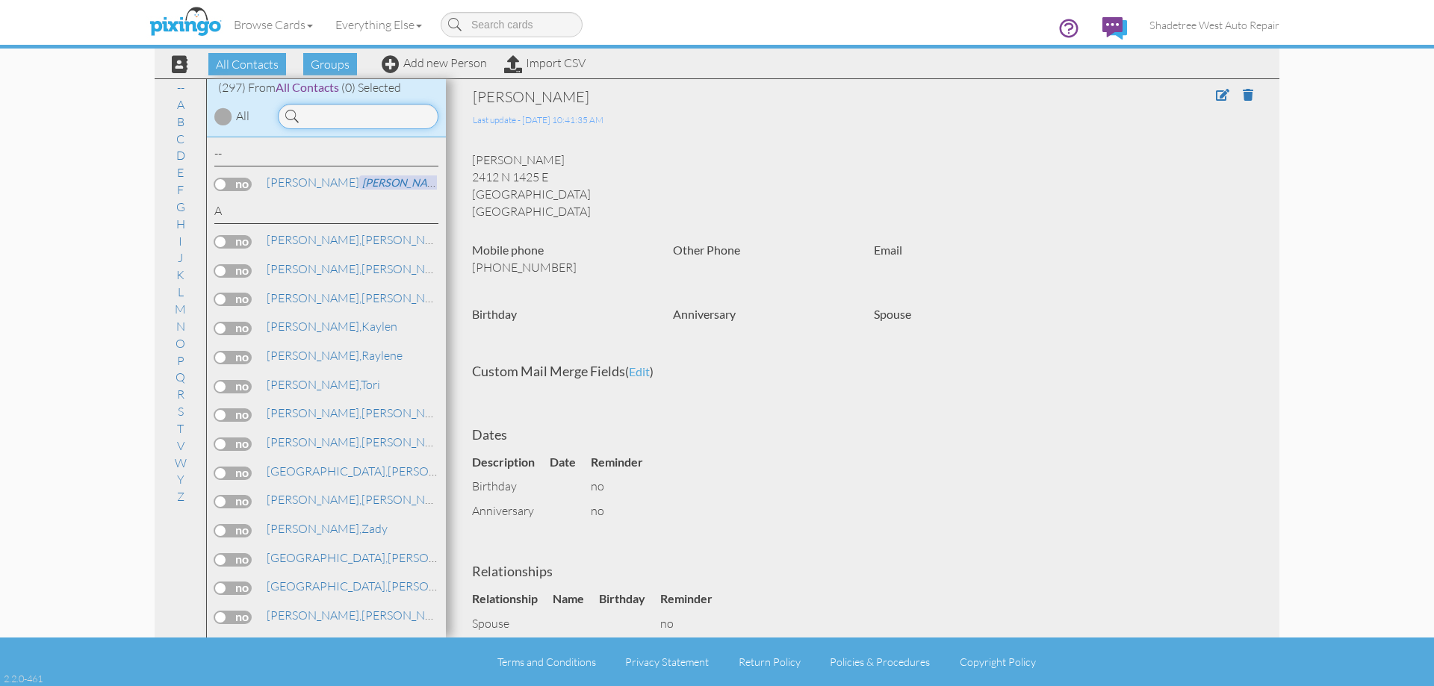
click at [384, 125] on input at bounding box center [358, 116] width 161 height 25
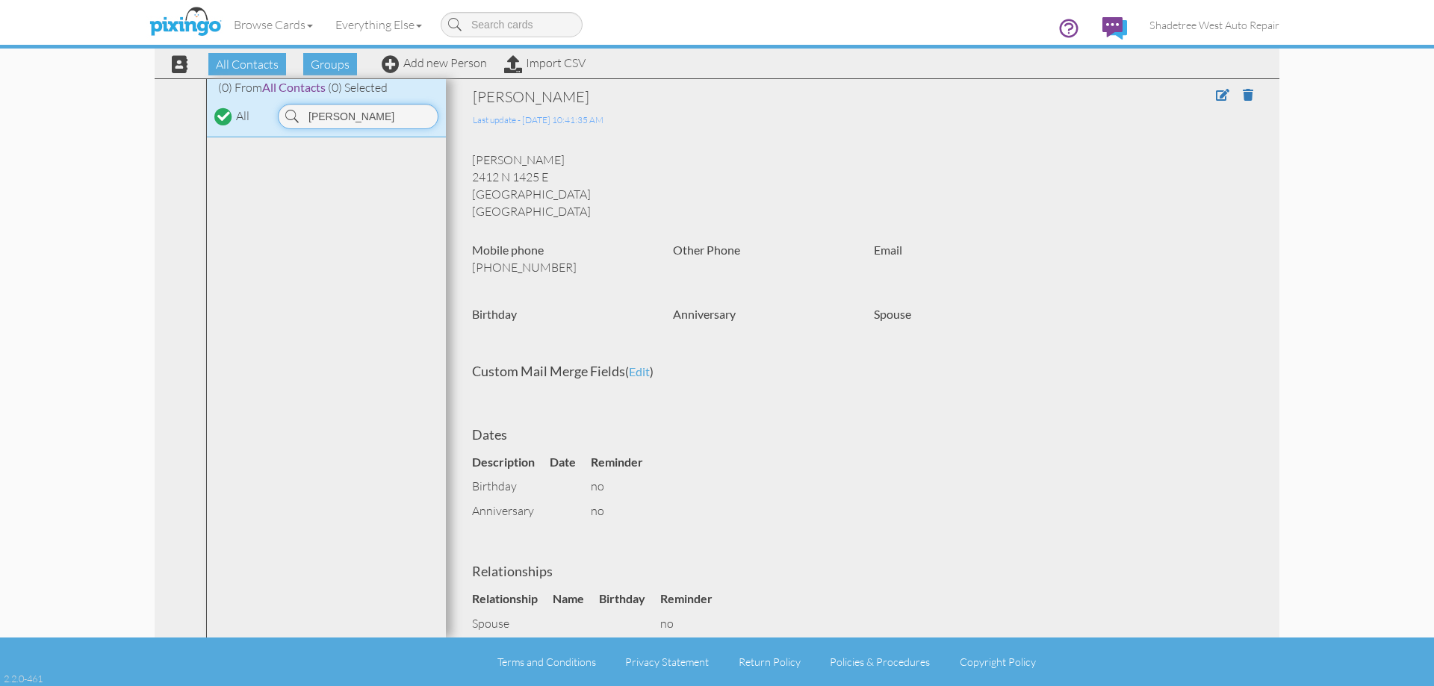
type input "[PERSON_NAME]"
click at [428, 74] on div "All Contacts Groups Add new Person Import CSV" at bounding box center [373, 64] width 432 height 26
click at [430, 69] on div "All Contacts Groups Add new Person Import CSV" at bounding box center [373, 64] width 432 height 26
click at [474, 63] on link "Add new Person" at bounding box center [434, 62] width 105 height 15
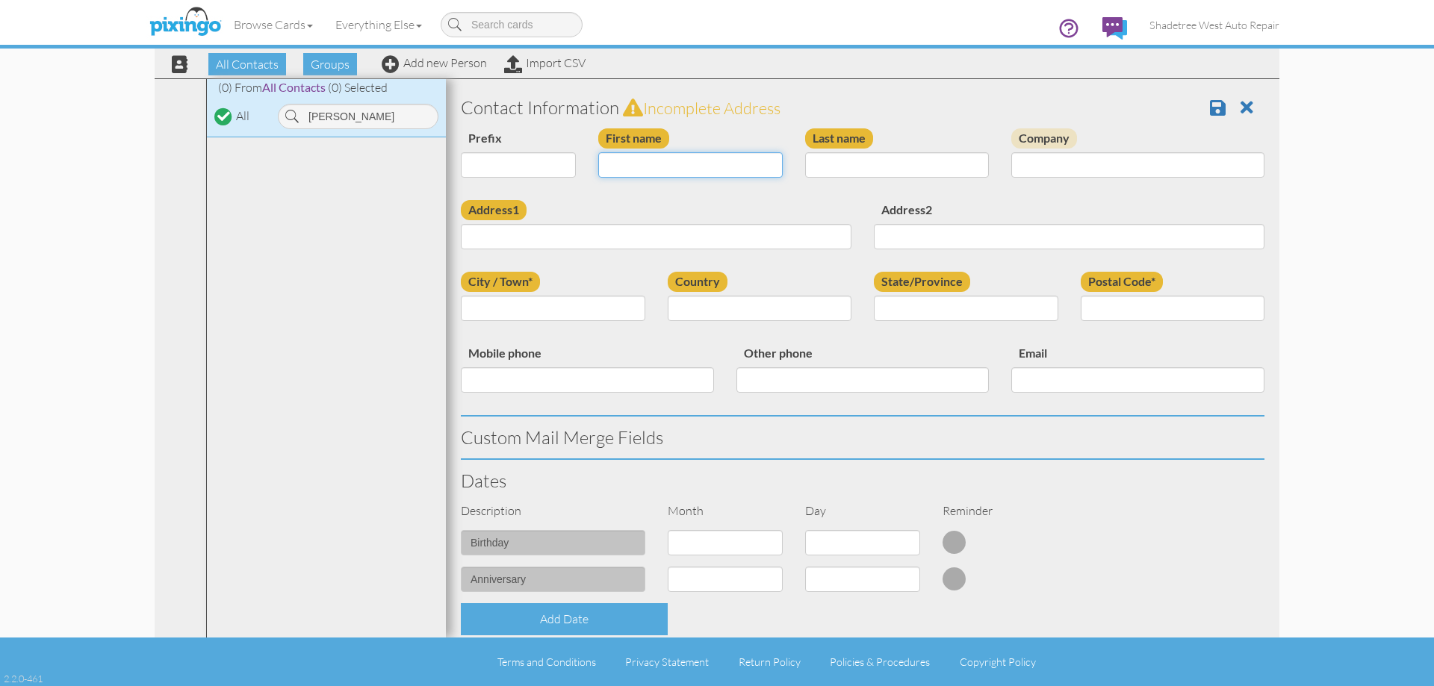
click at [713, 165] on input "First name" at bounding box center [690, 164] width 184 height 25
type input "[PERSON_NAME]"
click at [827, 159] on input "Last name" at bounding box center [897, 164] width 184 height 25
type input "Haycock"
click at [795, 237] on input "Address1" at bounding box center [656, 236] width 391 height 25
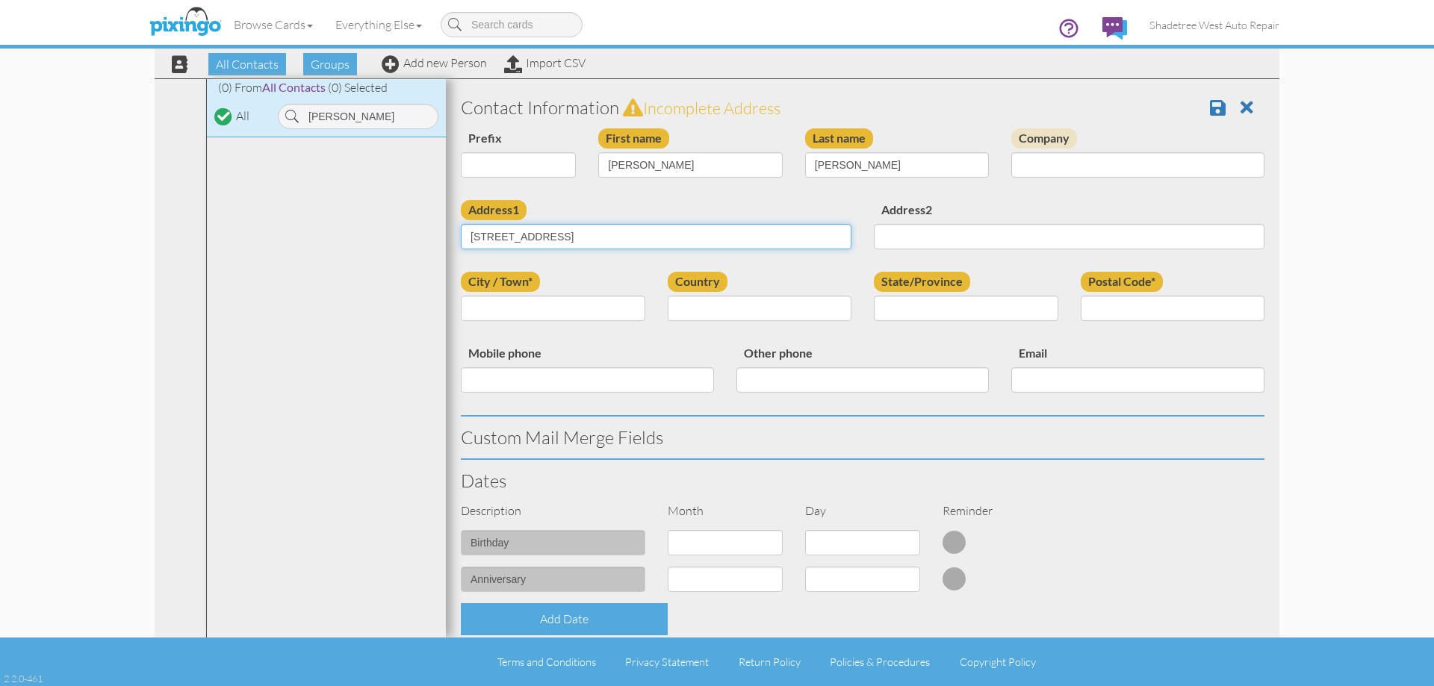
type input "[STREET_ADDRESS]"
drag, startPoint x: 586, startPoint y: 302, endPoint x: 576, endPoint y: 284, distance: 20.4
click at [586, 302] on input "City / Town*" at bounding box center [553, 308] width 184 height 25
type input "Layton"
click at [706, 323] on div "Country United States -------------- Afghanistan Albania Algeria American Samoa…" at bounding box center [759, 302] width 207 height 60
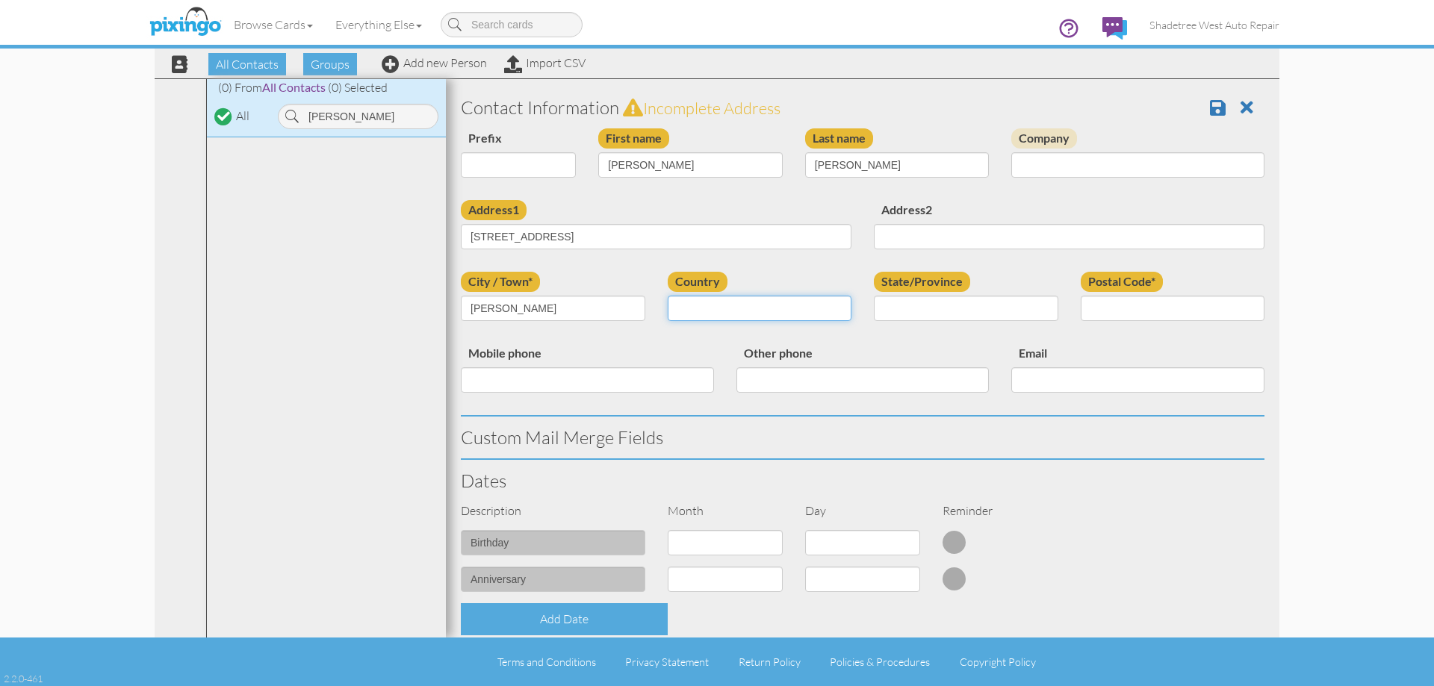
click at [717, 314] on select "[GEOGRAPHIC_DATA] -------------- [GEOGRAPHIC_DATA] [GEOGRAPHIC_DATA] [GEOGRAPHI…" at bounding box center [760, 308] width 184 height 25
select select "object:1165"
click at [668, 296] on select "[GEOGRAPHIC_DATA] -------------- [GEOGRAPHIC_DATA] [GEOGRAPHIC_DATA] [GEOGRAPHI…" at bounding box center [760, 308] width 184 height 25
click at [922, 315] on select "AA (Military) AE (Military) [US_STATE] [US_STATE] [US_STATE] AP (Military) [US_…" at bounding box center [966, 308] width 184 height 25
select select "object:1464"
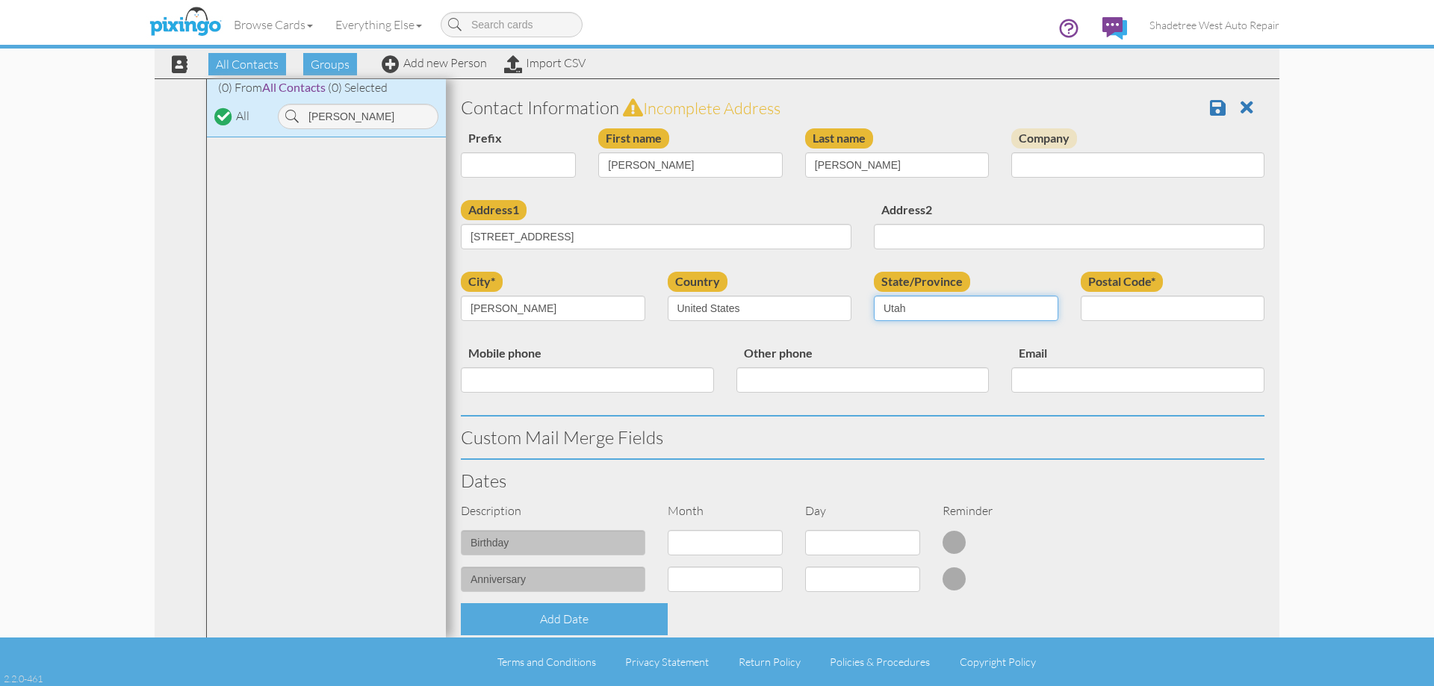
click at [874, 296] on select "AA (Military) AE (Military) [US_STATE] [US_STATE] [US_STATE] AP (Military) [US_…" at bounding box center [966, 308] width 184 height 25
click at [1180, 303] on input "Postal Code*" at bounding box center [1172, 308] width 184 height 25
type input "84041"
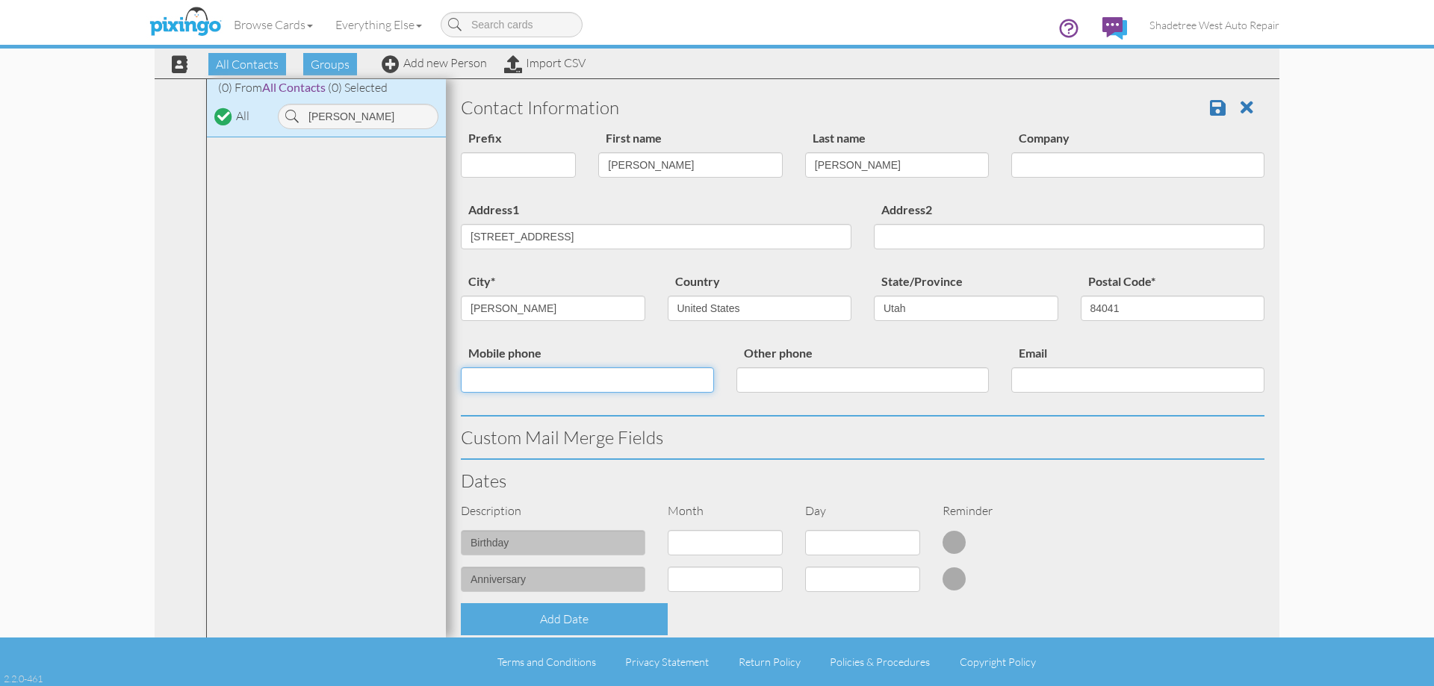
click at [674, 377] on input "Mobile phone" at bounding box center [587, 379] width 253 height 25
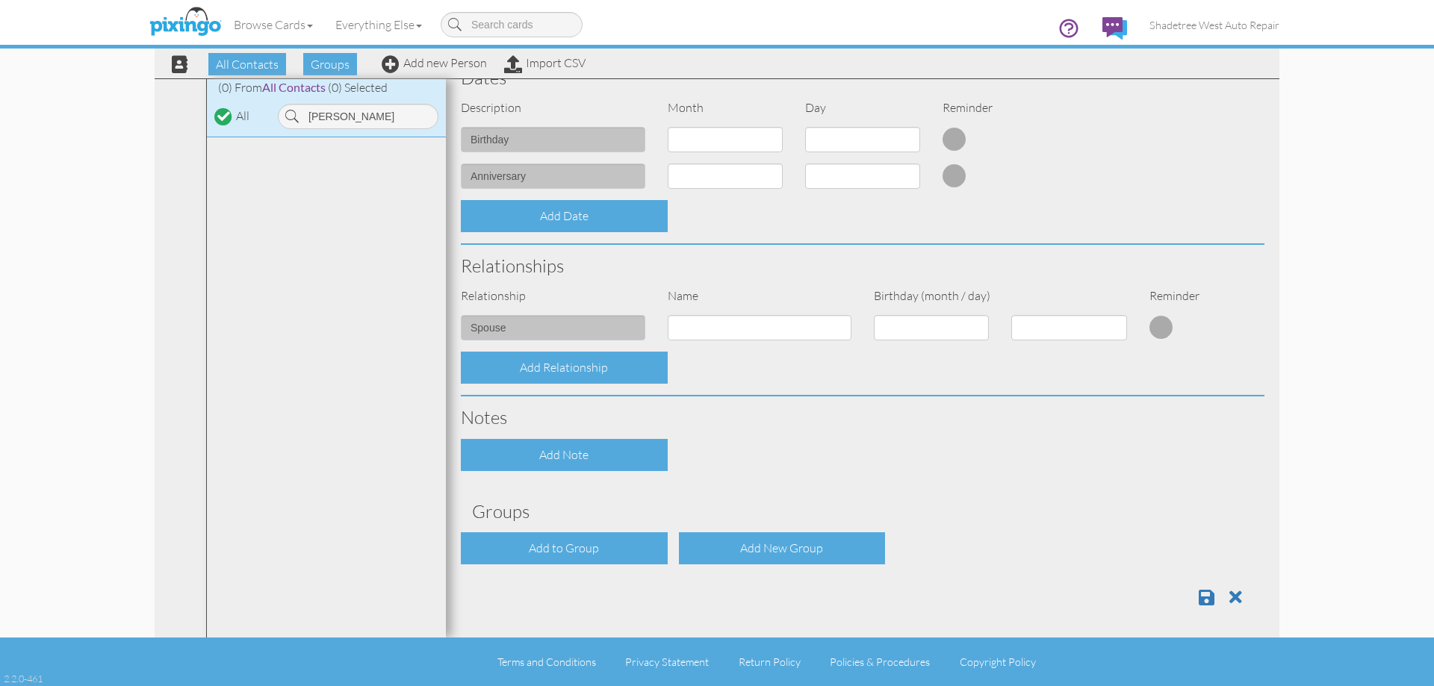
scroll to position [406, 0]
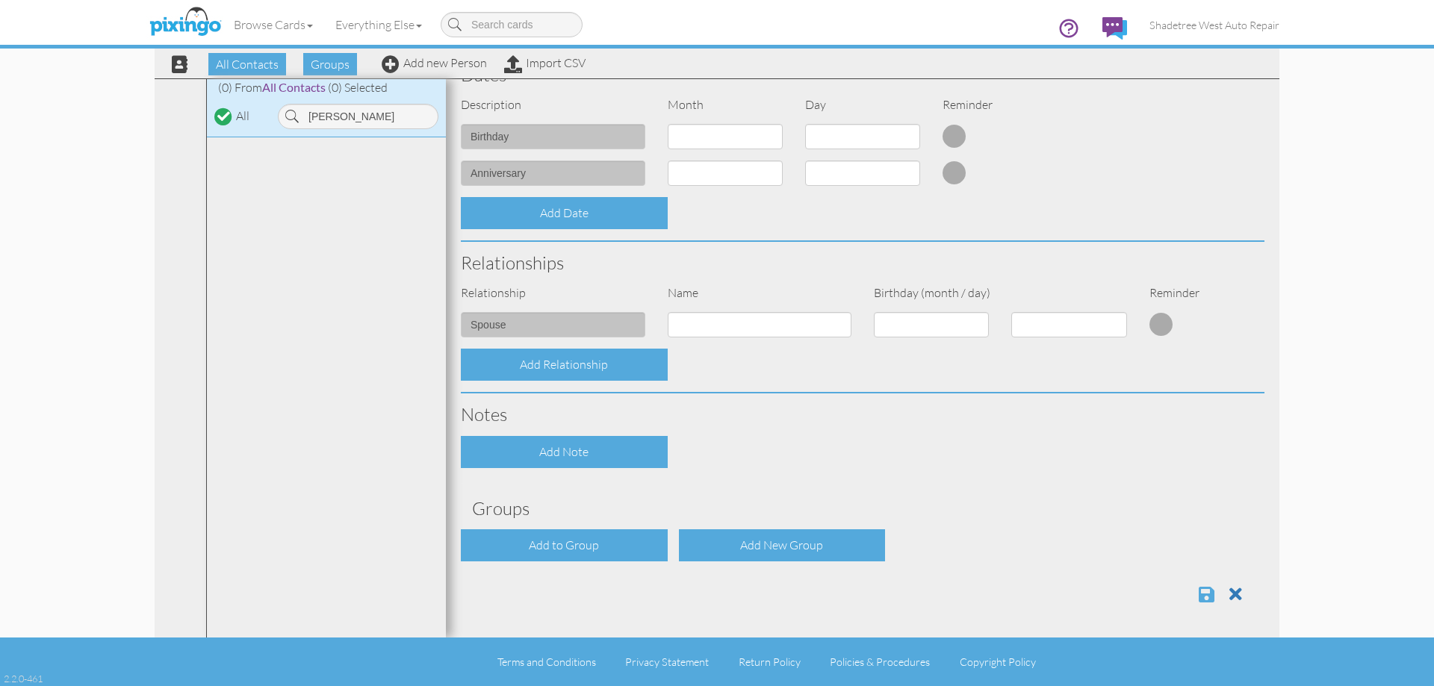
type input "3853036597"
click at [1198, 598] on span at bounding box center [1206, 594] width 16 height 18
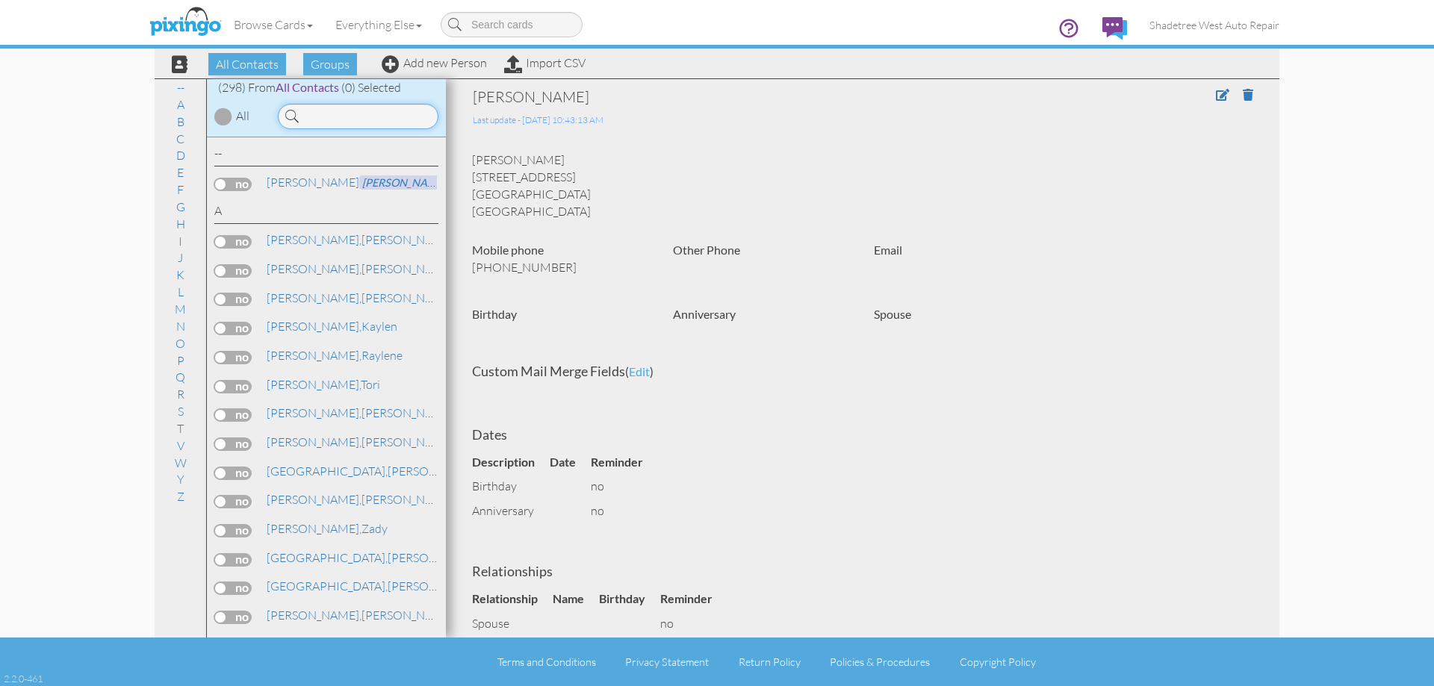
click at [380, 128] on input at bounding box center [358, 116] width 161 height 25
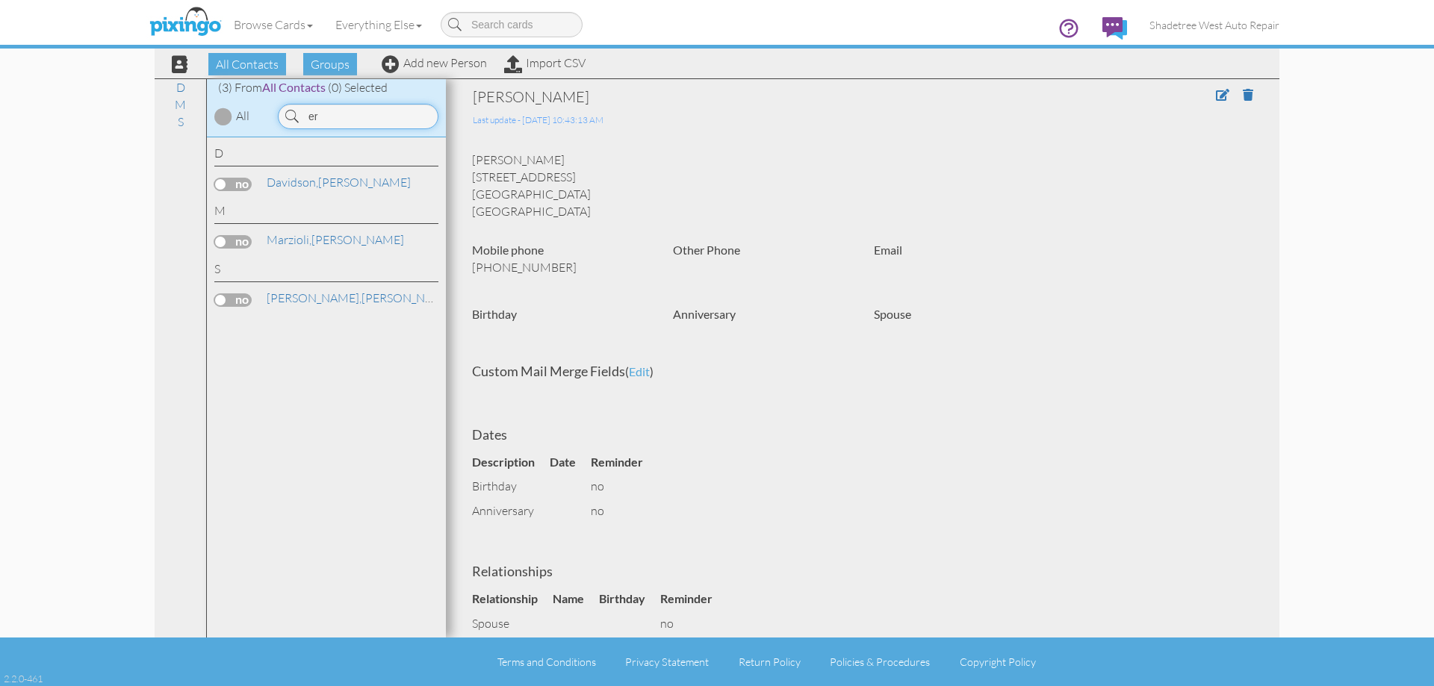
type input "e"
type input "r"
type input "[PERSON_NAME]"
click at [454, 57] on div "Browse Cards Business Accounting Automotive Chiropractor Customer Dental Financ…" at bounding box center [717, 29] width 1125 height 59
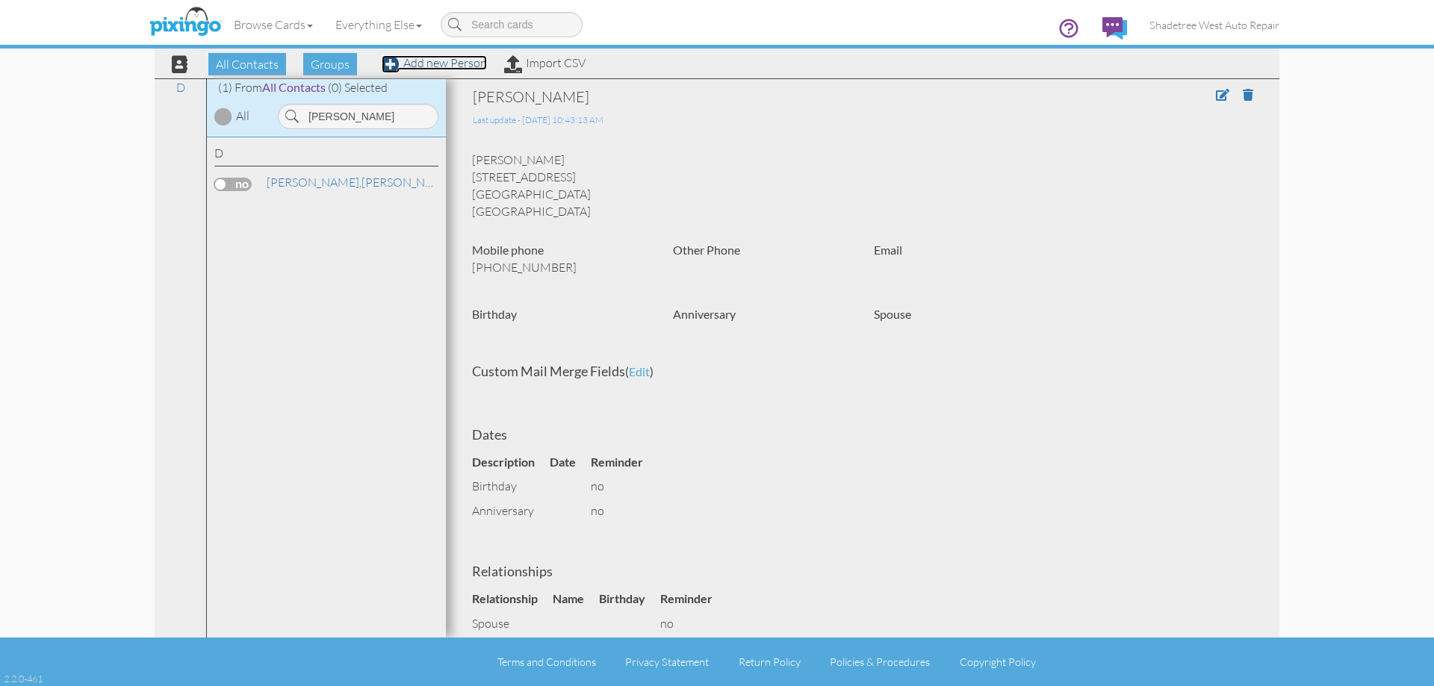
click at [454, 63] on link "Add new Person" at bounding box center [434, 62] width 105 height 15
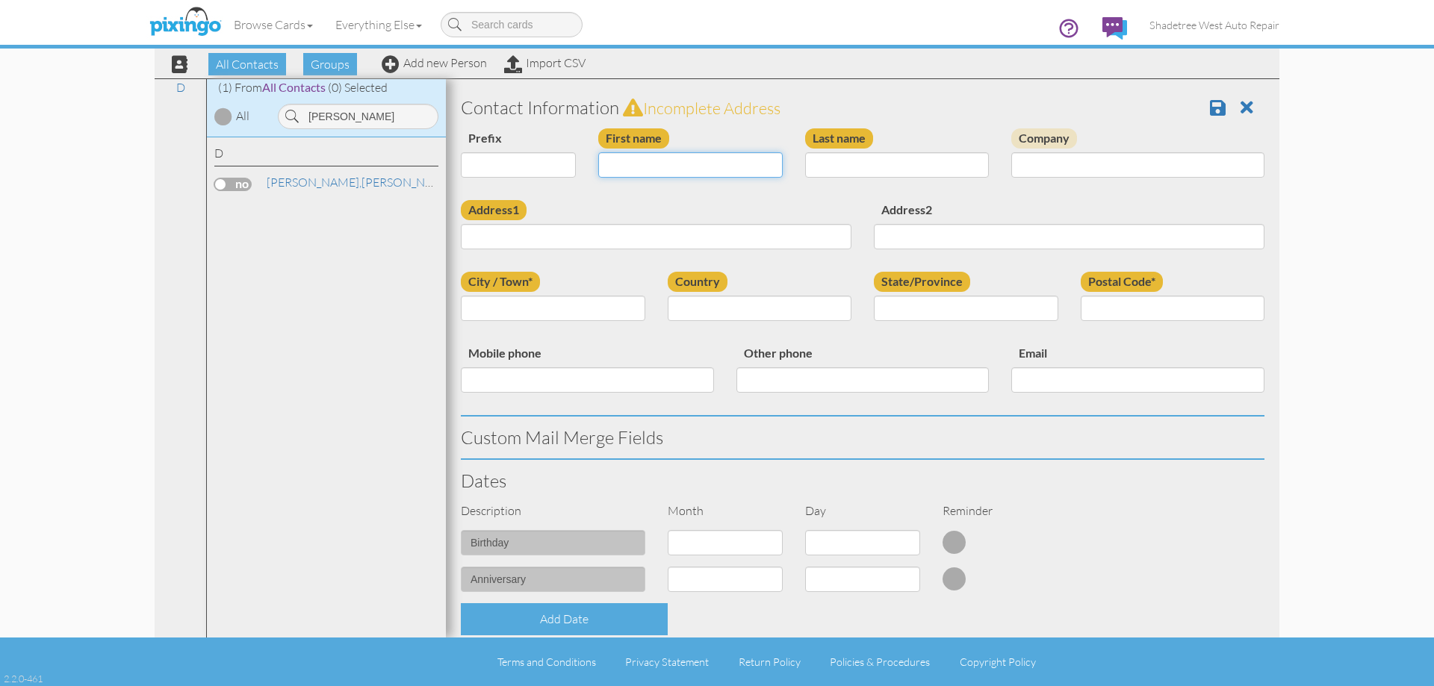
click at [701, 161] on input "First name" at bounding box center [690, 164] width 184 height 25
type input "[PERSON_NAME]"
click at [824, 175] on input "Last name" at bounding box center [897, 164] width 184 height 25
type input "[PERSON_NAME]"
click at [797, 240] on input "Address1" at bounding box center [656, 236] width 391 height 25
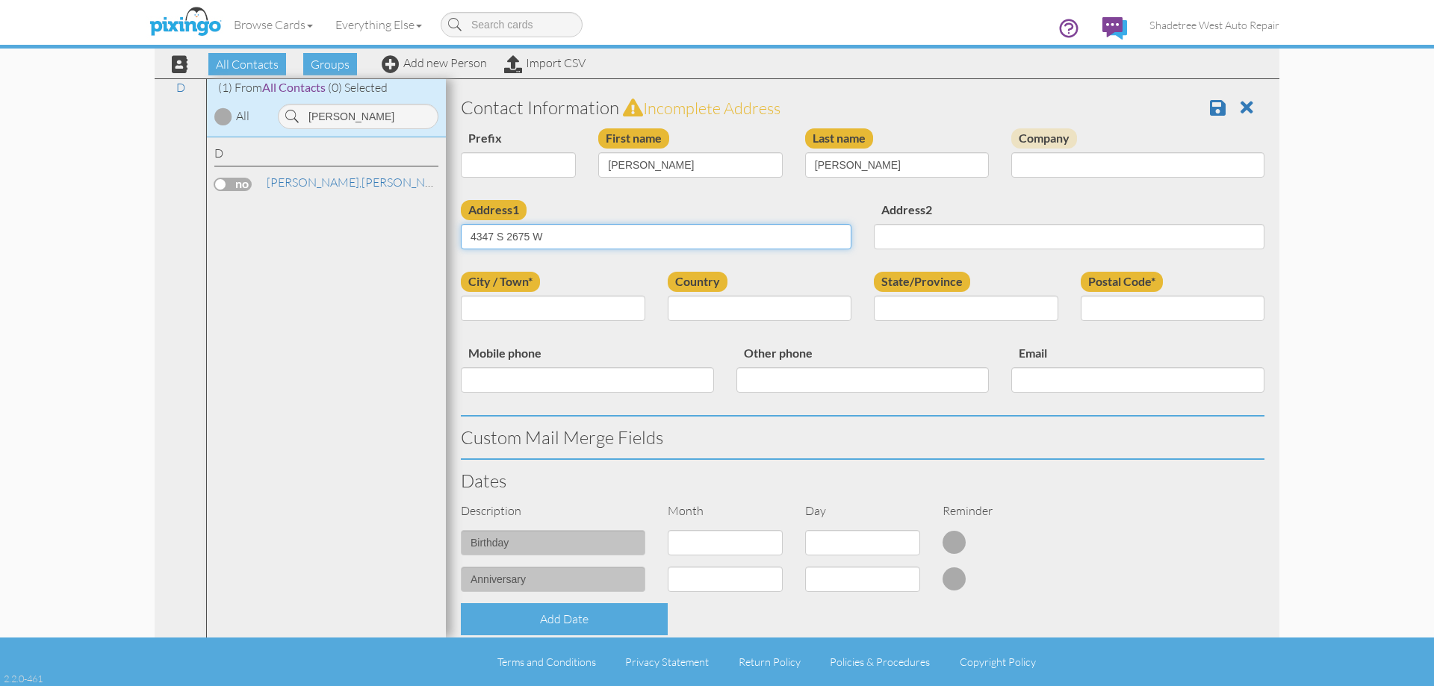
type input "4347 S 2675 W"
click at [619, 302] on input "City / Town*" at bounding box center [553, 308] width 184 height 25
type input "[PERSON_NAME]"
click at [689, 316] on select "United States -------------- Afghanistan Albania Algeria American Samoa Andorra…" at bounding box center [760, 308] width 184 height 25
select select "object:2499"
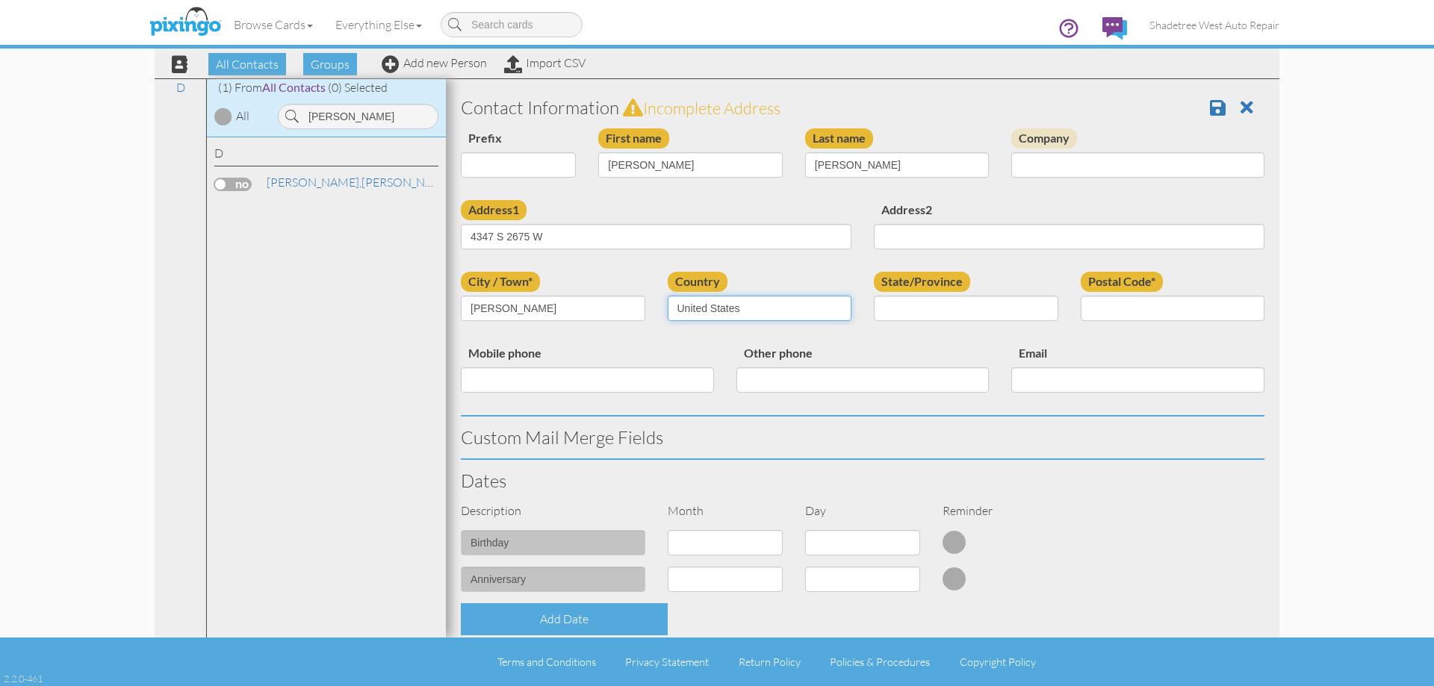
click at [668, 296] on select "United States -------------- Afghanistan Albania Algeria American Samoa Andorra…" at bounding box center [760, 308] width 184 height 25
drag, startPoint x: 899, startPoint y: 308, endPoint x: 900, endPoint y: 317, distance: 9.7
click at [900, 313] on select "AA (Military) AE (Military) Alabama Alaska American Samoa AP (Military) Arizona…" at bounding box center [966, 308] width 184 height 25
select select "object:2798"
click at [874, 296] on select "AA (Military) AE (Military) Alabama Alaska American Samoa AP (Military) Arizona…" at bounding box center [966, 308] width 184 height 25
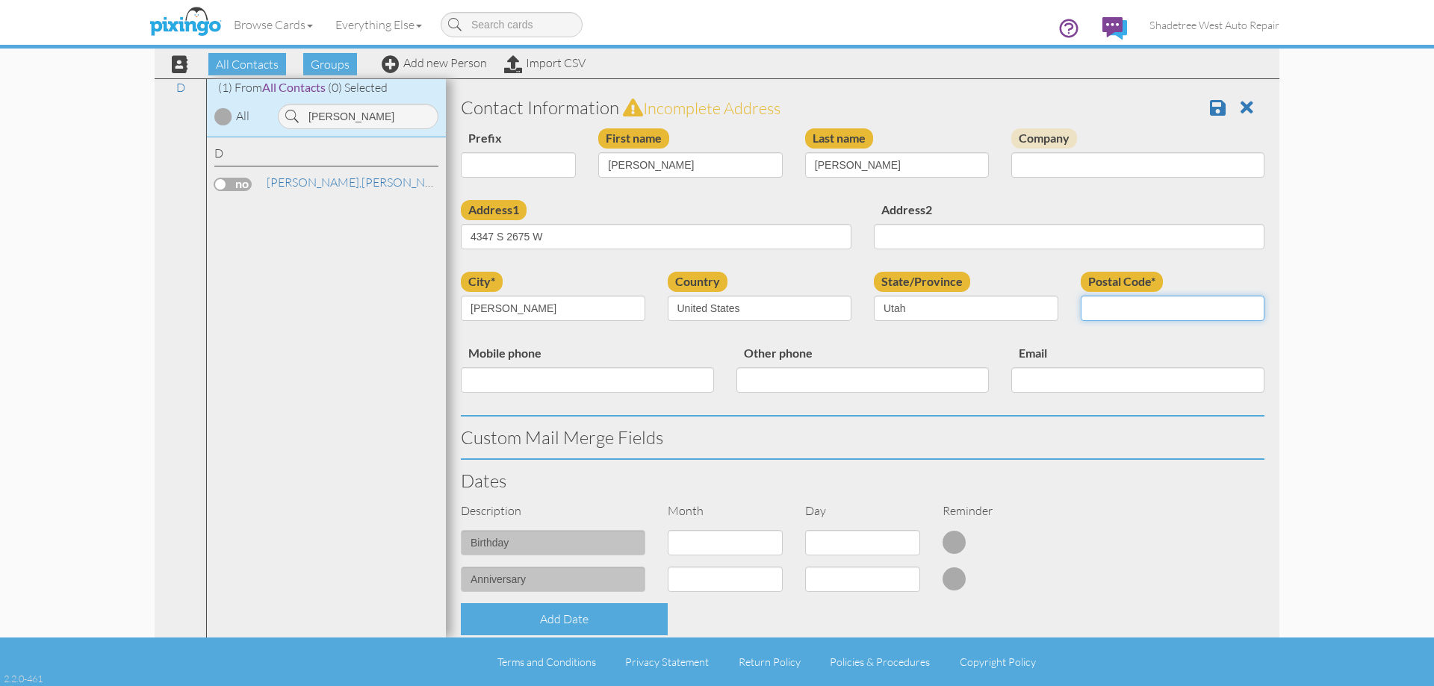
click at [1156, 313] on input "Postal Code*" at bounding box center [1172, 308] width 184 height 25
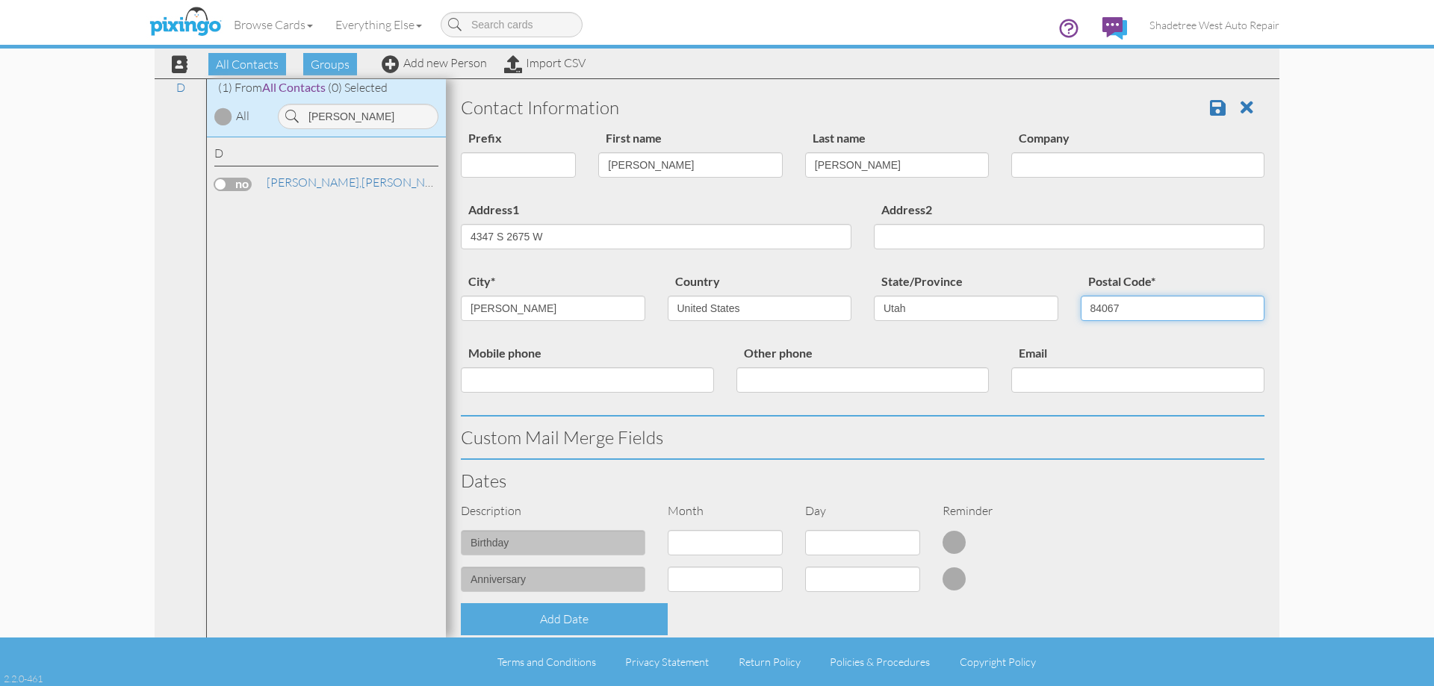
type input "84067"
click at [603, 380] on input "Mobile phone" at bounding box center [587, 379] width 253 height 25
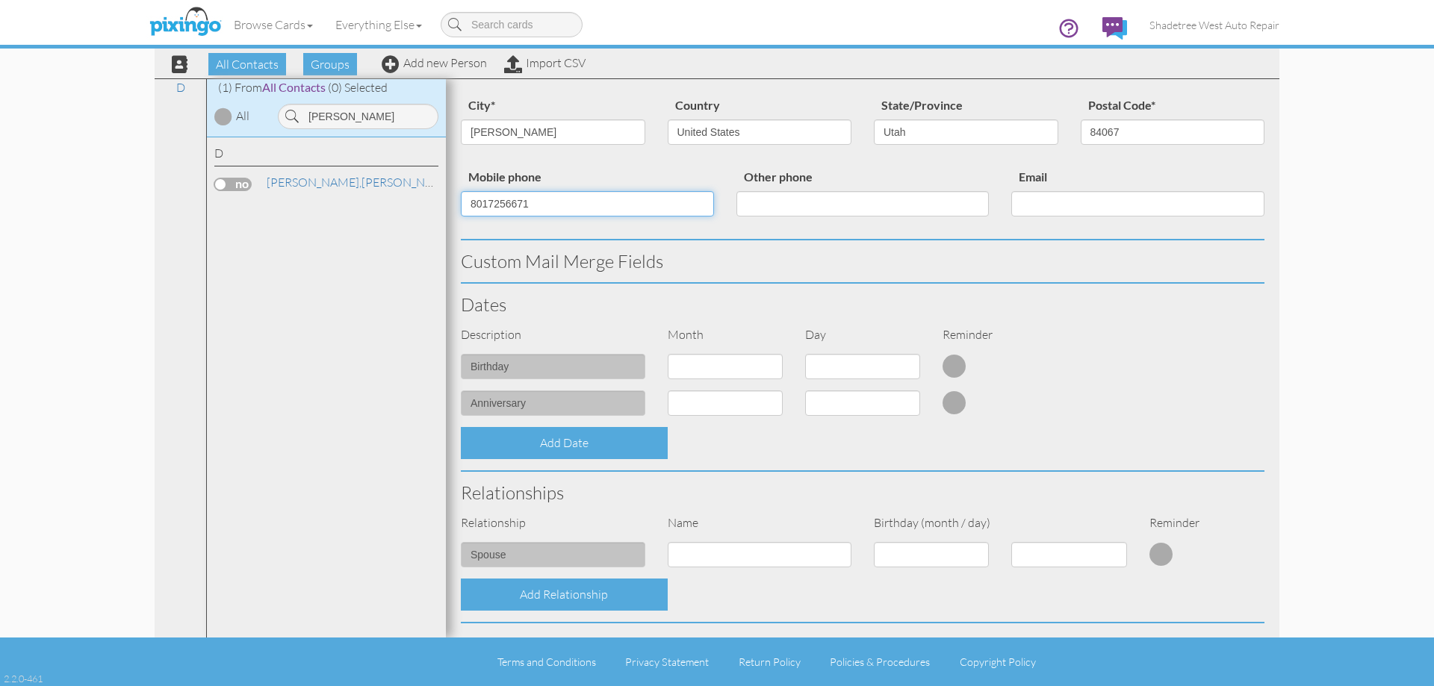
scroll to position [406, 0]
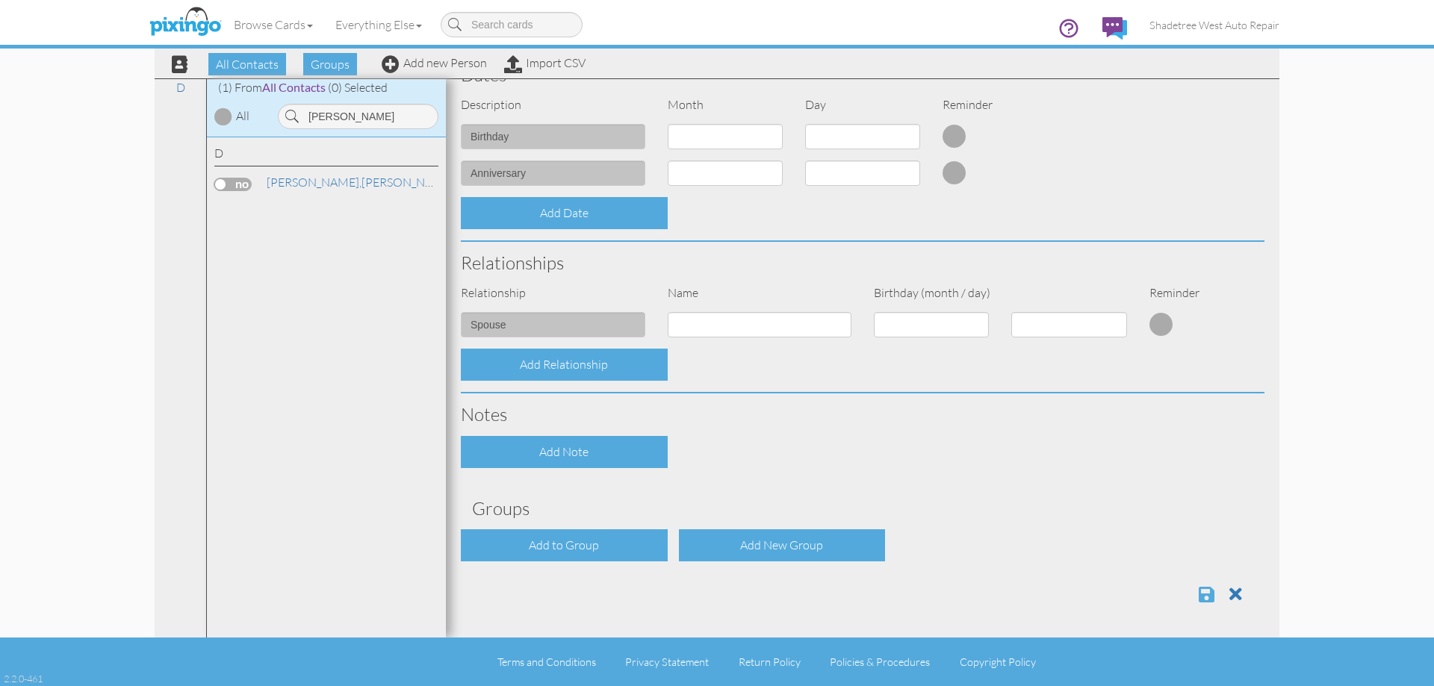
type input "8017256671"
click at [1202, 602] on span at bounding box center [1206, 594] width 16 height 18
